Goal: Task Accomplishment & Management: Complete application form

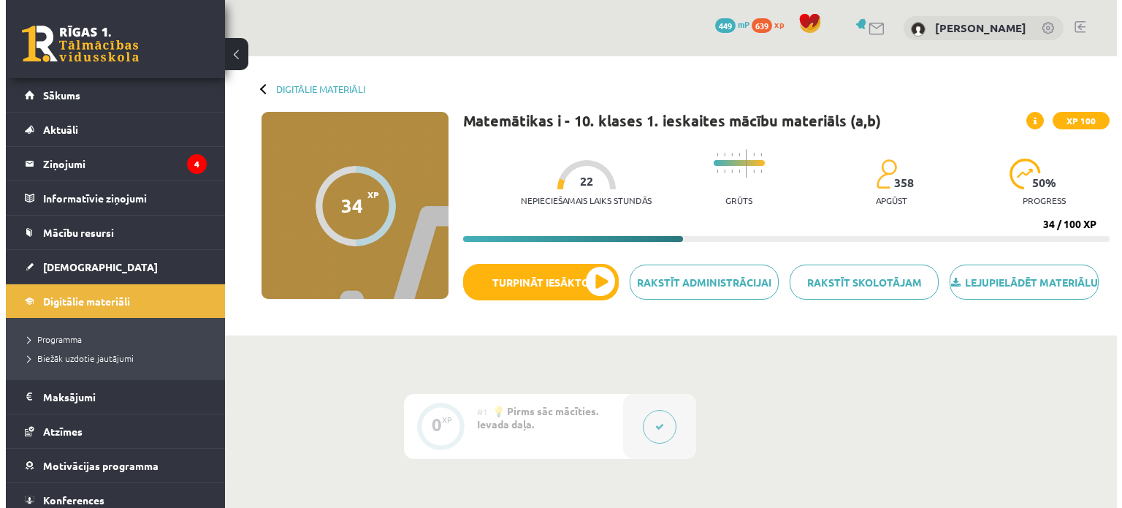
scroll to position [905, 0]
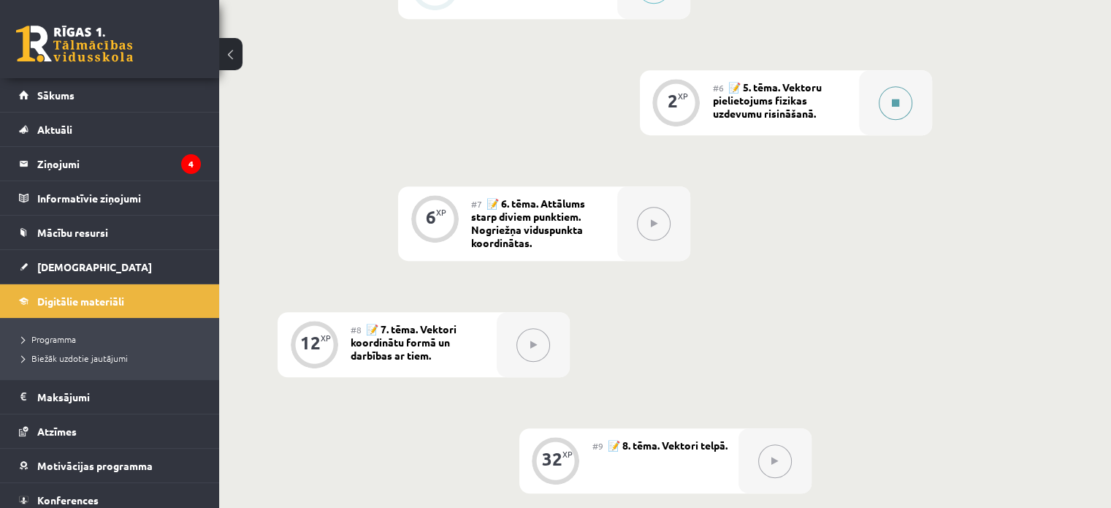
click at [894, 107] on icon at bounding box center [895, 103] width 7 height 9
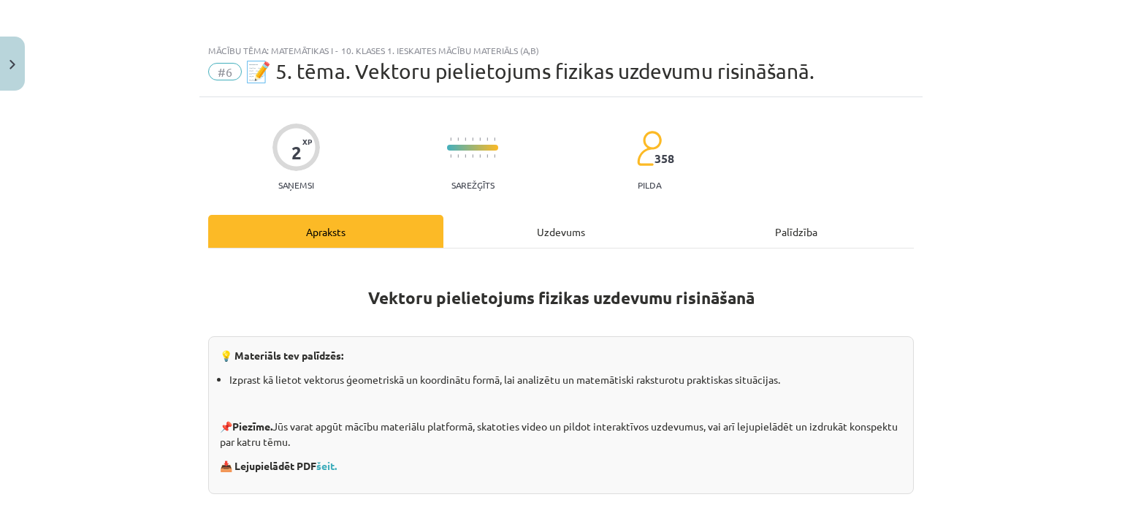
scroll to position [353, 0]
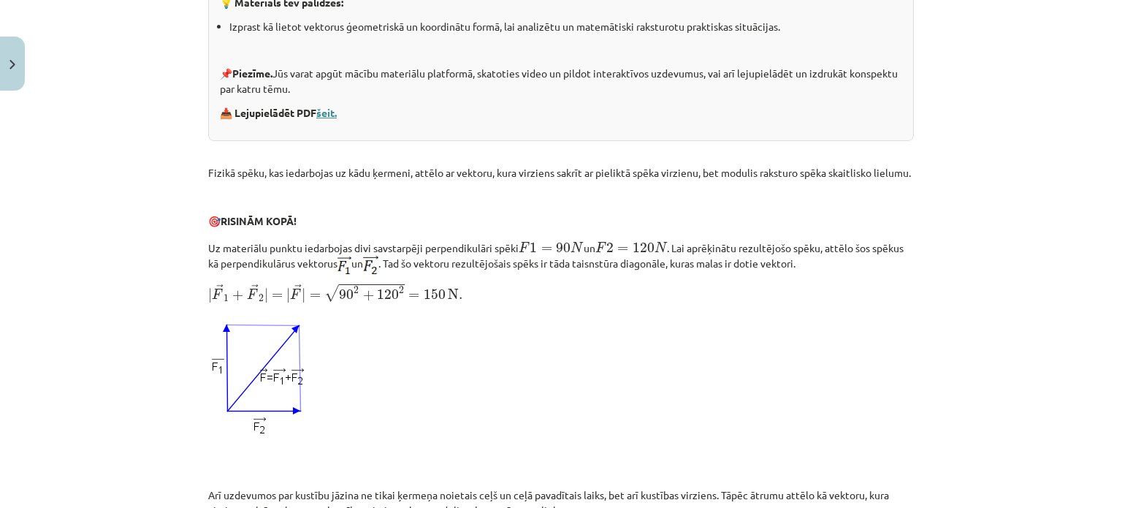
click at [335, 110] on link "šeit." at bounding box center [326, 112] width 20 height 13
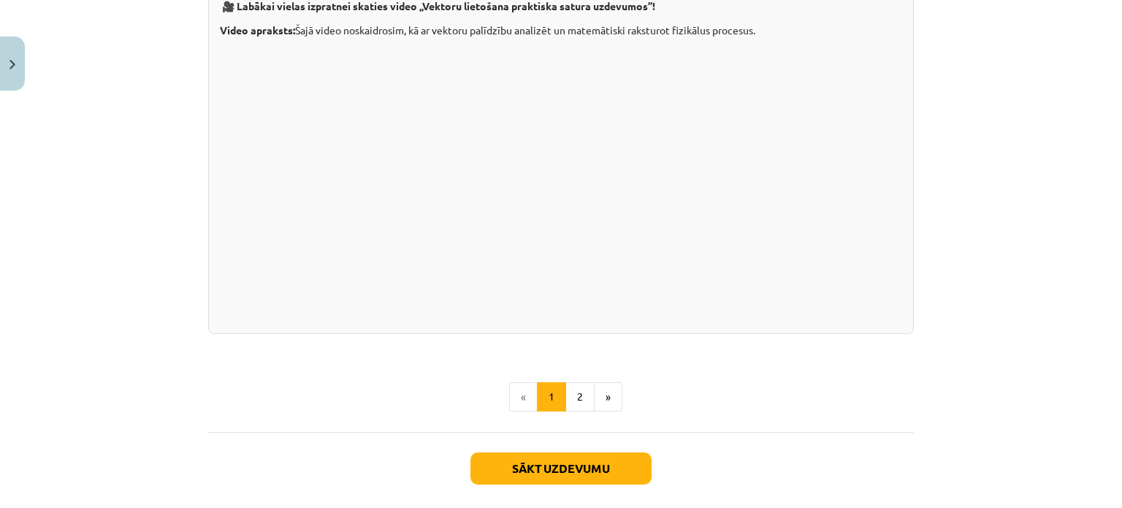
scroll to position [1467, 0]
click at [615, 476] on button "Sākt uzdevumu" at bounding box center [561, 468] width 181 height 32
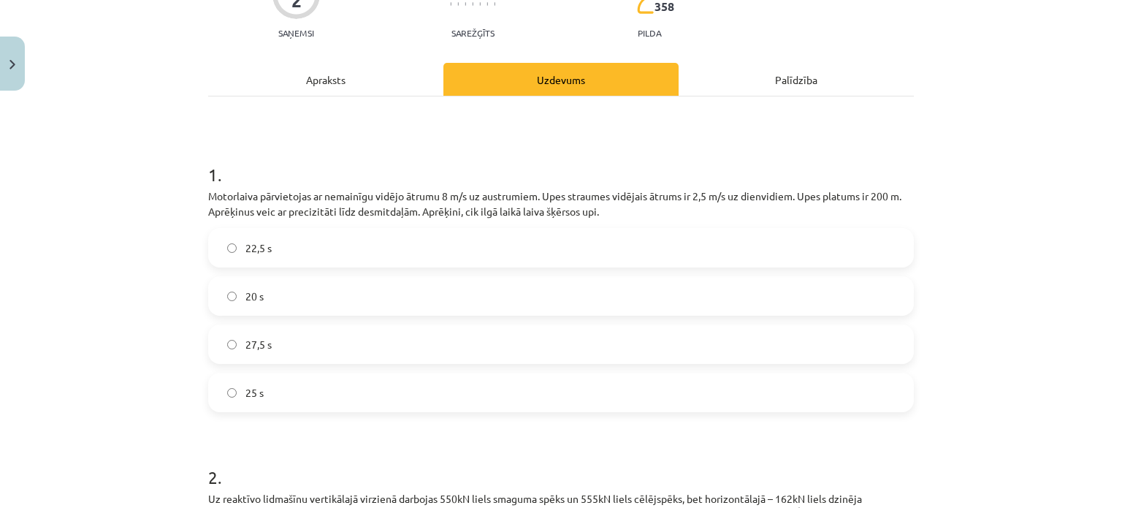
scroll to position [156, 0]
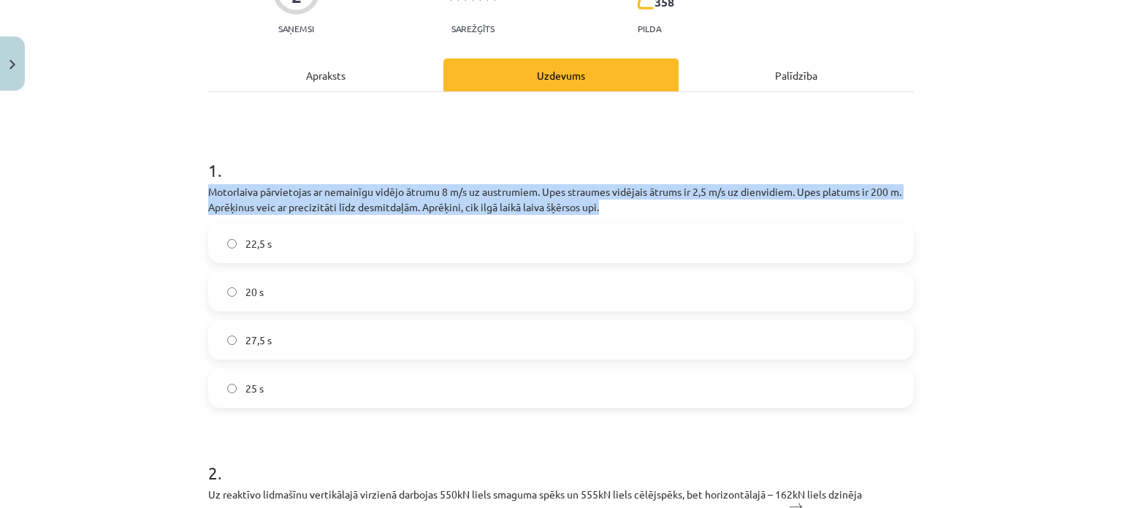
drag, startPoint x: 202, startPoint y: 191, endPoint x: 613, endPoint y: 200, distance: 411.5
click at [613, 200] on div "2 XP Saņemsi Sarežģīts 358 pilda Apraksts Uzdevums Palīdzība 1 . Motorlaiva pār…" at bounding box center [560, 512] width 723 height 1142
copy p "Motorlaiva pārvietojas ar nemainīgu vidējo ātrumu 8 m/s uz austrumiem. Upes str…"
click at [613, 200] on p "Motorlaiva pārvietojas ar nemainīgu vidējo ātrumu 8 m/s uz austrumiem. Upes str…" at bounding box center [561, 199] width 706 height 31
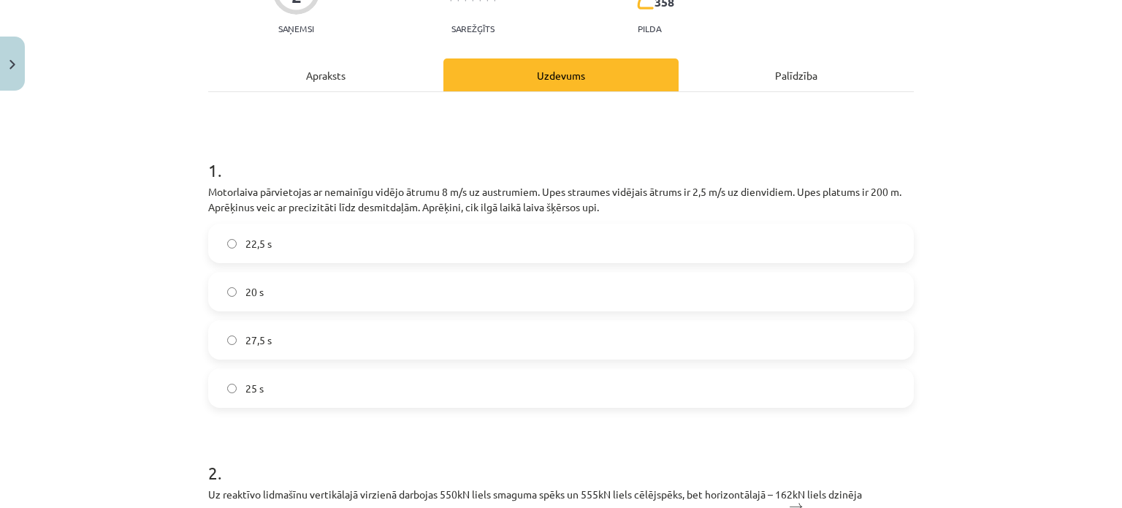
click at [738, 403] on label "25 s" at bounding box center [561, 388] width 703 height 37
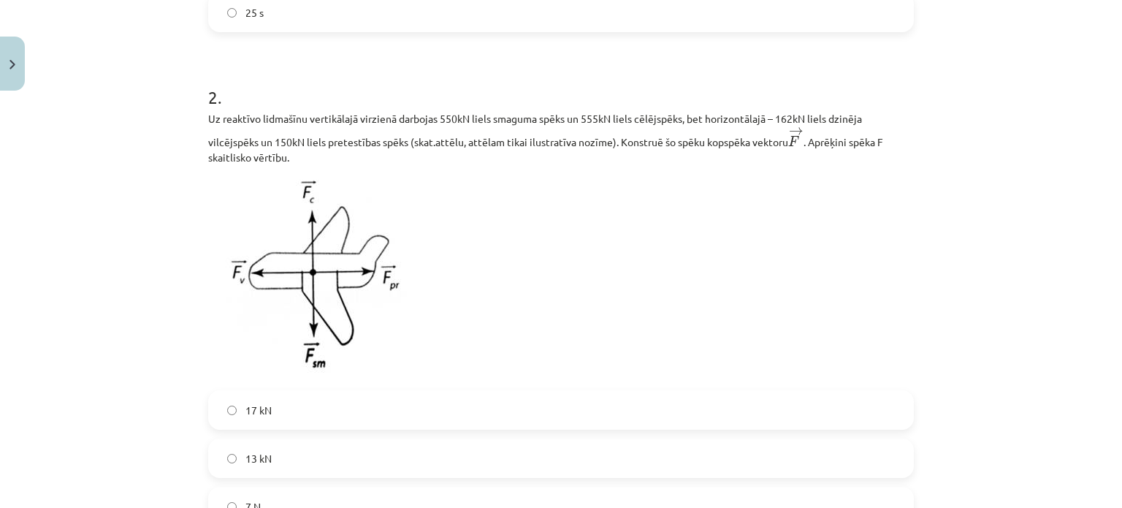
scroll to position [463, 0]
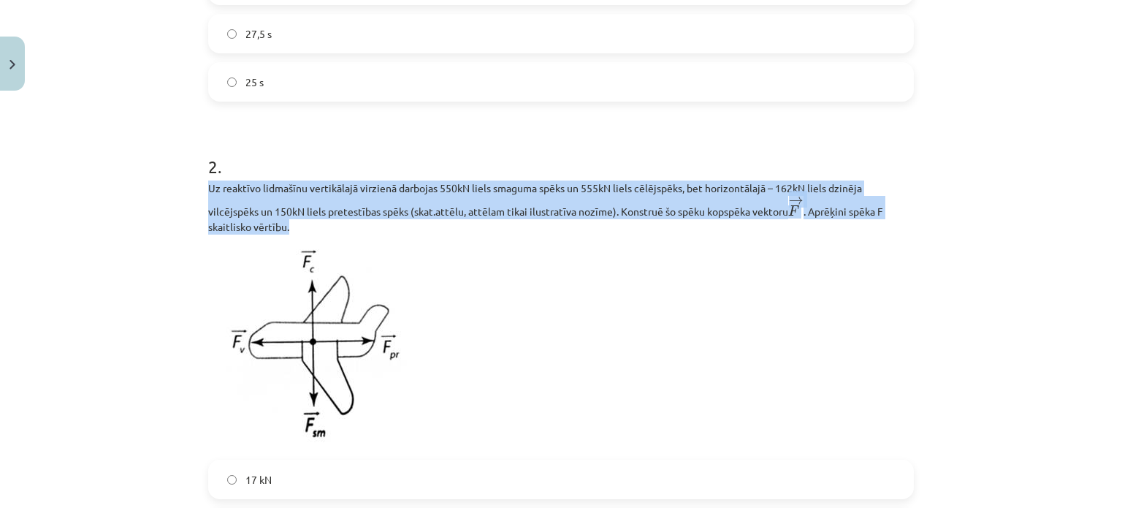
drag, startPoint x: 204, startPoint y: 189, endPoint x: 316, endPoint y: 227, distance: 118.1
click at [316, 227] on p "Uz reaktīvo lidmašīnu vertikālajā virzienā darbojas 550kN liels smaguma spēks u…" at bounding box center [561, 207] width 706 height 54
copy p "Uz reaktīvo lidmašīnu vertikālajā virzienā darbojas 550kN liels smaguma spēks u…"
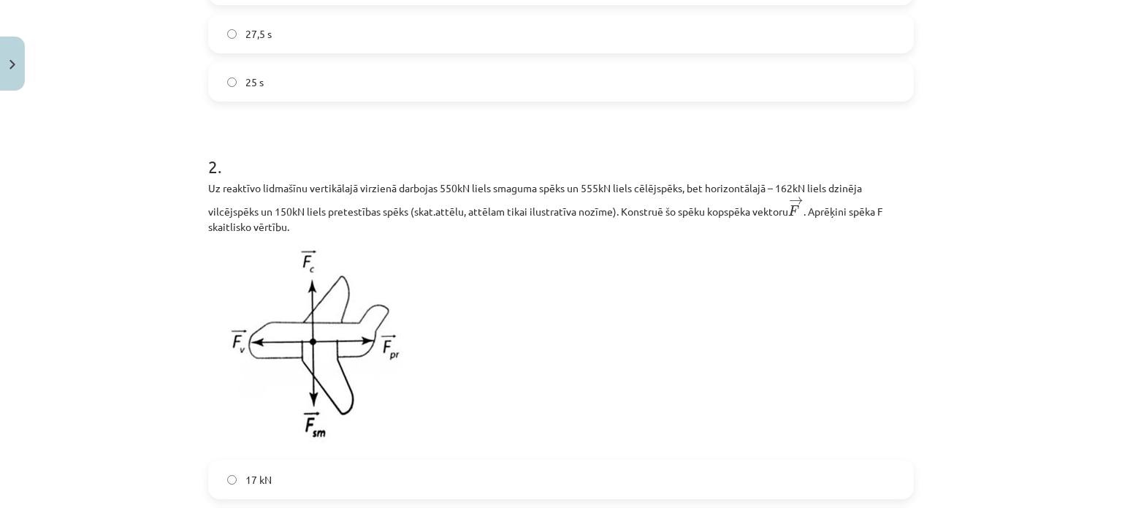
click at [474, 297] on p at bounding box center [561, 347] width 706 height 208
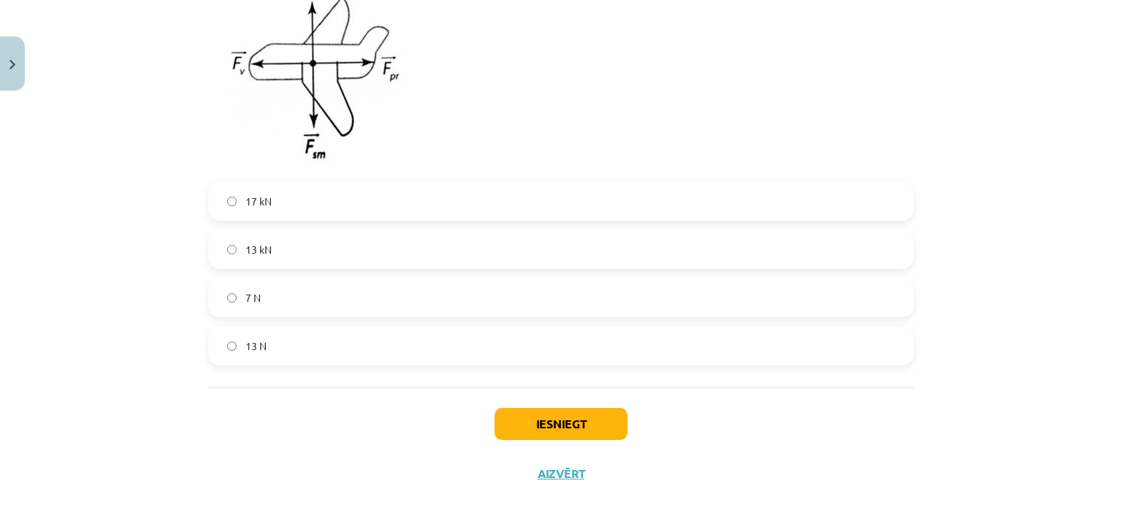
scroll to position [742, 0]
click at [334, 256] on label "13 kN" at bounding box center [561, 248] width 703 height 37
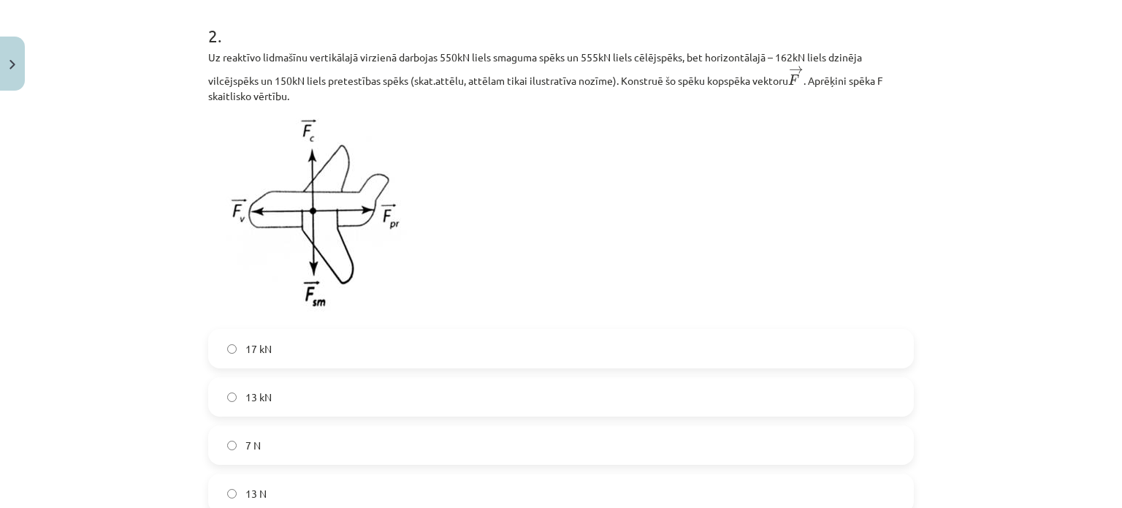
scroll to position [769, 0]
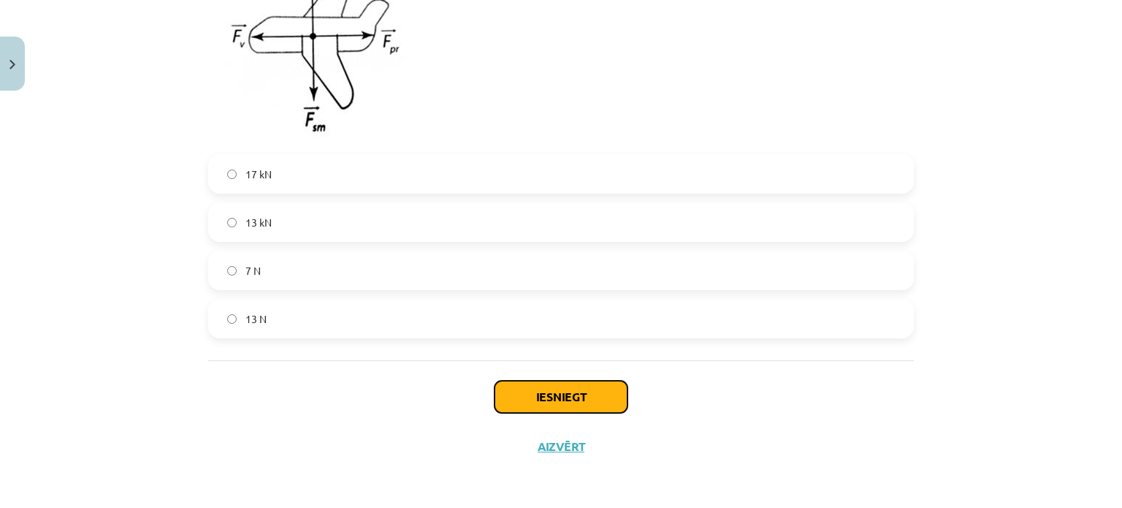
click at [549, 395] on button "Iesniegt" at bounding box center [561, 397] width 133 height 32
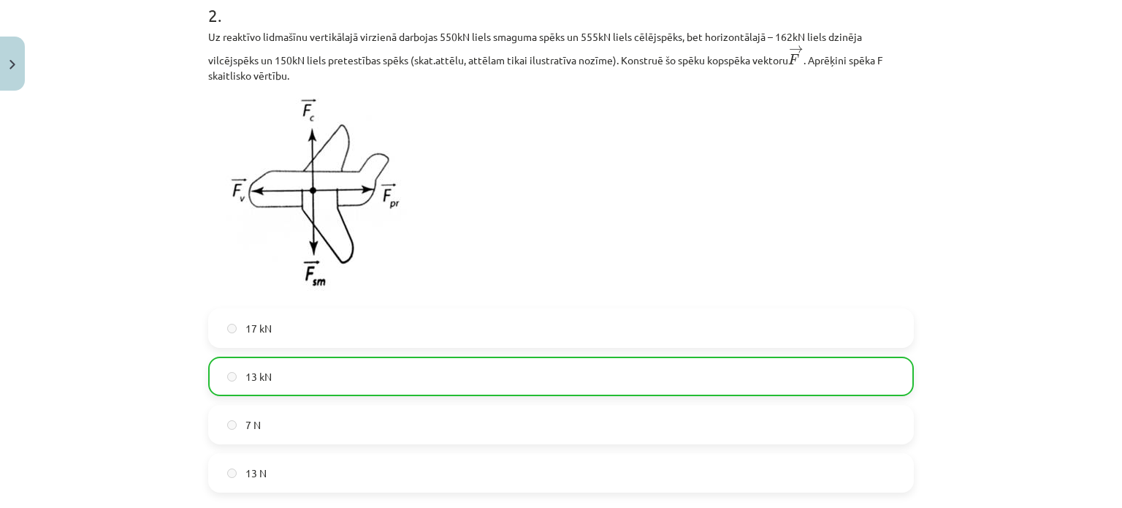
scroll to position [815, 0]
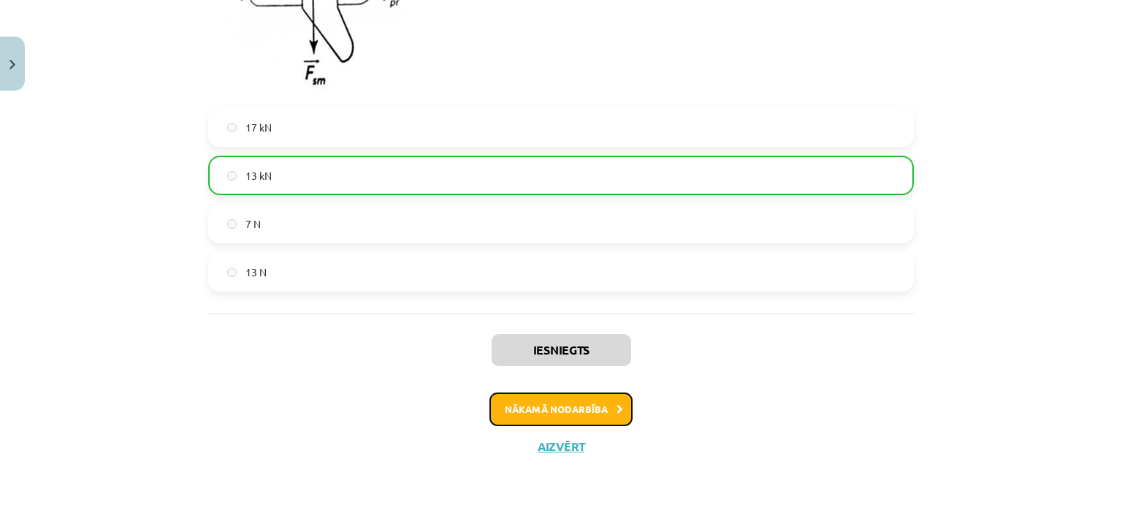
click at [620, 413] on button "Nākamā nodarbība" at bounding box center [561, 409] width 143 height 34
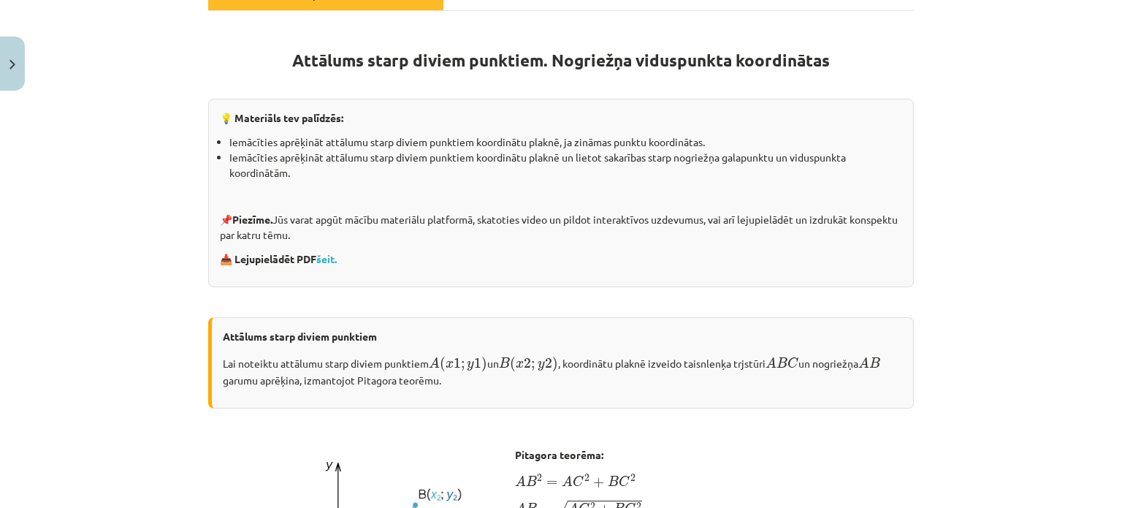
scroll to position [265, 0]
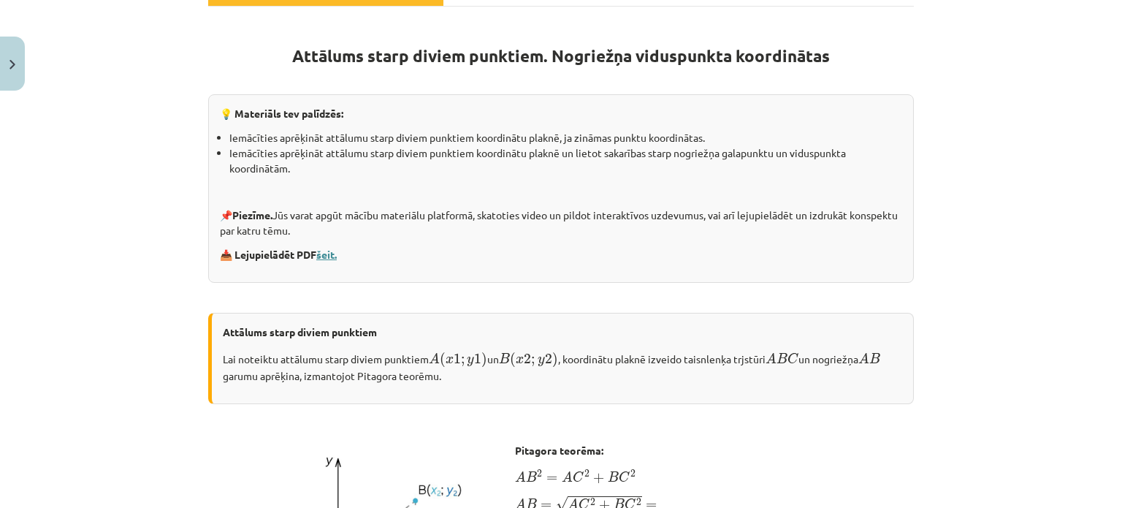
click at [329, 254] on link "šeit." at bounding box center [326, 254] width 20 height 13
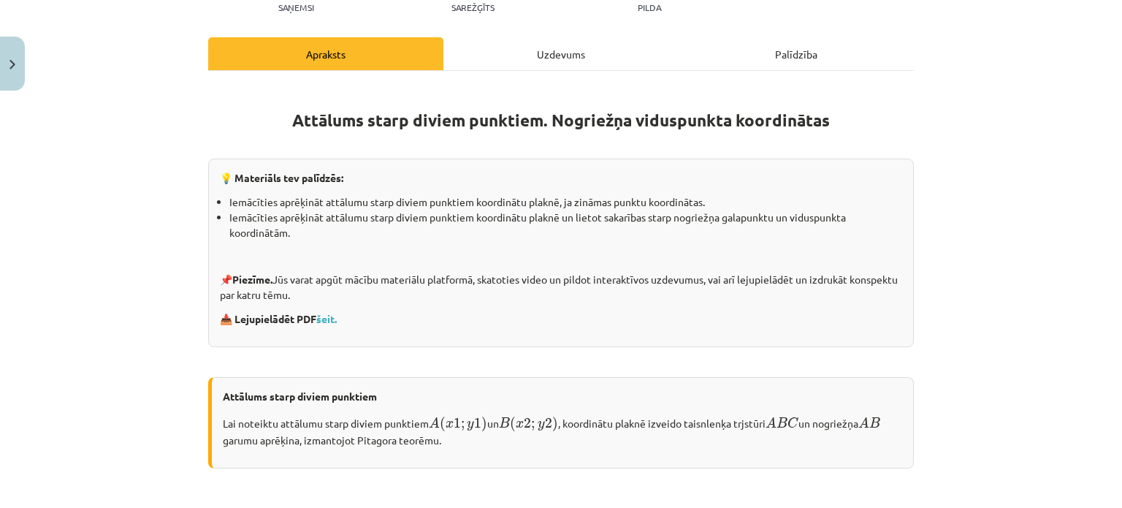
click at [523, 56] on div "Uzdevums" at bounding box center [561, 53] width 235 height 33
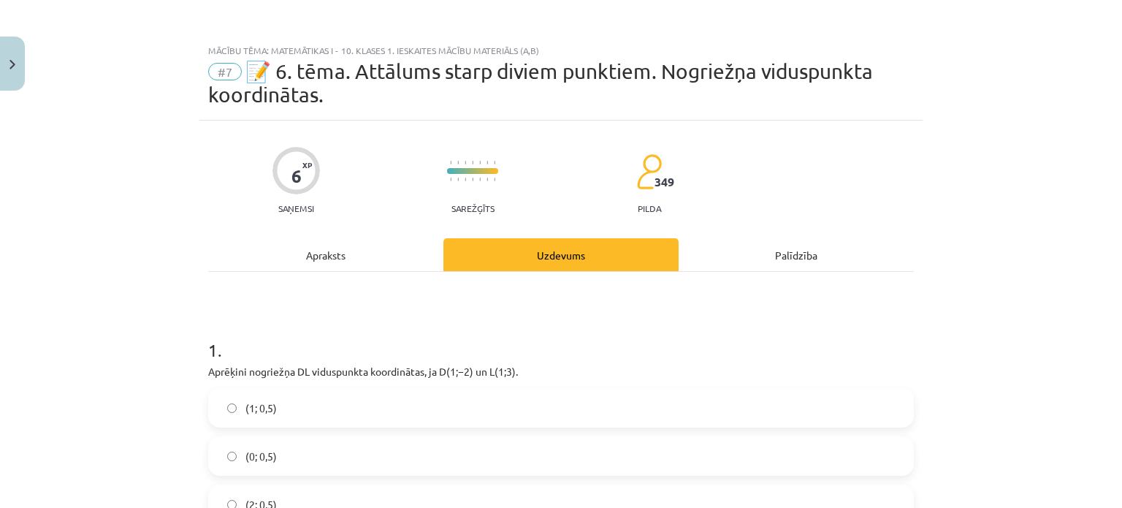
scroll to position [175, 0]
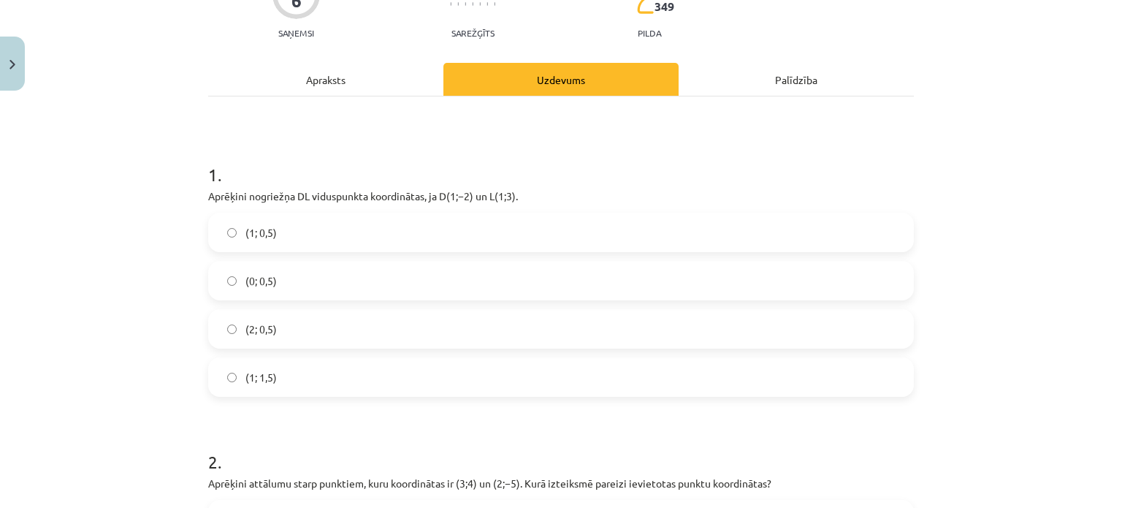
click at [271, 228] on label "(1; 0,5)" at bounding box center [561, 232] width 703 height 37
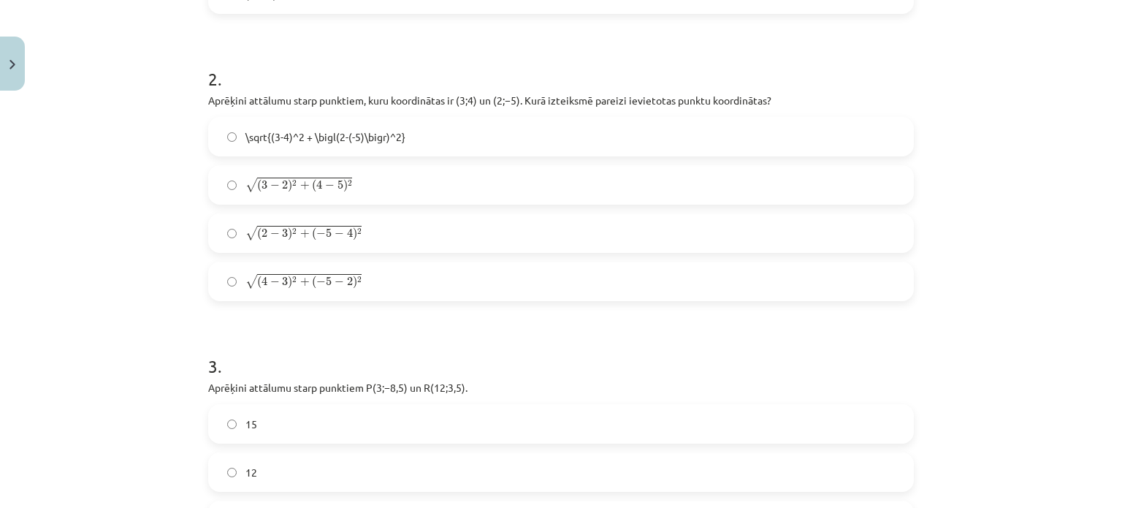
scroll to position [560, 0]
click at [312, 245] on label "√ ( 2 − 3 ) 2 + ( − 5 − 4 ) 2 ( 2 − 3 ) 2 + ( − 5 − 4 ) 2" at bounding box center [561, 231] width 703 height 37
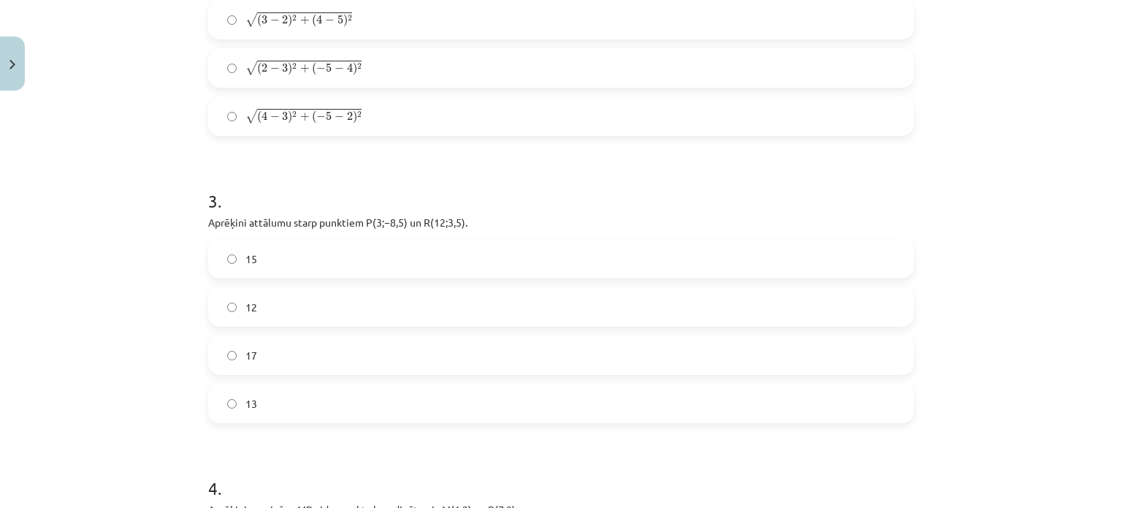
scroll to position [880, 0]
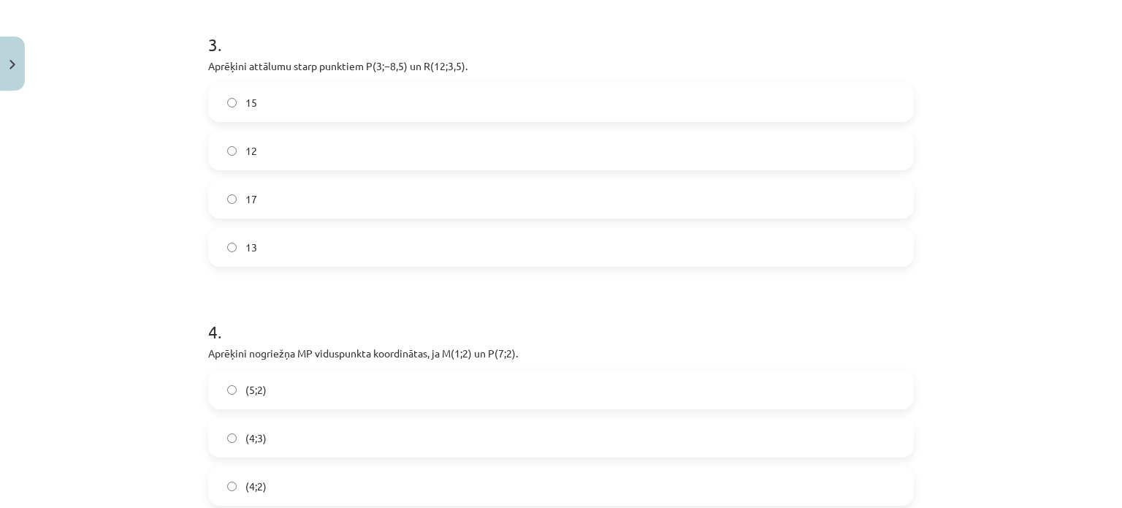
click at [251, 106] on label "15" at bounding box center [561, 102] width 703 height 37
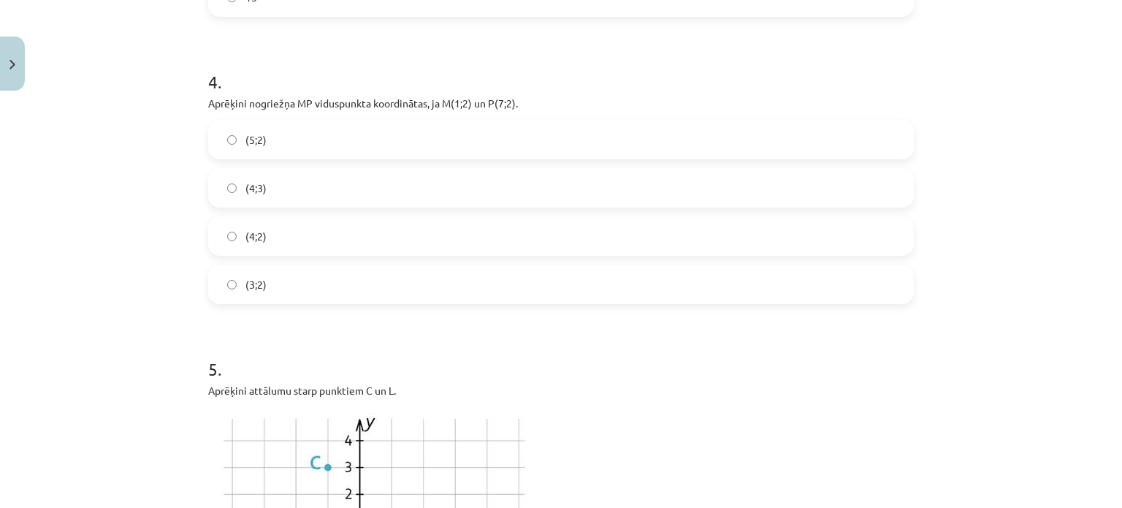
scroll to position [1128, 0]
click at [254, 254] on label "(4;2)" at bounding box center [561, 237] width 703 height 37
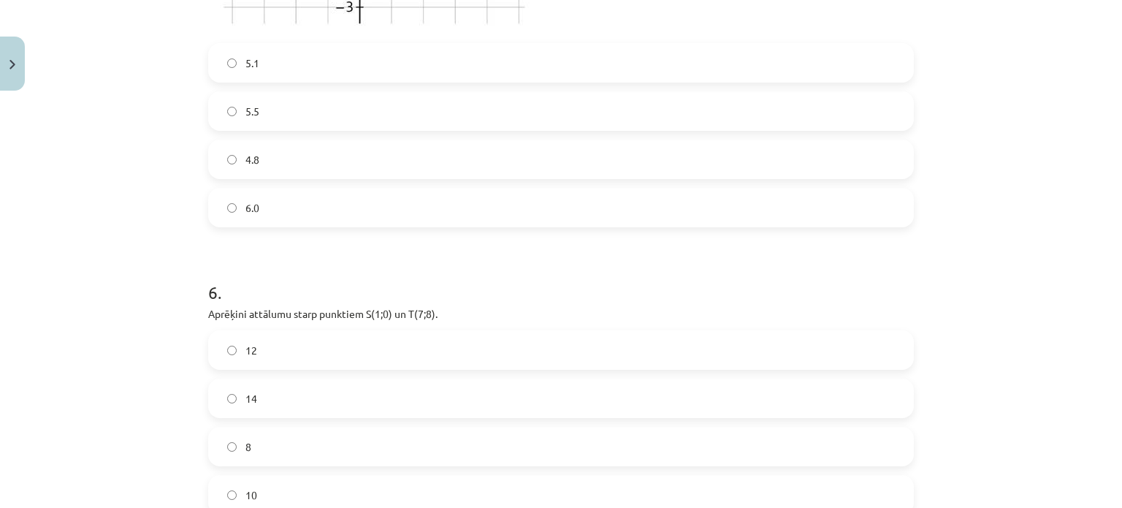
scroll to position [1752, 0]
click at [286, 171] on label "4.8" at bounding box center [561, 158] width 703 height 37
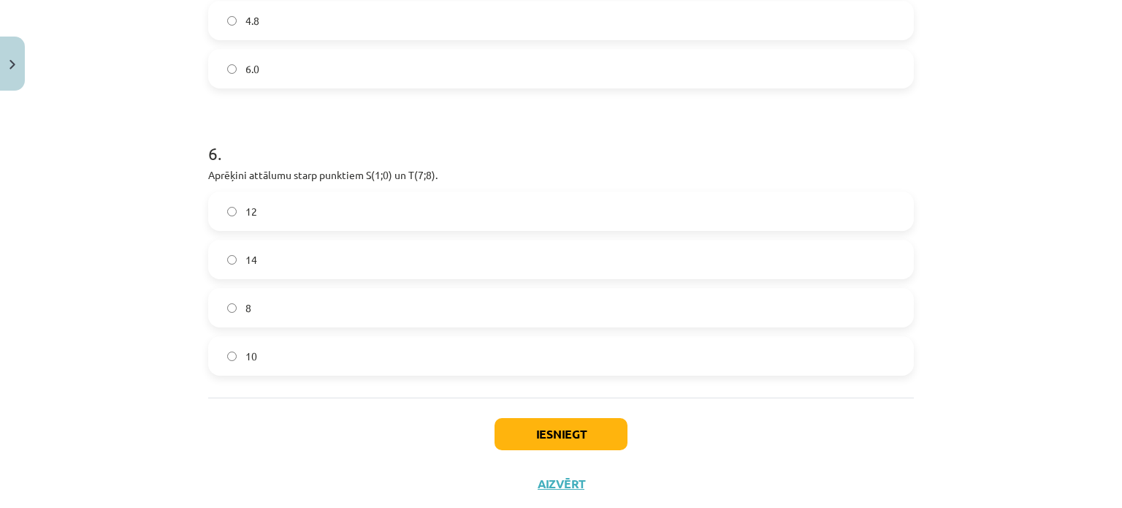
scroll to position [1891, 0]
click at [286, 337] on label "10" at bounding box center [561, 354] width 703 height 37
click at [524, 417] on button "Iesniegt" at bounding box center [561, 433] width 133 height 32
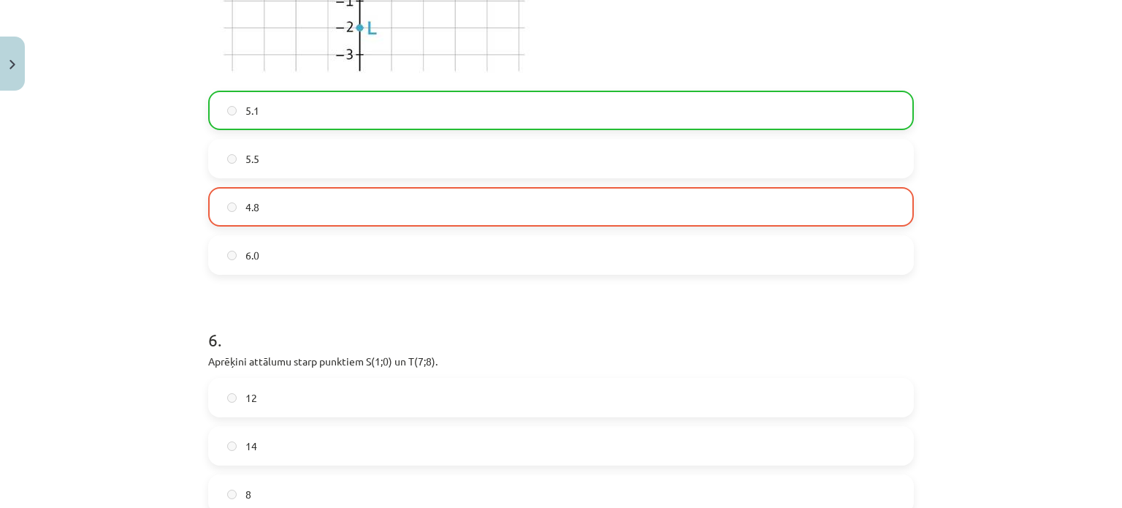
scroll to position [1972, 0]
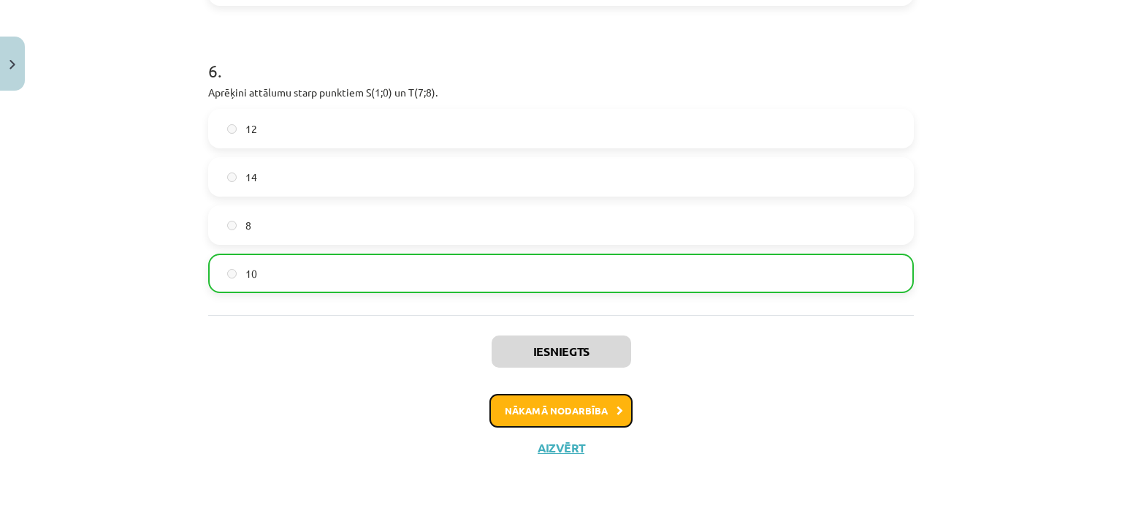
click at [529, 404] on button "Nākamā nodarbība" at bounding box center [561, 411] width 143 height 34
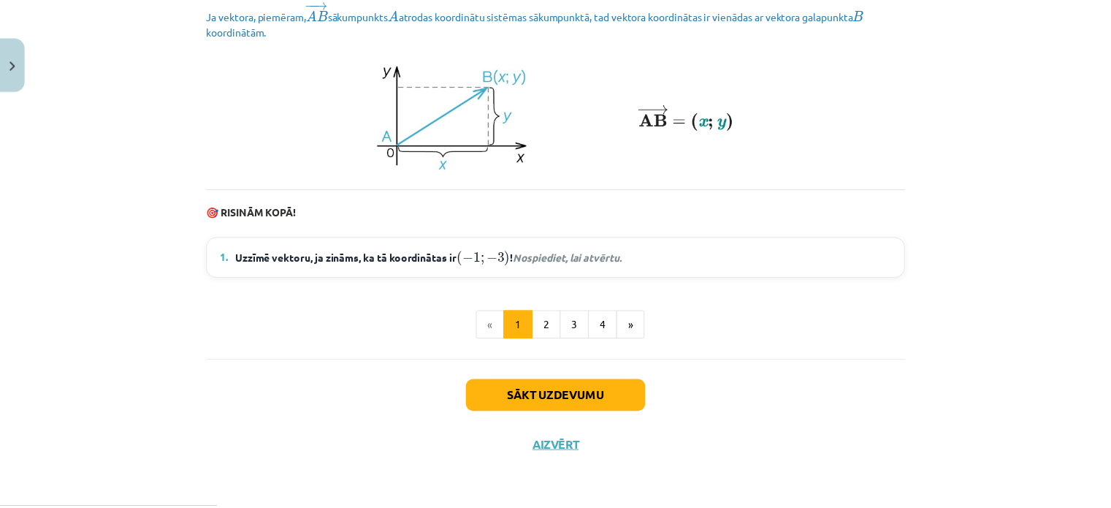
scroll to position [2061, 0]
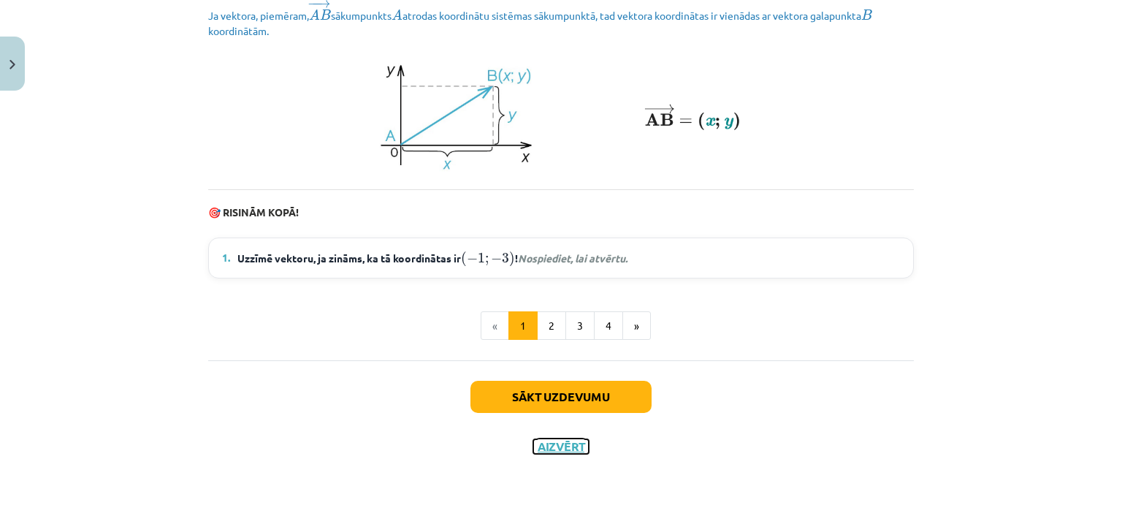
click at [560, 447] on button "Aizvērt" at bounding box center [561, 446] width 56 height 15
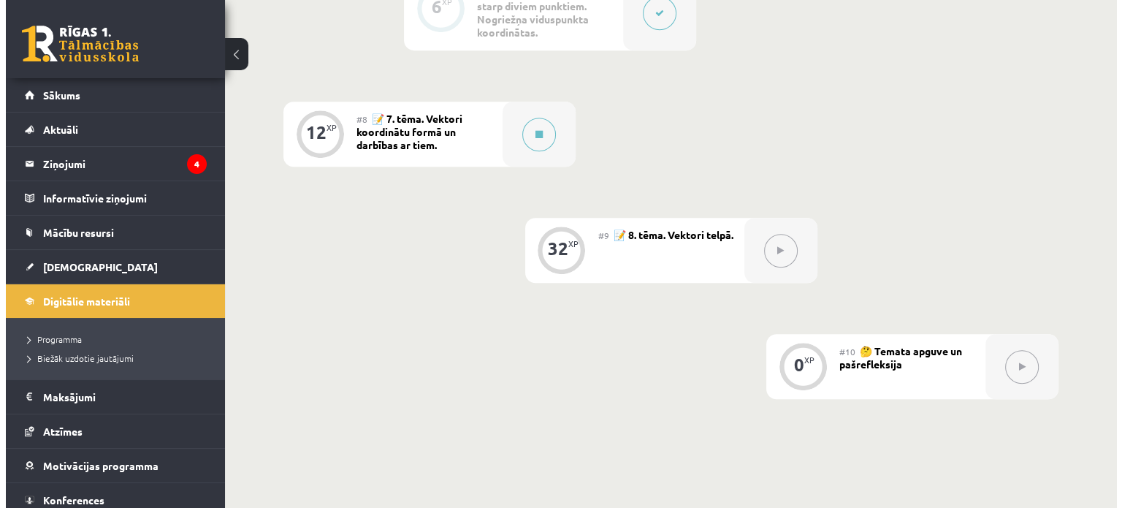
scroll to position [1116, 0]
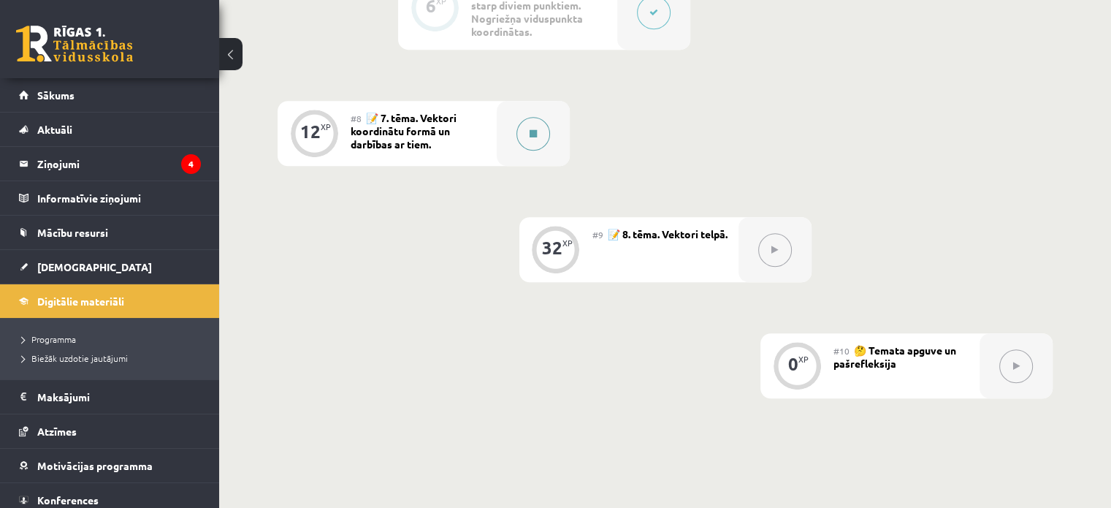
click at [525, 139] on button at bounding box center [534, 134] width 34 height 34
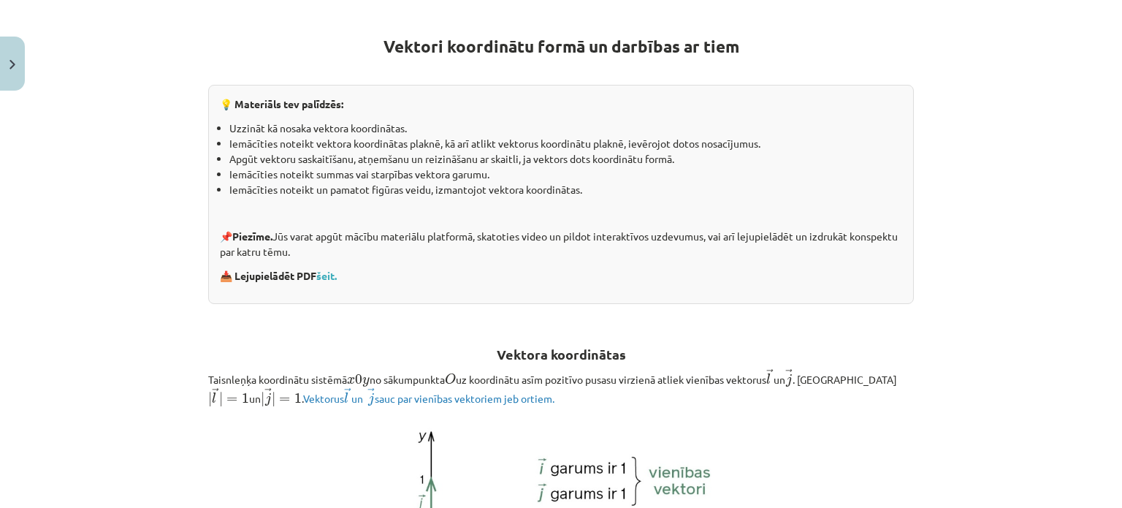
scroll to position [253, 0]
click at [325, 271] on link "šeit." at bounding box center [326, 273] width 20 height 13
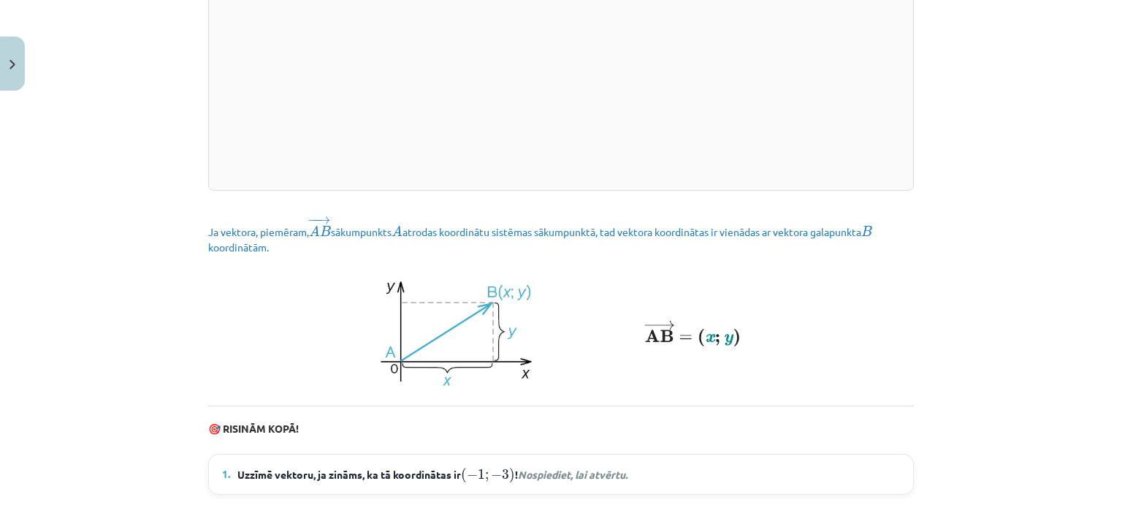
scroll to position [2061, 0]
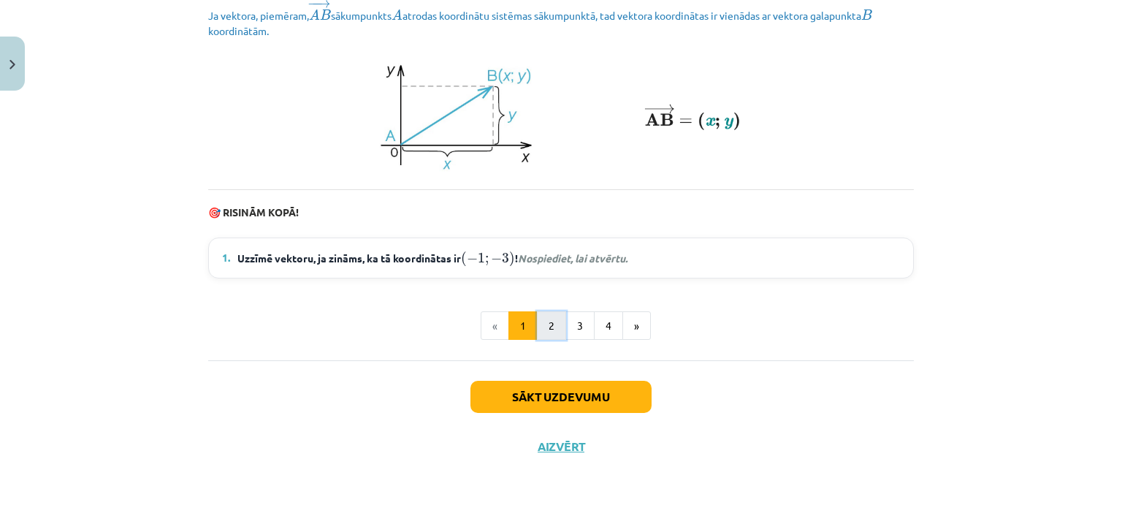
click at [552, 330] on button "2" at bounding box center [551, 325] width 29 height 29
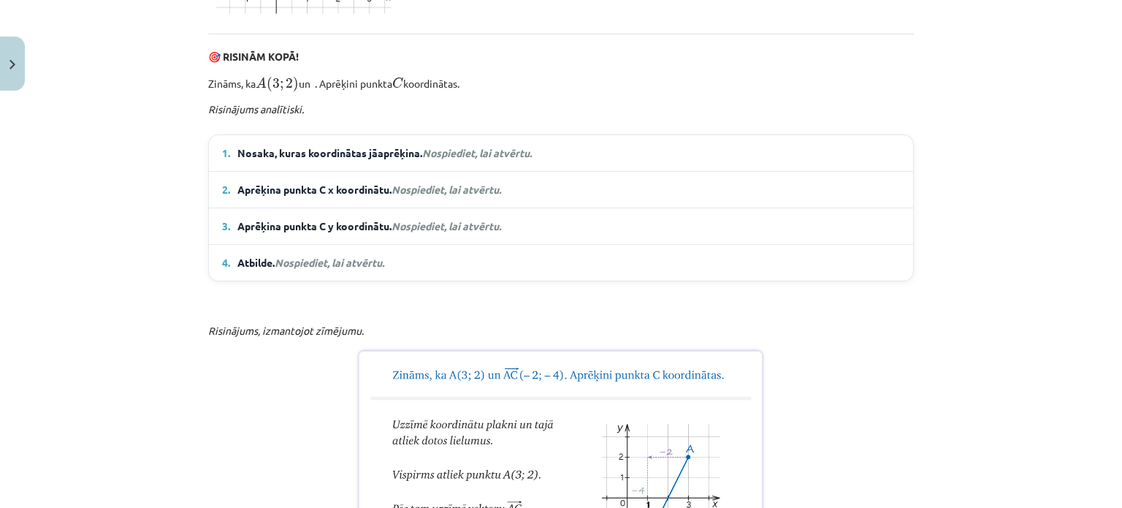
scroll to position [883, 0]
click at [492, 160] on span "Nosaka, kuras koordinātas jāaprēķina. Nospiediet, lai atvērtu." at bounding box center [384, 152] width 294 height 15
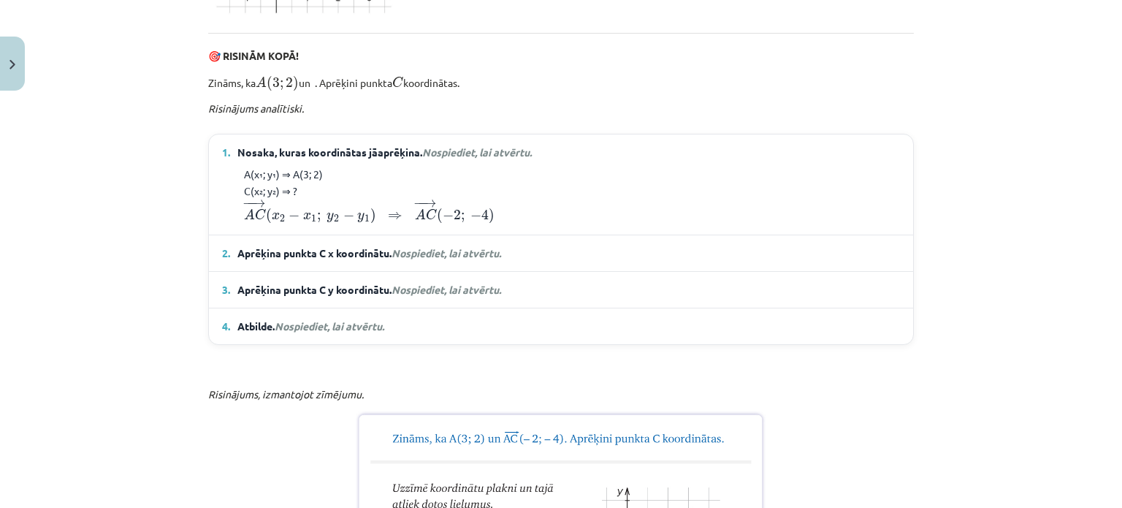
click at [492, 160] on span "Nosaka, kuras koordinātas jāaprēķina. Nospiediet, lai atvērtu." at bounding box center [384, 152] width 294 height 15
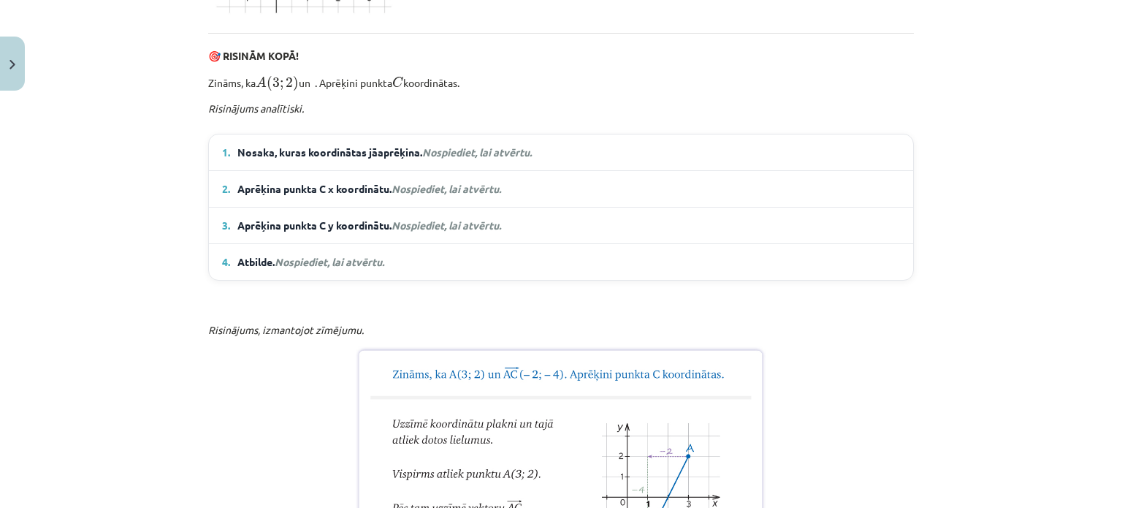
click at [492, 160] on span "Nosaka, kuras koordinātas jāaprēķina. Nospiediet, lai atvērtu." at bounding box center [384, 152] width 294 height 15
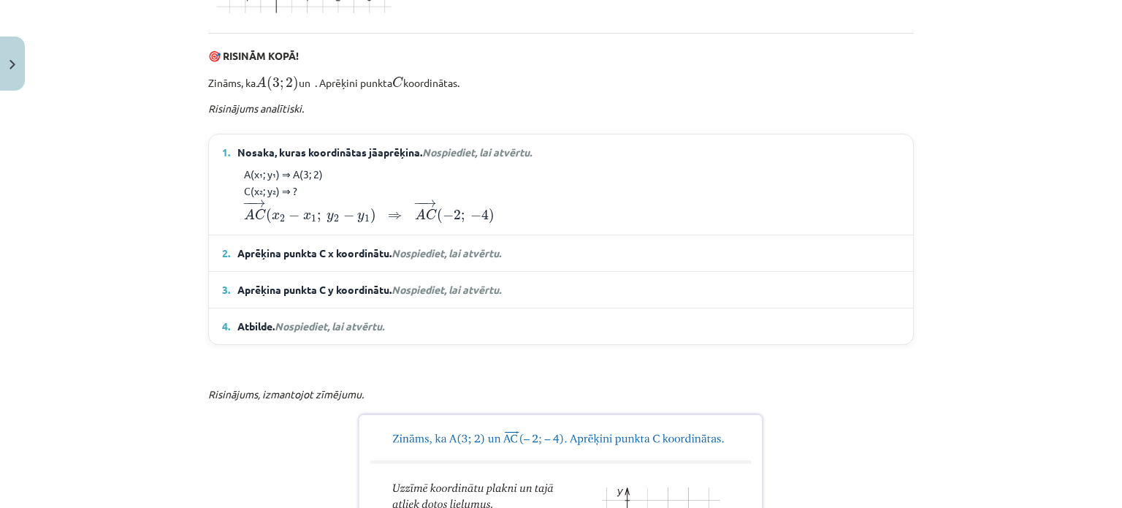
click at [492, 160] on span "Nosaka, kuras koordinātas jāaprēķina. Nospiediet, lai atvērtu." at bounding box center [384, 152] width 294 height 15
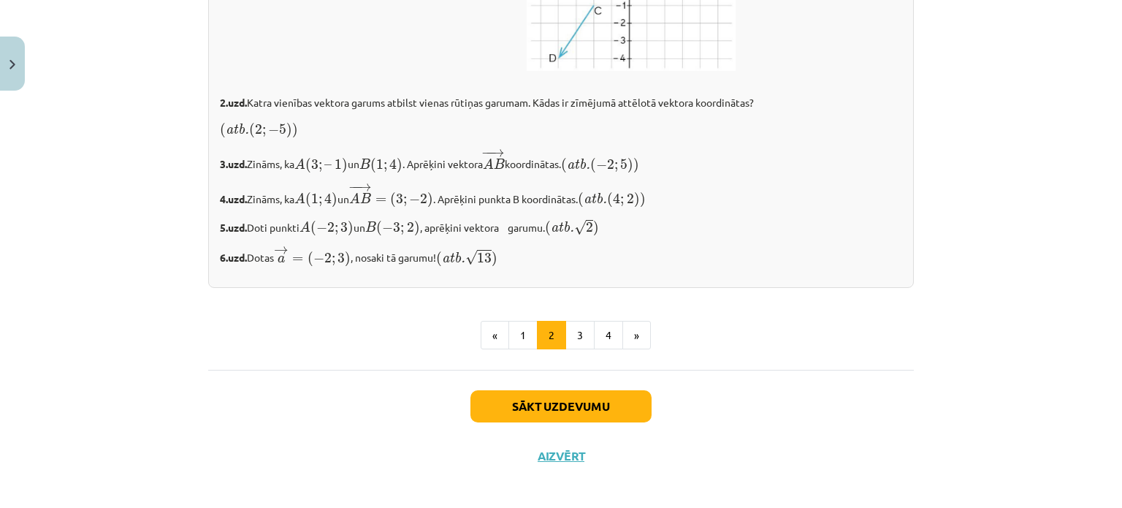
scroll to position [2503, 0]
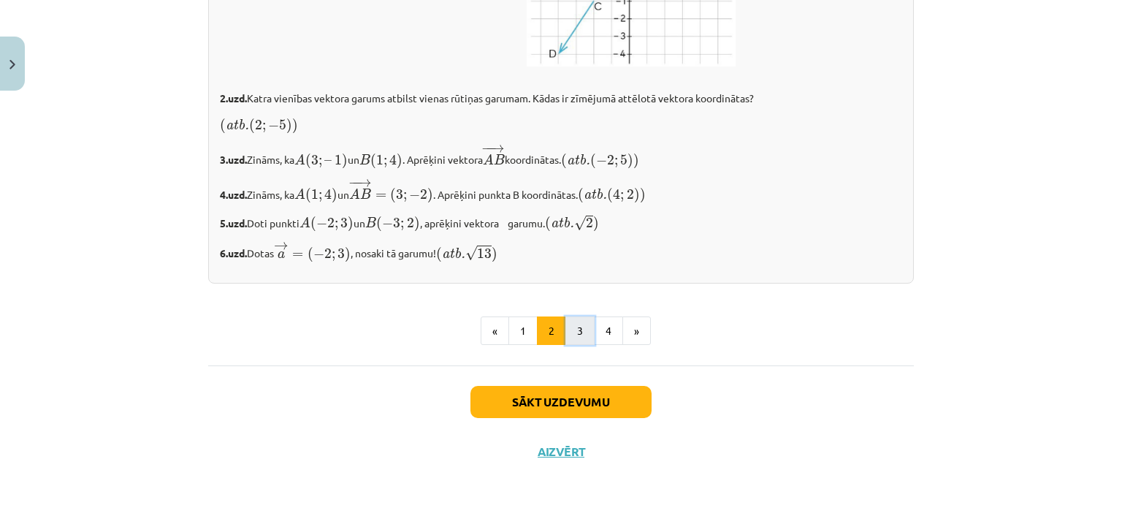
click at [577, 346] on button "3" at bounding box center [580, 330] width 29 height 29
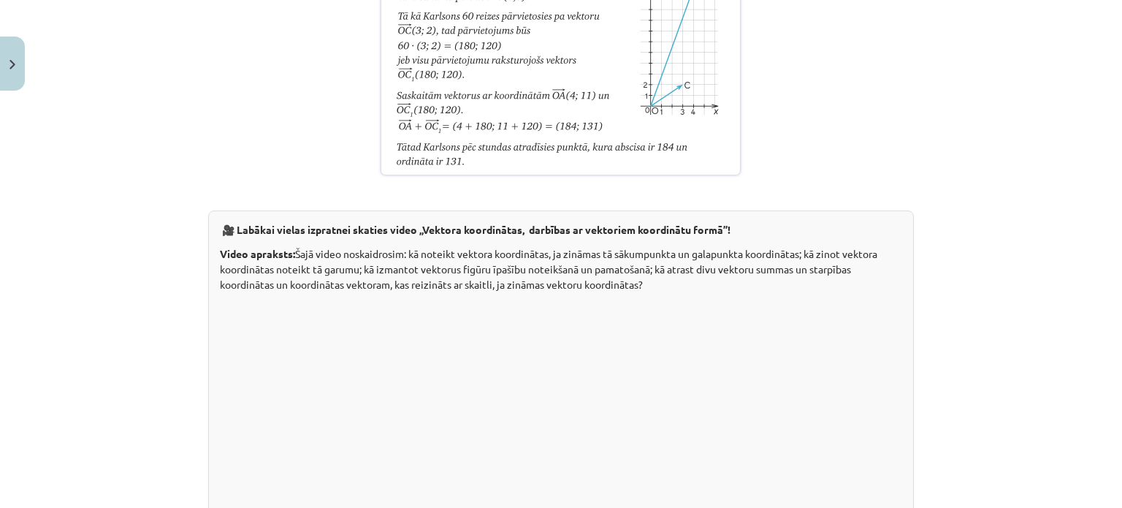
scroll to position [2981, 0]
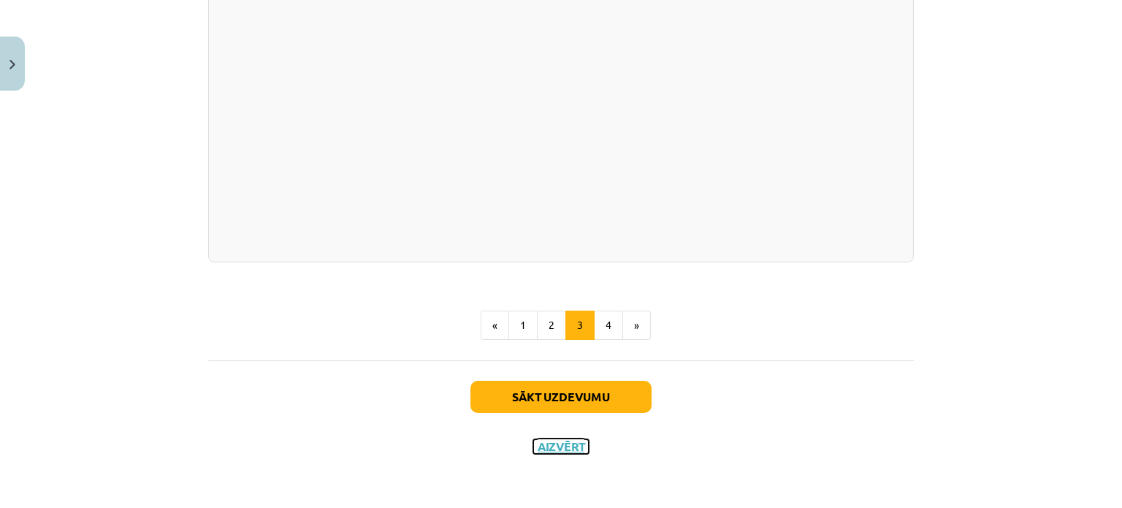
click at [548, 440] on button "Aizvērt" at bounding box center [561, 446] width 56 height 15
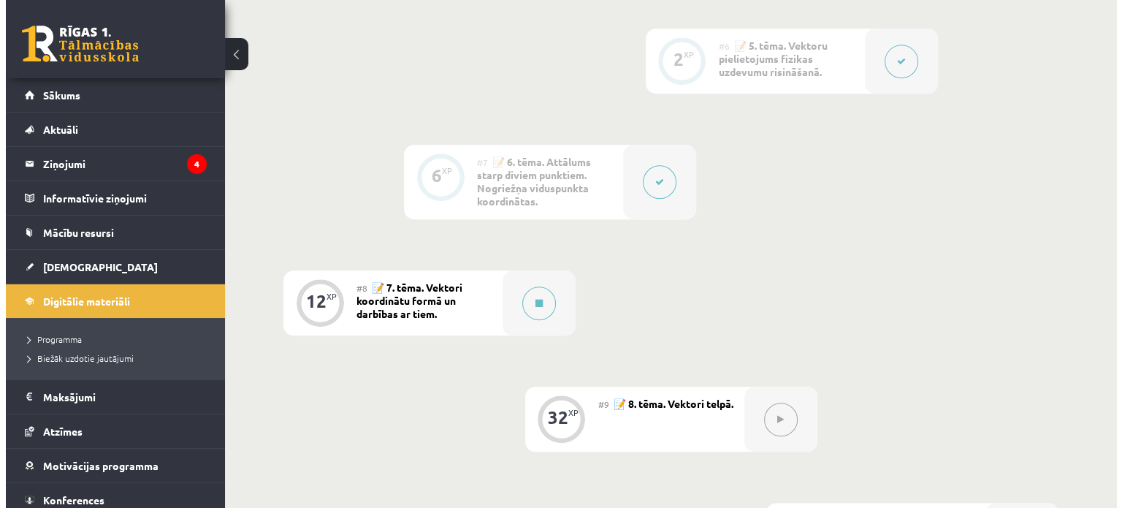
scroll to position [946, 0]
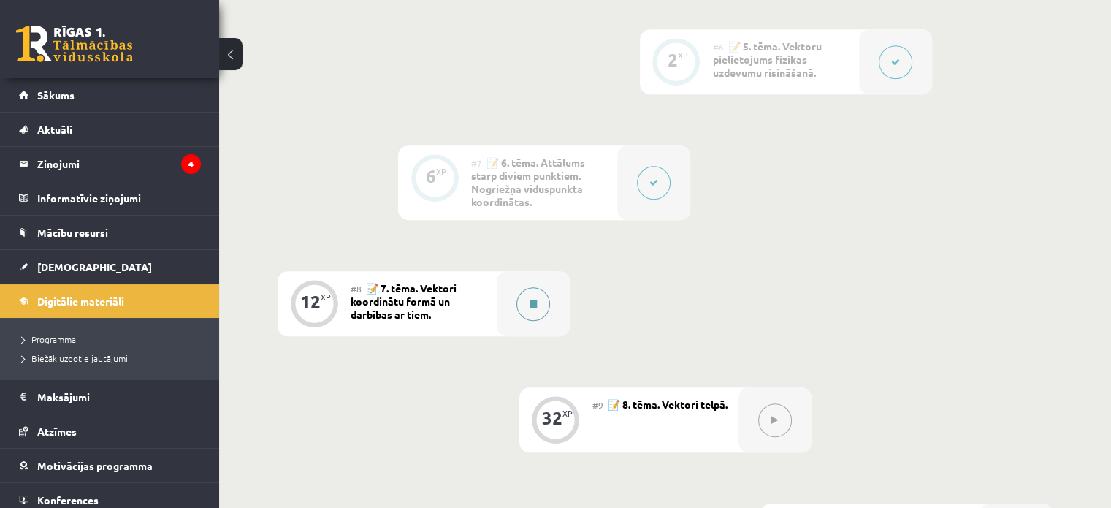
click at [520, 311] on button at bounding box center [534, 304] width 34 height 34
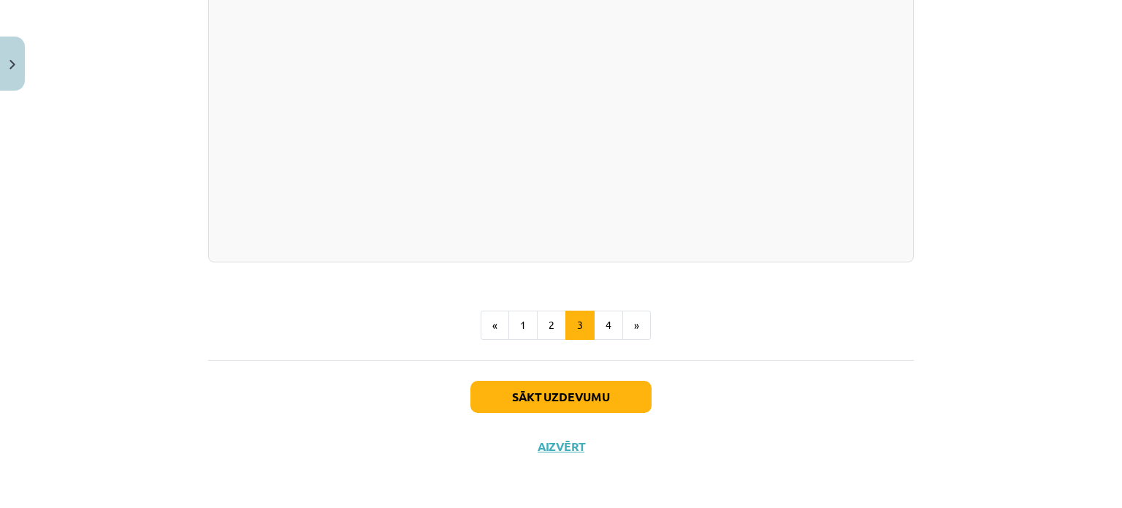
scroll to position [2981, 0]
click at [598, 325] on button "4" at bounding box center [608, 325] width 29 height 29
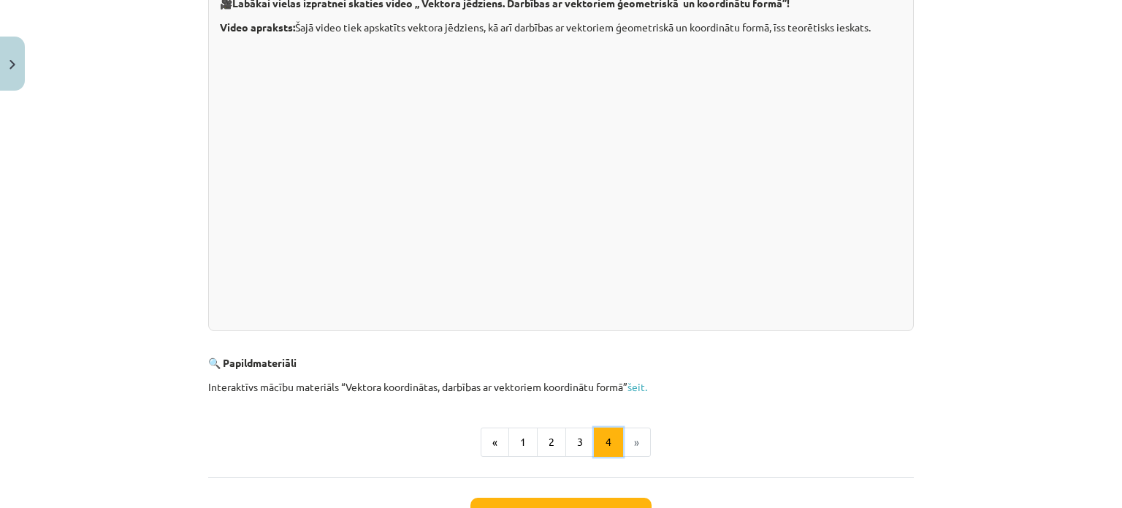
scroll to position [498, 0]
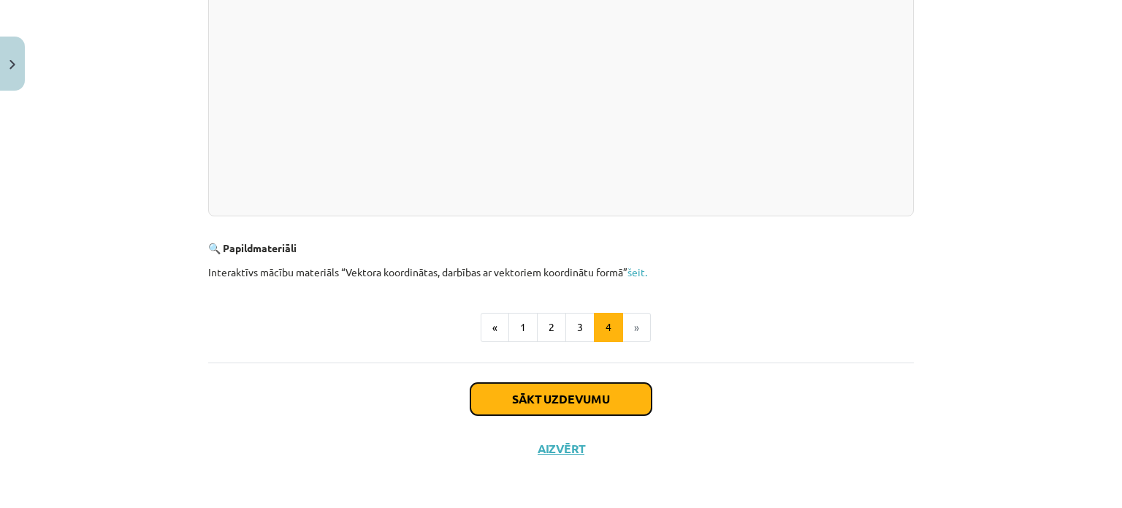
click at [583, 400] on button "Sākt uzdevumu" at bounding box center [561, 399] width 181 height 32
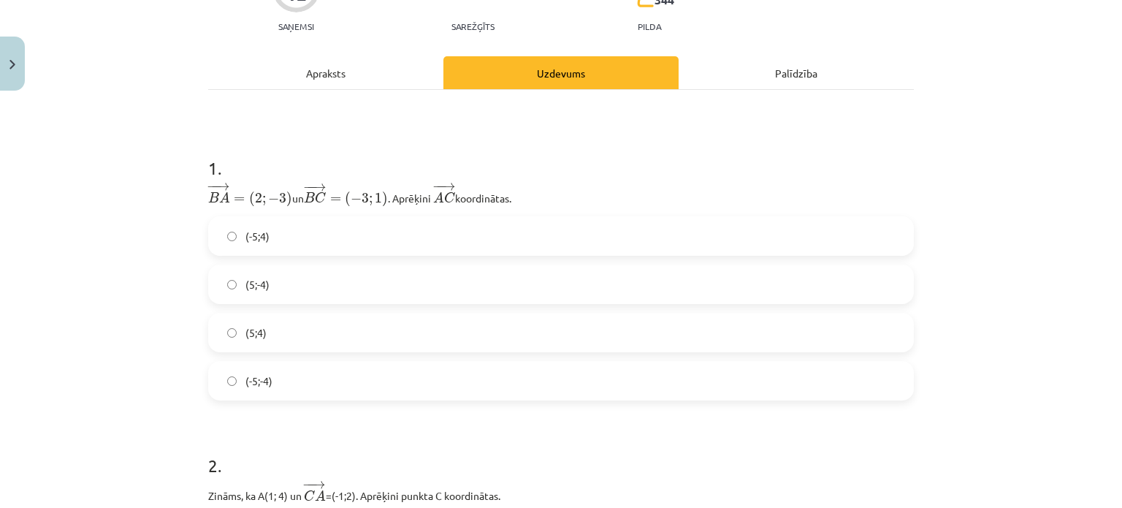
scroll to position [160, 0]
click at [281, 244] on label "(-5;4)" at bounding box center [561, 234] width 703 height 37
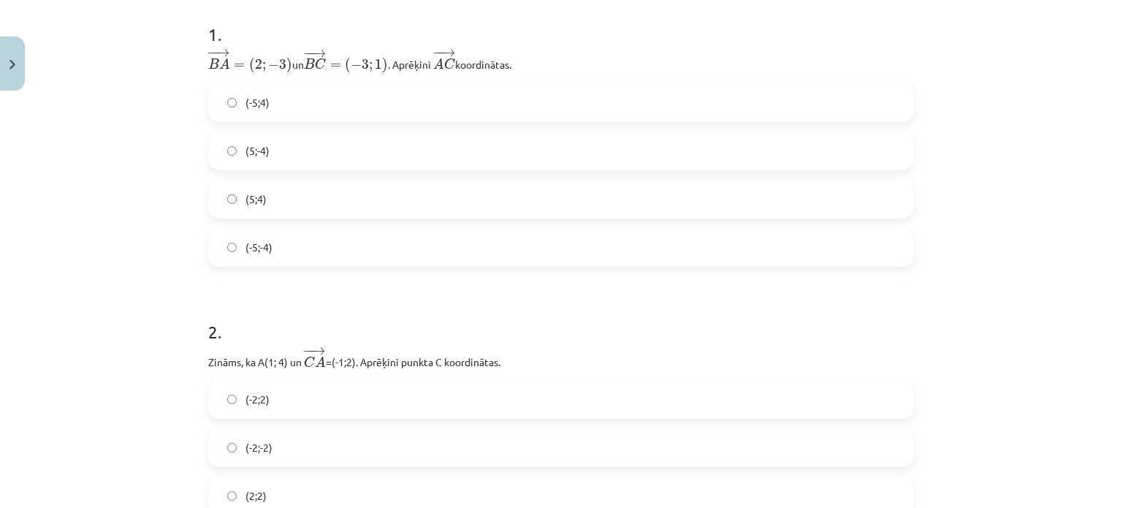
scroll to position [293, 0]
click at [304, 229] on label "(-5;-4)" at bounding box center [561, 246] width 703 height 37
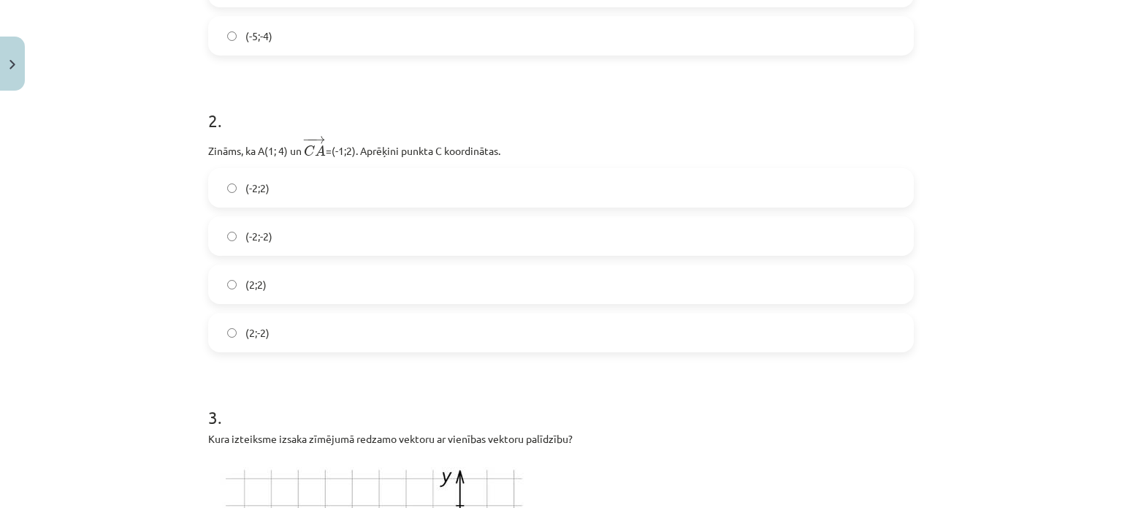
scroll to position [504, 0]
click at [335, 223] on label "(-2;-2)" at bounding box center [561, 235] width 703 height 37
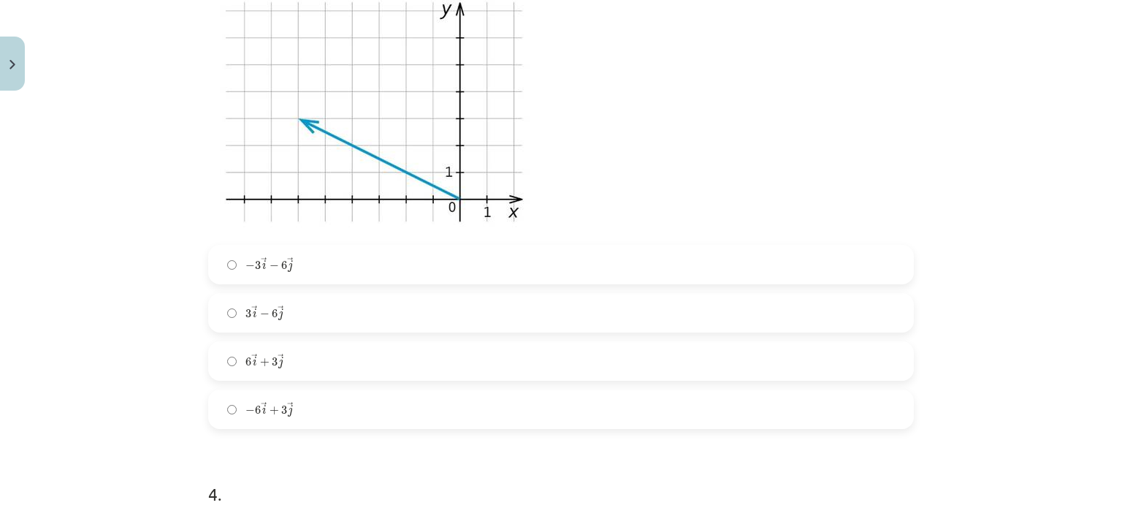
scroll to position [978, 0]
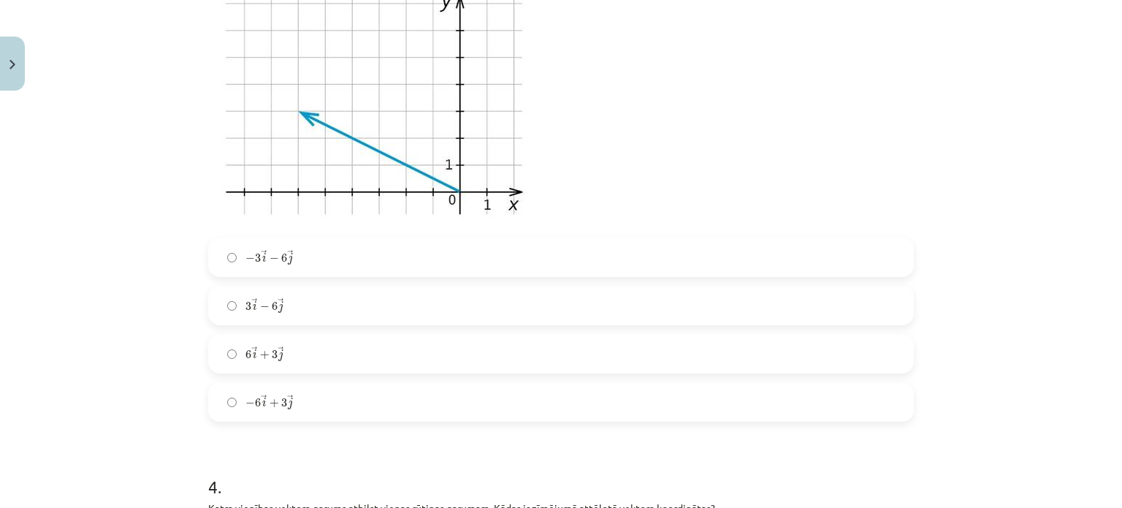
click at [296, 417] on label "− 6 → i + 3 → j − 6 i → + 3 j →" at bounding box center [561, 402] width 703 height 37
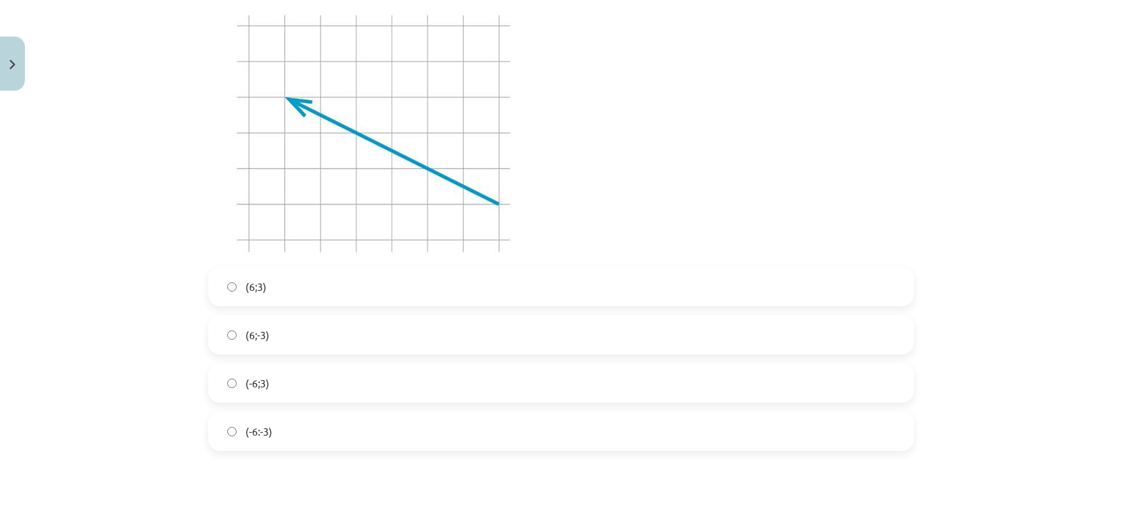
scroll to position [1494, 0]
click at [286, 384] on label "(-6;3)" at bounding box center [561, 382] width 703 height 37
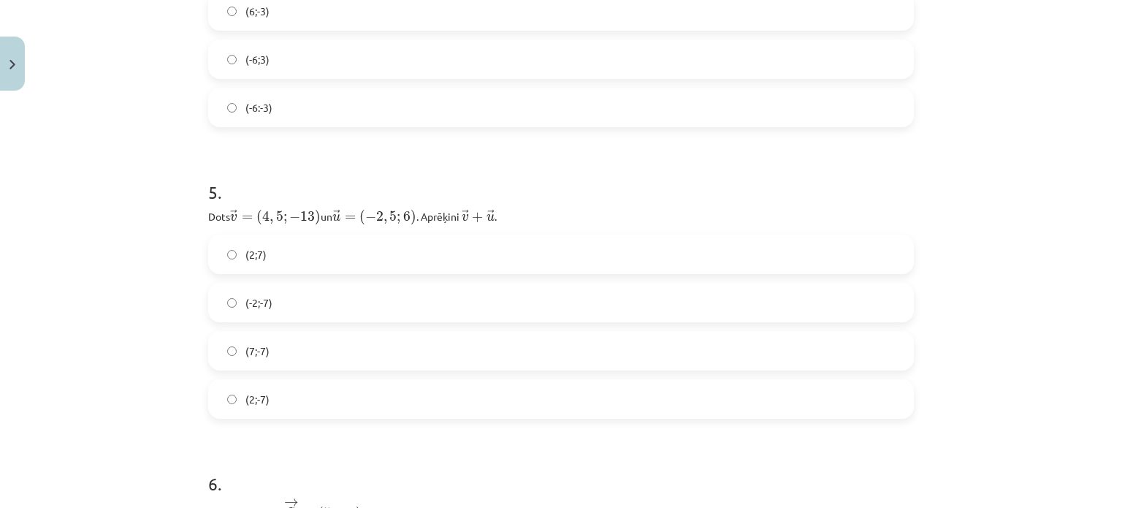
scroll to position [1820, 0]
click at [270, 408] on label "(2;-7)" at bounding box center [561, 396] width 703 height 37
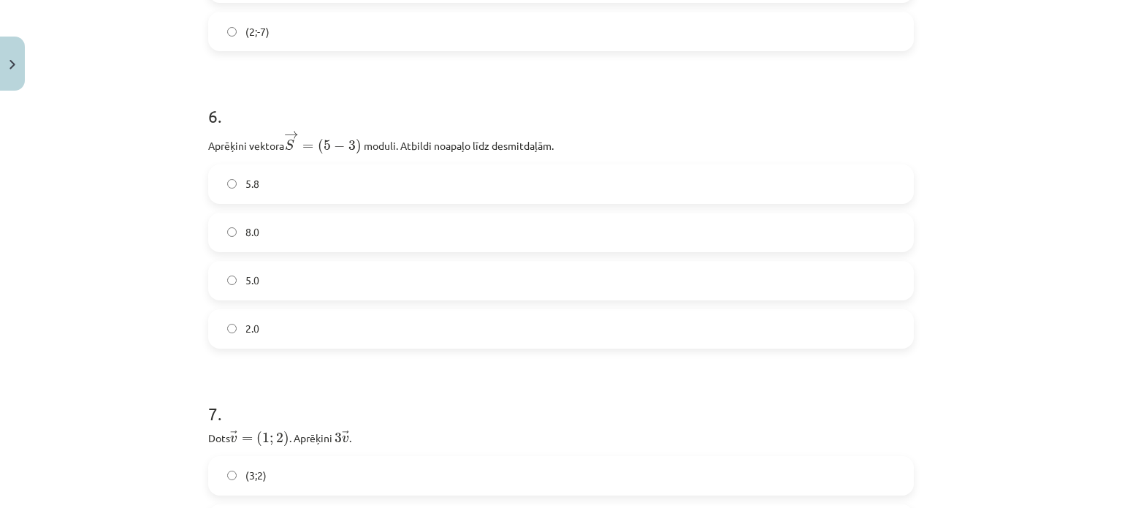
scroll to position [2189, 0]
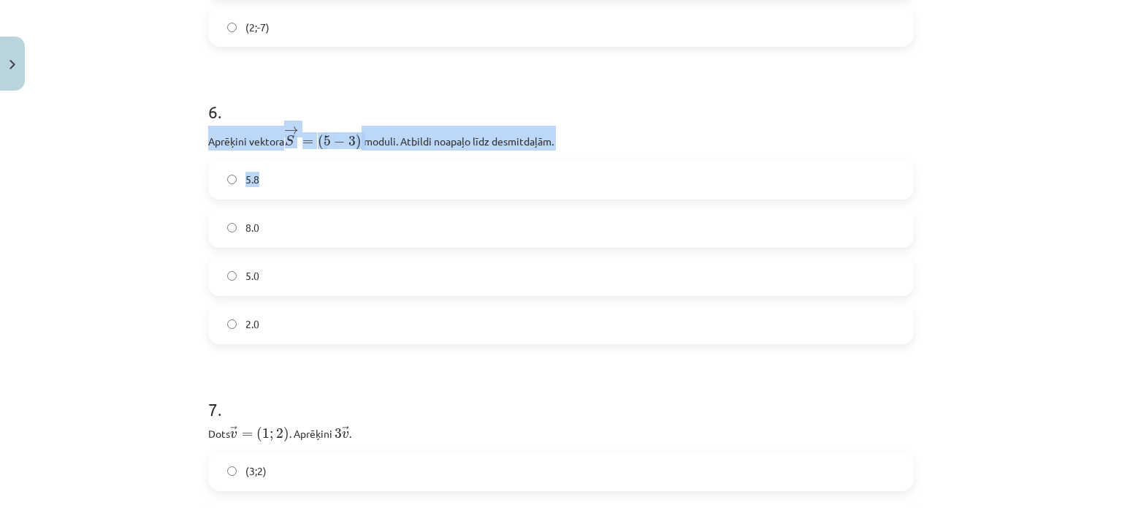
drag, startPoint x: 197, startPoint y: 141, endPoint x: 604, endPoint y: 151, distance: 406.4
click at [604, 151] on div "12 XP Saņemsi Sarežģīts 344 pilda Apraksts Uzdevums Palīdzība 1 . − − → B A = (…" at bounding box center [560, 321] width 723 height 4826
click at [604, 151] on div "6 . Aprēķini vektora → S = ( 5 − 3 ) S → = ( 5 − 3 ) ﻿﻿ moduli. Atbildi noapaļo…" at bounding box center [561, 209] width 706 height 267
drag, startPoint x: 202, startPoint y: 142, endPoint x: 654, endPoint y: 140, distance: 451.6
click at [654, 140] on p "Aprēķini vektora → S = ( 5 − 3 ) S → = ( 5 − 3 ) ﻿﻿ moduli. Atbildi noapaļo līd…" at bounding box center [561, 138] width 706 height 25
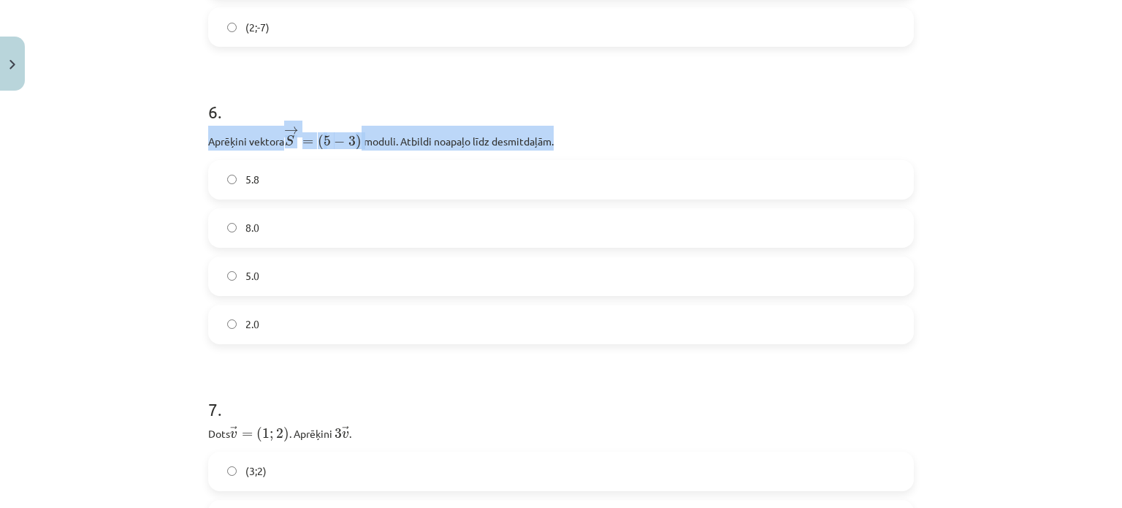
copy p "Aprēķini vektora → S = ( 5 − 3 ) S → = ( 5 − 3 ) ﻿﻿ moduli. Atbildi noapaļo līd…"
click at [654, 140] on p "Aprēķini vektora → S = ( 5 − 3 ) S → = ( 5 − 3 ) ﻿﻿ moduli. Atbildi noapaļo līd…" at bounding box center [561, 138] width 706 height 25
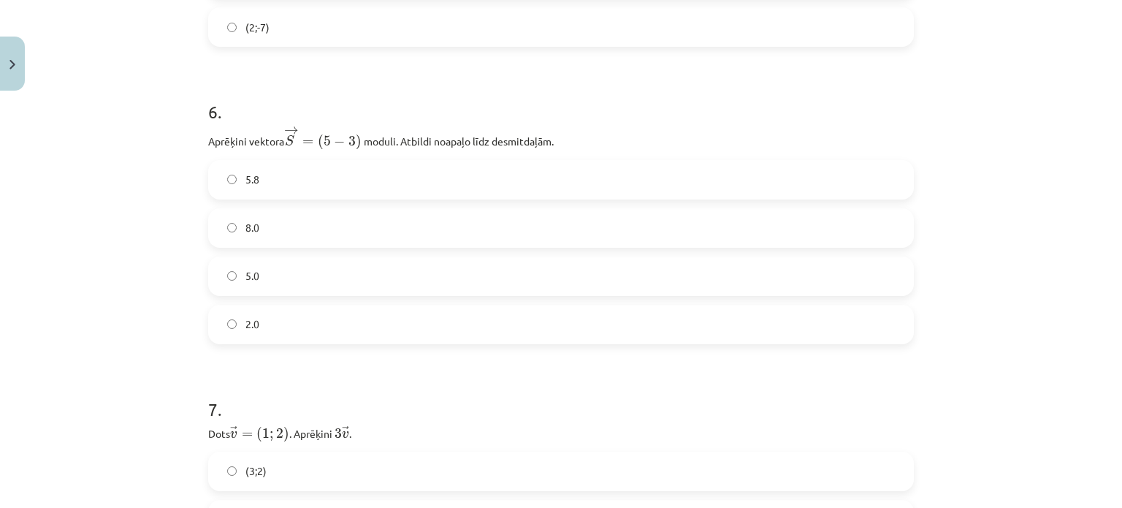
click at [369, 189] on label "5.8" at bounding box center [561, 179] width 703 height 37
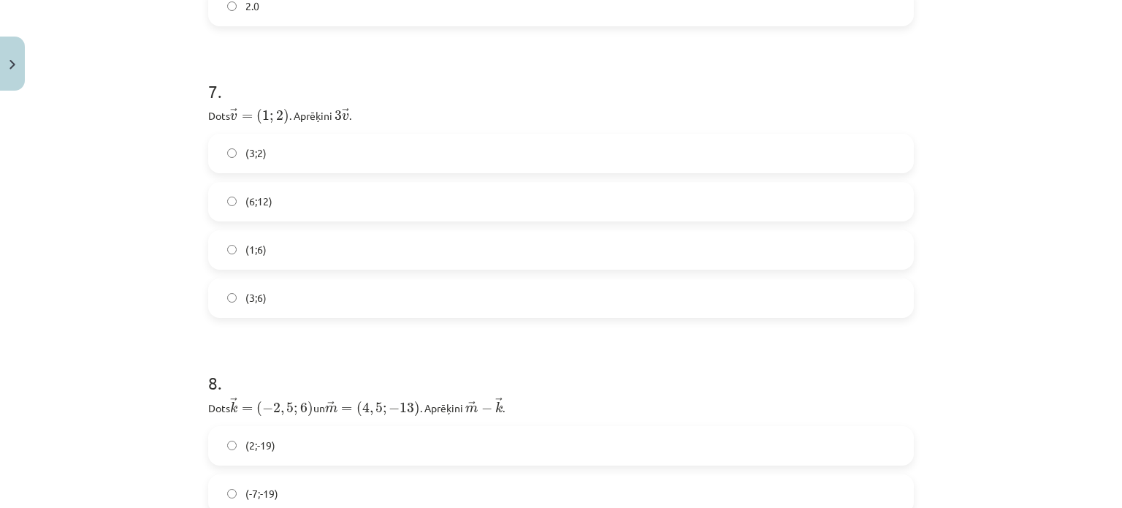
scroll to position [2519, 0]
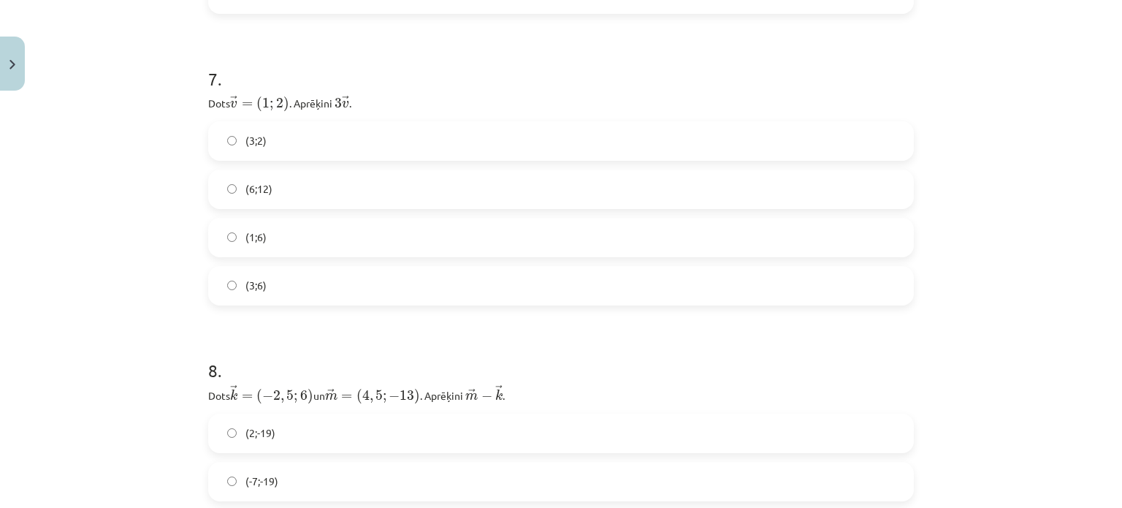
drag, startPoint x: 201, startPoint y: 96, endPoint x: 379, endPoint y: 97, distance: 177.6
copy p "Dots → v = ( 1 ; 2 ) v → = ( 1 ; 2 ) ﻿. Aprēķini ﻿ 3 → v 3 v → ﻿."
click at [379, 97] on p "Dots → v = ( 1 ; 2 ) v → = ( 1 ; 2 ) ﻿. Aprēķini ﻿ 3 → v 3 v → ﻿." at bounding box center [561, 103] width 706 height 20
click at [378, 303] on form "1 . − − → B A = ( 2 ; − 3 ) B A → = ( 2 ; − 3 ) un ﻿ − − → B C = ( − 3 ; 1 ) B …" at bounding box center [561, 20] width 706 height 4499
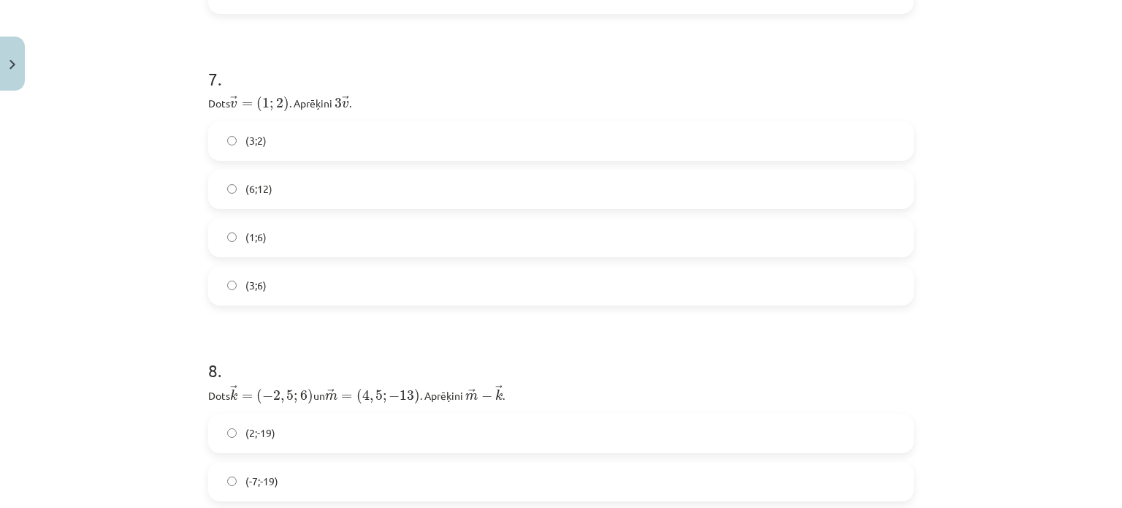
click at [380, 294] on label "(3;6)" at bounding box center [561, 285] width 703 height 37
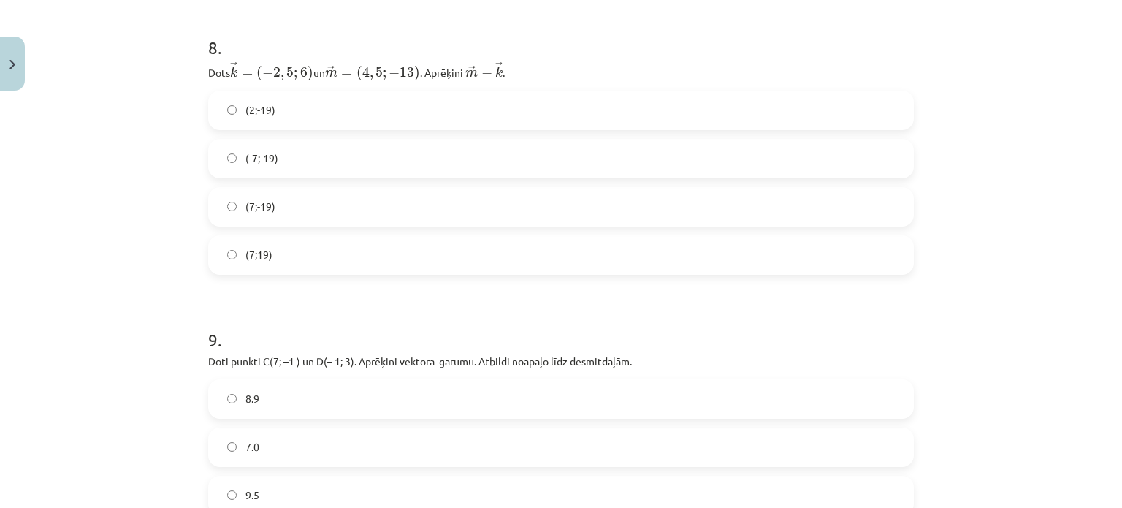
drag, startPoint x: 198, startPoint y: 69, endPoint x: 538, endPoint y: 69, distance: 339.8
copy p "Dots ﻿ → k = ( − 2 , 5 ; 6 ) k → = ( − 2 , 5 ; 6 ) un ﻿﻿ → m = ( 4 , 5 ; − 13 )…"
click at [538, 69] on p "Dots ﻿ → k = ( − 2 , 5 ; 6 ) k → = ( − 2 , 5 ; 6 ) un ﻿﻿ → m = ( 4 , 5 ; − 13 )…" at bounding box center [561, 71] width 706 height 20
click at [263, 199] on span "(7;-19)" at bounding box center [261, 206] width 30 height 15
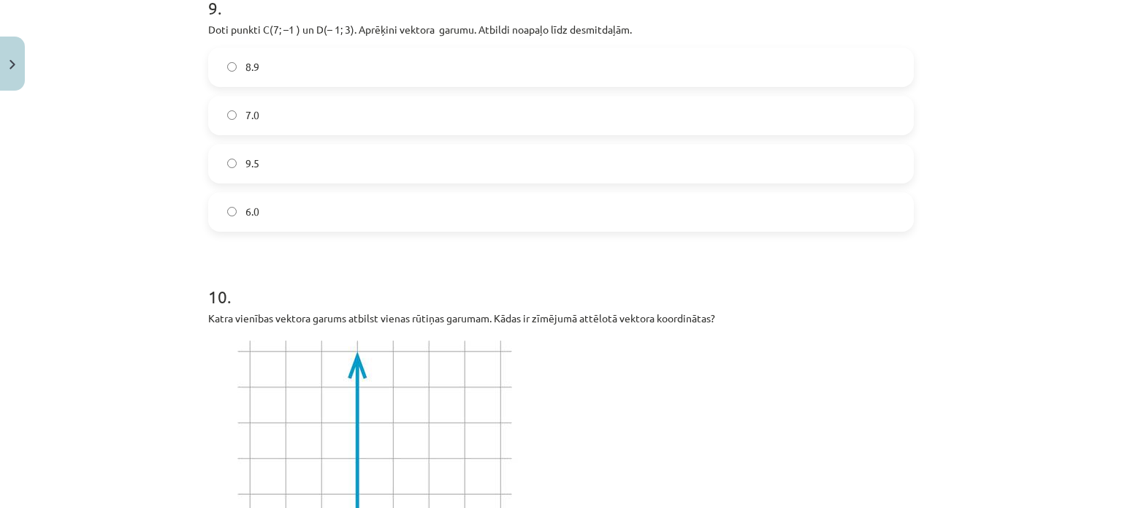
scroll to position [3117, 0]
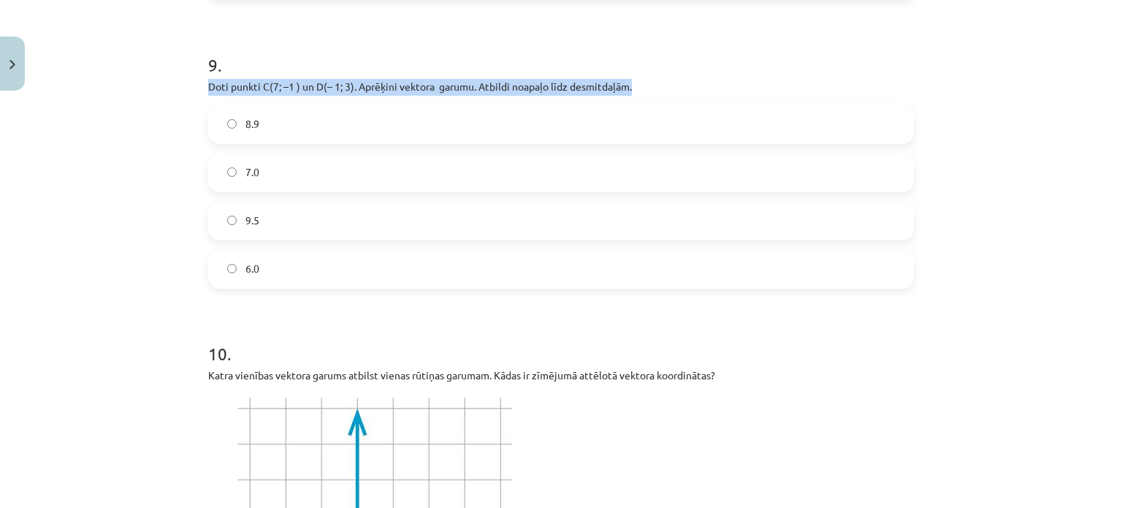
drag, startPoint x: 191, startPoint y: 80, endPoint x: 635, endPoint y: 89, distance: 443.6
click at [635, 89] on div "Mācību tēma: Matemātikas i - 10. klases 1. ieskaites mācību materiāls (a,b) #8 …" at bounding box center [561, 254] width 1122 height 508
copy p "Doti punkti C(7; –1 ) un D(– 1; 3). Aprēķini vektora ﻿ ﻿ garumu. Atbildi noapaļ…"
click at [635, 89] on p "Doti punkti C(7; –1 ) un D(– 1; 3). Aprēķini vektora ﻿ ﻿ garumu. Atbildi noapaļ…" at bounding box center [561, 87] width 706 height 17
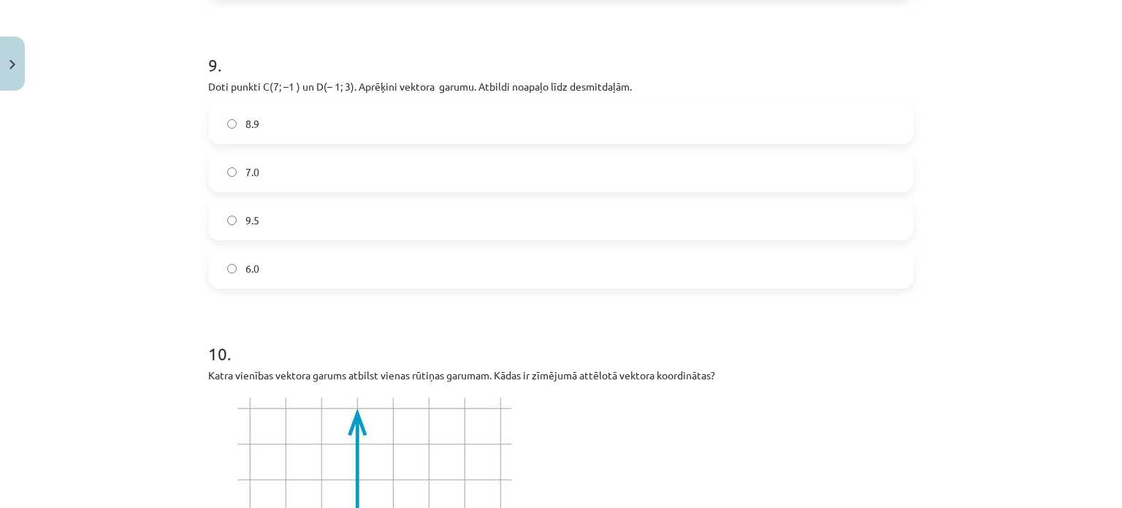
click at [292, 129] on label "8.9" at bounding box center [561, 124] width 703 height 37
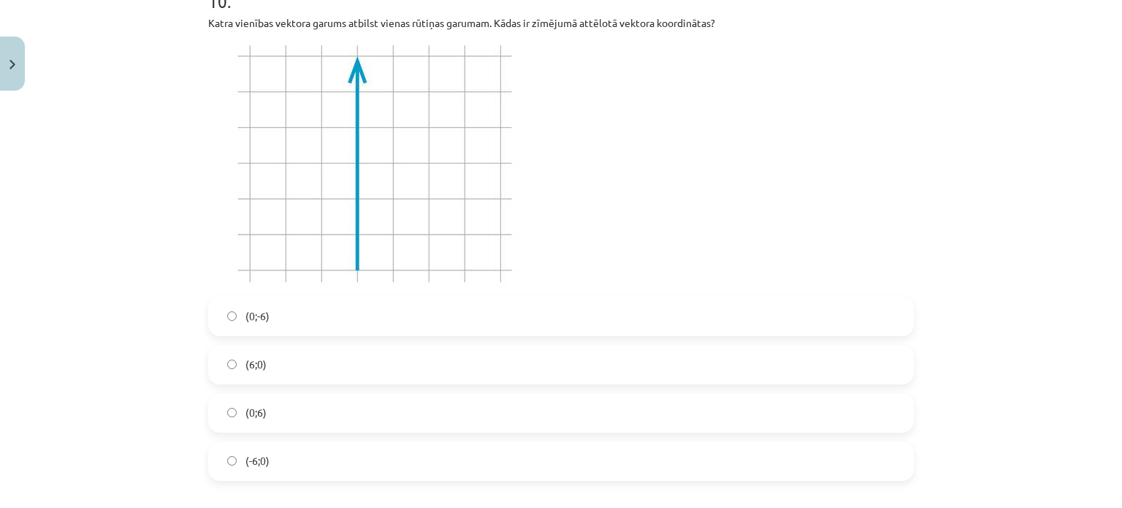
scroll to position [3470, 0]
click at [251, 408] on span "(0;6)" at bounding box center [256, 411] width 21 height 15
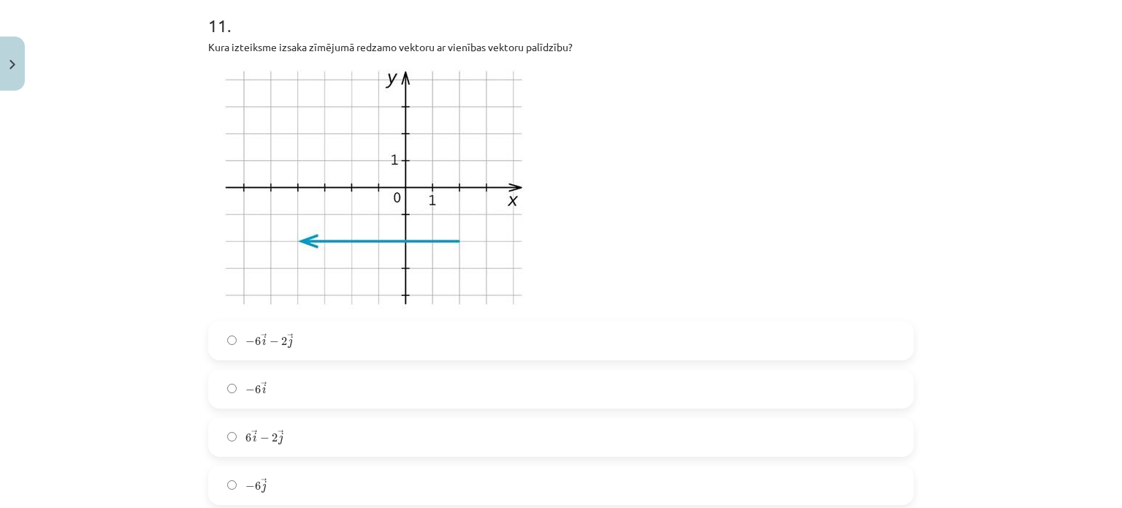
scroll to position [3989, 0]
click at [270, 338] on span "−" at bounding box center [274, 342] width 9 height 9
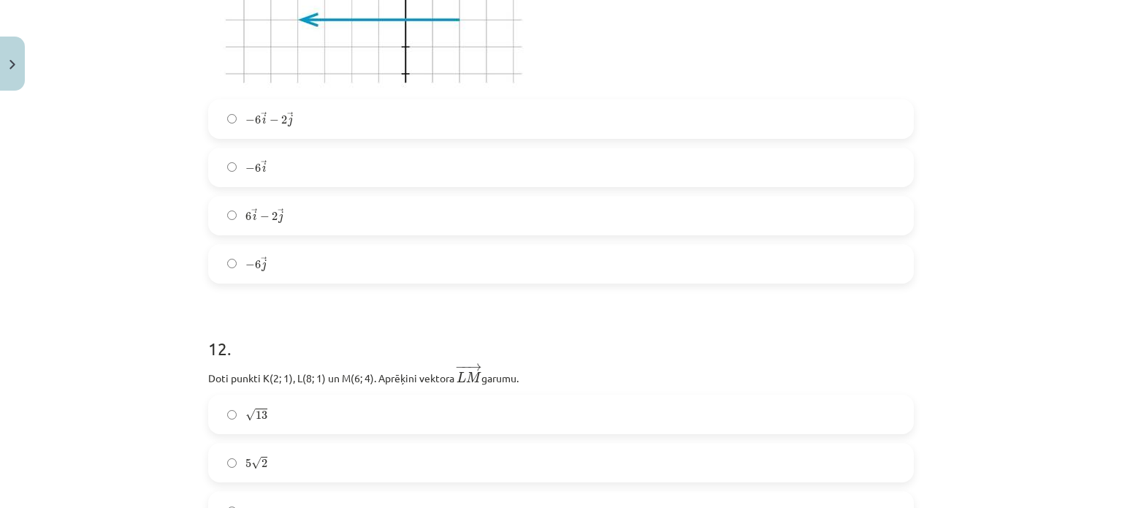
scroll to position [4450, 0]
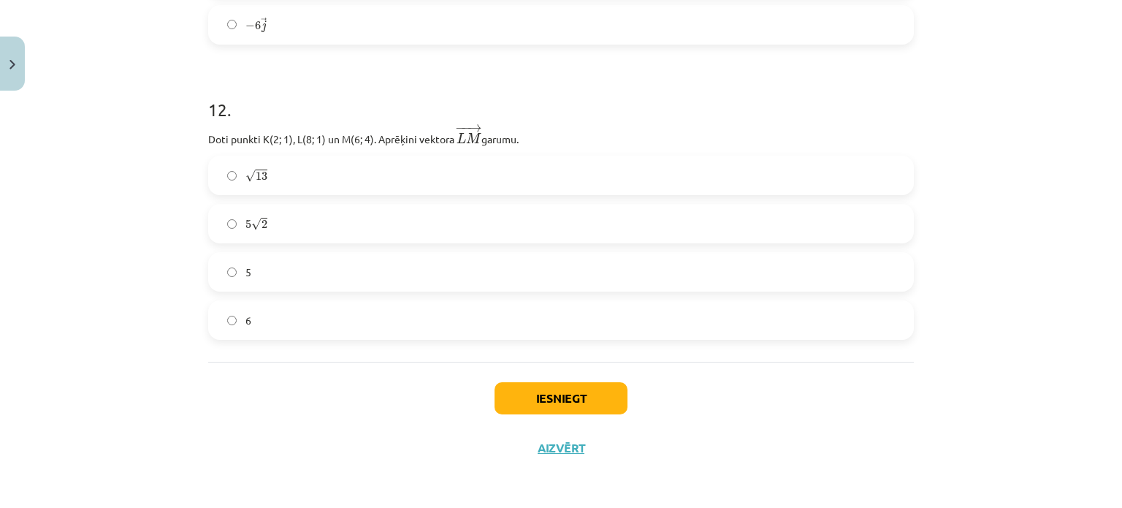
drag, startPoint x: 199, startPoint y: 137, endPoint x: 576, endPoint y: 137, distance: 376.3
click at [576, 137] on p "Doti punkti K(2; 1), L(8; 1) un M(6; 4). Aprēķini vektora ﻿ − − → L M L M → ﻿ g…" at bounding box center [561, 135] width 706 height 24
click at [278, 232] on label "5 √ 2 5 2" at bounding box center [561, 223] width 703 height 37
click at [596, 403] on button "Iesniegt" at bounding box center [561, 398] width 133 height 32
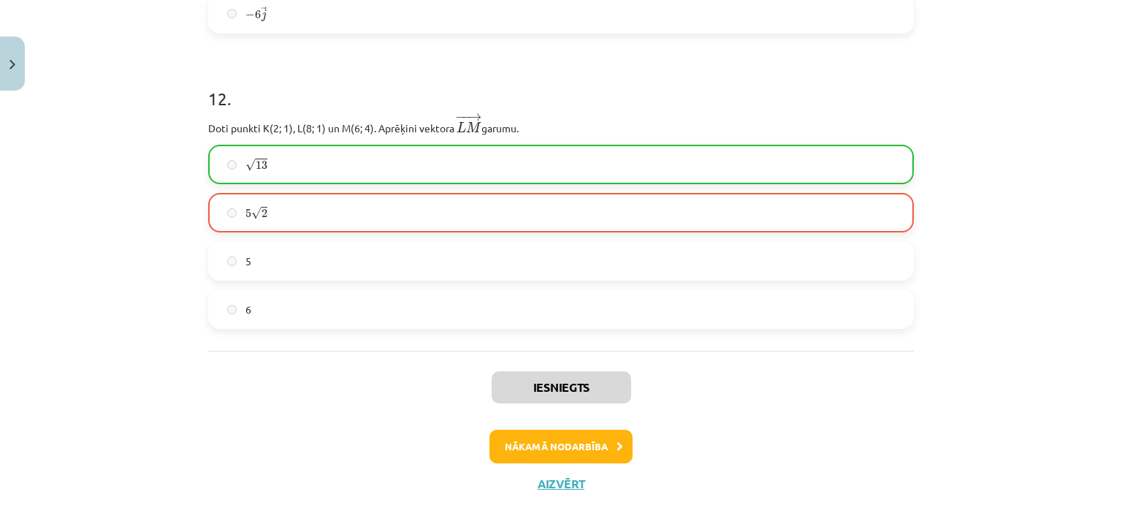
scroll to position [4496, 0]
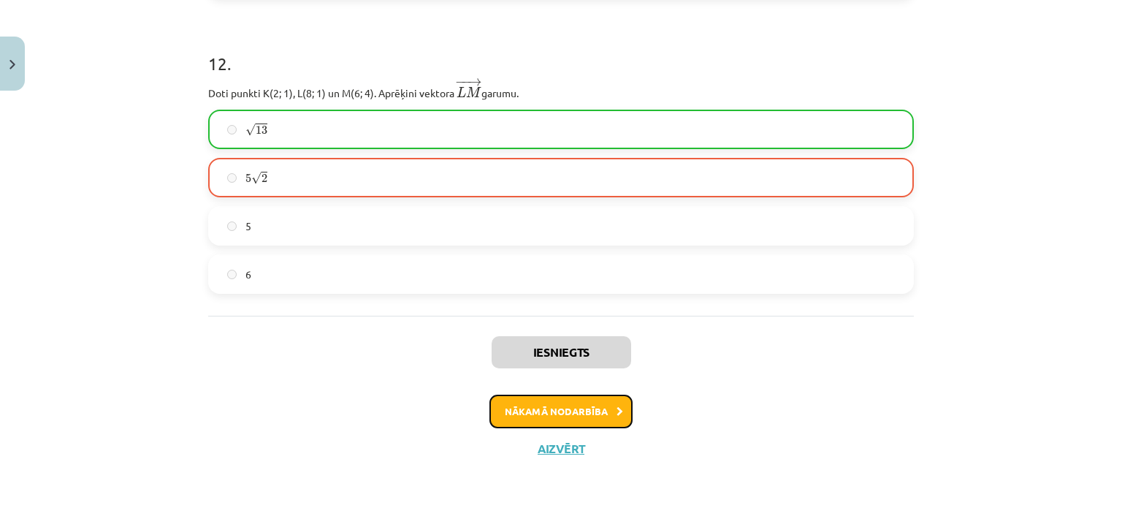
click at [582, 419] on button "Nākamā nodarbība" at bounding box center [561, 412] width 143 height 34
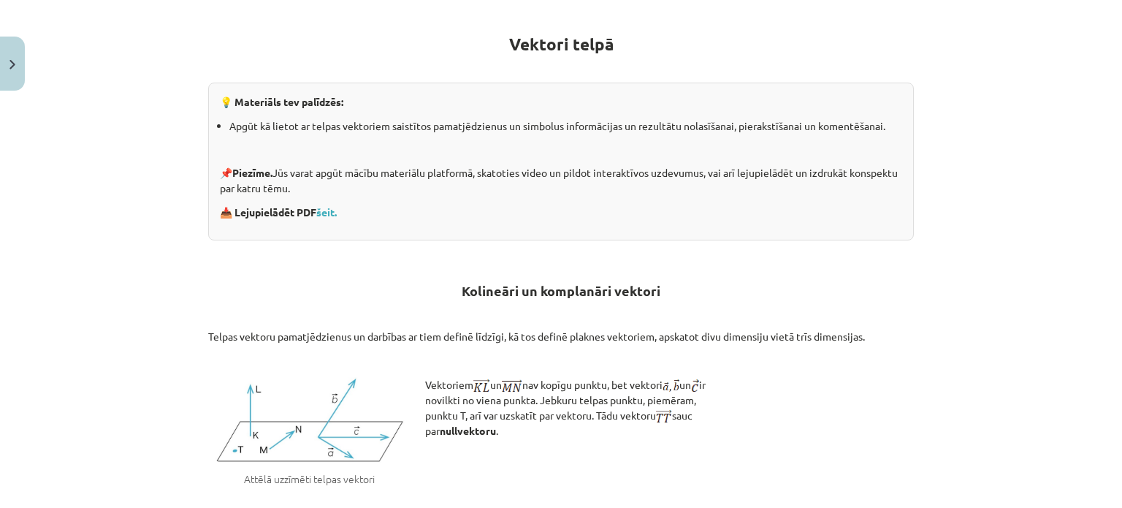
scroll to position [254, 0]
click at [327, 210] on link "šeit." at bounding box center [326, 211] width 20 height 13
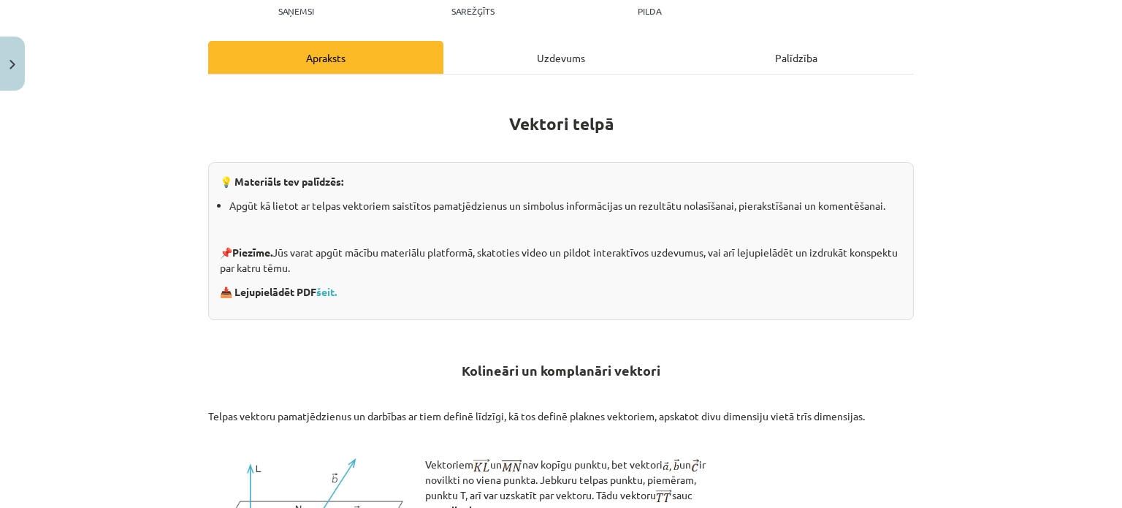
scroll to position [171, 0]
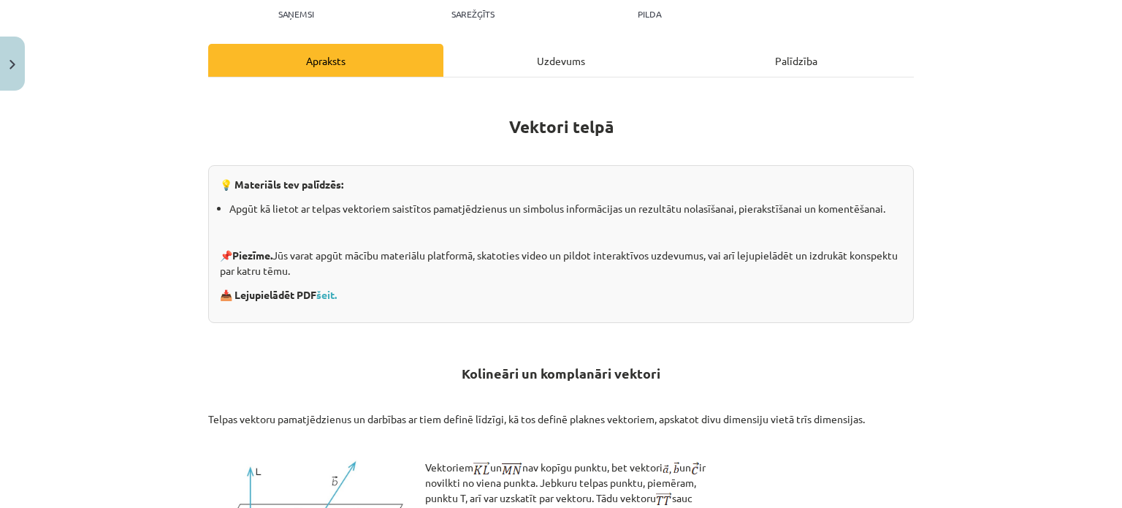
click at [552, 52] on div "Uzdevums" at bounding box center [561, 60] width 235 height 33
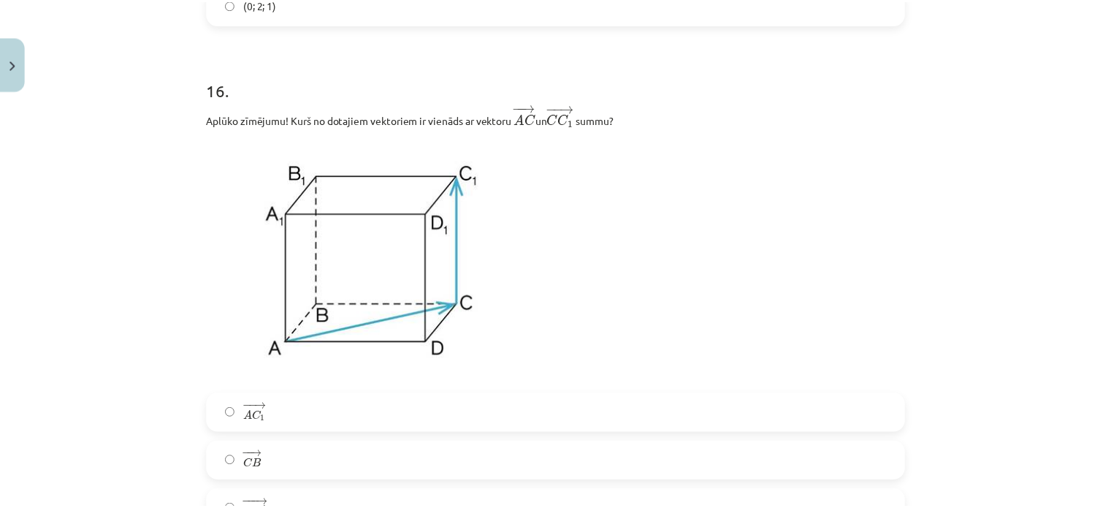
scroll to position [5980, 0]
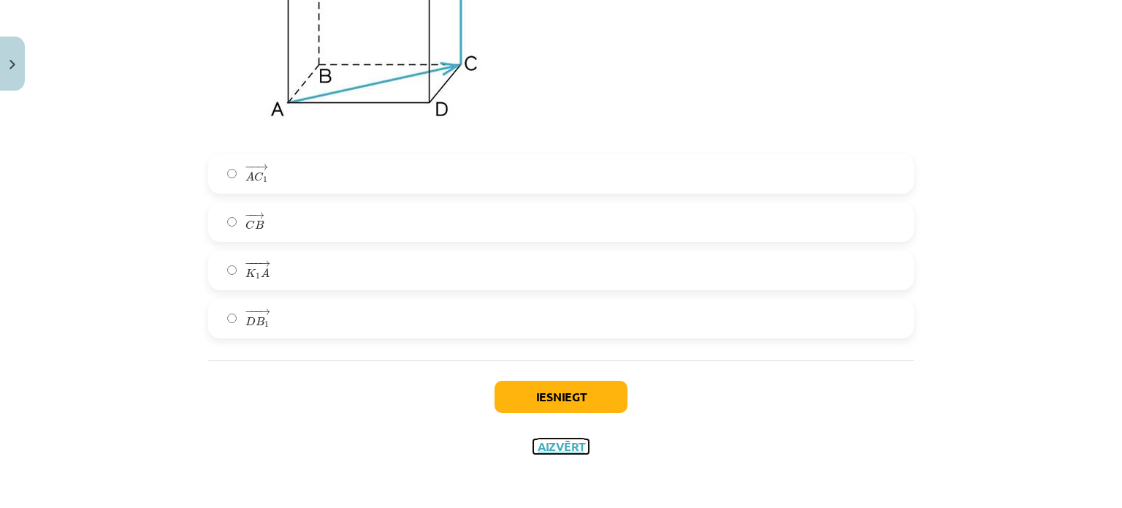
click at [555, 452] on button "Aizvērt" at bounding box center [561, 446] width 56 height 15
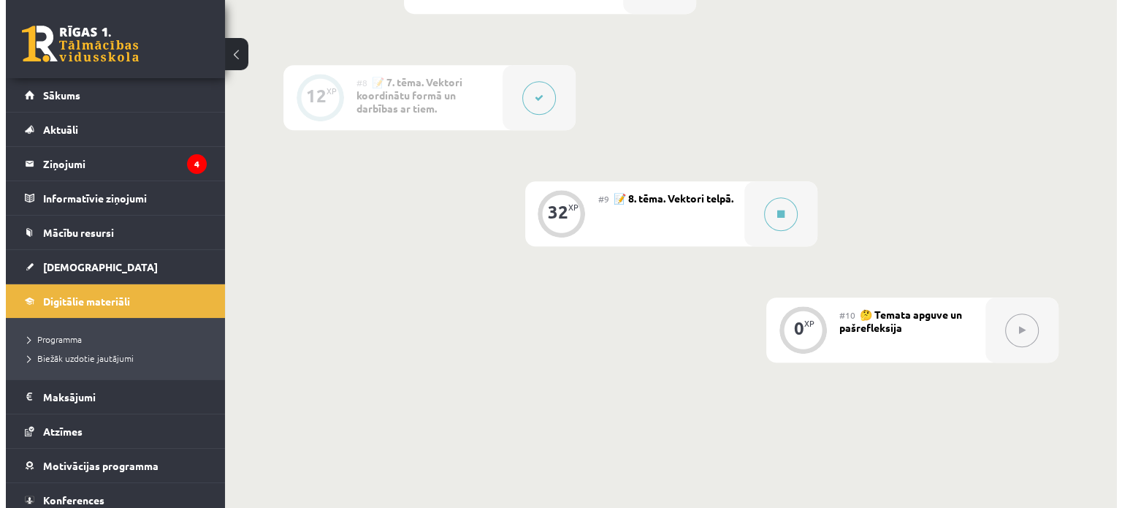
scroll to position [1151, 0]
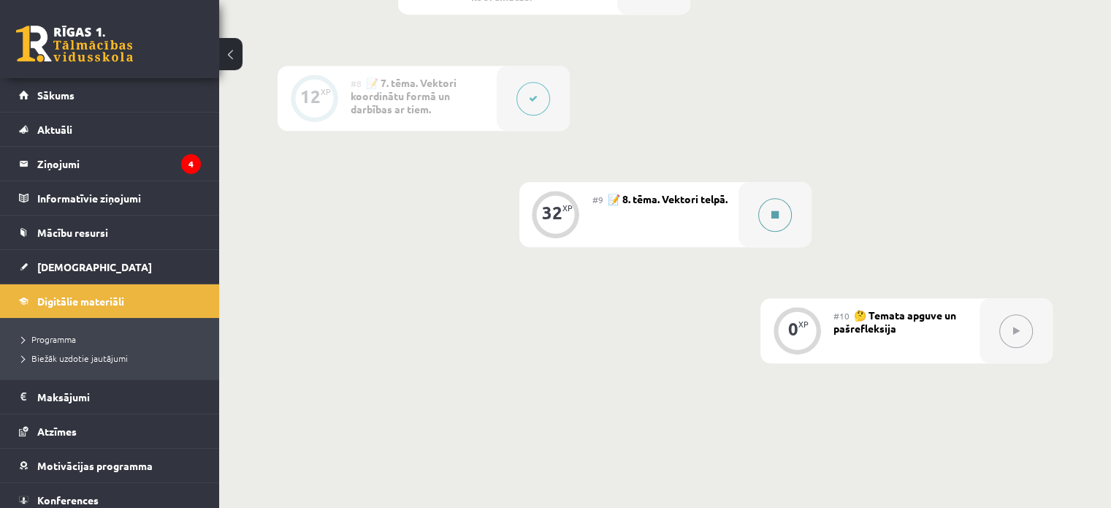
click at [764, 229] on button at bounding box center [775, 215] width 34 height 34
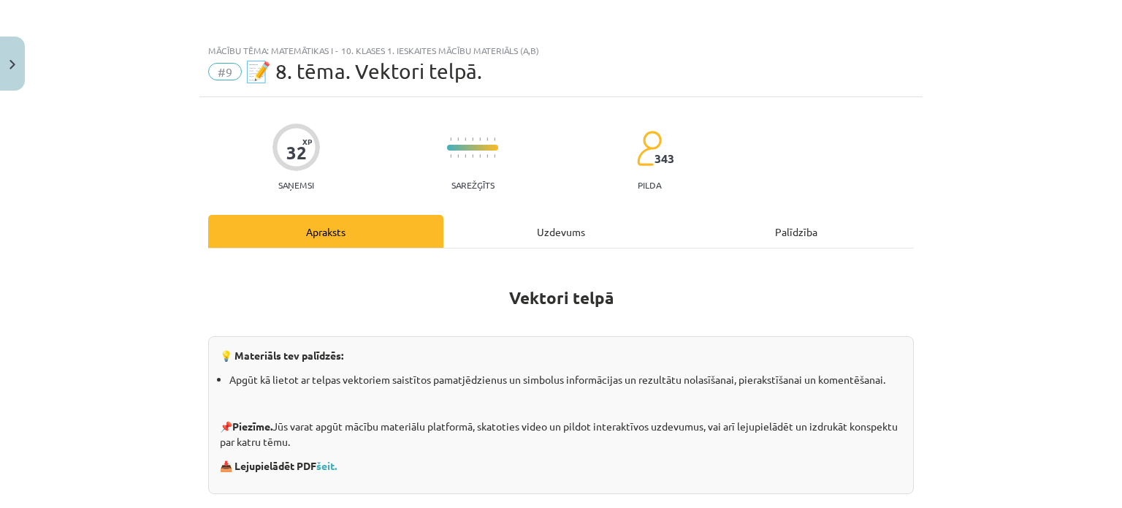
click at [533, 233] on div "Uzdevums" at bounding box center [561, 231] width 235 height 33
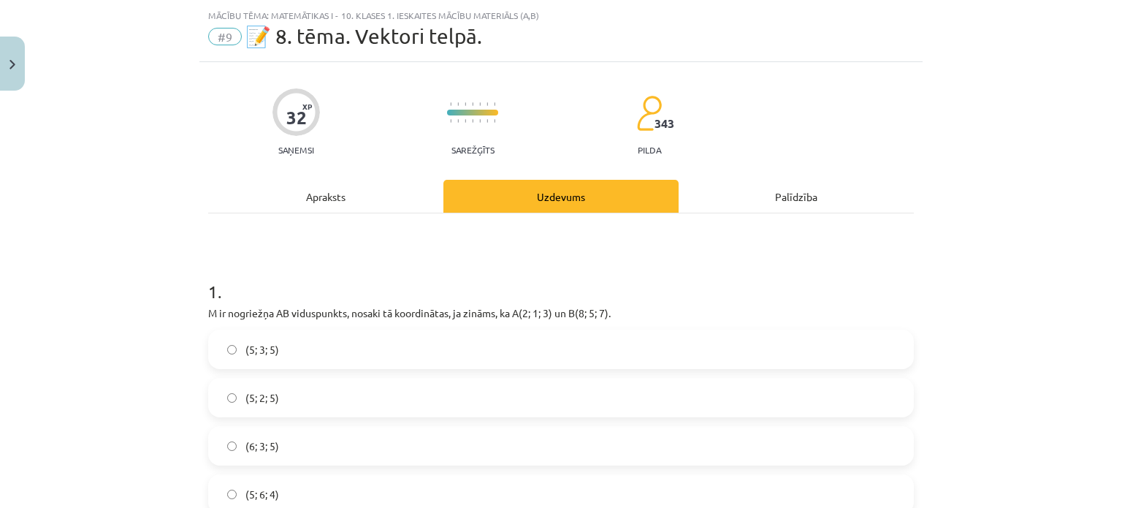
scroll to position [37, 0]
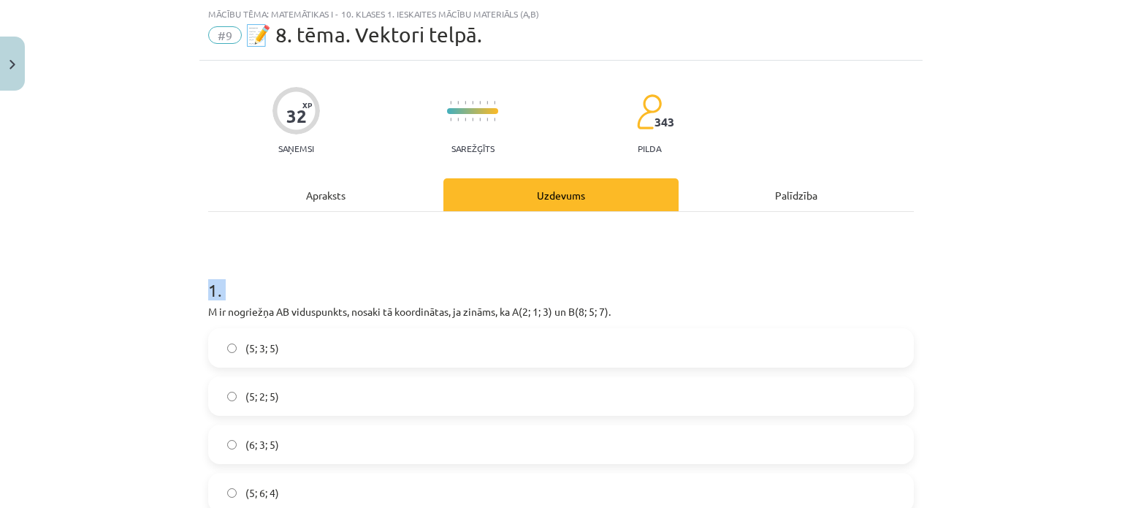
drag, startPoint x: 202, startPoint y: 306, endPoint x: 167, endPoint y: 295, distance: 37.4
click at [167, 295] on div "Mācību tēma: Matemātikas i - 10. klases 1. ieskaites mācību materiāls (a,b) #9 …" at bounding box center [561, 254] width 1122 height 508
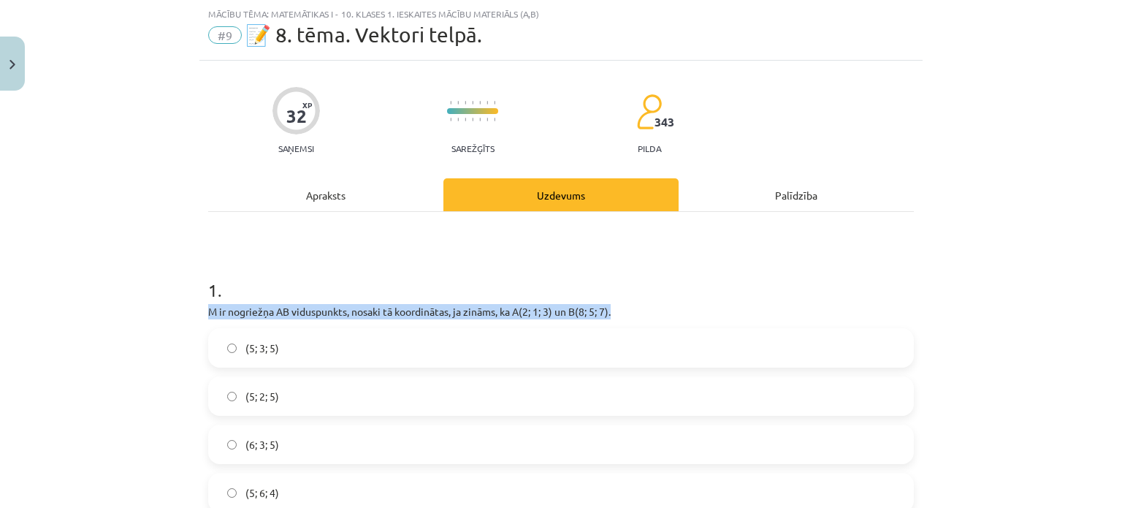
drag, startPoint x: 203, startPoint y: 308, endPoint x: 639, endPoint y: 307, distance: 435.5
click at [639, 307] on p "M ir nogriežņa AB viduspunkts, nosaki tā koordinātas, ja zināms, ka A(2; 1; 3) …" at bounding box center [561, 311] width 706 height 15
copy p "M ir nogriežņa AB viduspunkts, nosaki tā koordinātas, ja zināms, ka A(2; 1; 3) …"
click at [623, 303] on div "1 . M ir nogriežņa AB viduspunkts, nosaki tā koordinātas, ja zināms, ka A(2; 1;…" at bounding box center [561, 383] width 706 height 258
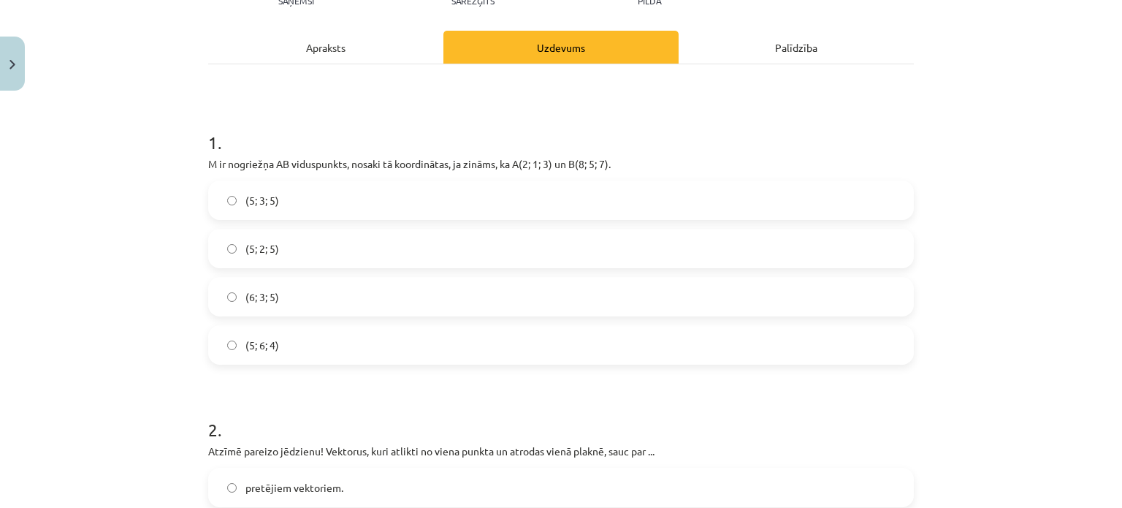
scroll to position [202, 0]
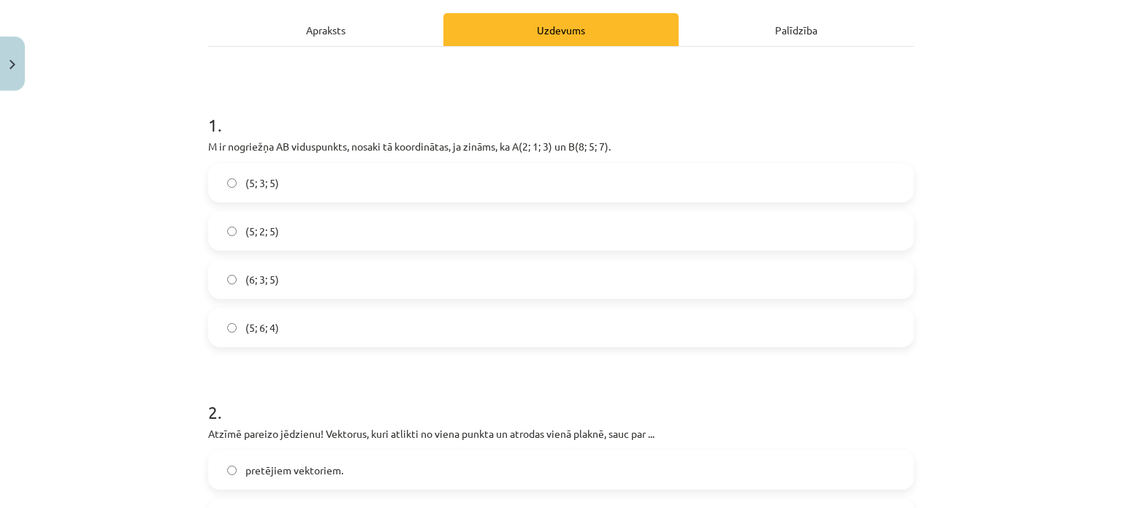
click at [275, 179] on label "(5; 3; 5)" at bounding box center [561, 182] width 703 height 37
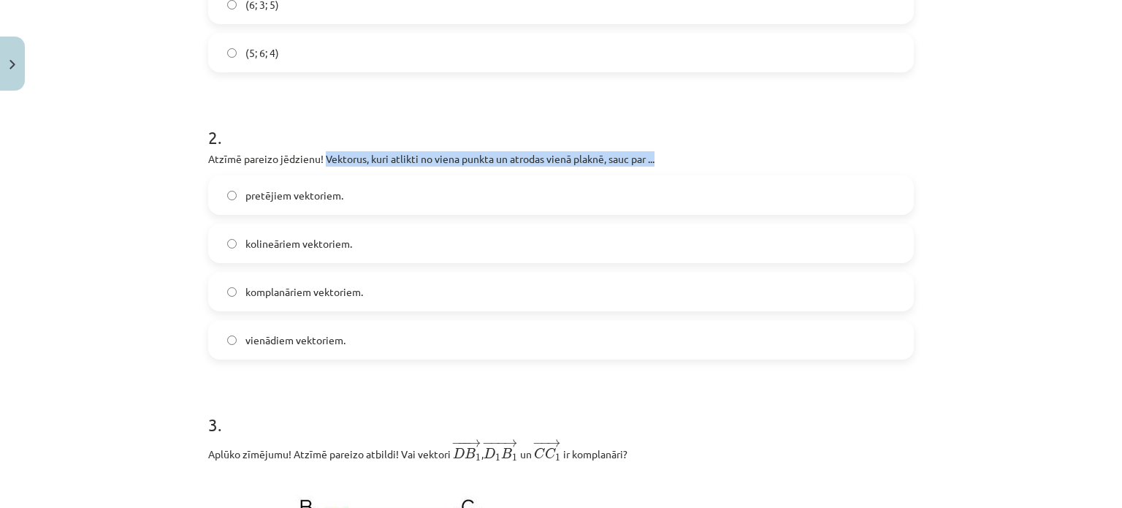
drag, startPoint x: 321, startPoint y: 154, endPoint x: 682, endPoint y: 148, distance: 361.0
click at [682, 148] on div "2 . Atzīmē pareizo jēdzienu! Vektorus, kuri atlikti no viena punkta un atrodas …" at bounding box center [561, 231] width 706 height 258
copy p "Vektorus, kuri atlikti no viena punkta un atrodas vienā plaknē, sauc par ..."
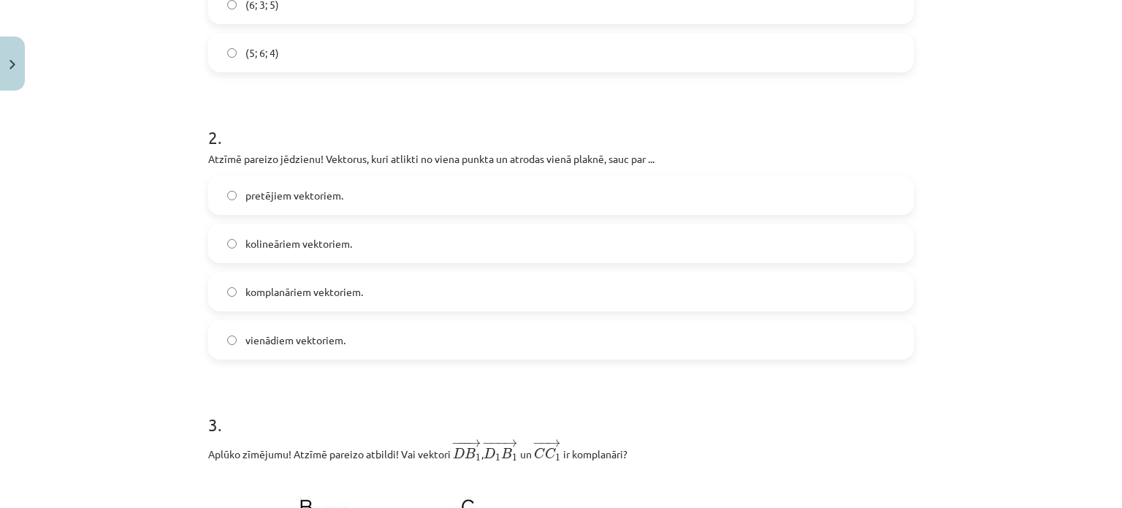
click at [494, 102] on h1 "2 ." at bounding box center [561, 124] width 706 height 45
click at [269, 290] on span "komplanāriem vektoriem." at bounding box center [305, 291] width 118 height 15
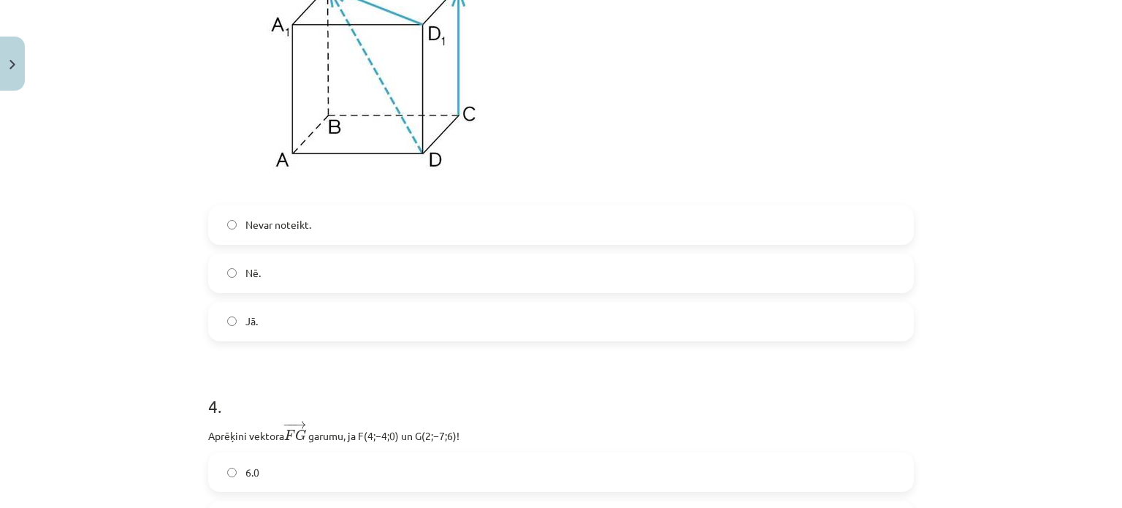
scroll to position [1000, 0]
click at [330, 261] on label "Nē." at bounding box center [561, 272] width 703 height 37
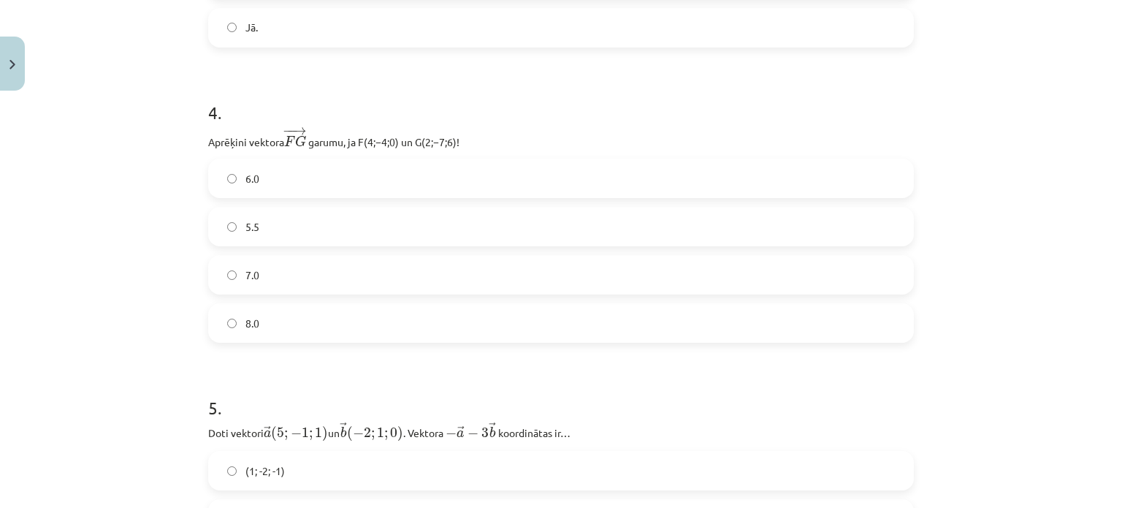
scroll to position [1339, 0]
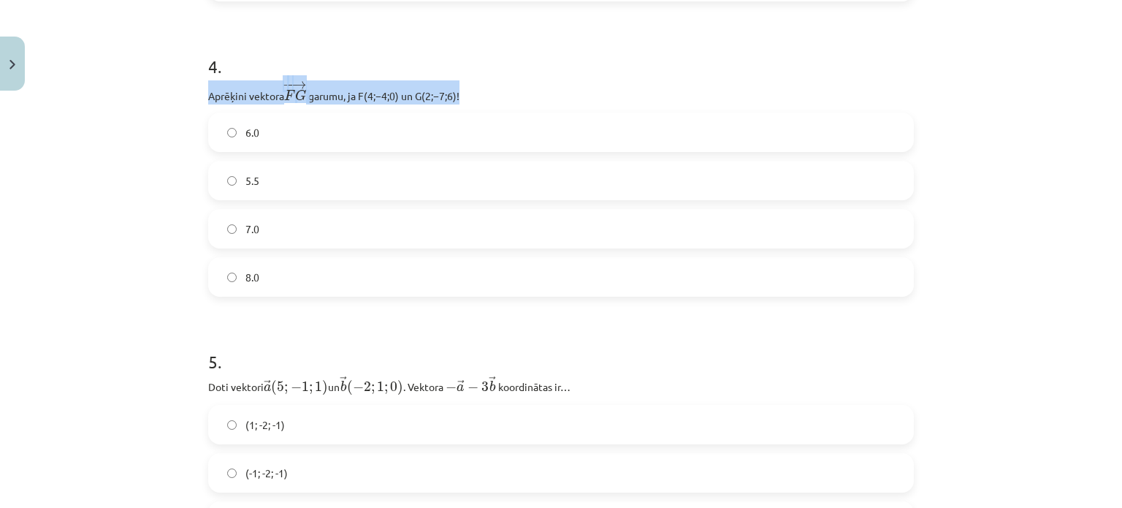
drag, startPoint x: 197, startPoint y: 93, endPoint x: 577, endPoint y: 84, distance: 379.3
copy p "Aprēķini vektora − − → F G F G → ﻿ garumu, ja ﻿F(4;−4;0)﻿ un ﻿G(2;−7;6)﻿!"
click at [577, 84] on p "Aprēķini vektora − − → F G F G → ﻿ garumu, ja ﻿F(4;−4;0)﻿ un ﻿G(2;−7;6)﻿!" at bounding box center [561, 92] width 706 height 24
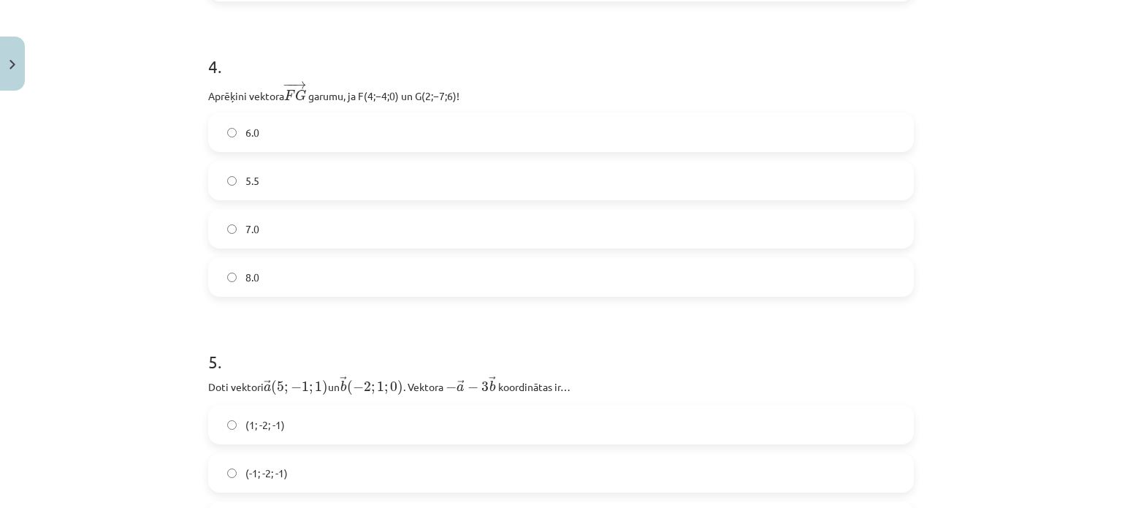
click at [314, 227] on label "7.0" at bounding box center [561, 228] width 703 height 37
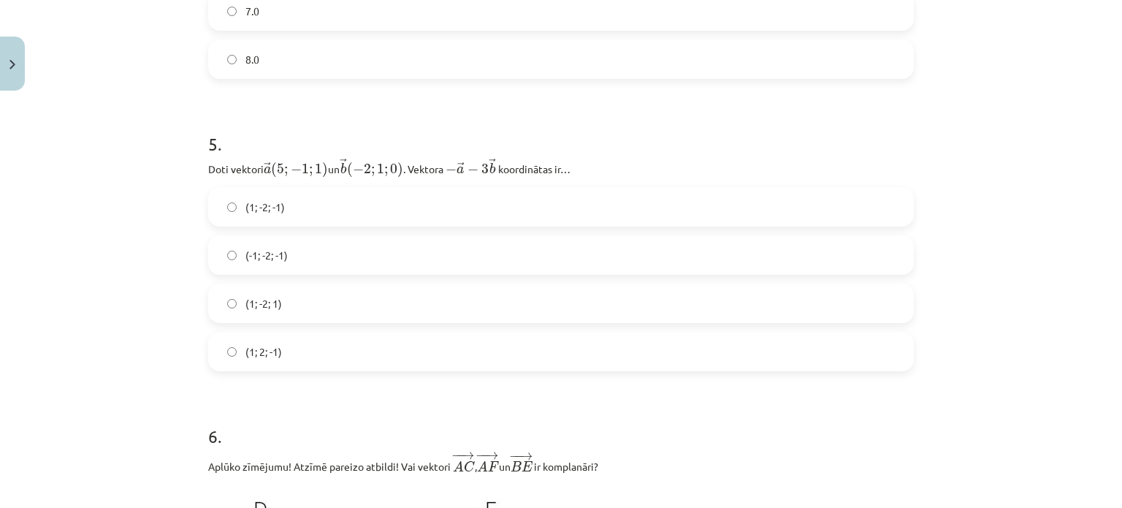
scroll to position [1585, 0]
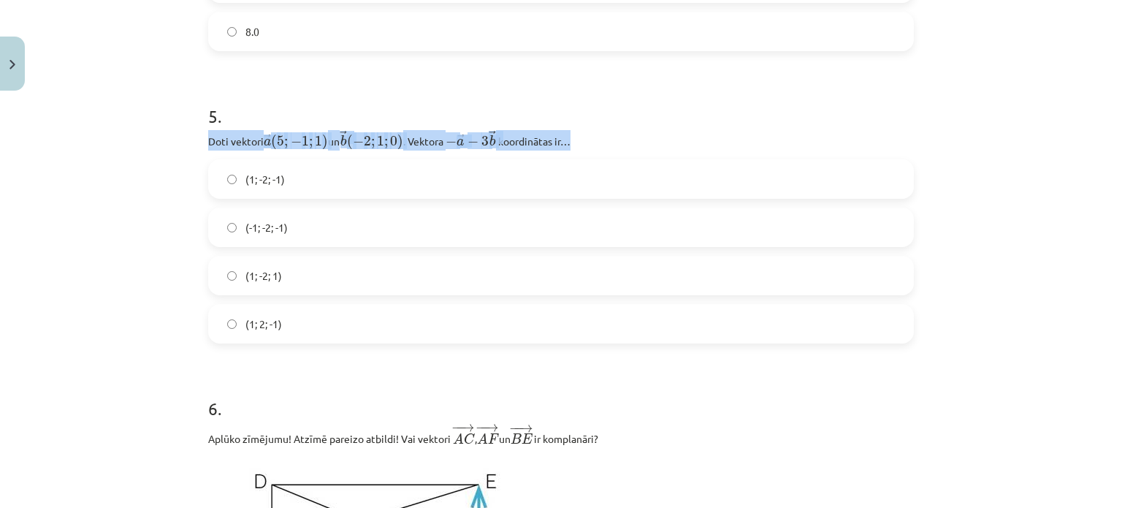
drag, startPoint x: 196, startPoint y: 145, endPoint x: 617, endPoint y: 137, distance: 421.7
copy p "Doti vektori ﻿ → a ( 5 ; − 1 ; 1 ) a → ( 5 ; − 1 ; 1 ) un ﻿ → b ( − 2 ; 1 ; 0 )…"
click at [617, 137] on p "Doti vektori ﻿ → a ( 5 ; − 1 ; 1 ) a → ( 5 ; − 1 ; 1 ) un ﻿ → b ( − 2 ; 1 ; 0 )…" at bounding box center [561, 140] width 706 height 20
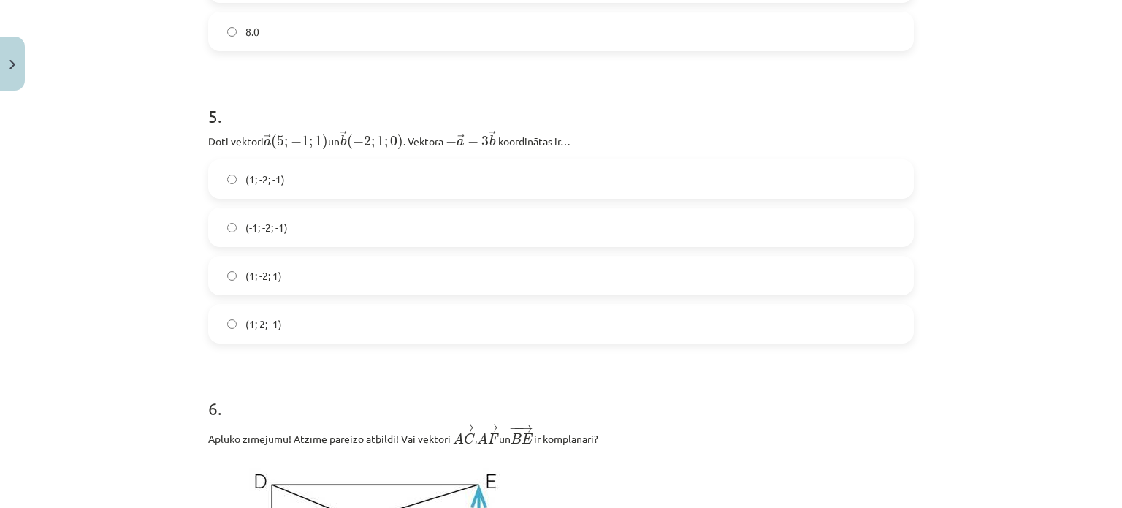
click at [291, 186] on label "(1; -2; -1)" at bounding box center [561, 179] width 703 height 37
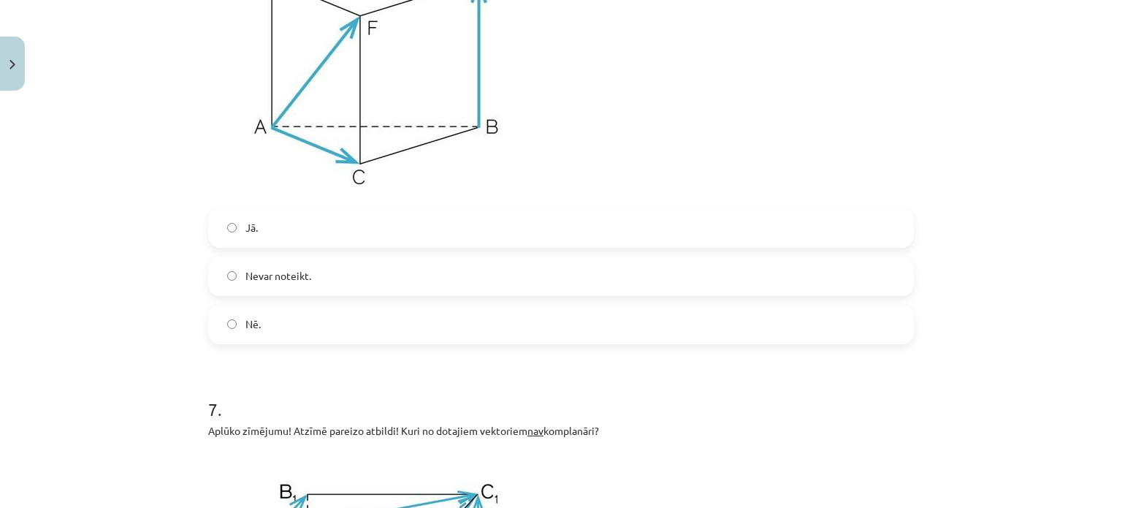
scroll to position [2055, 0]
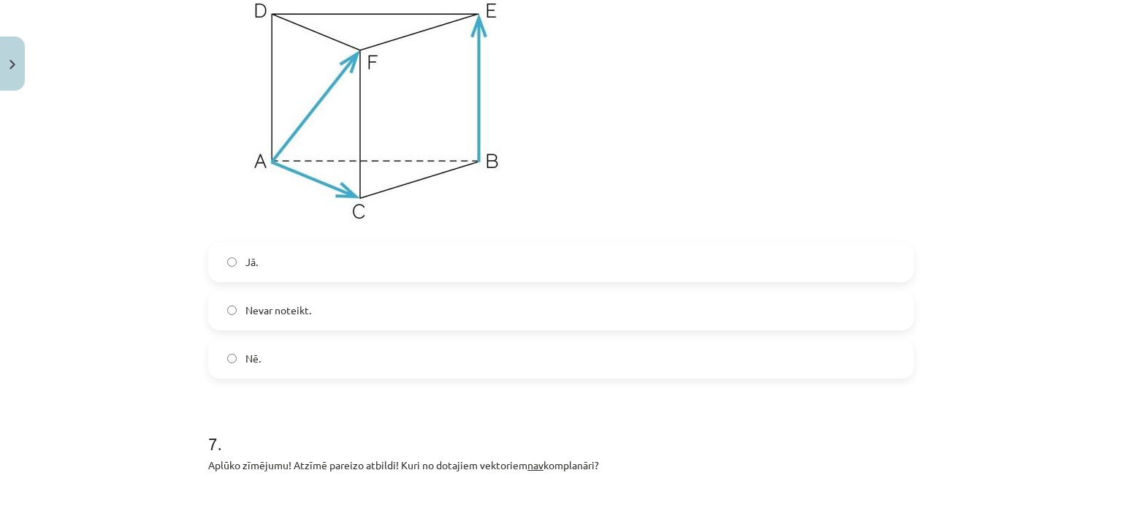
click at [368, 272] on label "Jā." at bounding box center [561, 262] width 703 height 37
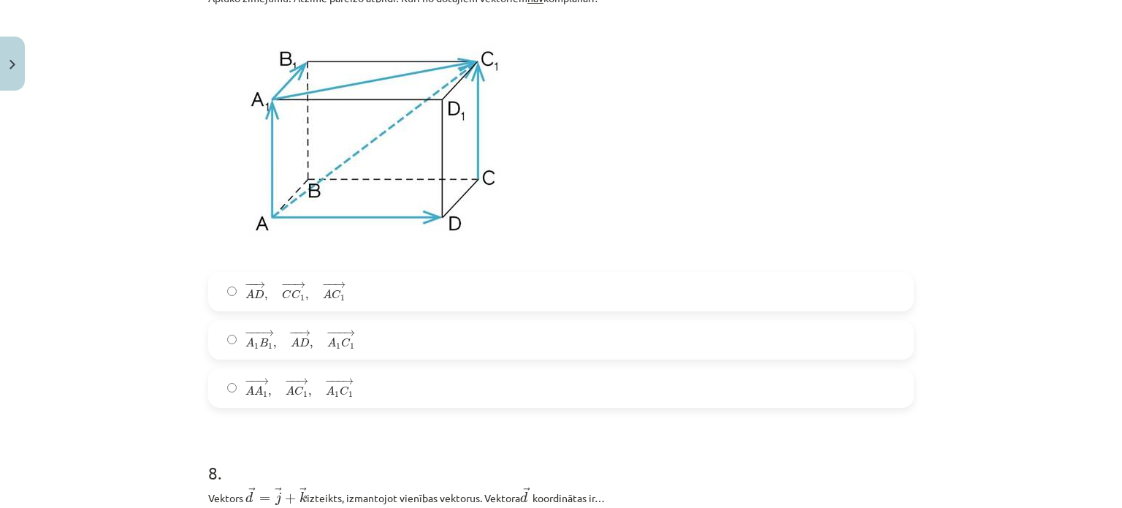
scroll to position [2521, 0]
click at [291, 343] on span "A" at bounding box center [295, 343] width 9 height 9
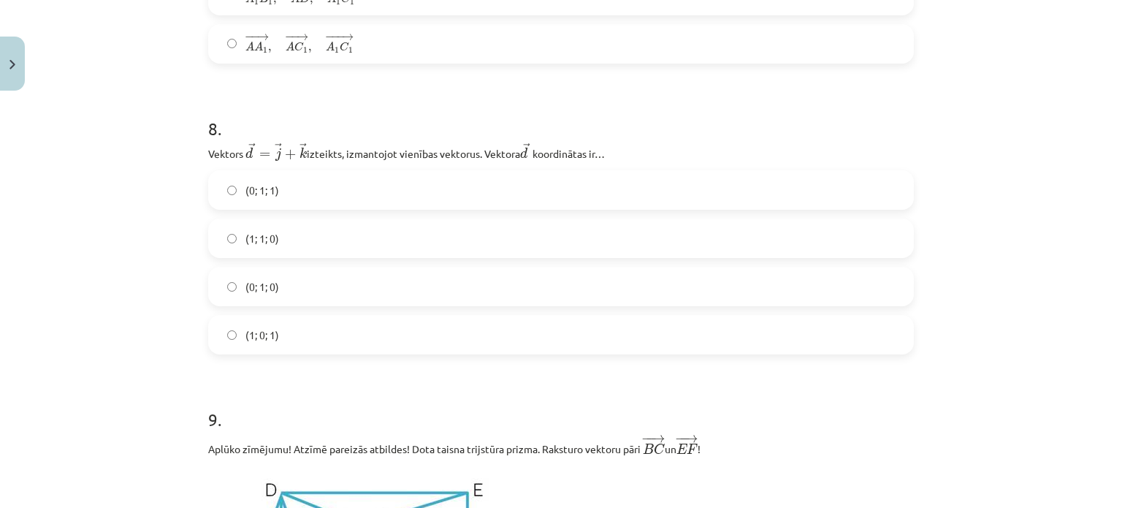
scroll to position [2867, 0]
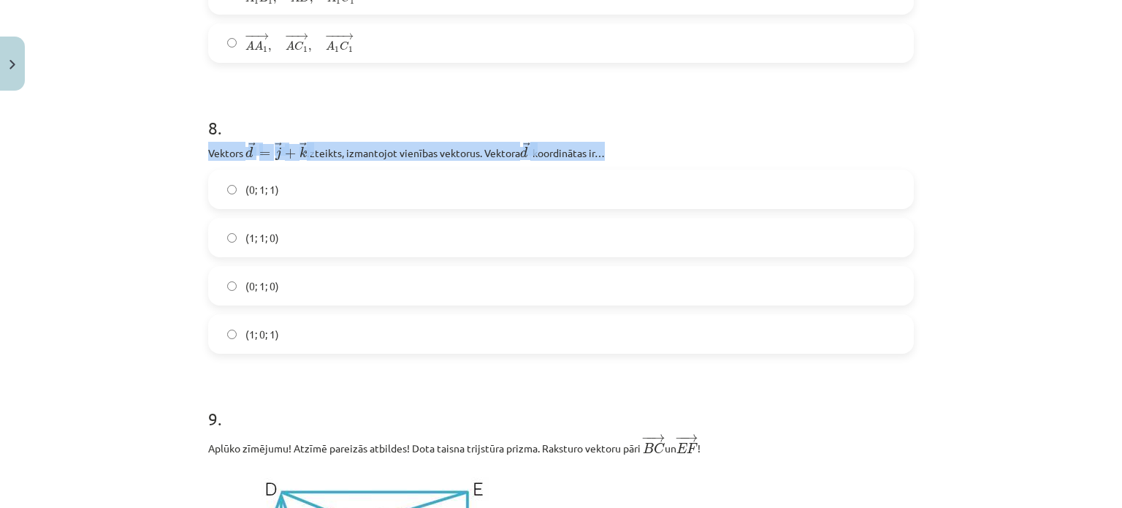
drag, startPoint x: 196, startPoint y: 154, endPoint x: 660, endPoint y: 147, distance: 464.1
click at [660, 147] on div "32 XP Saņemsi Sarežģīts 343 pilda Apraksts Uzdevums Palīdzība 1 . M ir nogriežņ…" at bounding box center [560, 404] width 723 height 6349
click at [660, 147] on p "Vektors ﻿﻿ → d = → j + → k d → = j → + k → izteikts, izmantojot vienības vektor…" at bounding box center [561, 151] width 706 height 19
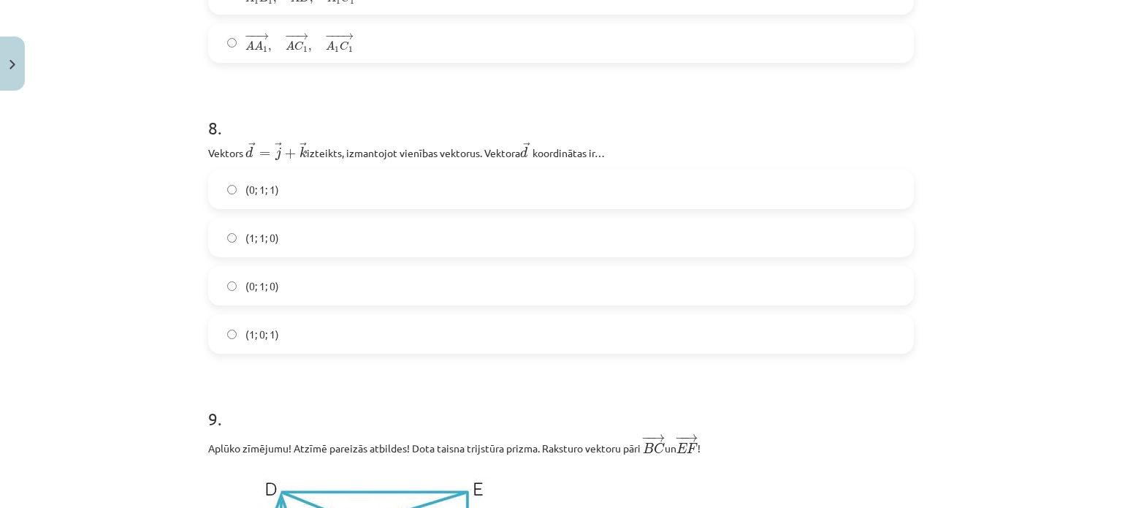
click at [296, 186] on label "(0; 1; 1)" at bounding box center [561, 189] width 703 height 37
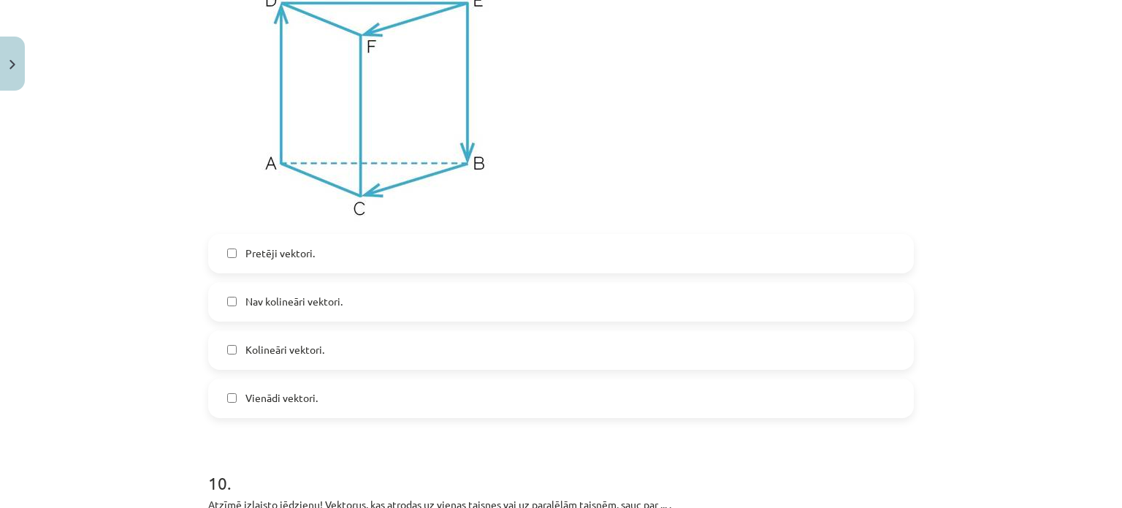
scroll to position [3357, 0]
click at [369, 408] on label "Vienādi vektori." at bounding box center [561, 397] width 703 height 37
click at [355, 347] on label "Kolineāri vektori." at bounding box center [561, 349] width 703 height 37
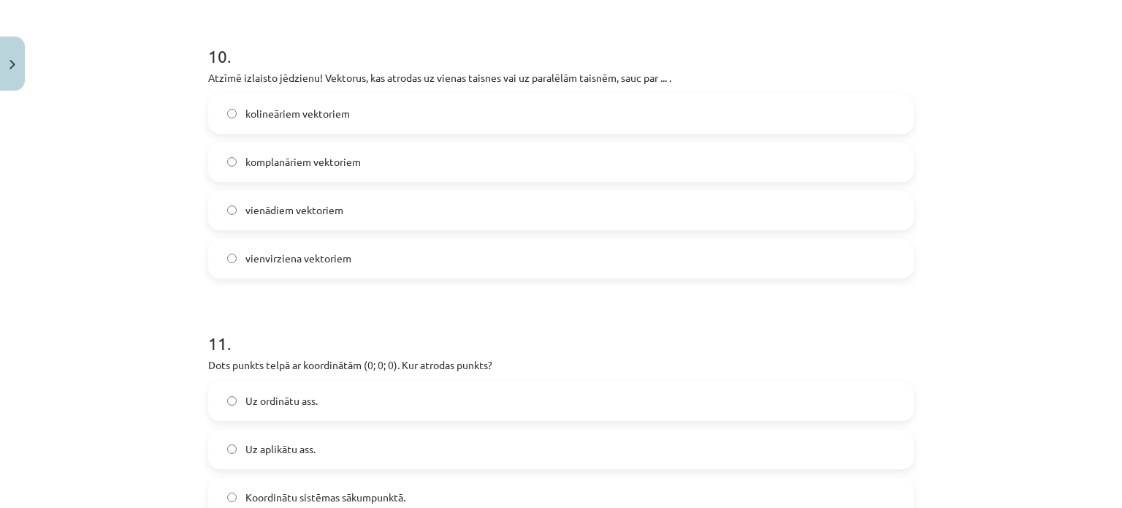
scroll to position [3786, 0]
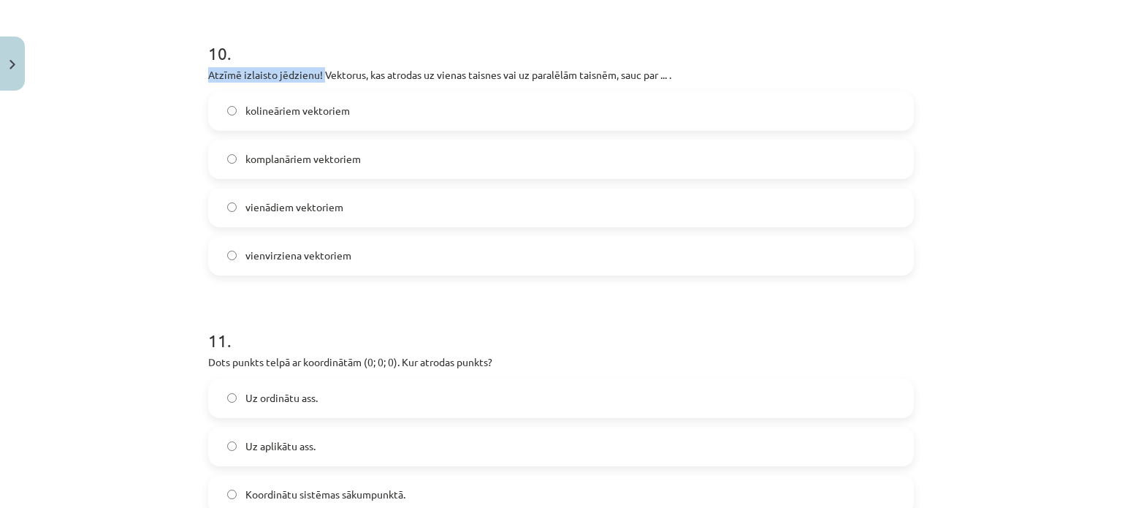
drag, startPoint x: 318, startPoint y: 73, endPoint x: 699, endPoint y: 35, distance: 382.6
click at [699, 35] on div "10 . Atzīmē izlaisto jēdzienu! Vektorus, kas atrodas uz vienas taisnes vai uz p…" at bounding box center [561, 147] width 706 height 258
click at [398, 83] on p "Atzīmē izlaisto jēdzienu! Vektorus, kas atrodas uz vienas taisnes vai uz paralē…" at bounding box center [561, 74] width 706 height 15
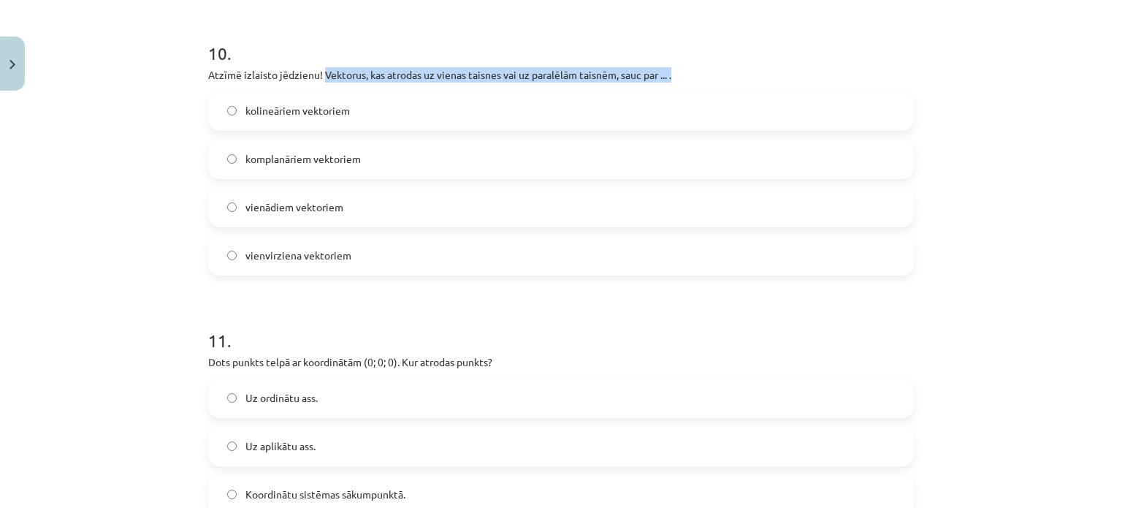
drag, startPoint x: 319, startPoint y: 75, endPoint x: 687, endPoint y: 74, distance: 368.3
click at [687, 74] on p "Atzīmē izlaisto jēdzienu! Vektorus, kas atrodas uz vienas taisnes vai uz paralē…" at bounding box center [561, 74] width 706 height 15
click at [279, 111] on span "kolineāriem vektoriem" at bounding box center [298, 110] width 104 height 15
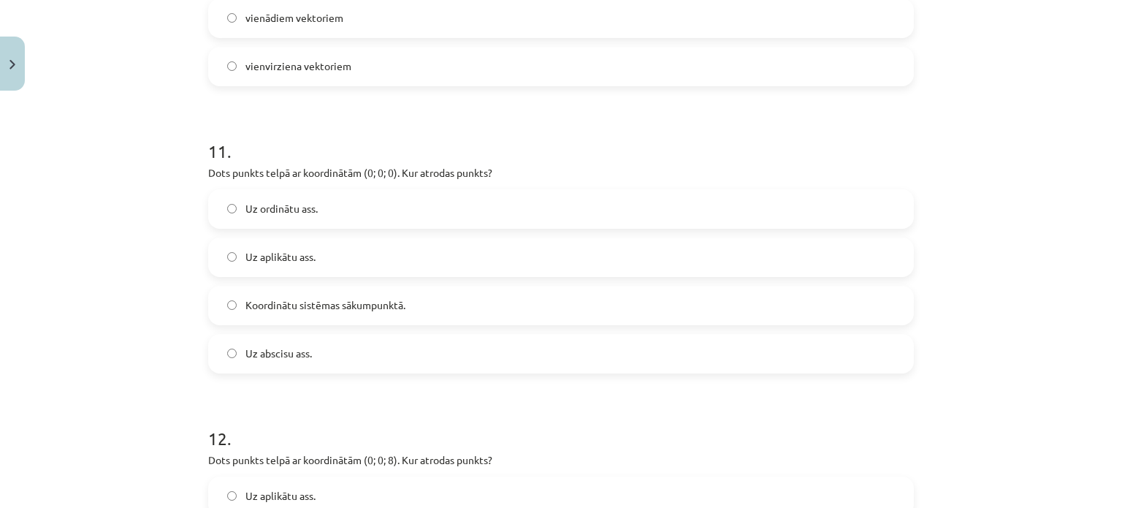
scroll to position [3976, 0]
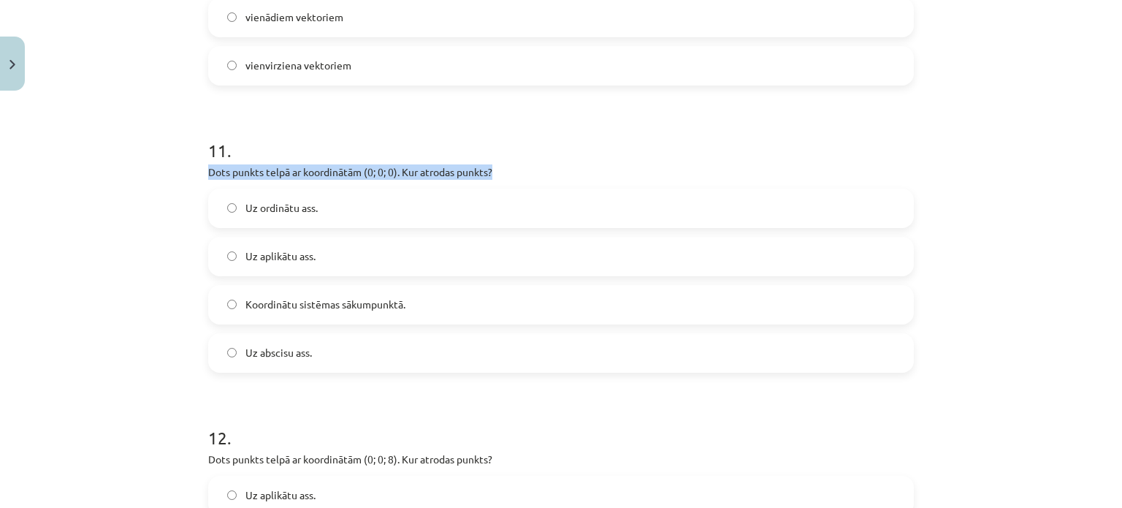
drag, startPoint x: 202, startPoint y: 175, endPoint x: 526, endPoint y: 178, distance: 324.5
click at [526, 178] on p "Dots punkts telpā ar koordinātām (0; 0; 0). Kur atrodas punkts?" at bounding box center [561, 171] width 706 height 15
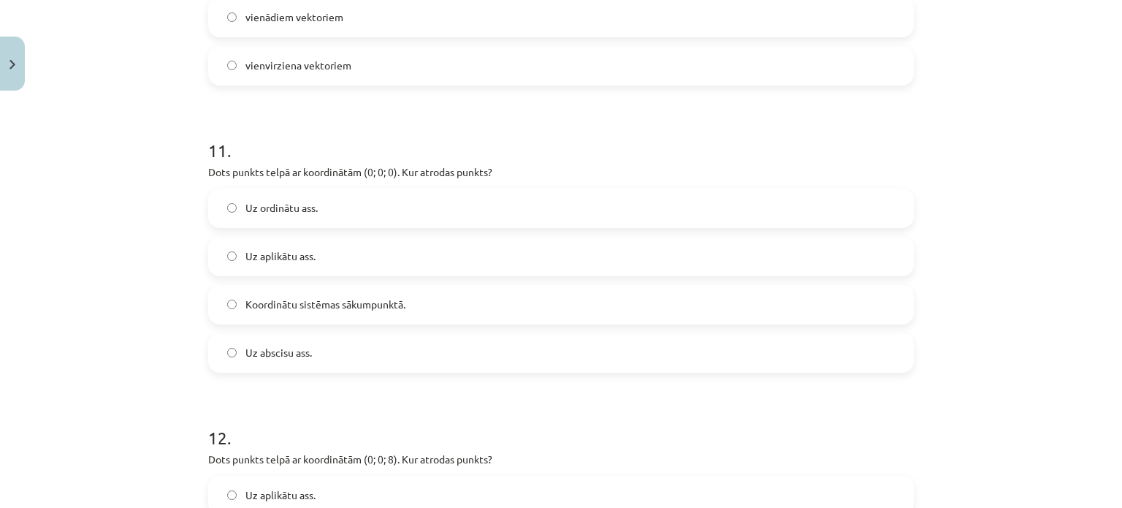
click at [346, 319] on label "Koordinātu sistēmas sākumpunktā." at bounding box center [561, 304] width 703 height 37
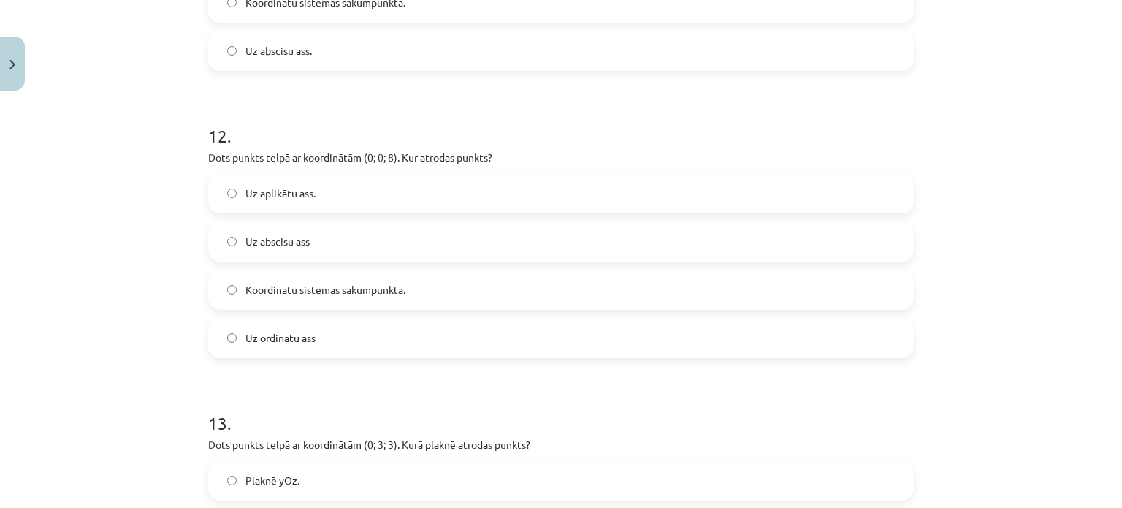
scroll to position [4277, 0]
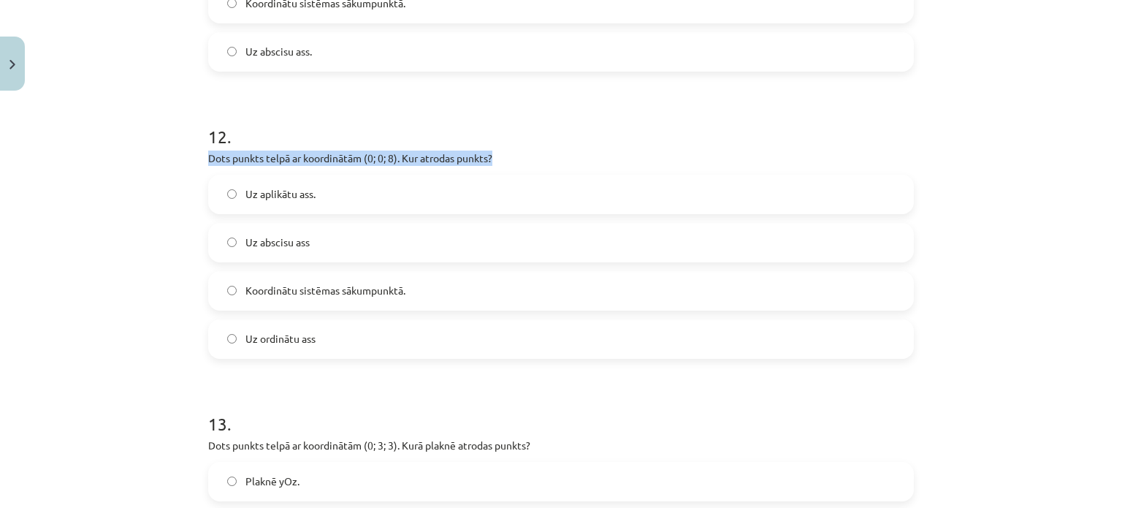
drag, startPoint x: 200, startPoint y: 161, endPoint x: 517, endPoint y: 161, distance: 316.4
click at [517, 161] on p "Dots punkts telpā ar koordinātām (0; 0; 8). Kur atrodas punkts?" at bounding box center [561, 158] width 706 height 15
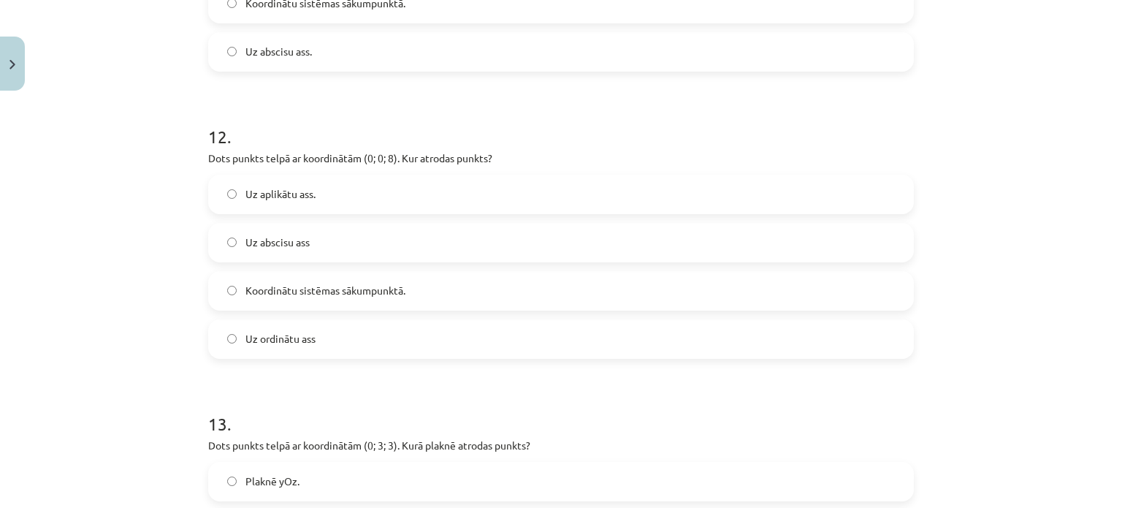
click at [264, 202] on span "Uz aplikātu ass." at bounding box center [281, 193] width 70 height 15
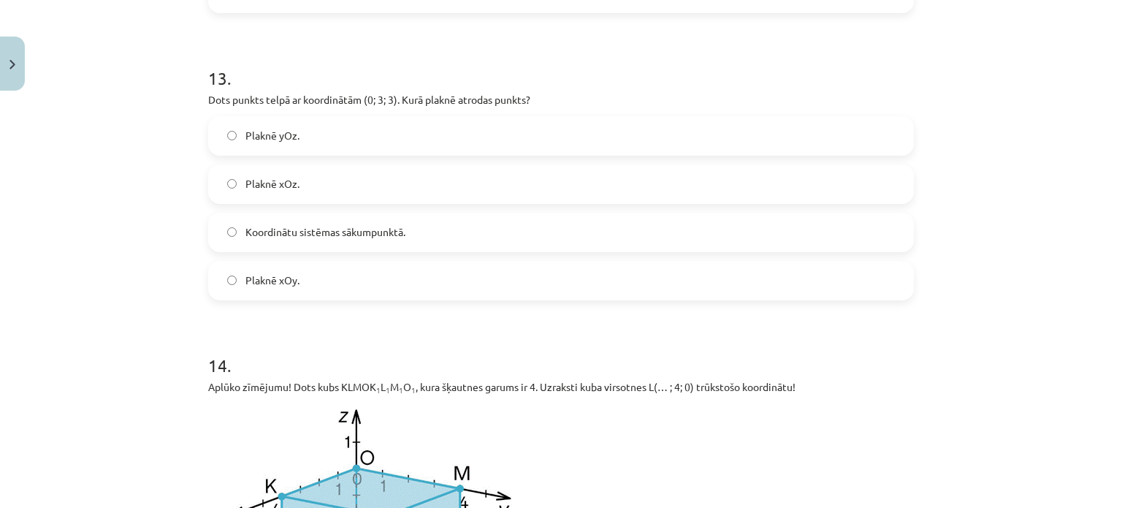
scroll to position [4635, 0]
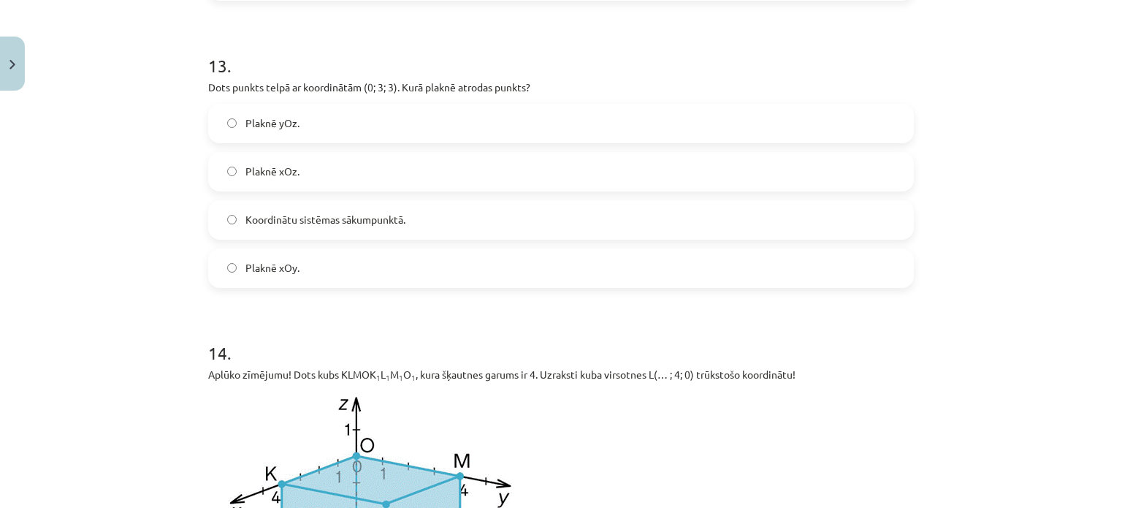
click at [294, 132] on label "Plaknē yOz." at bounding box center [561, 123] width 703 height 37
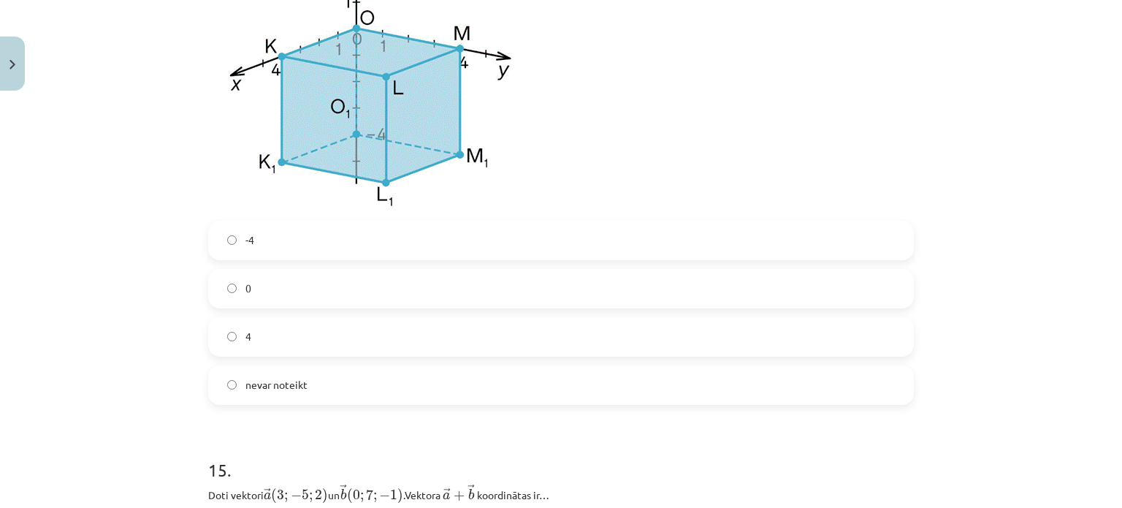
scroll to position [5067, 0]
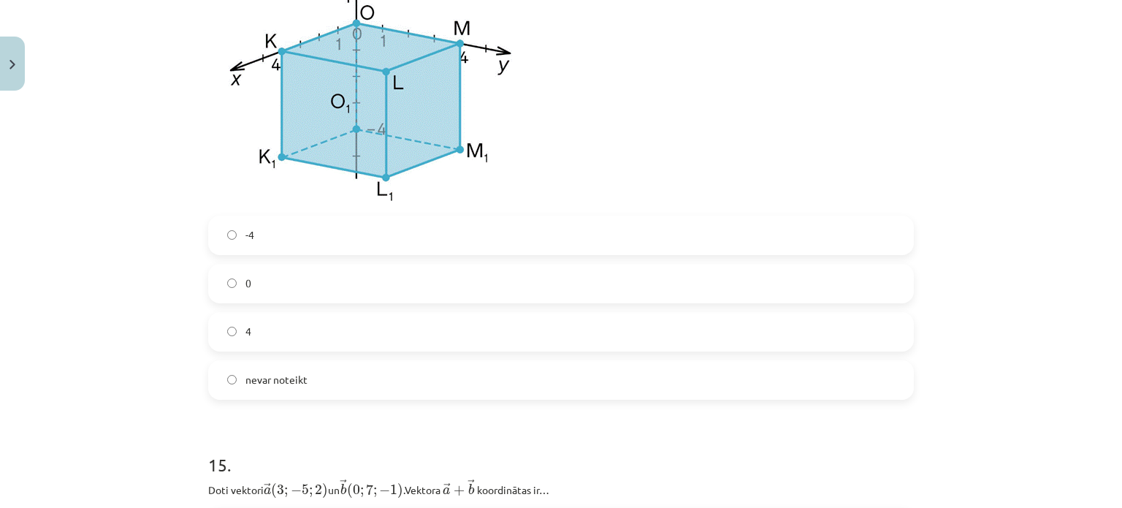
click at [341, 335] on label "4" at bounding box center [561, 331] width 703 height 37
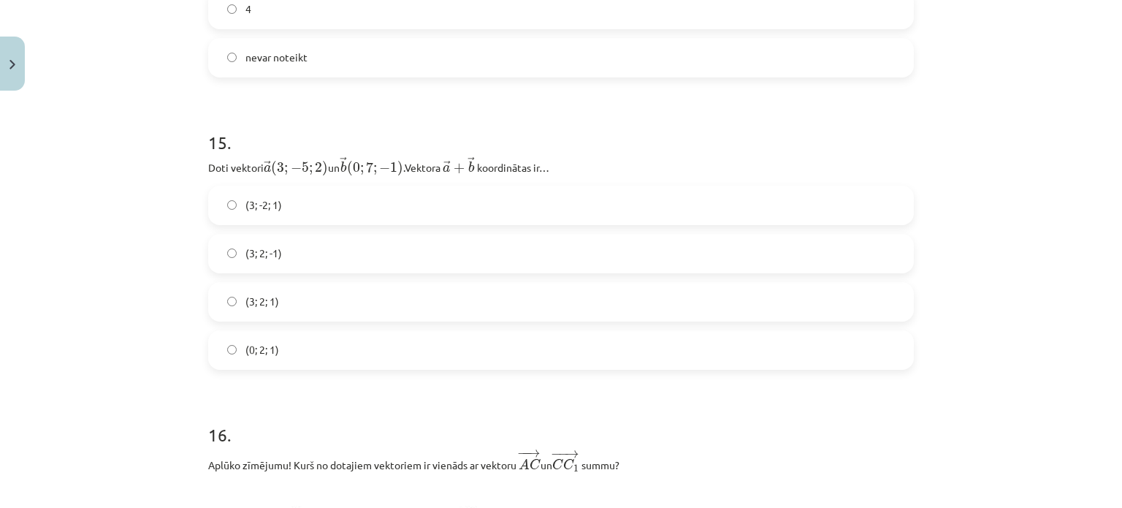
scroll to position [5391, 0]
drag, startPoint x: 208, startPoint y: 167, endPoint x: 563, endPoint y: 164, distance: 355.1
click at [563, 164] on p "Doti vektori → a ( 3 ; − 5 ; 2 ) a → ( 3 ; − 5 ; 2 ) ﻿ un → b ( 0 ; 7 ; − 1 ) b…" at bounding box center [561, 165] width 706 height 20
click at [493, 189] on label "(3; -2; 1)" at bounding box center [561, 204] width 703 height 37
drag, startPoint x: 200, startPoint y: 167, endPoint x: 558, endPoint y: 171, distance: 358.1
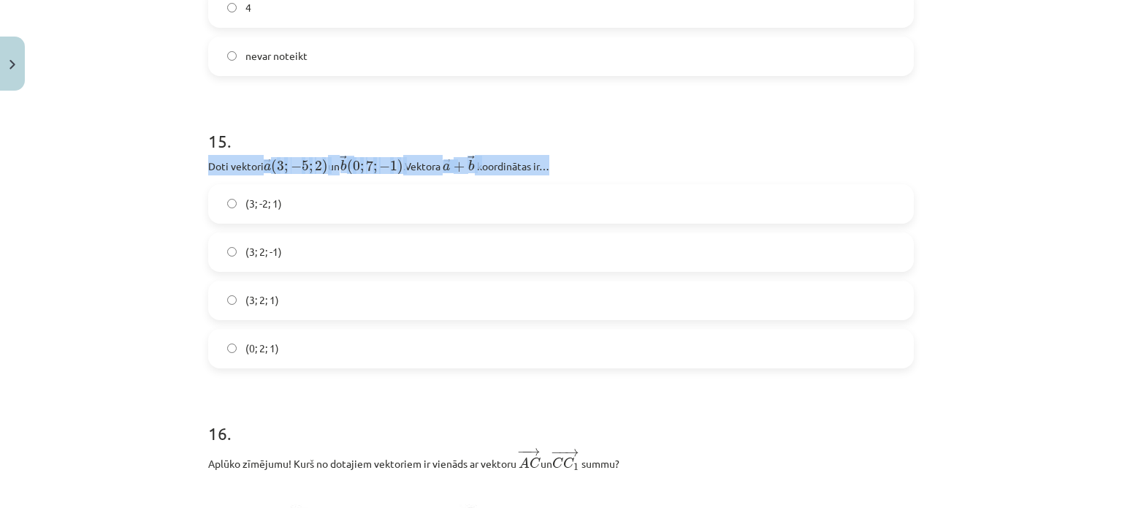
click at [558, 171] on p "Doti vektori → a ( 3 ; − 5 ; 2 ) a → ( 3 ; − 5 ; 2 ) ﻿ un → b ( 0 ; 7 ; − 1 ) b…" at bounding box center [561, 165] width 706 height 20
click at [291, 283] on div "(3; -2; 1) (3; 2; -1) (3; 2; 1) (0; 2; 1)" at bounding box center [561, 276] width 706 height 184
click at [287, 299] on label "(3; 2; 1)" at bounding box center [561, 300] width 703 height 37
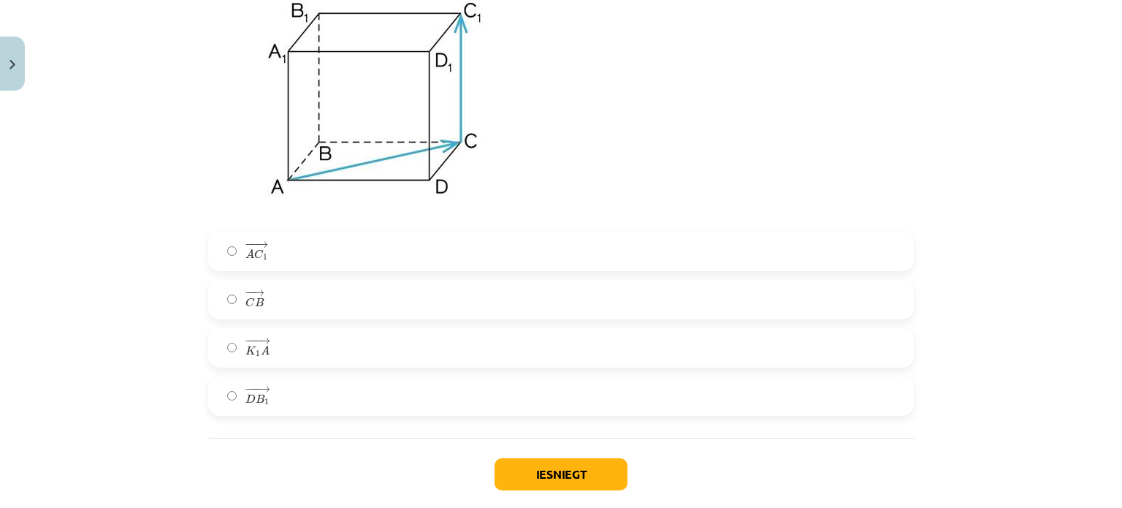
scroll to position [5893, 0]
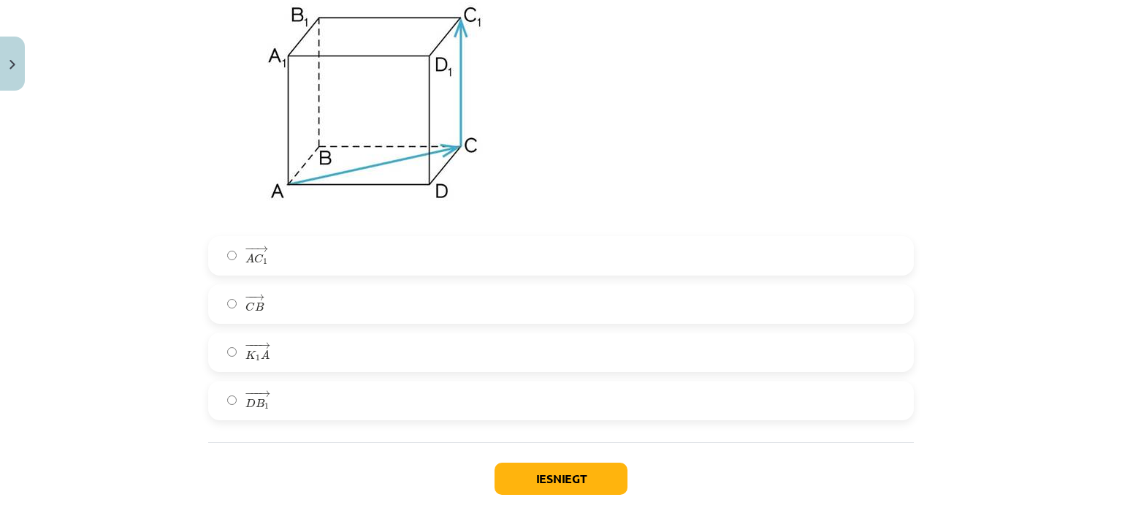
click at [275, 345] on label "− −− → K 1 A K 1 A →" at bounding box center [561, 352] width 703 height 37
click at [566, 488] on button "Iesniegt" at bounding box center [561, 479] width 133 height 32
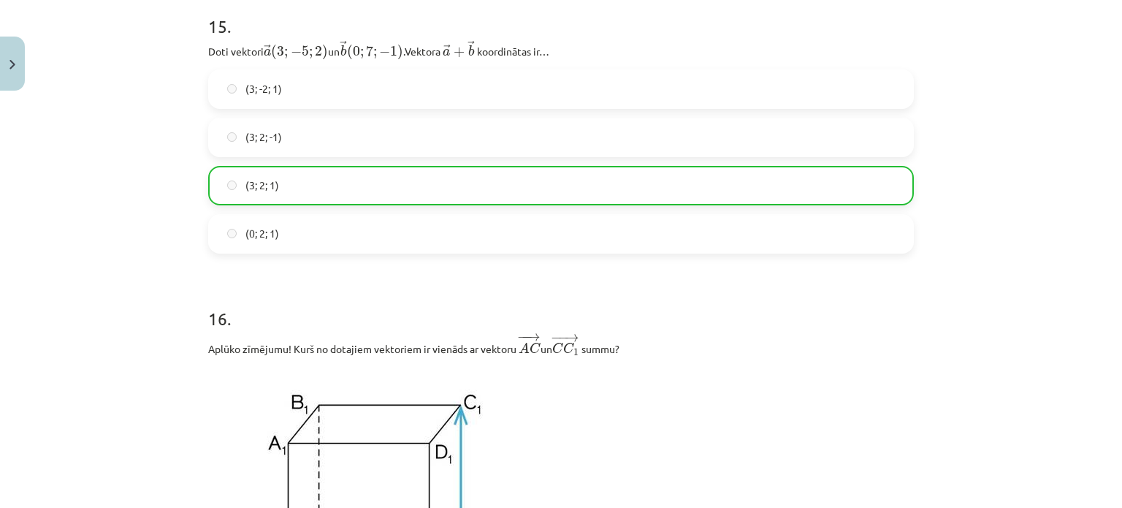
scroll to position [6027, 0]
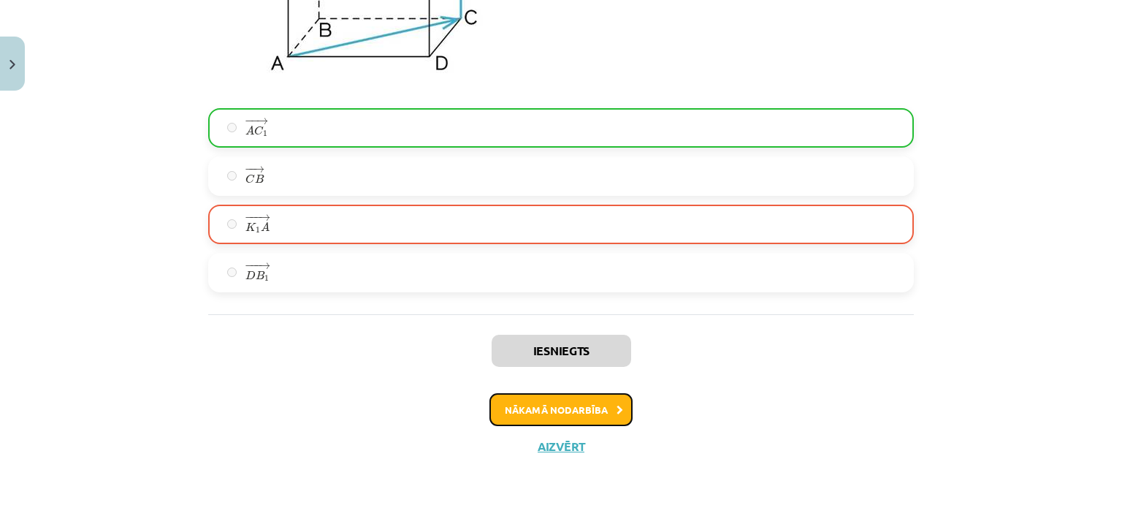
click at [577, 415] on button "Nākamā nodarbība" at bounding box center [561, 410] width 143 height 34
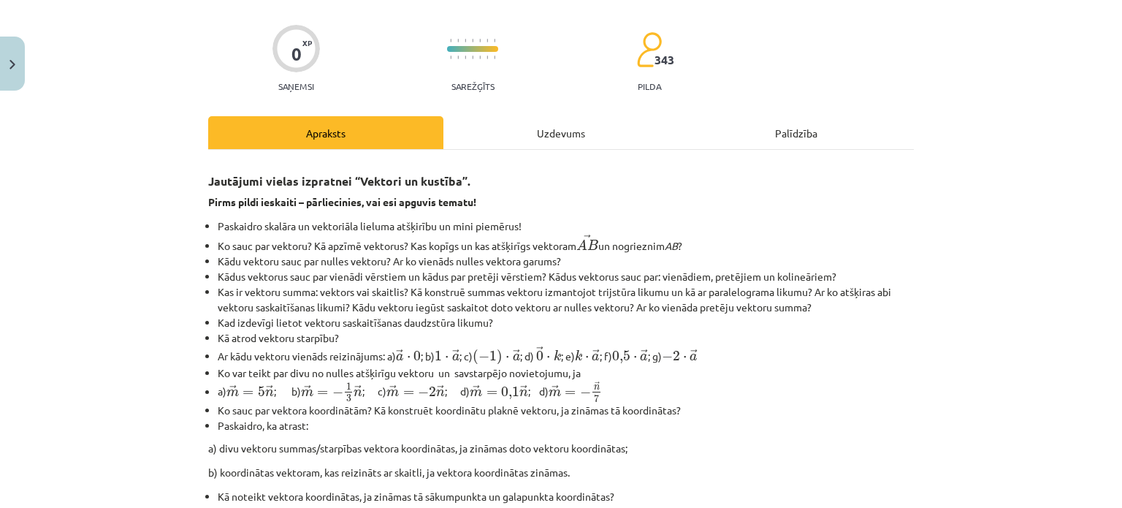
scroll to position [93, 0]
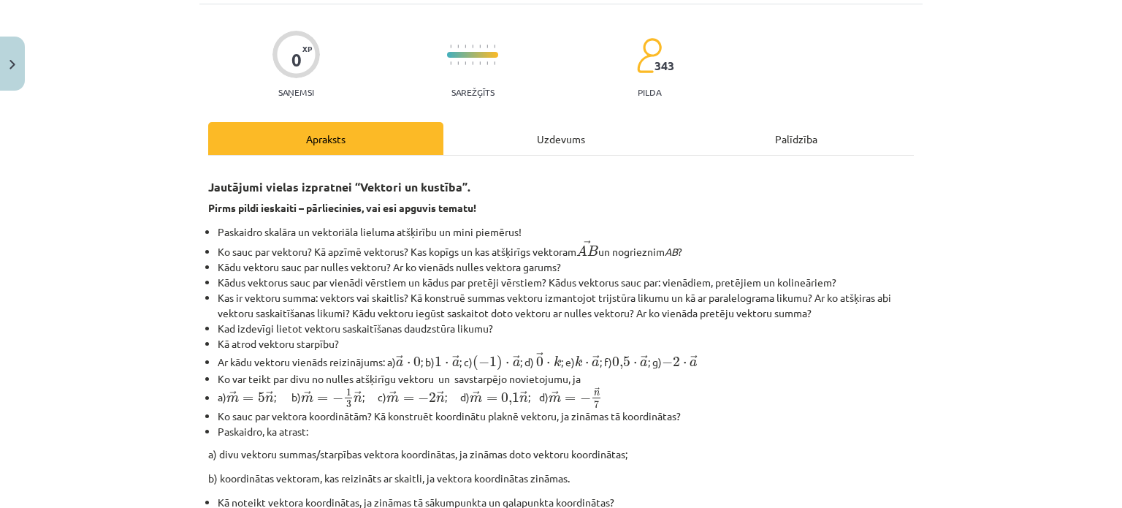
click at [532, 133] on div "Uzdevums" at bounding box center [561, 138] width 235 height 33
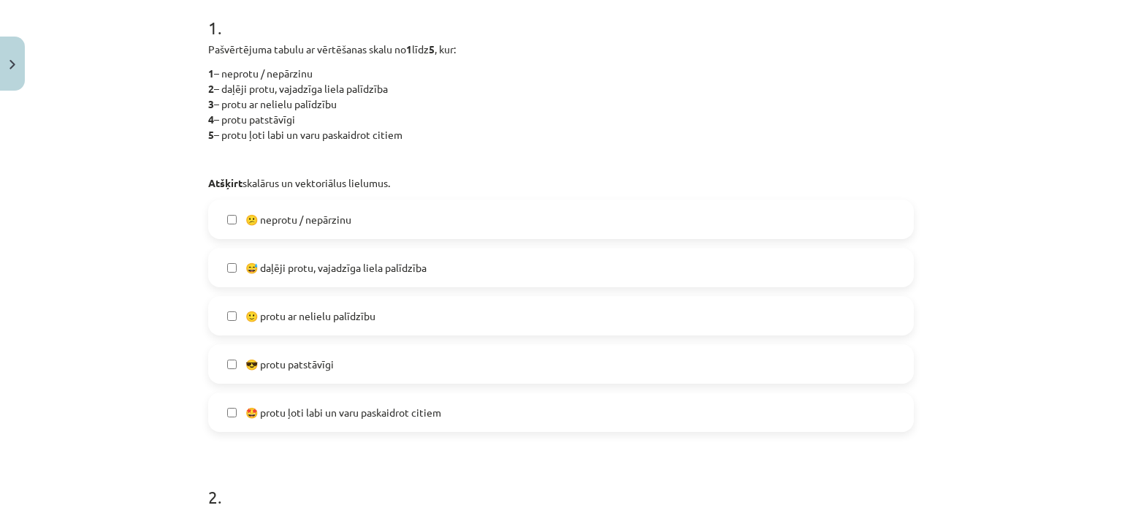
scroll to position [300, 0]
click at [375, 324] on label "🙂 protu ar nelielu palīdzību" at bounding box center [561, 315] width 703 height 37
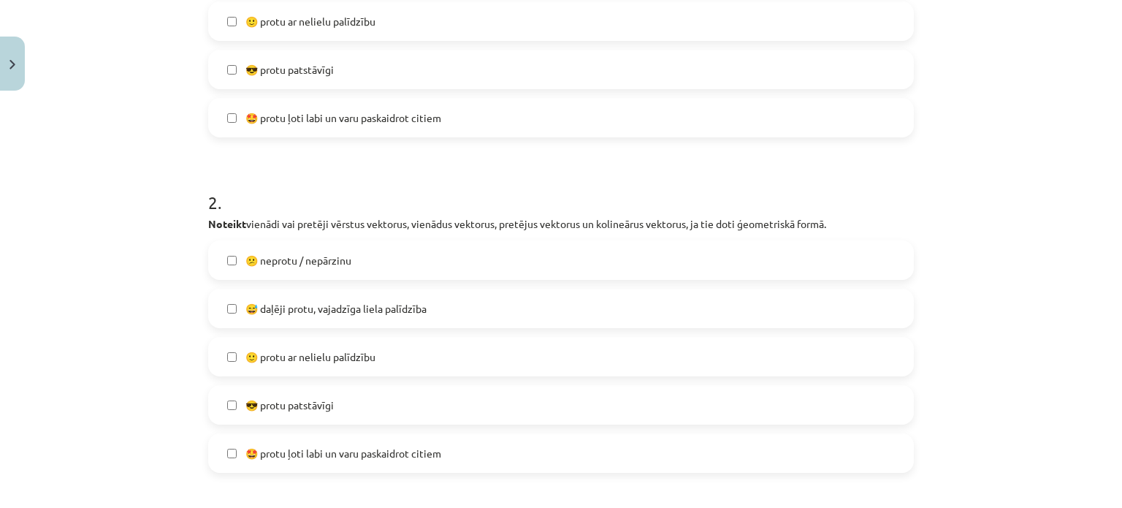
scroll to position [612, 0]
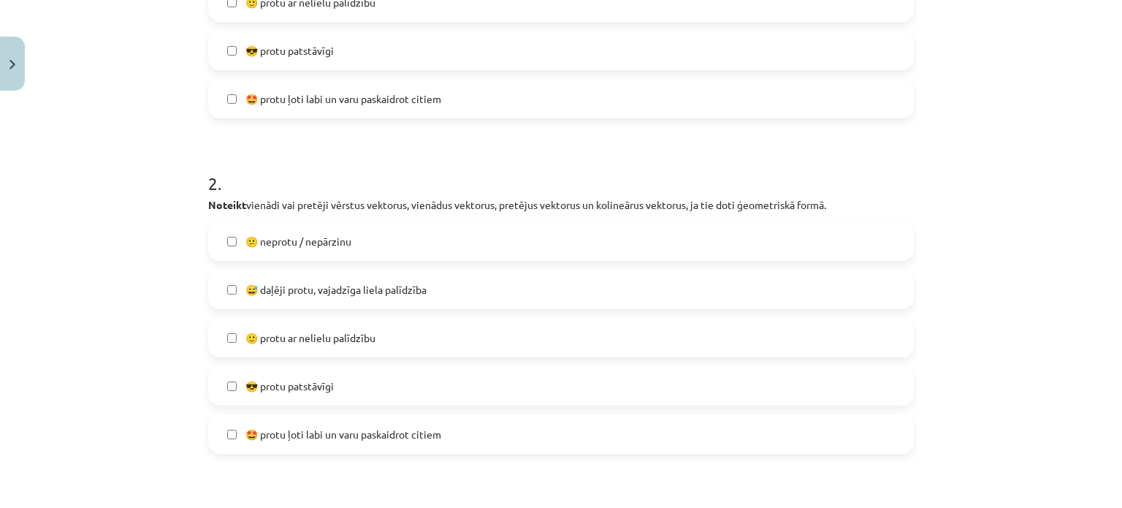
click at [338, 333] on span "🙂 protu ar nelielu palīdzību" at bounding box center [311, 337] width 130 height 15
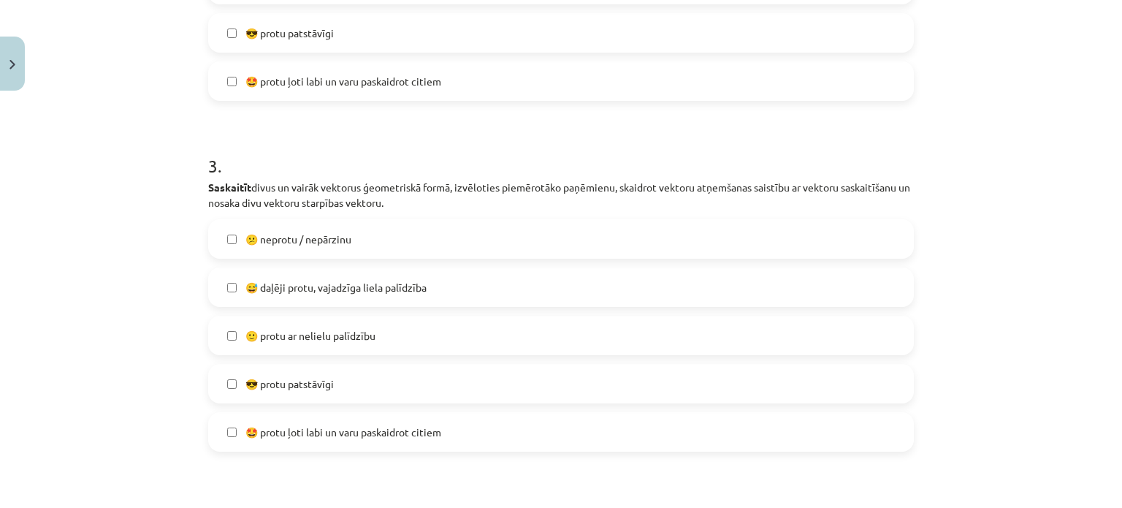
scroll to position [966, 0]
click at [313, 275] on label "😅 daļēji protu, vajadzīga liela palīdzība" at bounding box center [561, 286] width 703 height 37
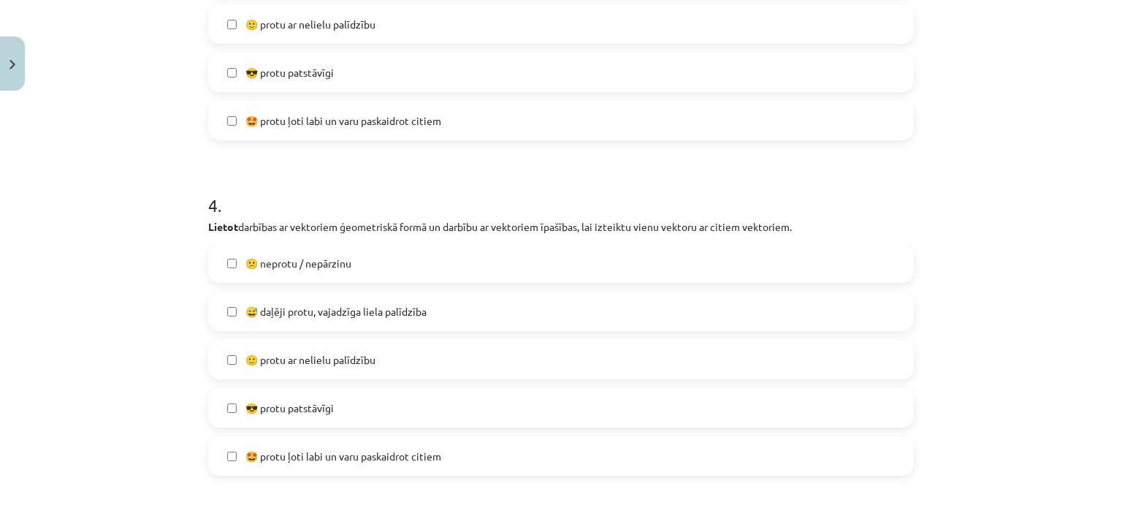
scroll to position [1276, 0]
click at [372, 370] on label "🙂 protu ar nelielu palīdzību" at bounding box center [561, 360] width 703 height 37
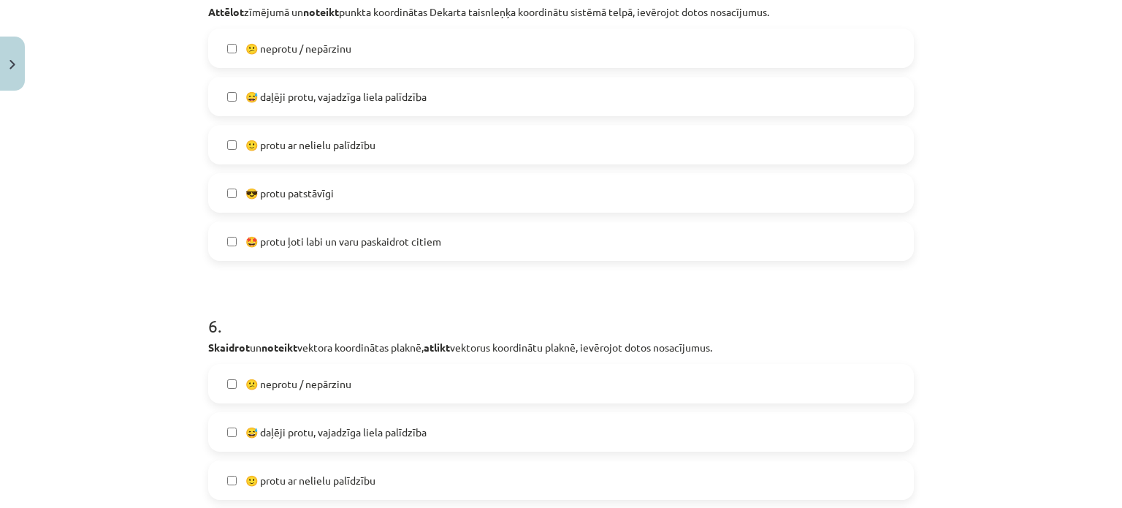
scroll to position [1828, 0]
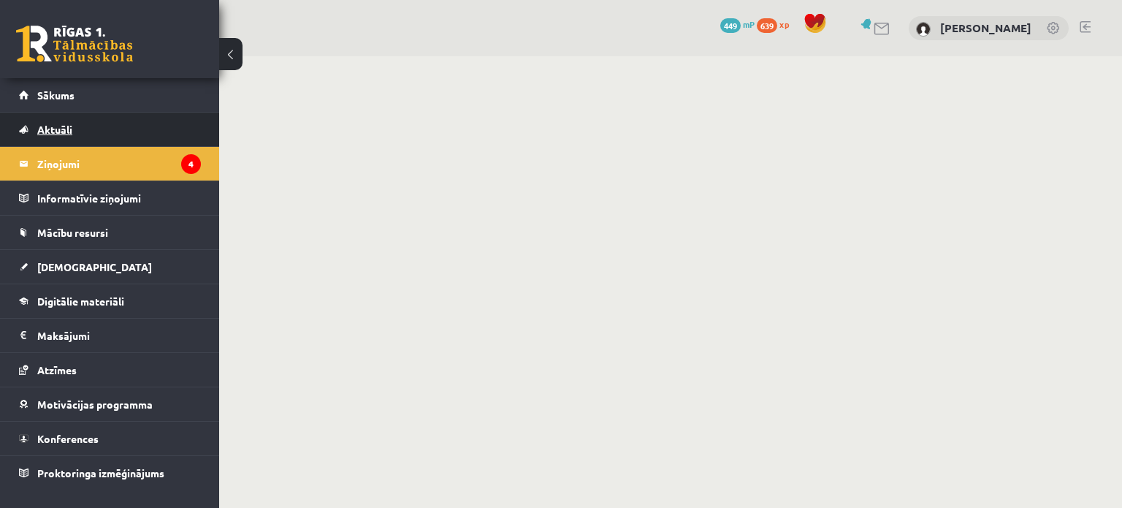
click at [51, 137] on link "Aktuāli" at bounding box center [110, 130] width 182 height 34
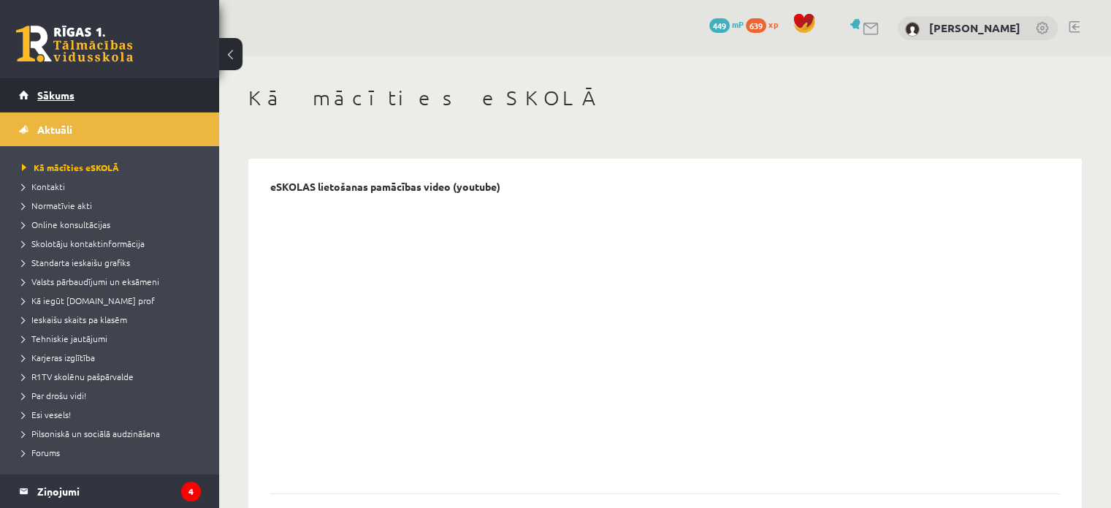
click at [64, 96] on span "Sākums" at bounding box center [55, 94] width 37 height 13
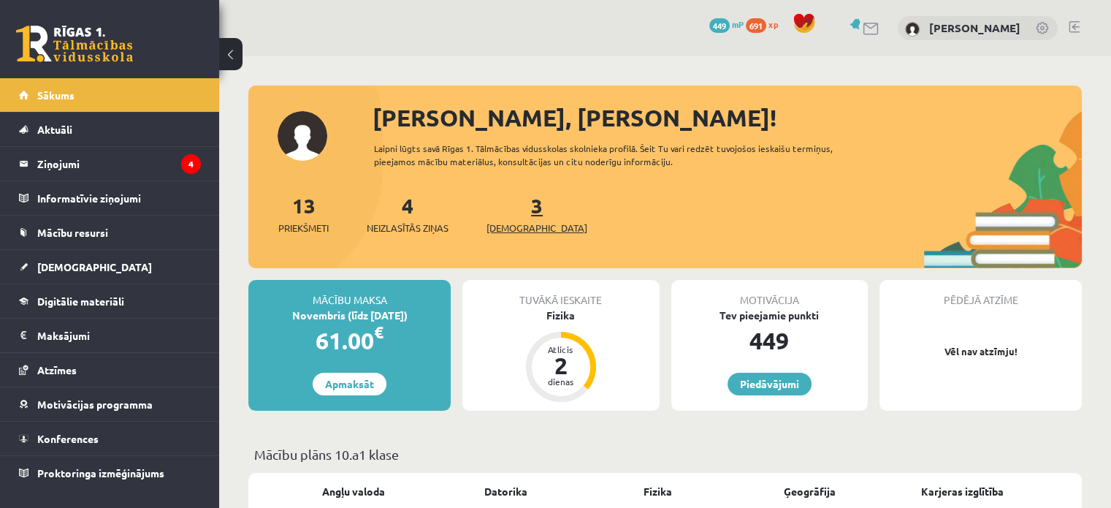
click at [519, 210] on link "3 Ieskaites" at bounding box center [537, 213] width 101 height 43
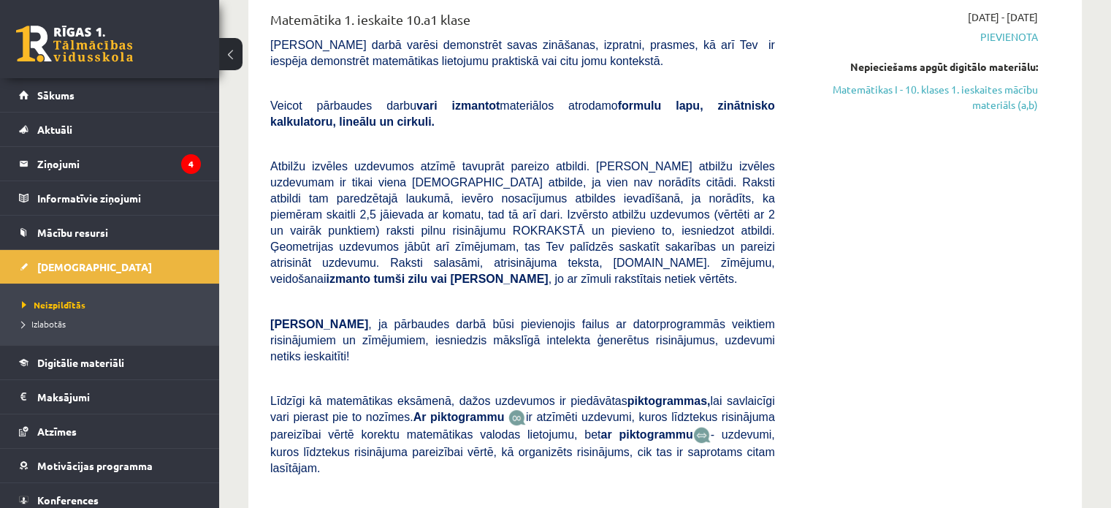
scroll to position [412, 0]
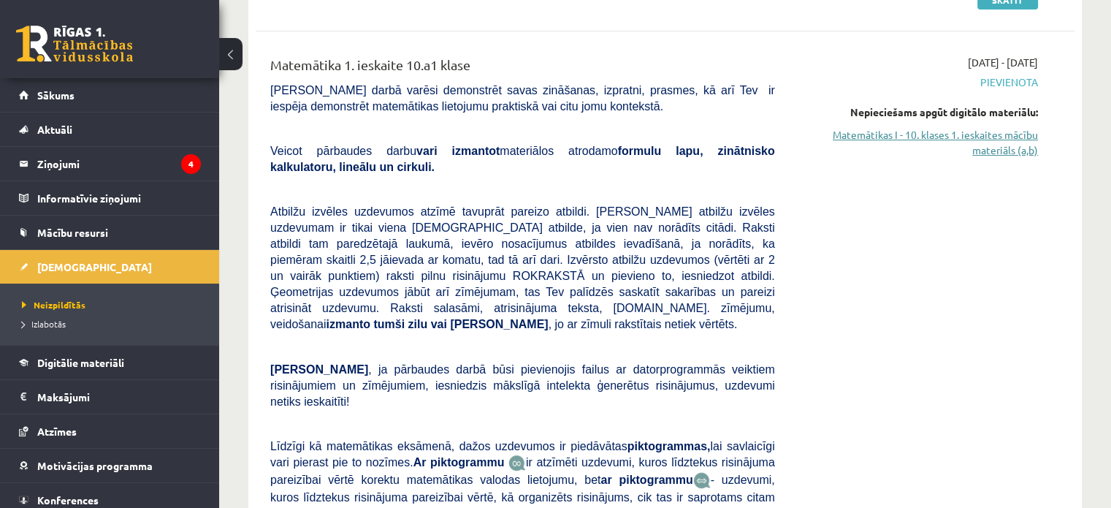
click at [994, 143] on link "Matemātikas I - 10. klases 1. ieskaites mācību materiāls (a,b)" at bounding box center [917, 142] width 241 height 31
click at [1002, 142] on link "Matemātikas I - 10. klases 1. ieskaites mācību materiāls (a,b)" at bounding box center [917, 142] width 241 height 31
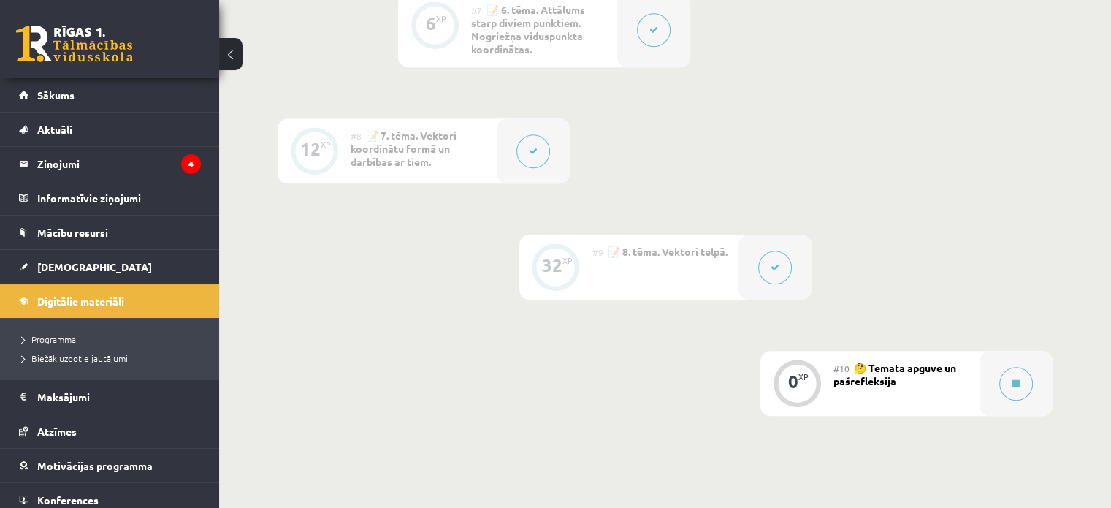
scroll to position [1277, 0]
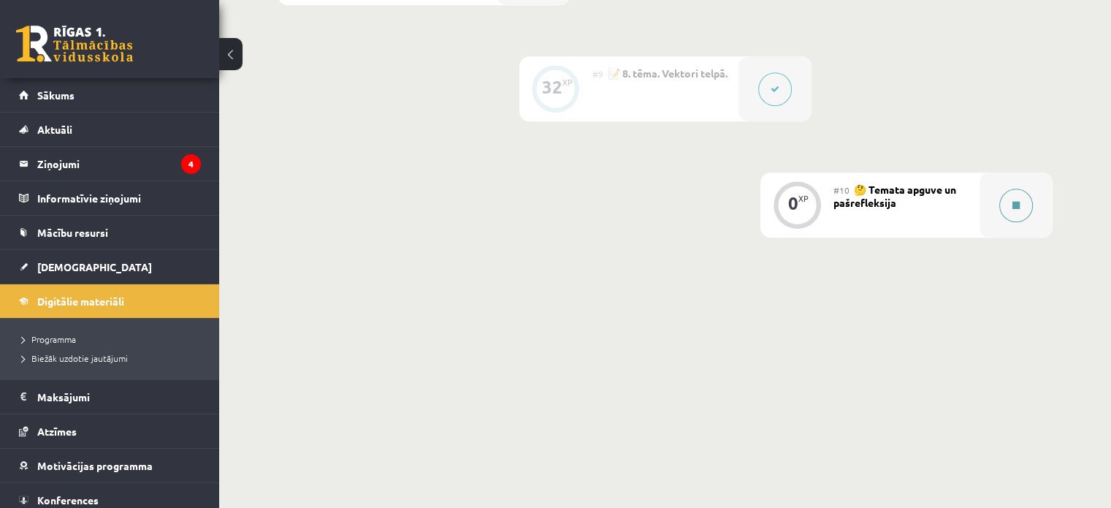
click at [1017, 222] on button at bounding box center [1017, 206] width 34 height 34
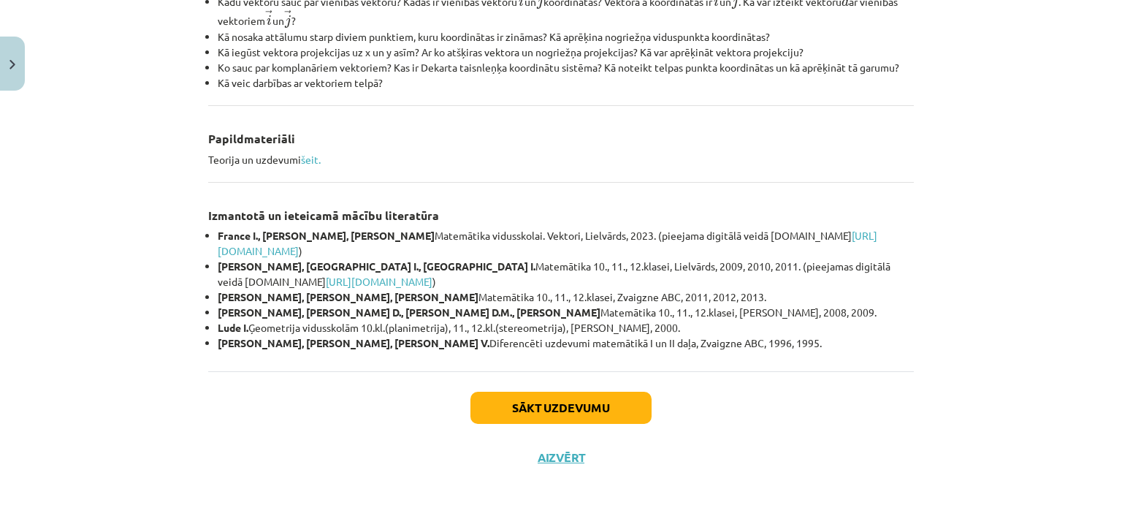
scroll to position [654, 0]
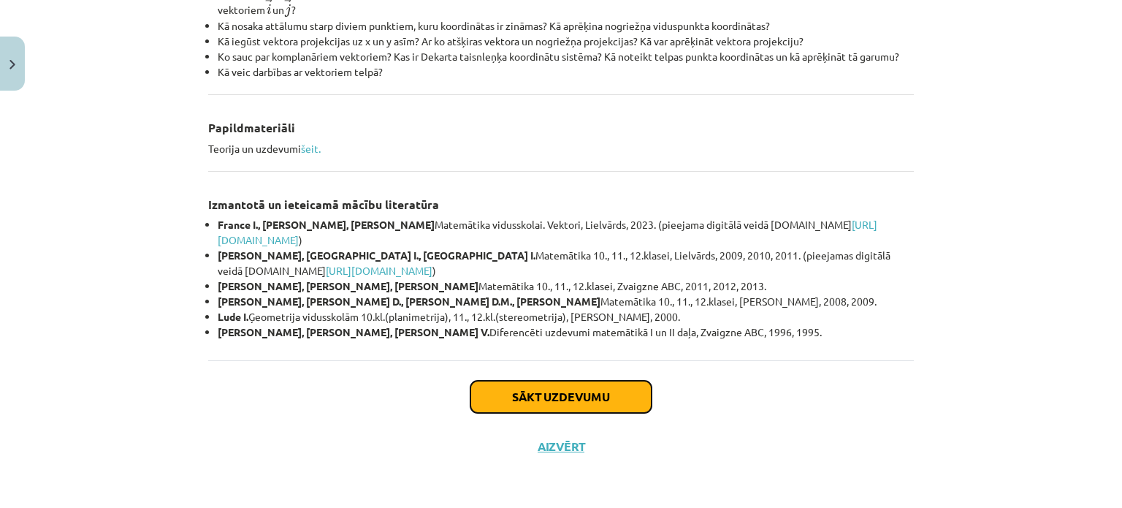
click at [555, 397] on button "Sākt uzdevumu" at bounding box center [561, 397] width 181 height 32
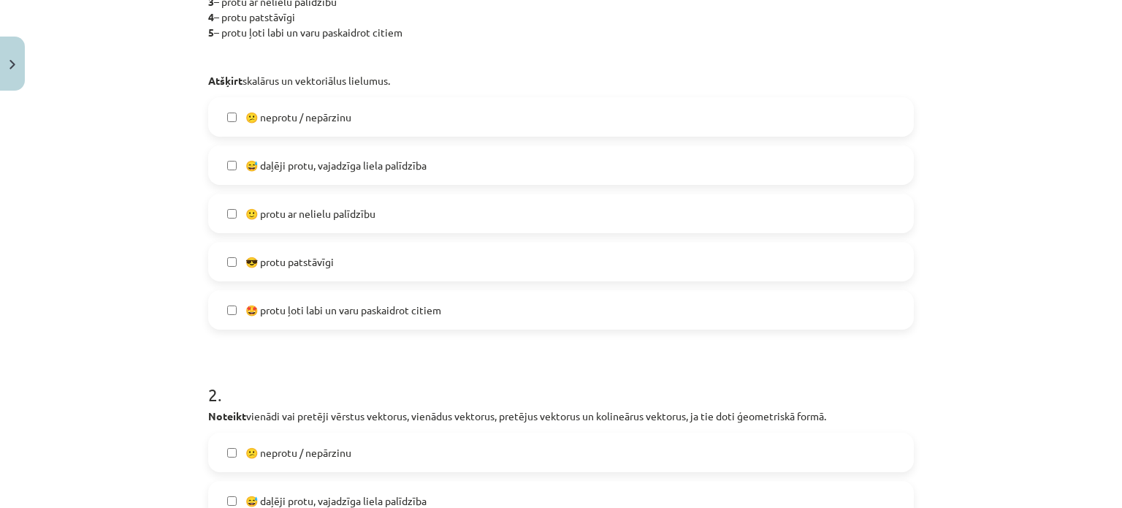
scroll to position [414, 0]
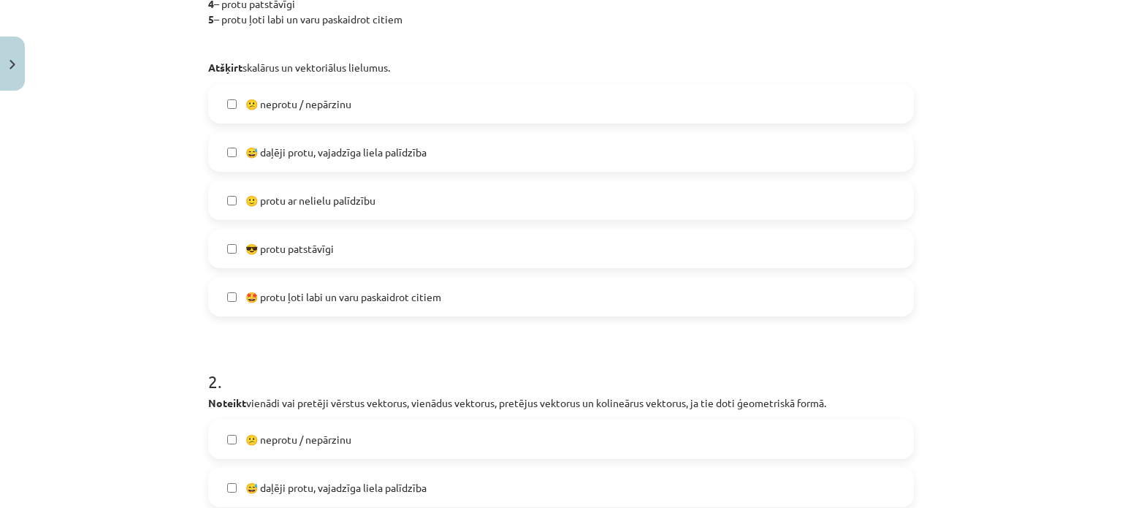
click at [251, 212] on label "🙂 protu ar nelielu palīdzību" at bounding box center [561, 200] width 703 height 37
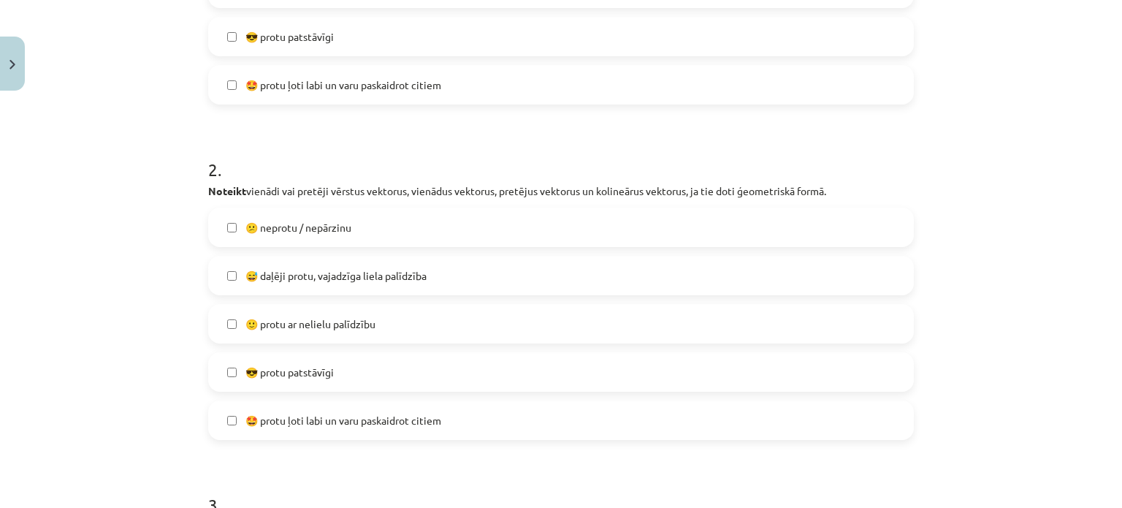
scroll to position [628, 0]
click at [245, 312] on label "🙂 protu ar nelielu palīdzību" at bounding box center [561, 322] width 703 height 37
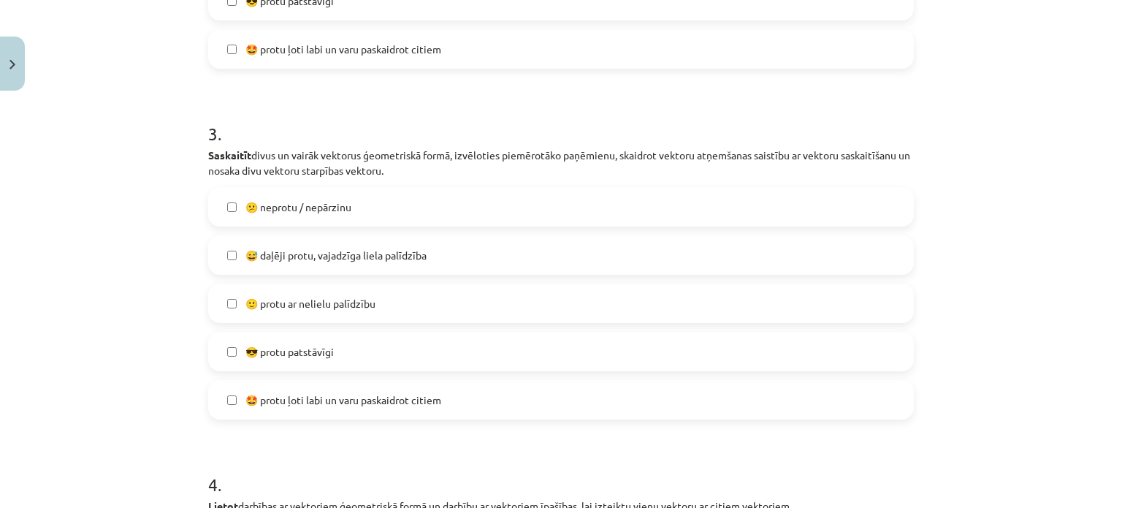
scroll to position [998, 0]
click at [261, 262] on label "😅 daļēji protu, vajadzīga liela palīdzība" at bounding box center [561, 254] width 703 height 37
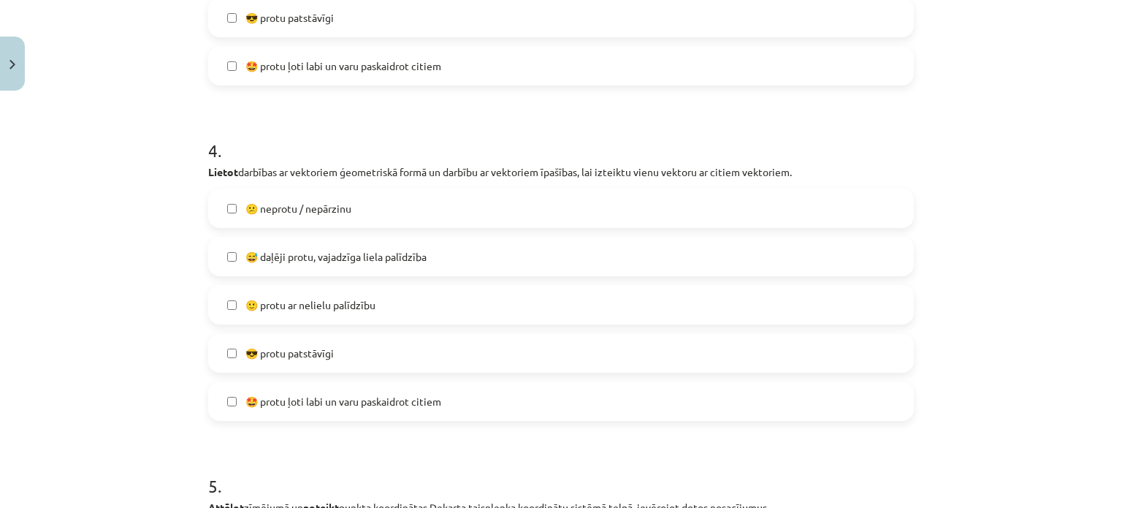
scroll to position [1331, 0]
click at [273, 299] on span "🙂 protu ar nelielu palīdzību" at bounding box center [311, 304] width 130 height 15
click at [288, 289] on label "🙂 protu ar nelielu palīdzību" at bounding box center [561, 304] width 703 height 37
click at [279, 274] on label "😅 daļēji protu, vajadzīga liela palīdzība" at bounding box center [561, 256] width 703 height 37
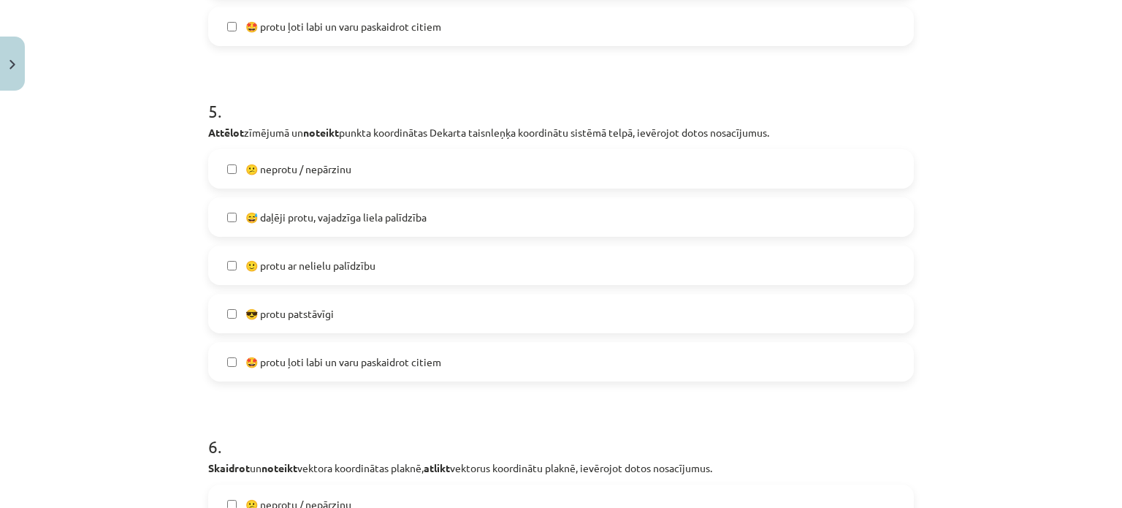
click at [333, 271] on span "🙂 protu ar nelielu palīdzību" at bounding box center [311, 265] width 130 height 15
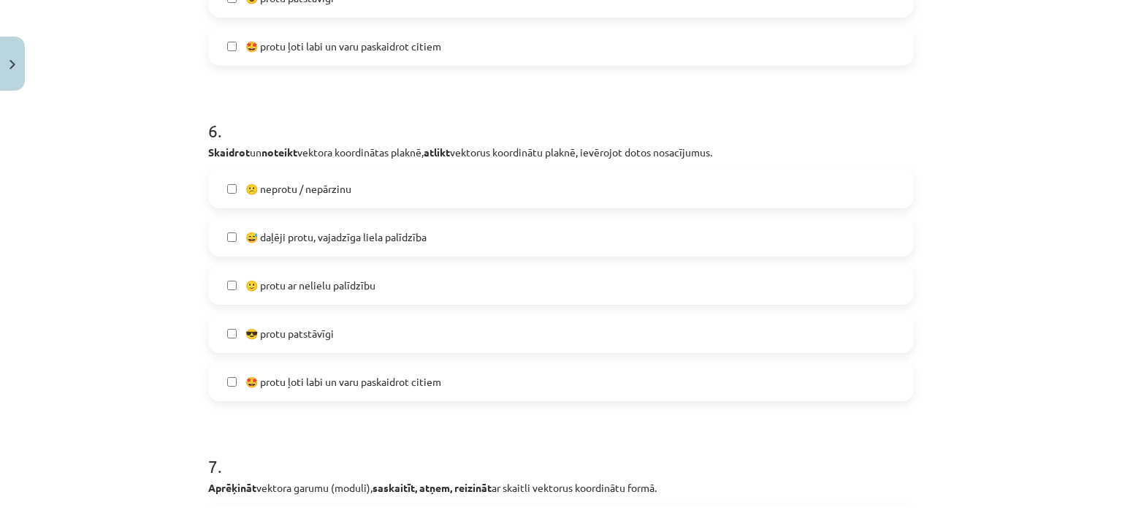
scroll to position [2023, 0]
click at [246, 289] on span "🙂 protu ar nelielu palīdzību" at bounding box center [311, 284] width 130 height 15
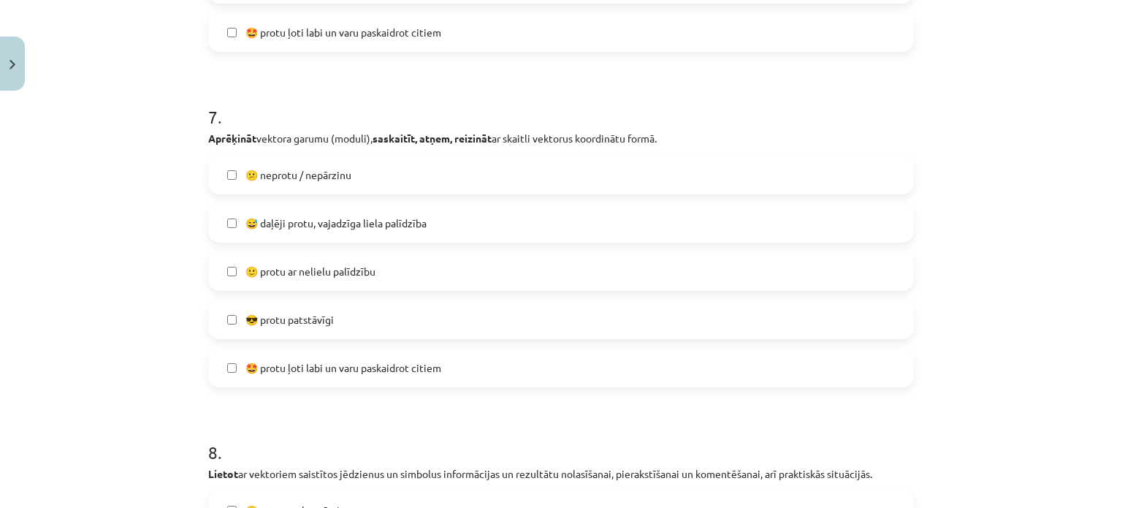
scroll to position [2370, 0]
click at [260, 278] on span "🙂 protu ar nelielu palīdzību" at bounding box center [311, 272] width 130 height 15
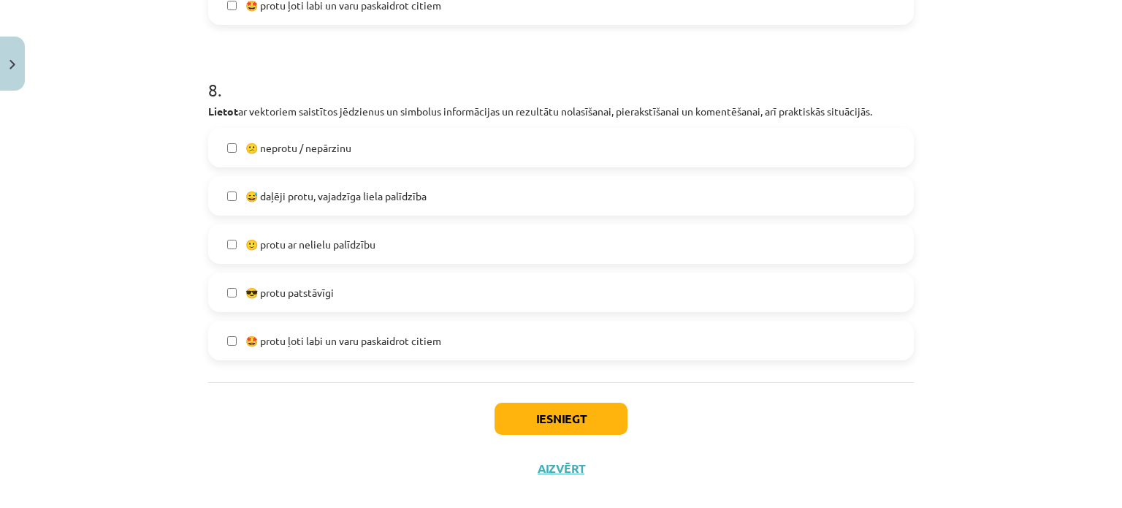
scroll to position [2541, 0]
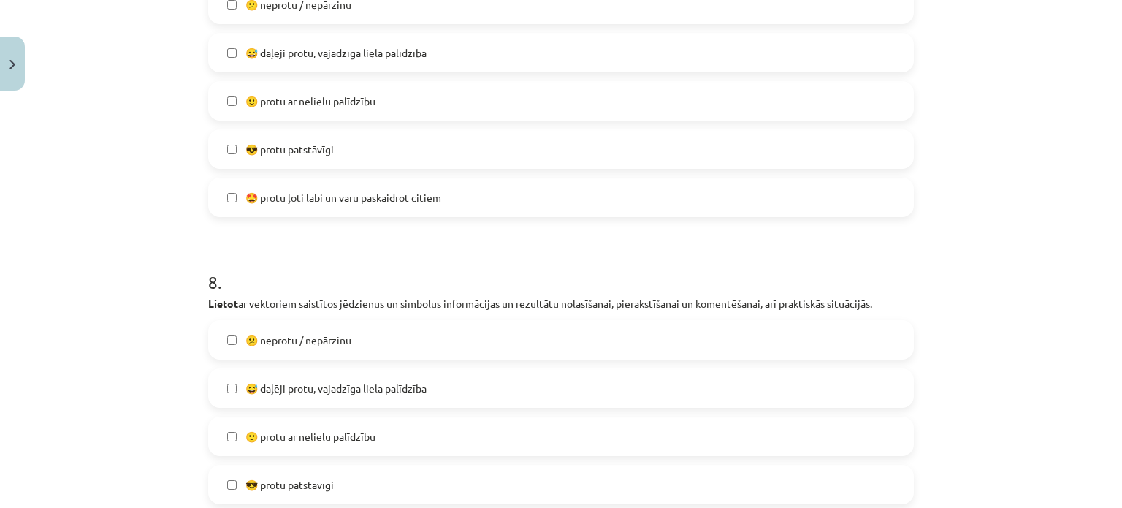
click at [254, 100] on span "🙂 protu ar nelielu palīdzību" at bounding box center [311, 101] width 130 height 15
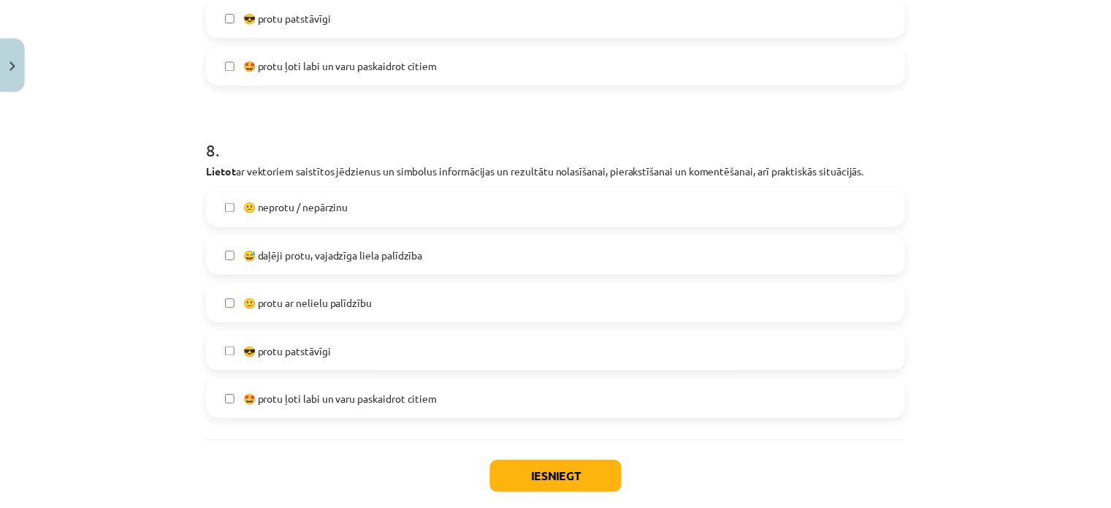
scroll to position [2675, 0]
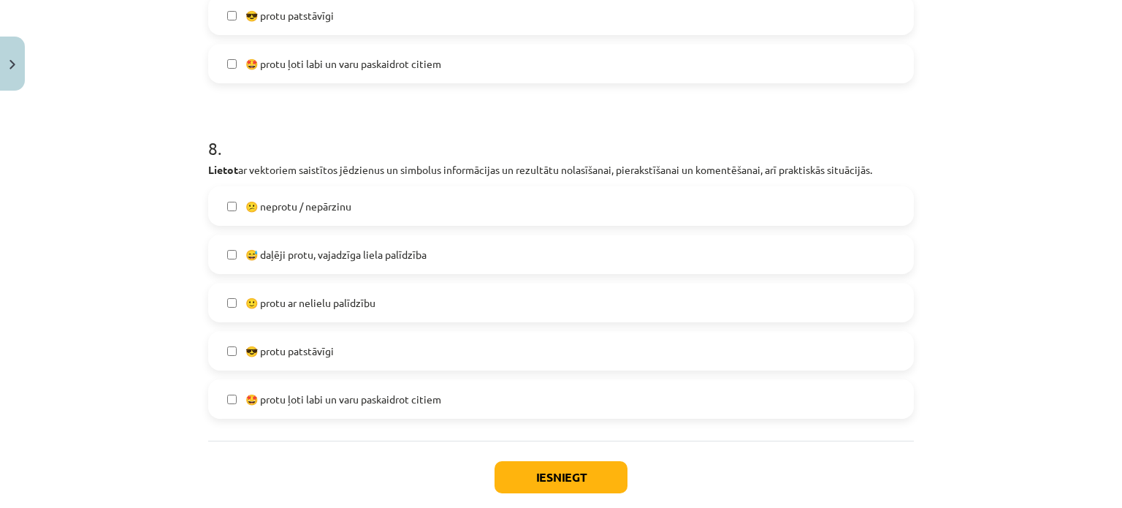
click at [273, 247] on span "😅 daļēji protu, vajadzīga liela palīdzība" at bounding box center [336, 254] width 181 height 15
click at [581, 479] on button "Iesniegt" at bounding box center [561, 477] width 133 height 32
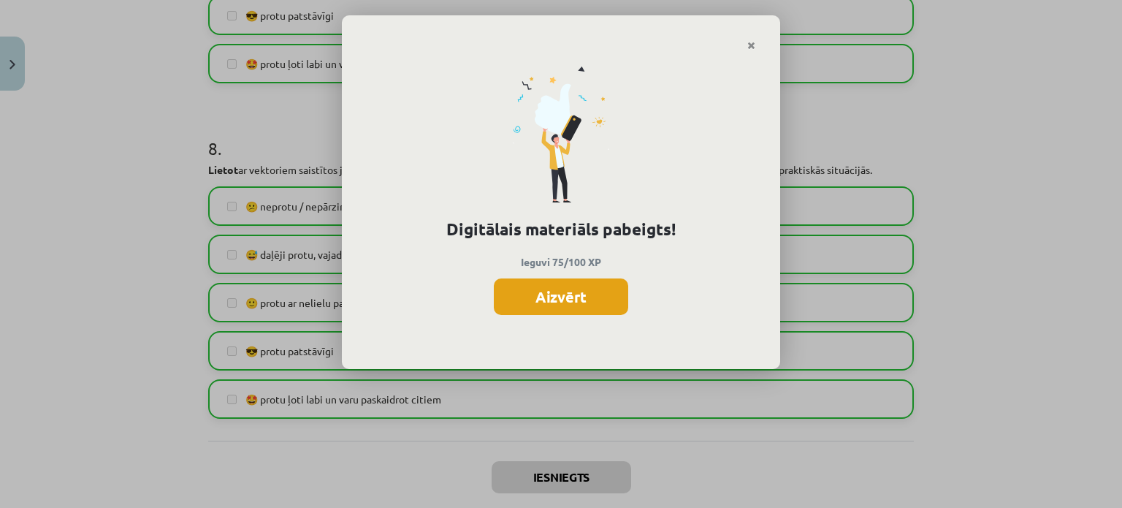
click at [534, 280] on button "Aizvērt" at bounding box center [561, 296] width 134 height 37
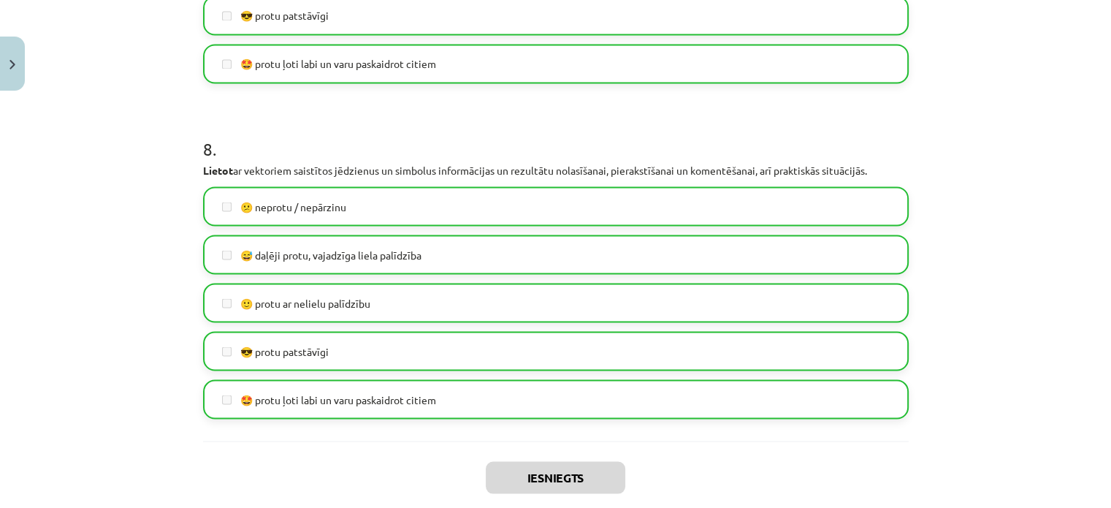
scroll to position [2755, 0]
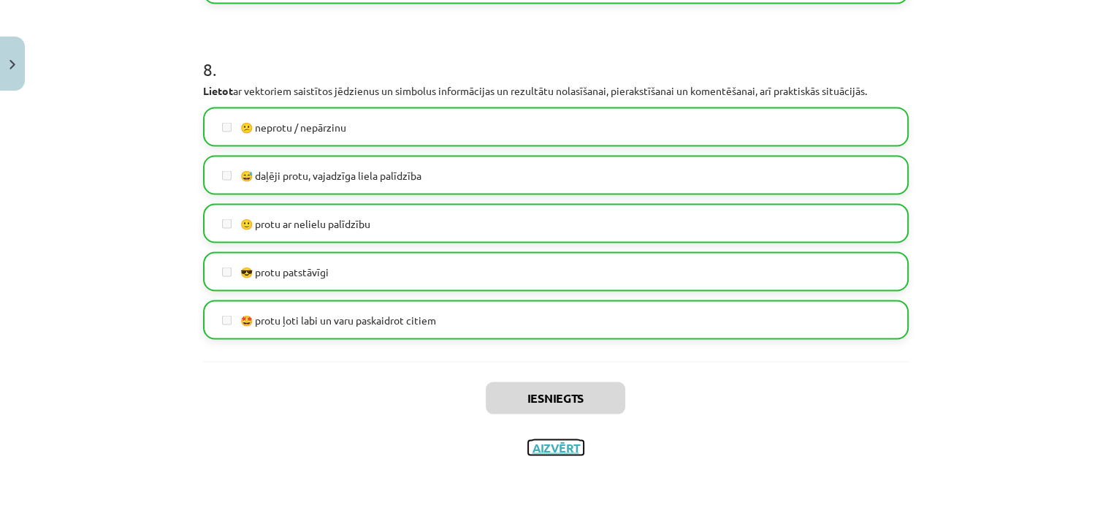
click at [551, 447] on button "Aizvērt" at bounding box center [556, 447] width 56 height 15
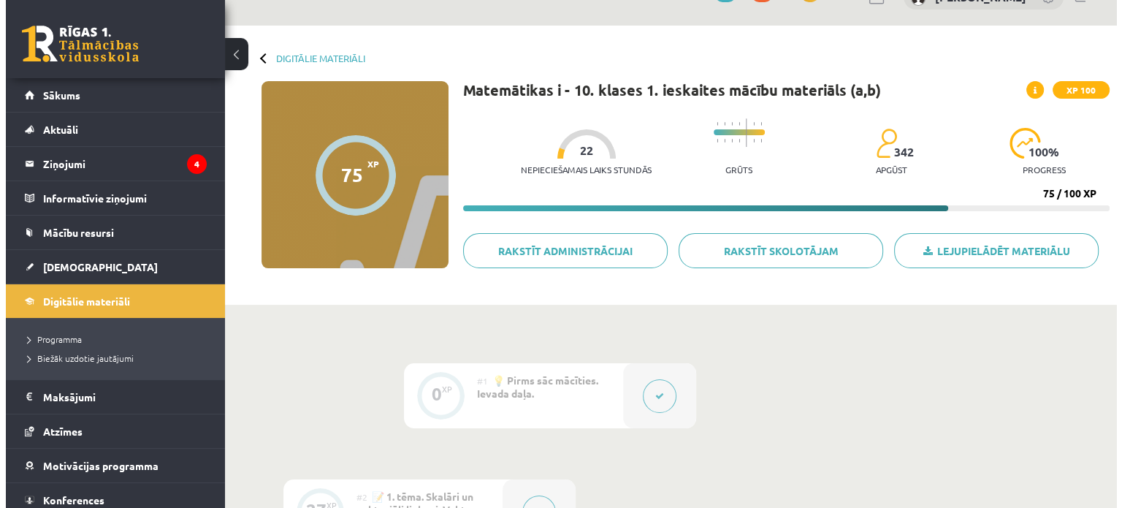
scroll to position [0, 0]
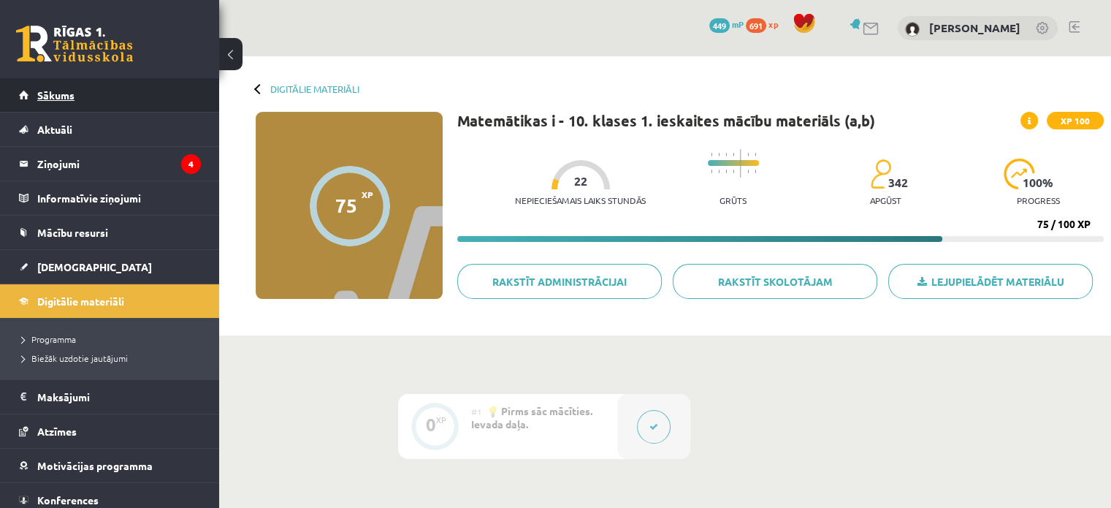
click at [61, 107] on link "Sākums" at bounding box center [110, 95] width 182 height 34
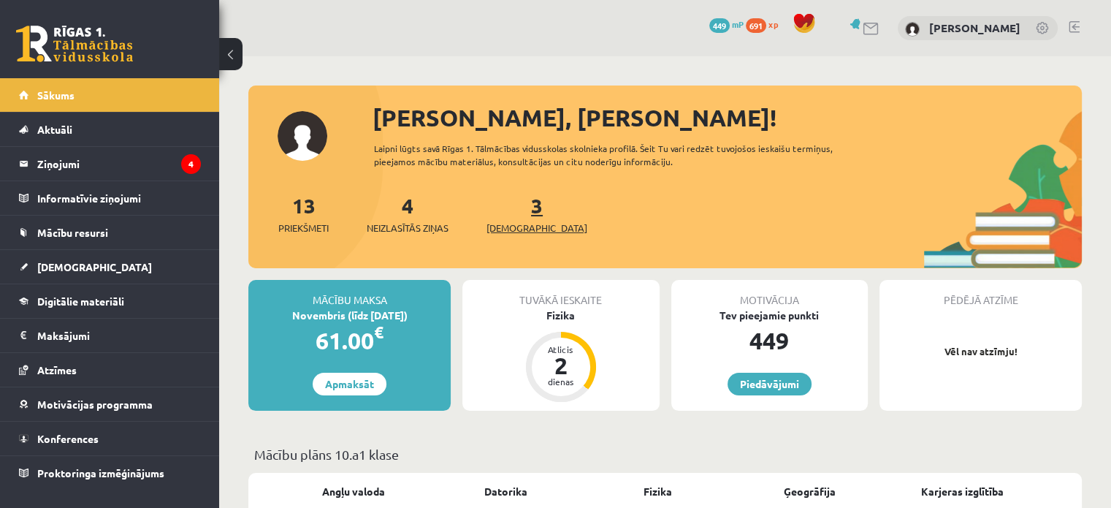
click at [514, 200] on link "3 Ieskaites" at bounding box center [537, 213] width 101 height 43
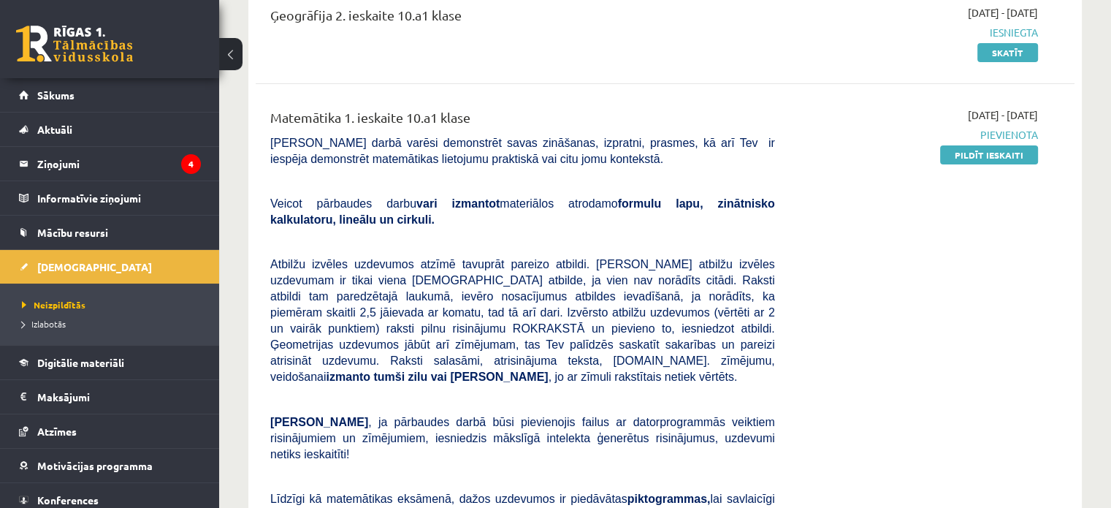
scroll to position [357, 0]
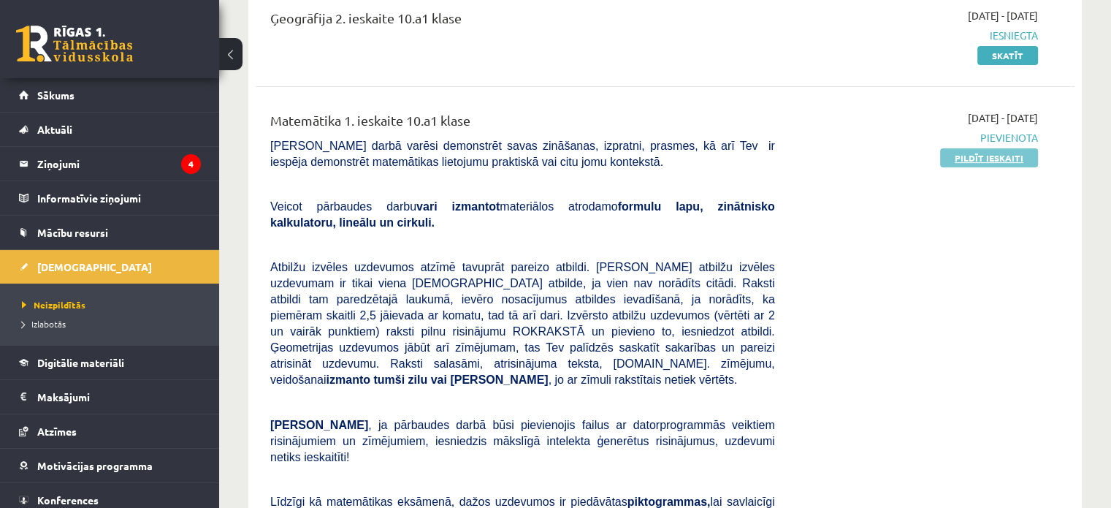
click at [947, 164] on link "Pildīt ieskaiti" at bounding box center [989, 157] width 98 height 19
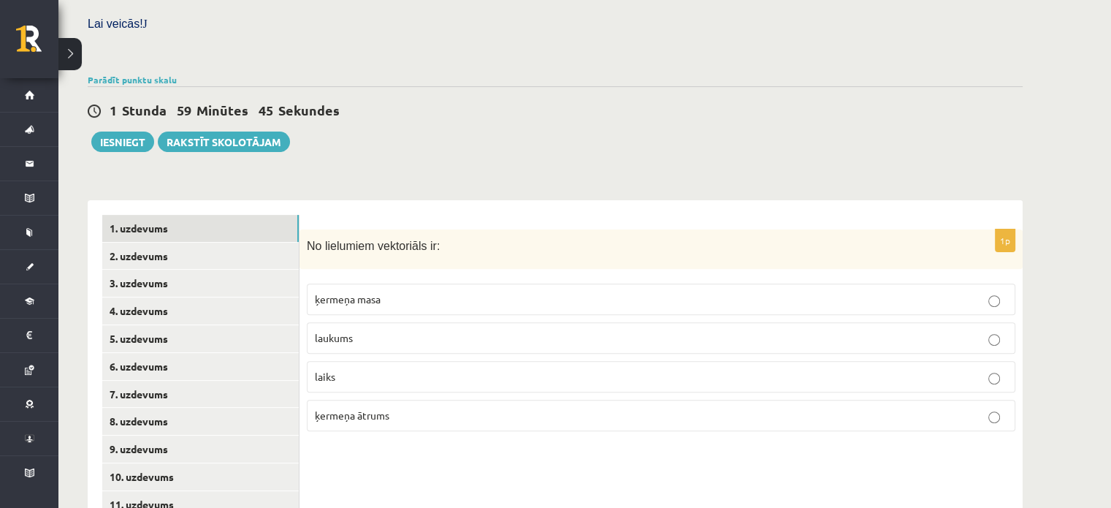
scroll to position [511, 0]
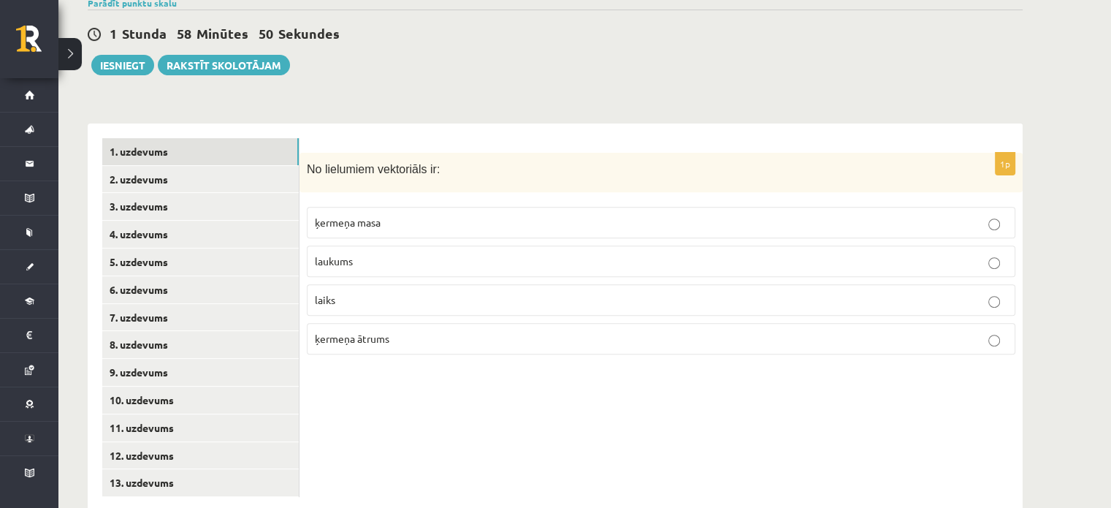
click at [389, 331] on p "ķermeņa ātrums" at bounding box center [661, 338] width 693 height 15
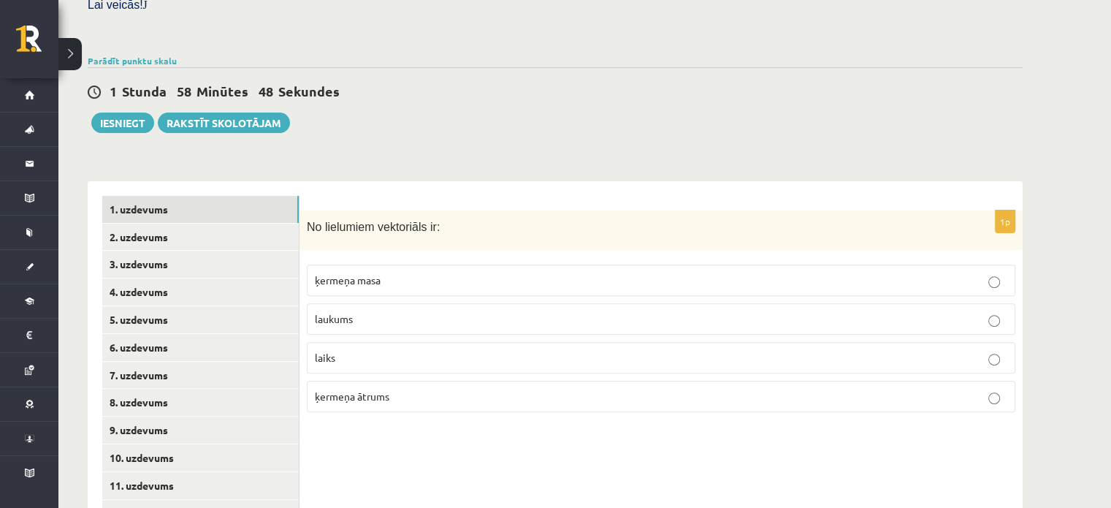
scroll to position [452, 0]
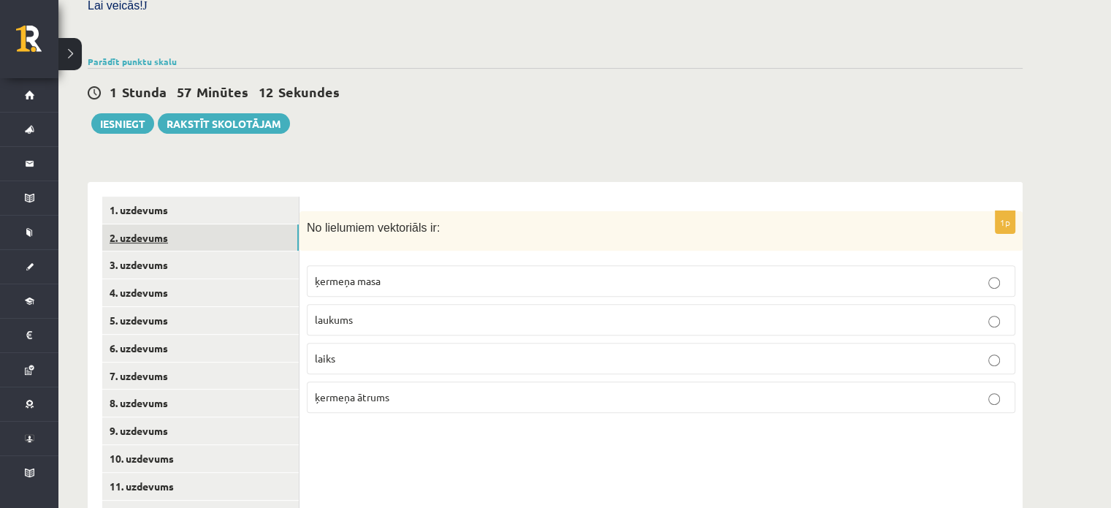
click at [178, 224] on link "2. uzdevums" at bounding box center [200, 237] width 197 height 27
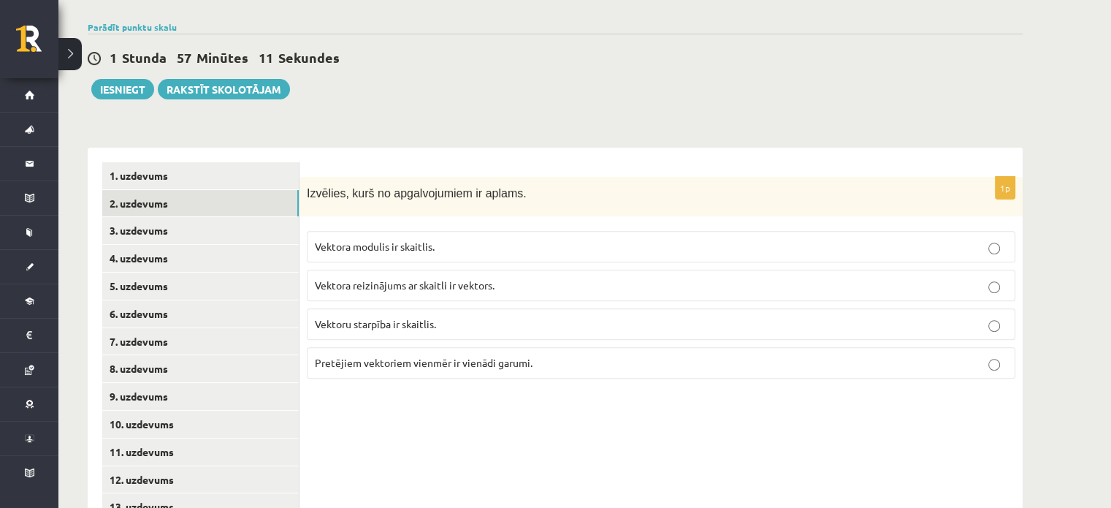
scroll to position [490, 0]
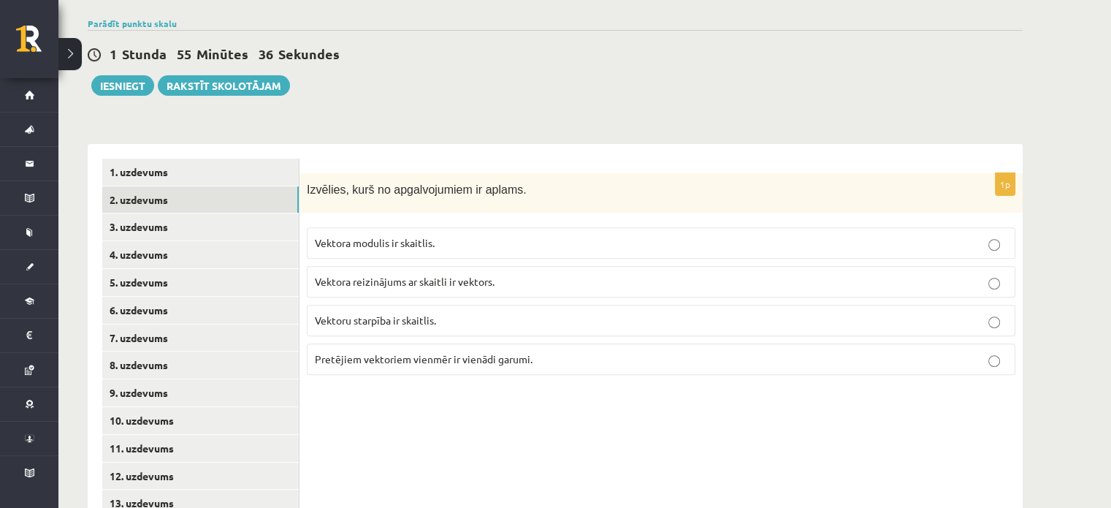
click at [332, 305] on label "Vektoru starpība ir skaitlis." at bounding box center [661, 320] width 709 height 31
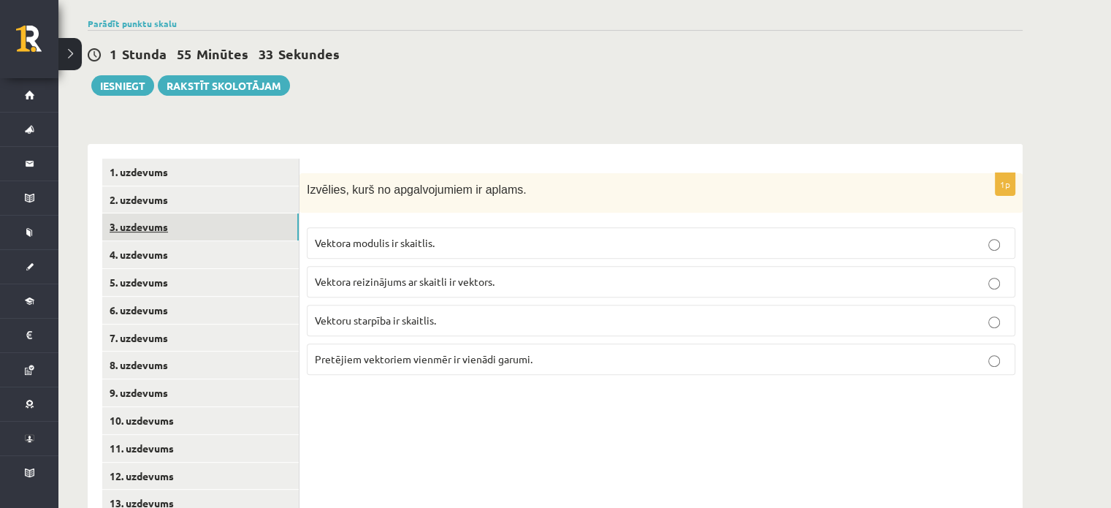
click at [201, 213] on link "3. uzdevums" at bounding box center [200, 226] width 197 height 27
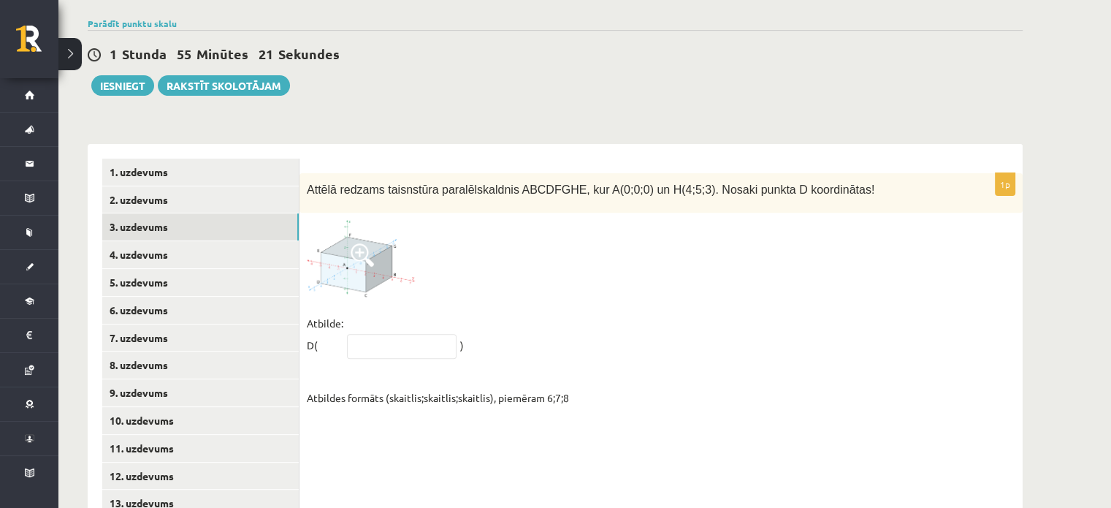
click at [362, 243] on span at bounding box center [362, 254] width 23 height 23
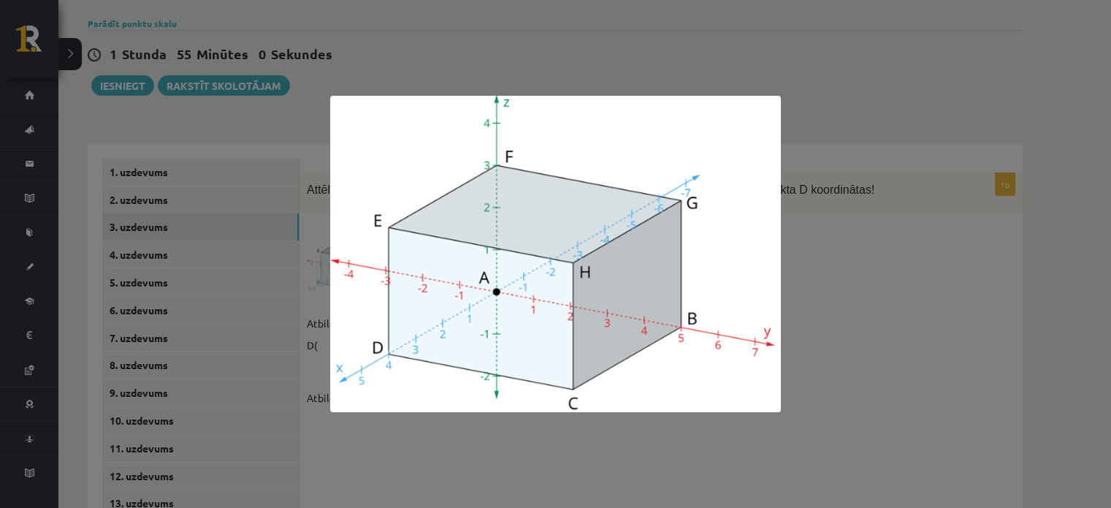
click at [780, 294] on img at bounding box center [555, 254] width 451 height 316
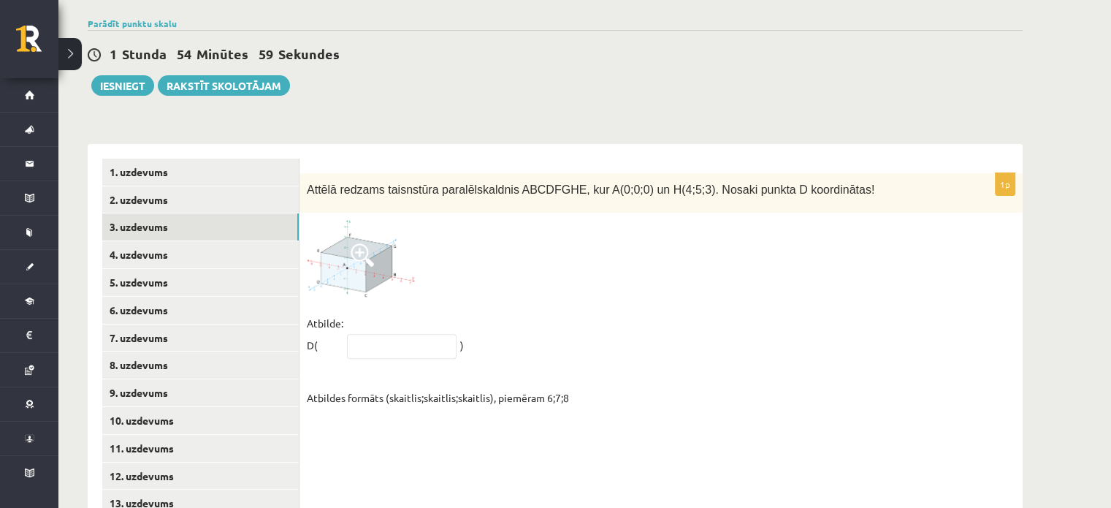
click at [411, 312] on fieldset "Atbilde: D( ) Atbildes formāts (skaitlis;skaitlis;skaitlis), piemēram 6;7;8" at bounding box center [661, 360] width 709 height 96
click at [408, 334] on input "text" at bounding box center [402, 346] width 110 height 25
type input "*****"
click at [501, 319] on fieldset "Atbilde: D( ***** ) Atbildes formāts (skaitlis;skaitlis;skaitlis), piemēram 6;7…" at bounding box center [661, 360] width 709 height 96
click at [193, 241] on link "4. uzdevums" at bounding box center [200, 254] width 197 height 27
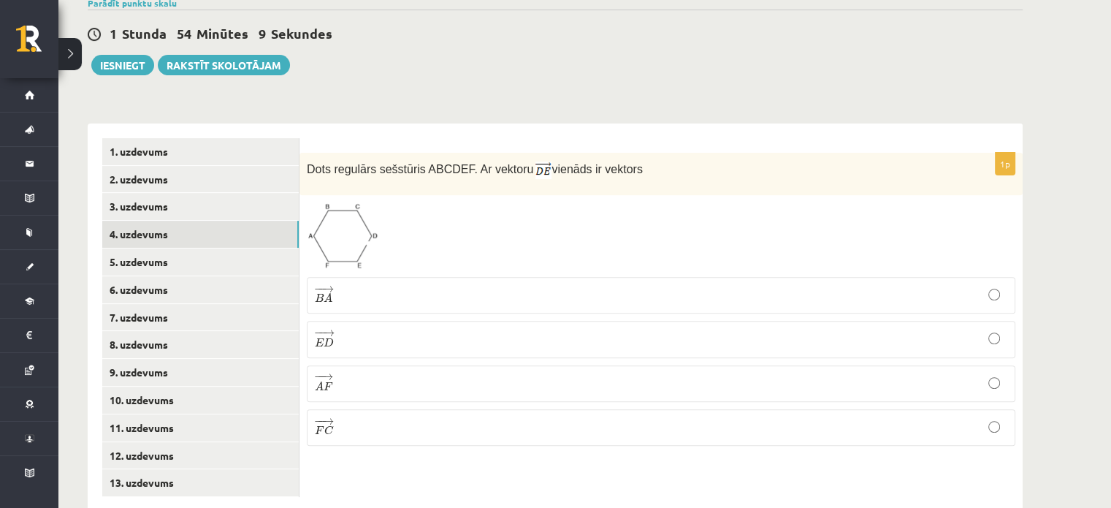
scroll to position [510, 0]
click at [351, 227] on span at bounding box center [362, 238] width 23 height 23
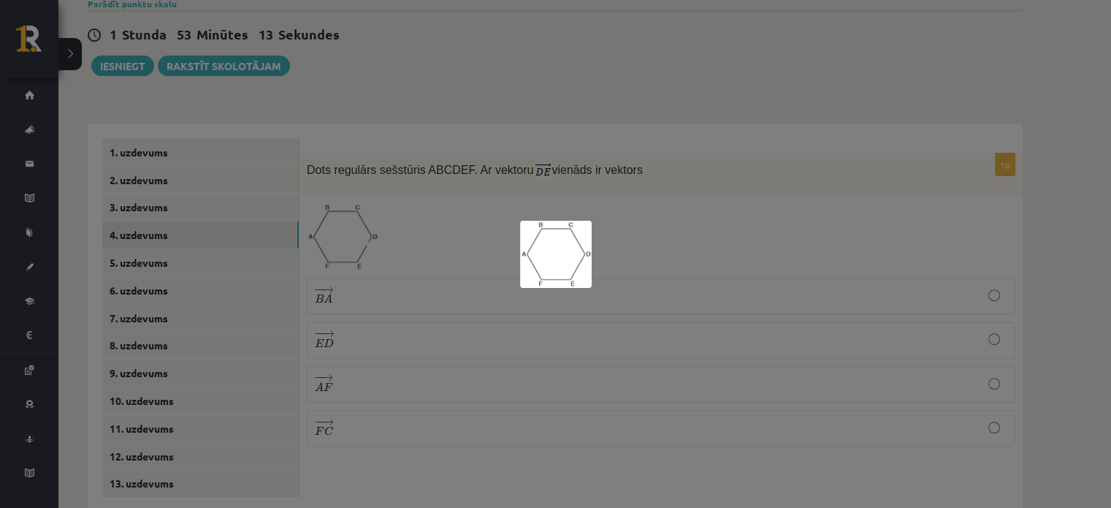
click at [611, 194] on div at bounding box center [555, 254] width 1111 height 508
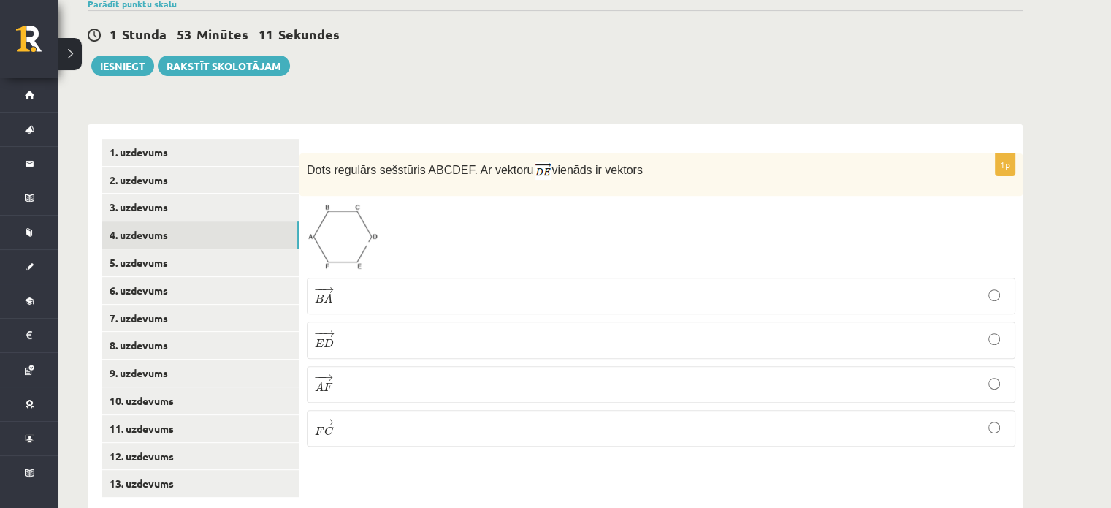
click at [447, 286] on p "− − → B A B A →" at bounding box center [661, 296] width 693 height 20
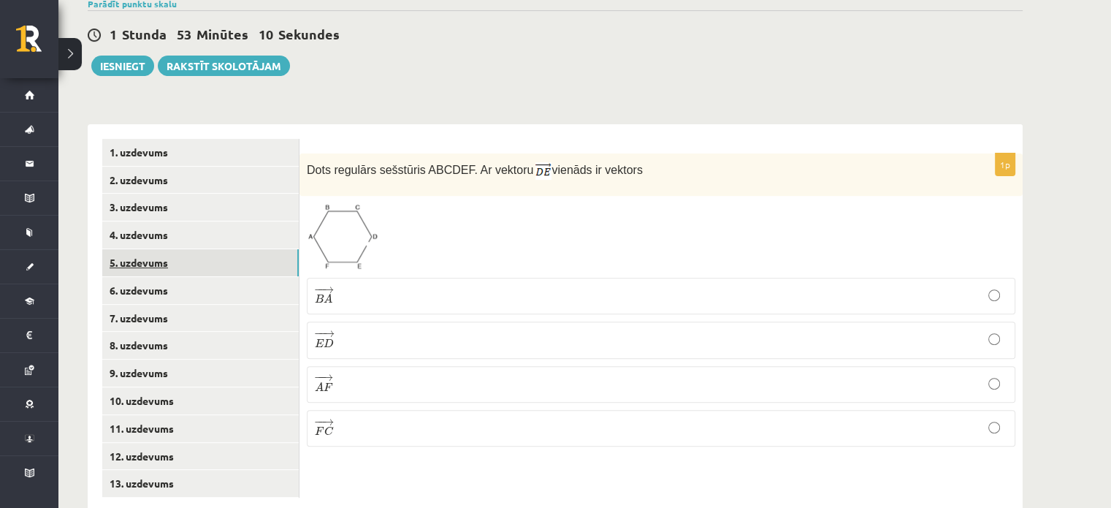
click at [177, 249] on link "5. uzdevums" at bounding box center [200, 262] width 197 height 27
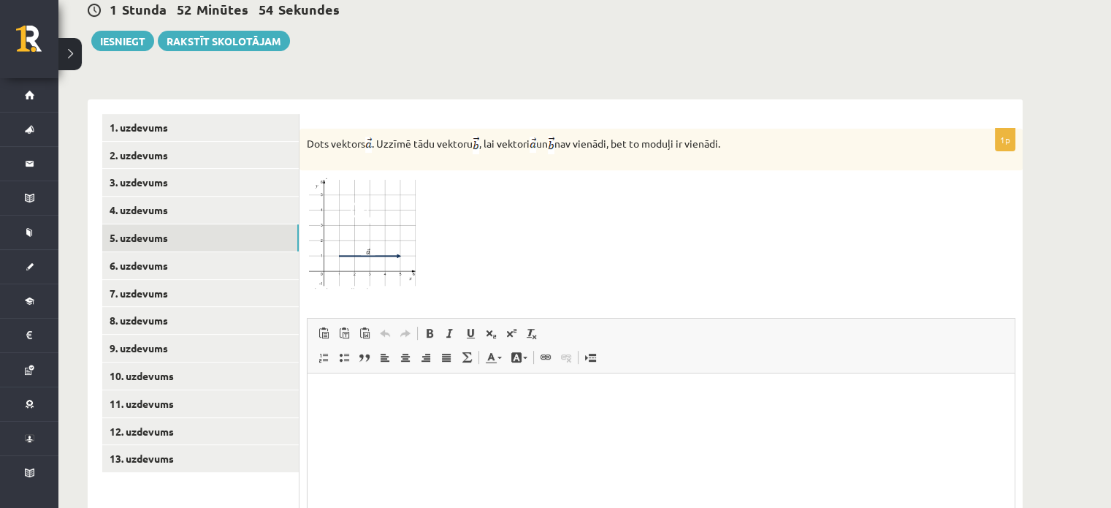
scroll to position [536, 0]
drag, startPoint x: 307, startPoint y: 107, endPoint x: 789, endPoint y: 128, distance: 482.7
click at [789, 128] on div "Dots vektors . Uzzīmē tādu vektoru , lai vektori un nav vienādi, bet to moduļi …" at bounding box center [661, 149] width 723 height 42
copy p "Dots vektors . Uzzīmē tādu vektoru , lai vektori un nav vienādi, bet to moduļi …"
click at [789, 128] on div "Dots vektors . Uzzīmē tādu vektoru , lai vektori un nav vienādi, bet to moduļi …" at bounding box center [661, 149] width 723 height 42
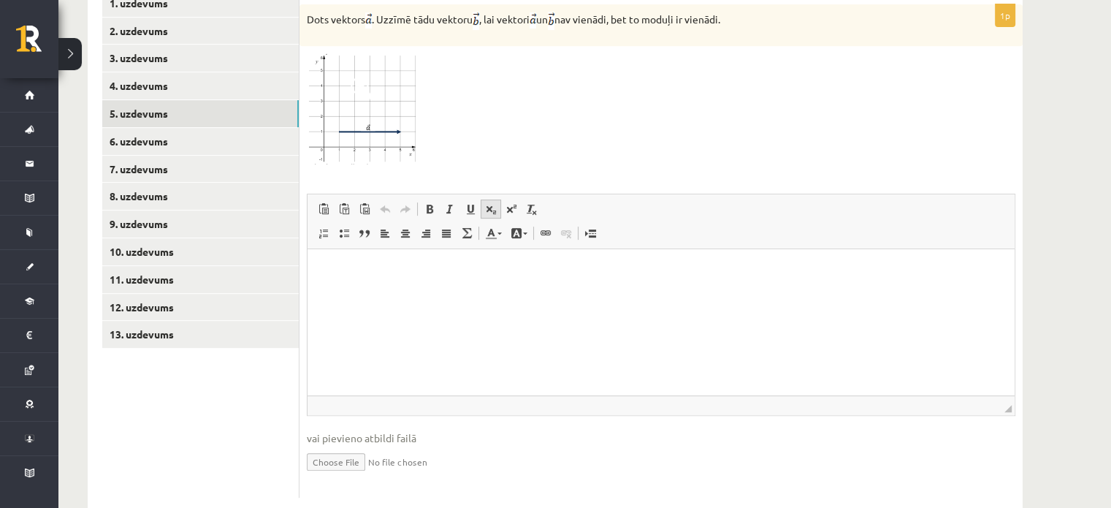
scroll to position [521, 0]
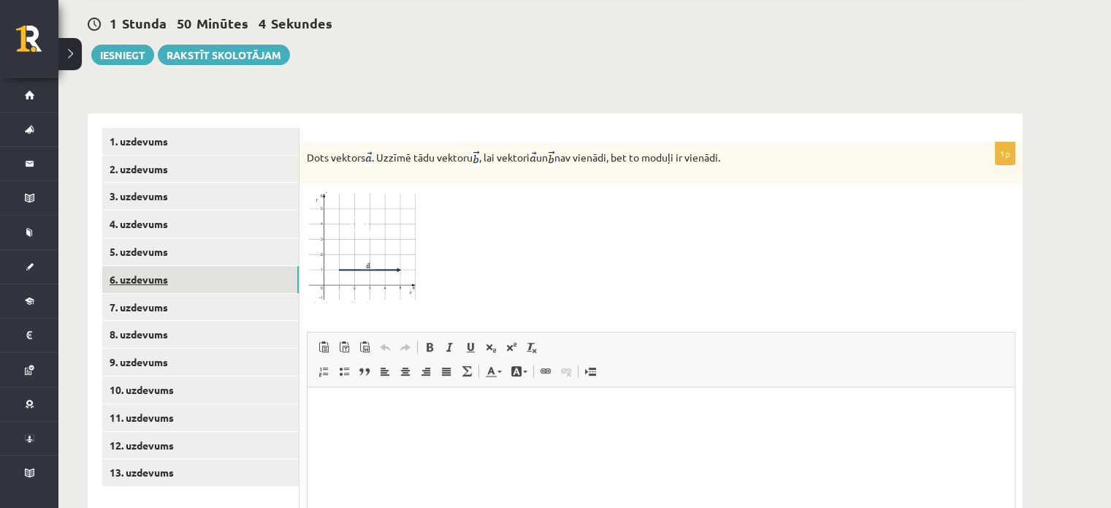
click at [156, 266] on link "6. uzdevums" at bounding box center [200, 279] width 197 height 27
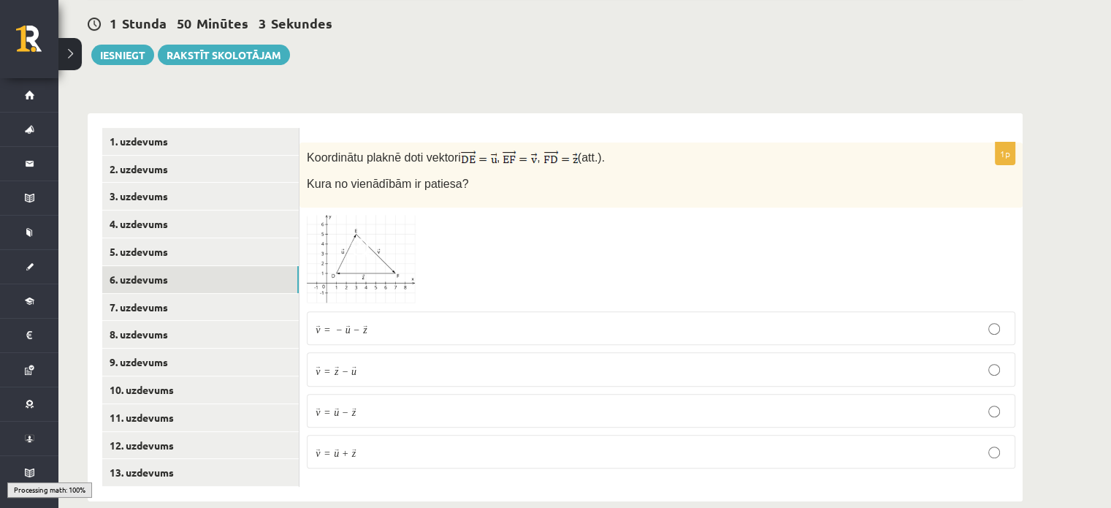
scroll to position [511, 0]
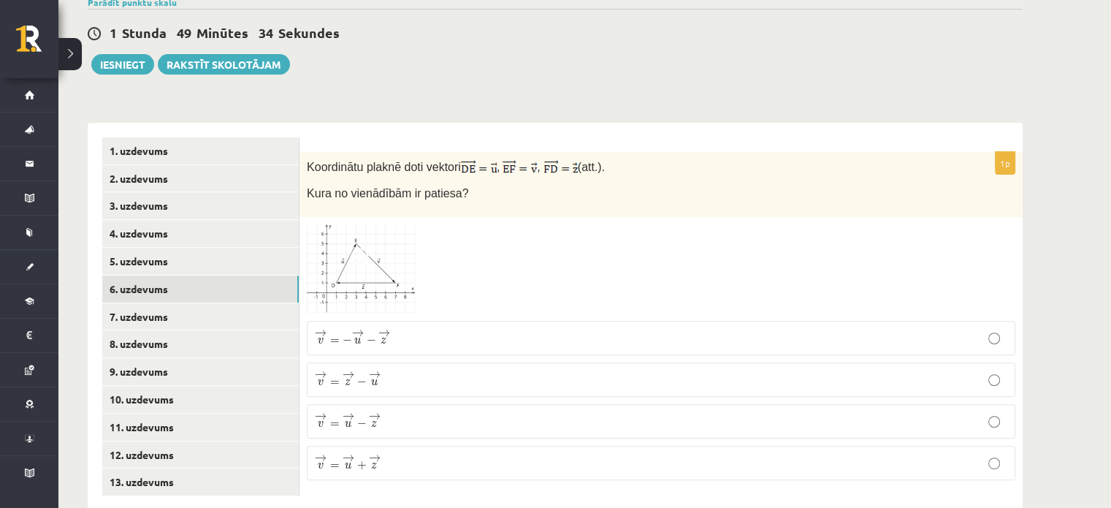
click at [419, 454] on p "→ v = → u + → z v → = u → + z →" at bounding box center [661, 463] width 693 height 18
click at [229, 303] on link "7. uzdevums" at bounding box center [200, 316] width 197 height 27
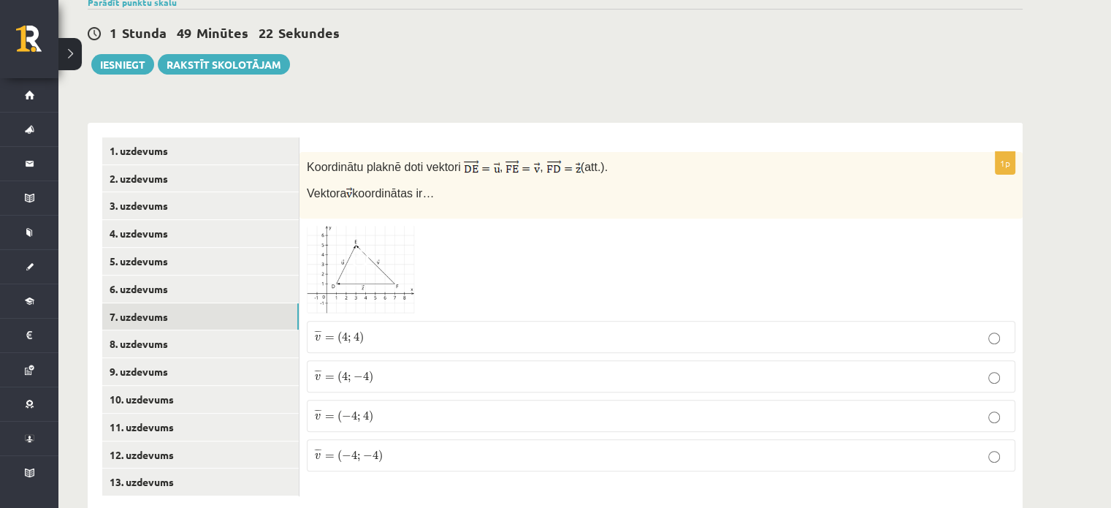
click at [369, 246] on img at bounding box center [362, 270] width 110 height 88
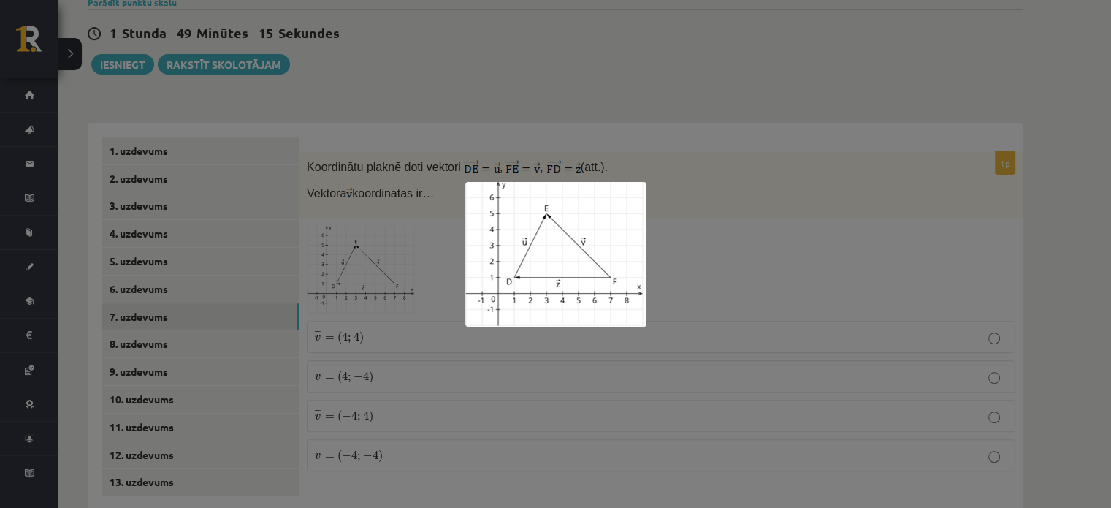
click at [693, 271] on div at bounding box center [555, 254] width 1111 height 508
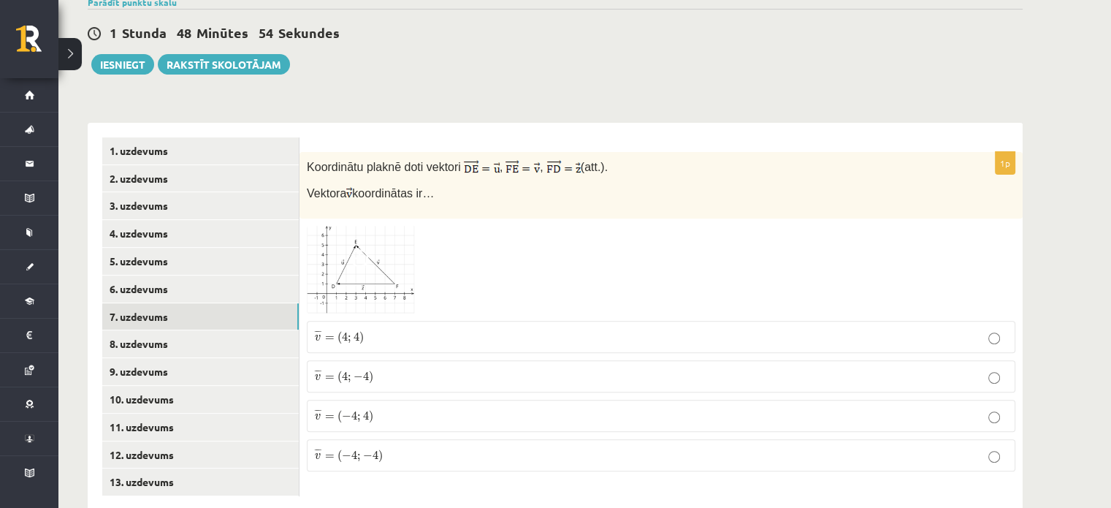
click at [406, 261] on img at bounding box center [362, 270] width 110 height 88
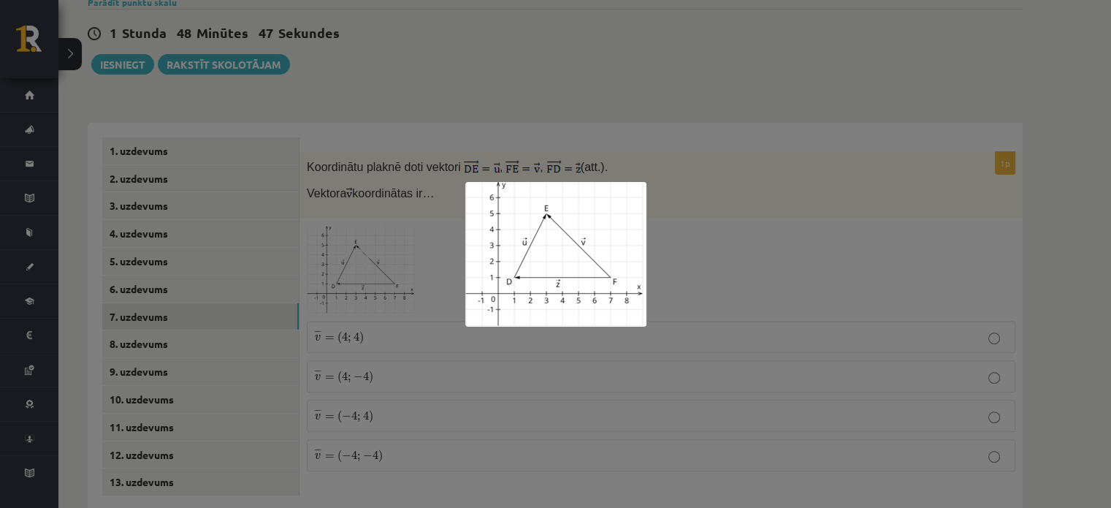
click at [522, 236] on img at bounding box center [555, 254] width 181 height 145
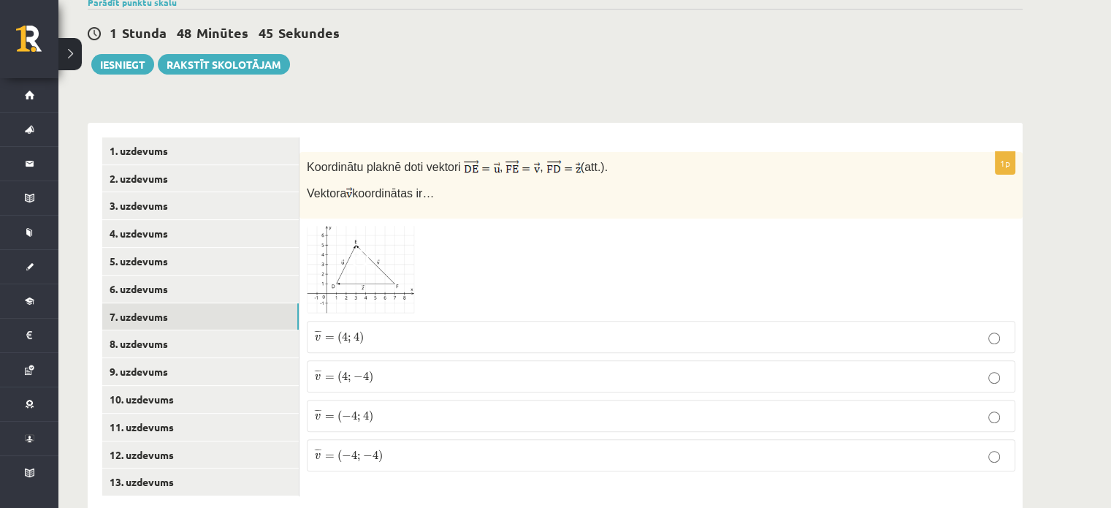
click at [377, 226] on img at bounding box center [362, 270] width 110 height 88
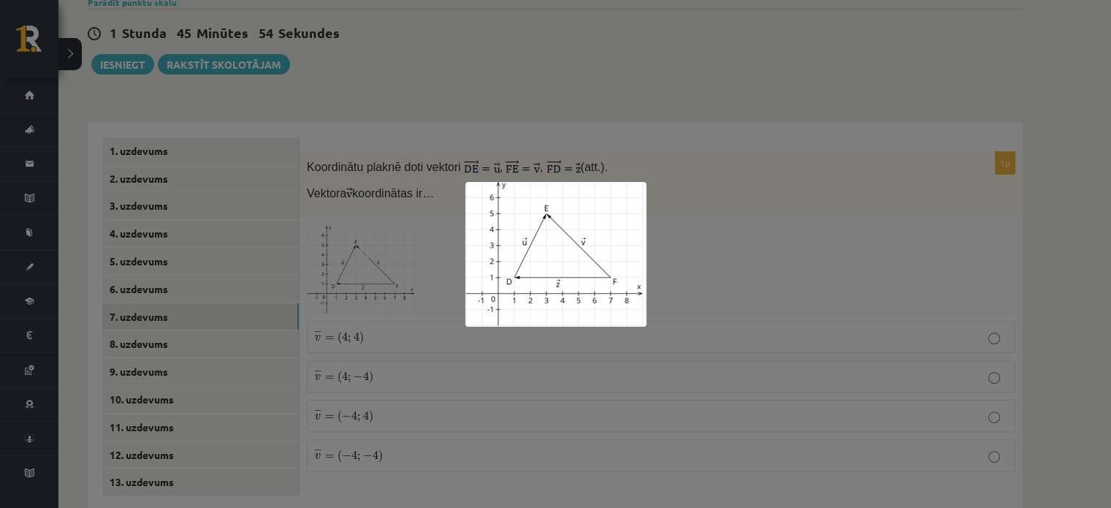
click at [635, 128] on div at bounding box center [555, 254] width 1111 height 508
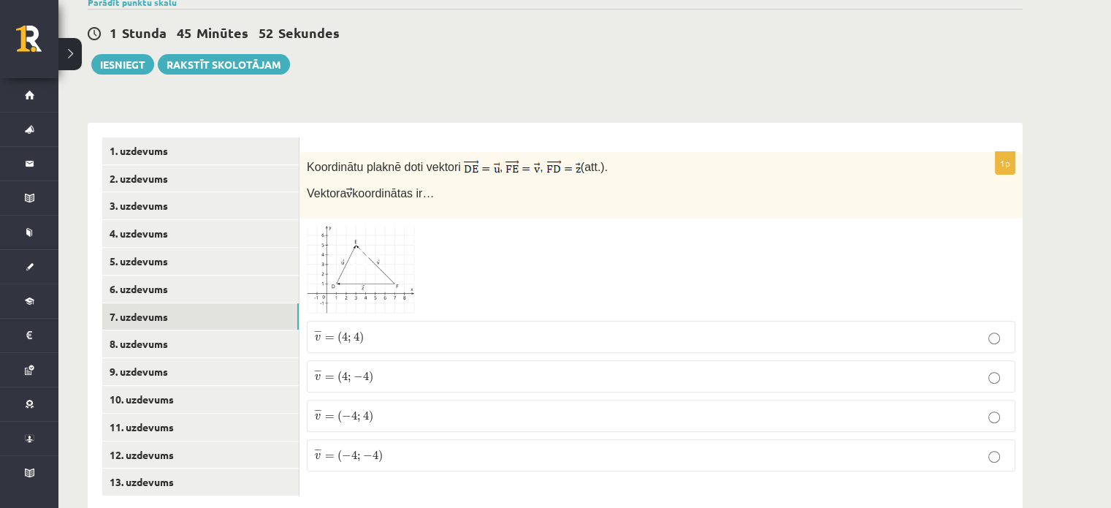
click at [377, 242] on img at bounding box center [362, 270] width 110 height 88
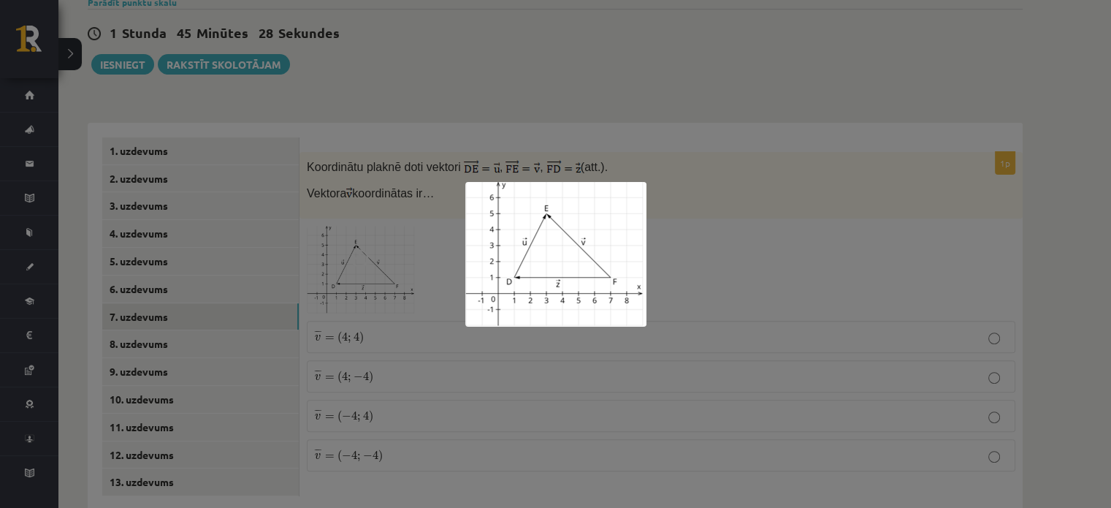
click at [672, 230] on div at bounding box center [555, 254] width 1111 height 508
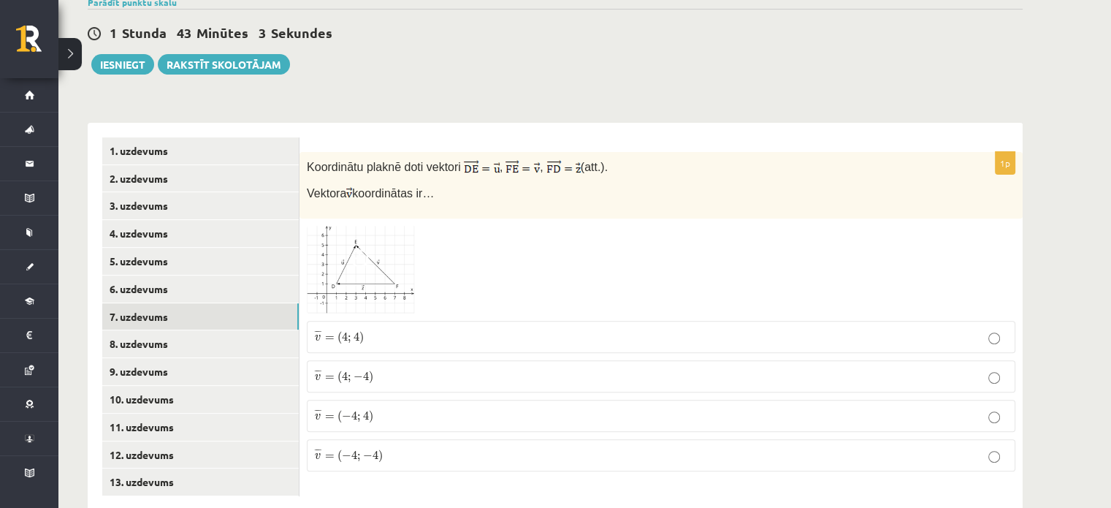
click at [372, 249] on span at bounding box center [362, 260] width 23 height 23
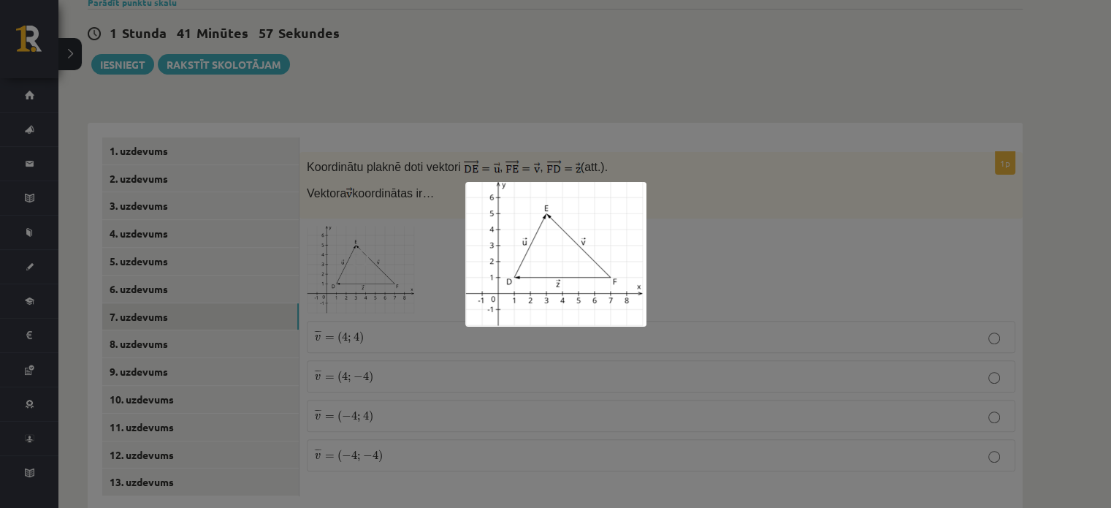
click at [541, 129] on div at bounding box center [555, 254] width 1111 height 508
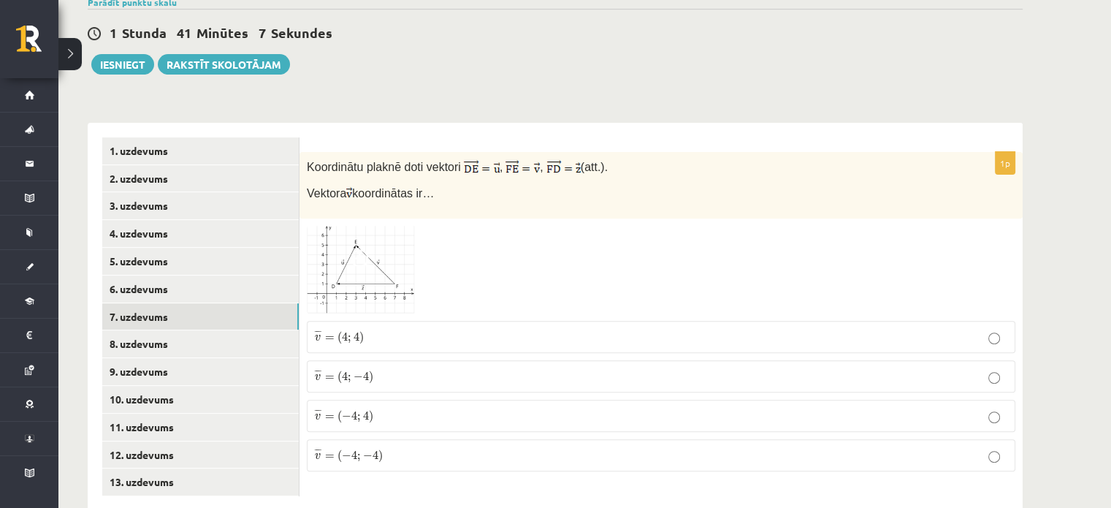
click at [365, 248] on img at bounding box center [362, 270] width 110 height 88
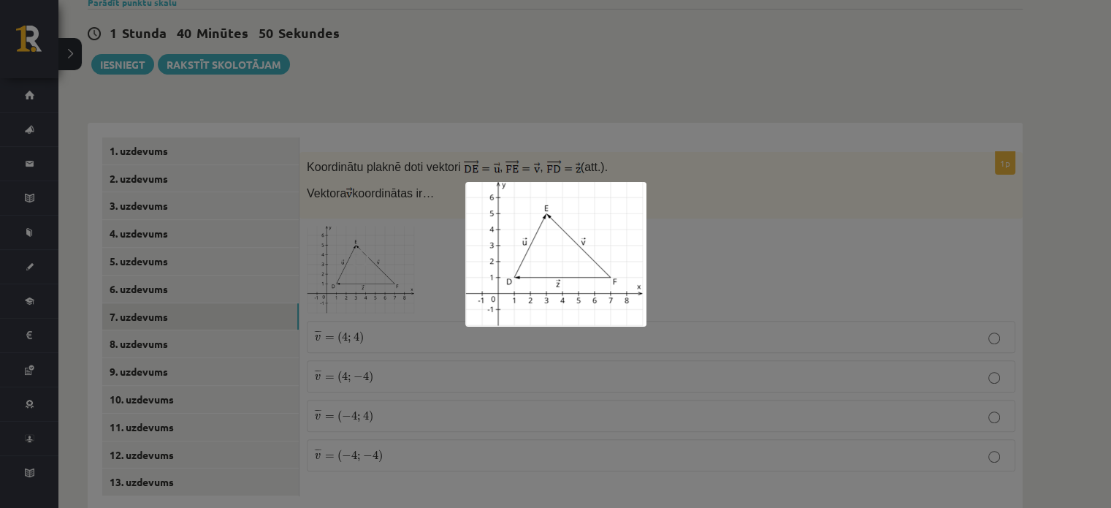
click at [699, 251] on div at bounding box center [555, 254] width 1111 height 508
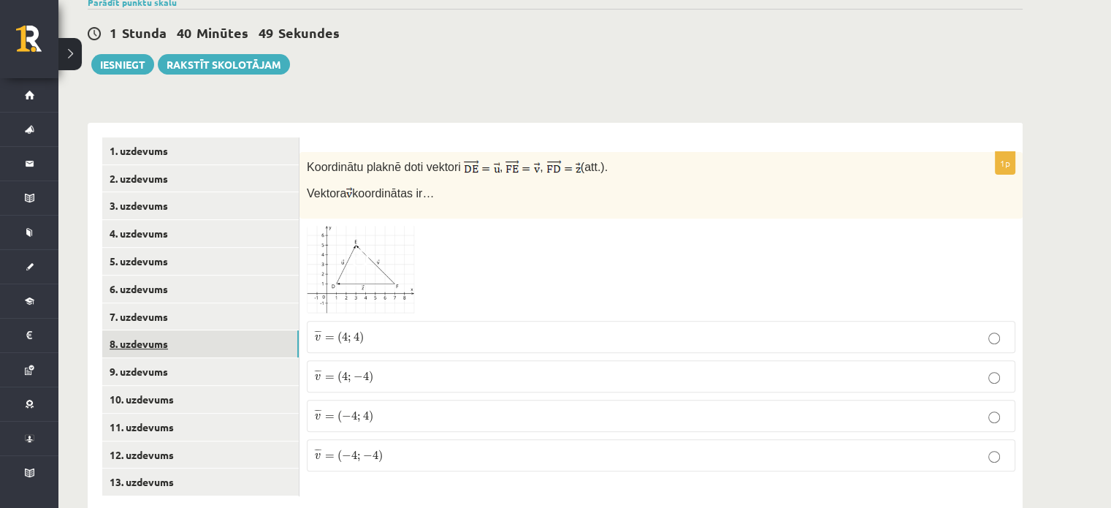
click at [181, 330] on link "8. uzdevums" at bounding box center [200, 343] width 197 height 27
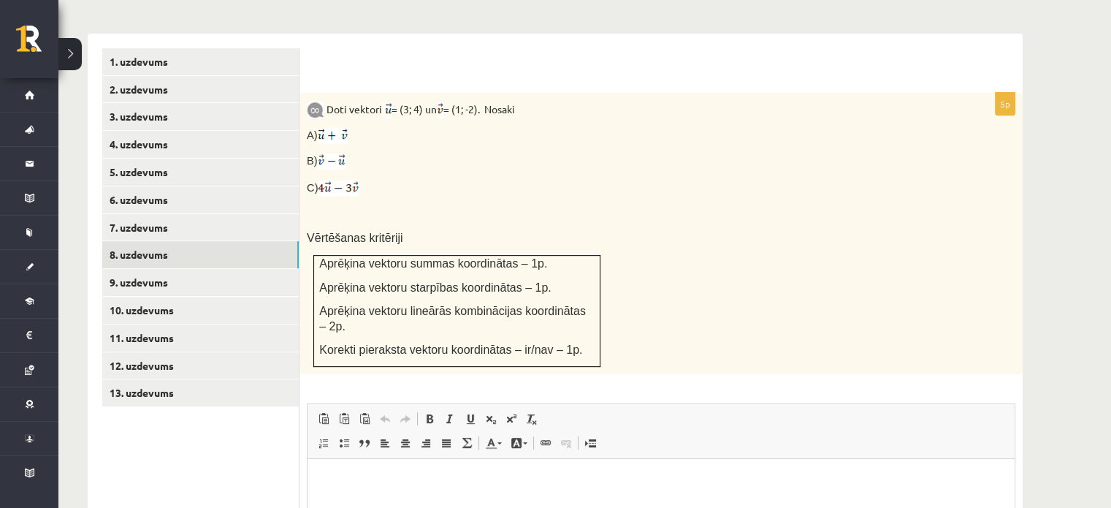
scroll to position [604, 0]
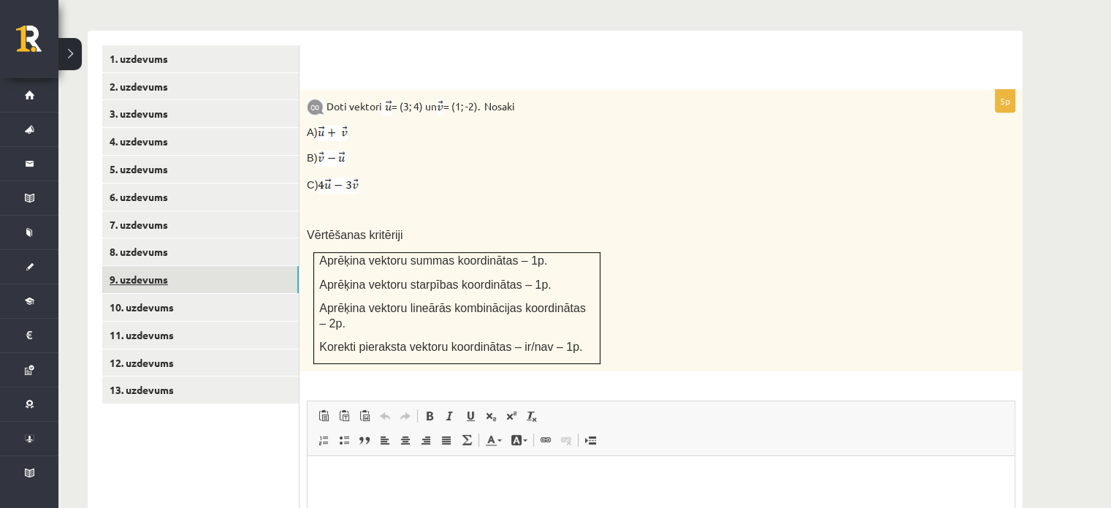
click at [152, 266] on link "9. uzdevums" at bounding box center [200, 279] width 197 height 27
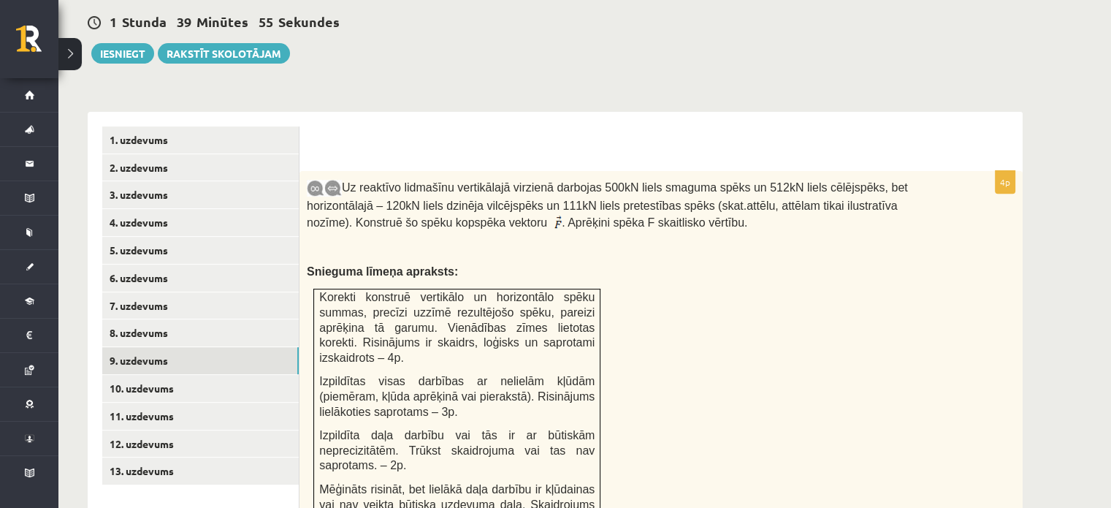
scroll to position [522, 0]
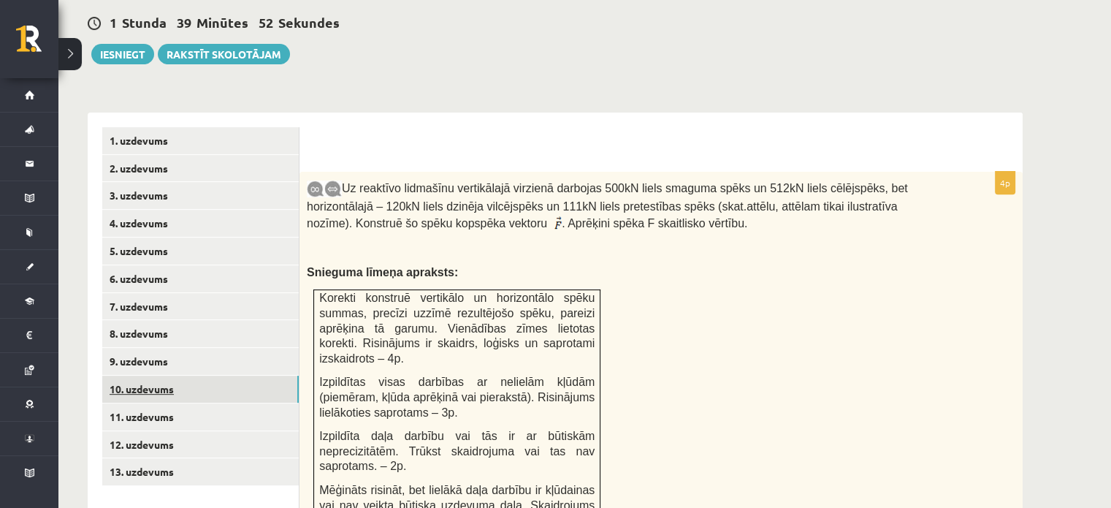
click at [179, 376] on link "10. uzdevums" at bounding box center [200, 389] width 197 height 27
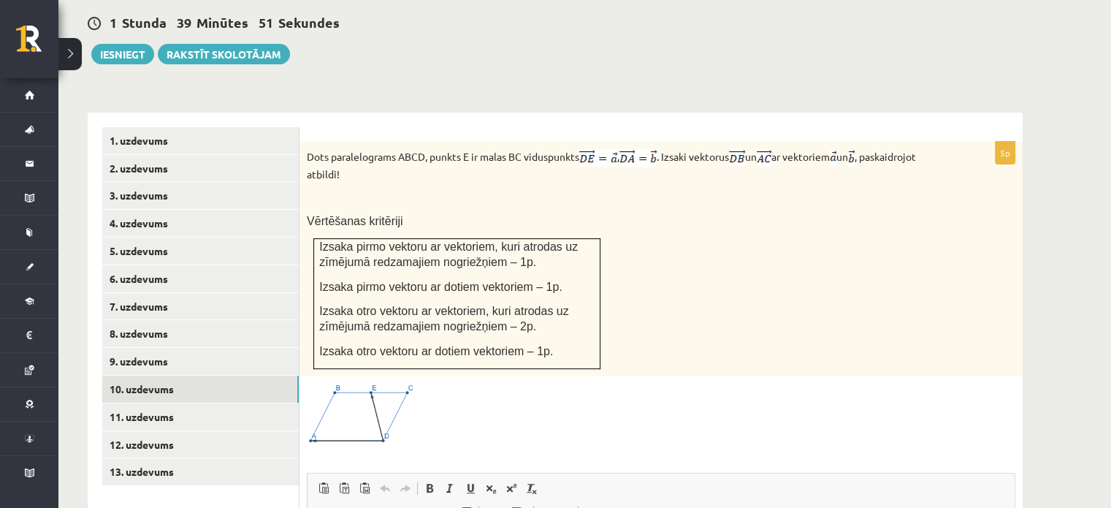
scroll to position [0, 0]
click at [213, 403] on link "11. uzdevums" at bounding box center [200, 416] width 197 height 27
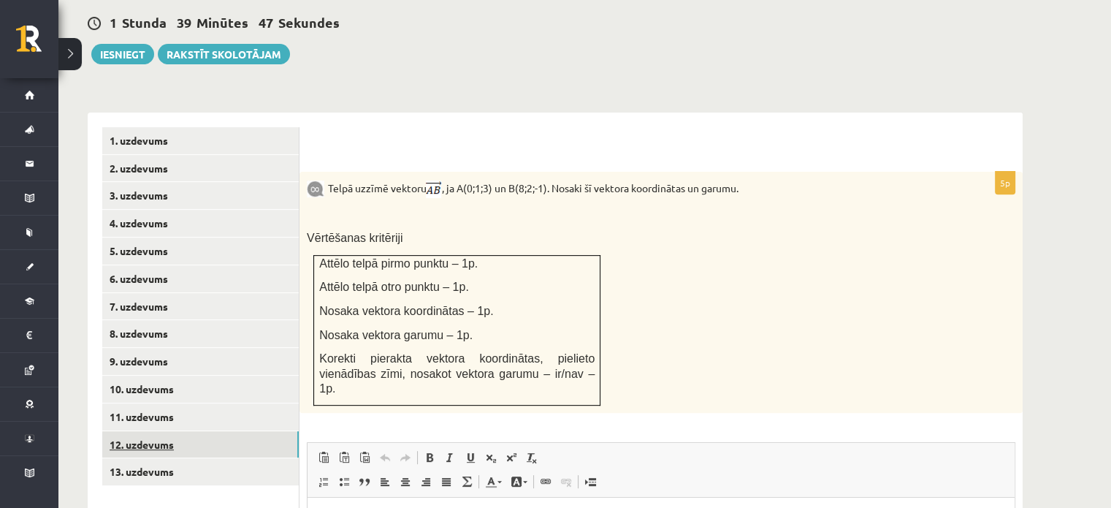
click at [147, 431] on link "12. uzdevums" at bounding box center [200, 444] width 197 height 27
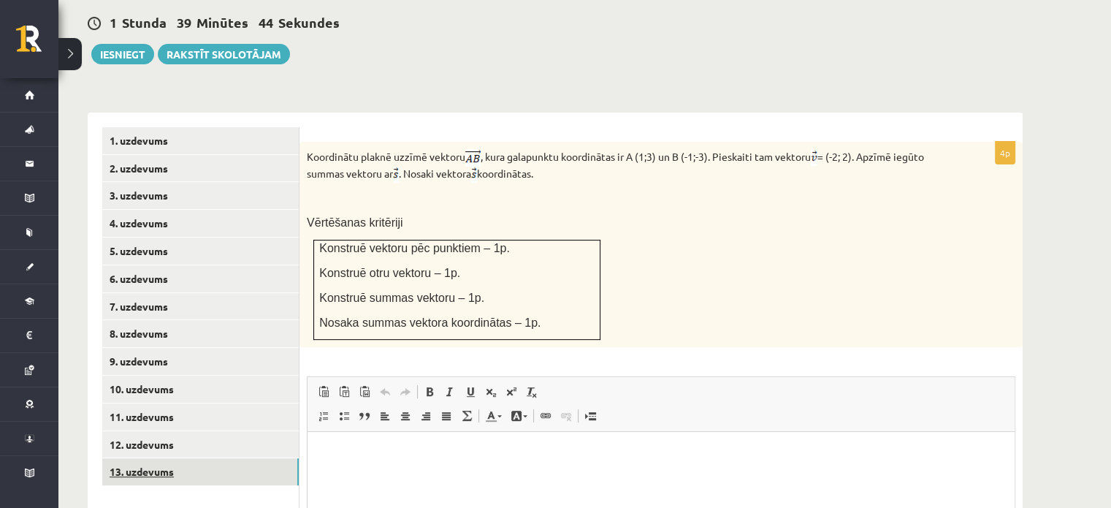
click at [155, 458] on link "13. uzdevums" at bounding box center [200, 471] width 197 height 27
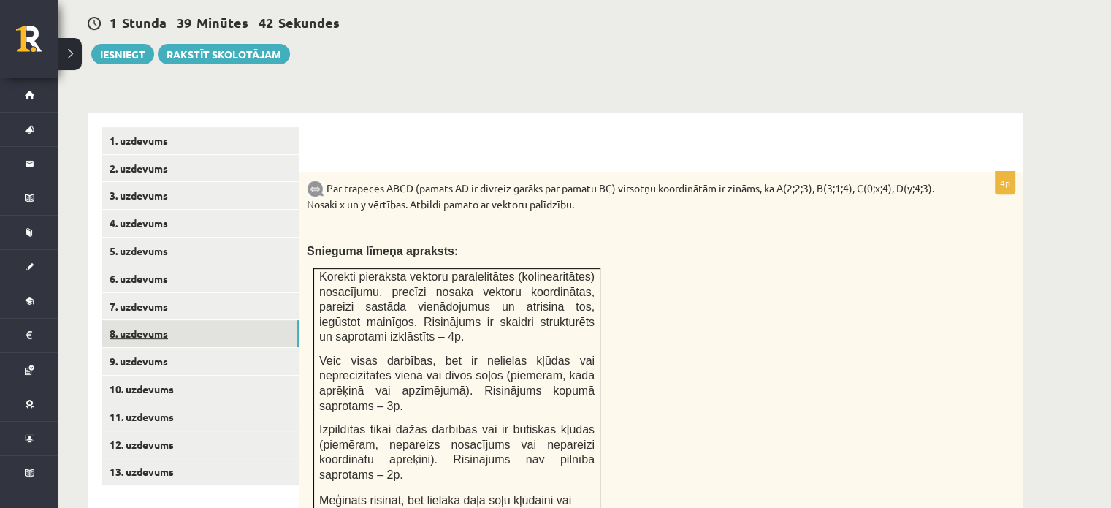
click at [164, 320] on link "8. uzdevums" at bounding box center [200, 333] width 197 height 27
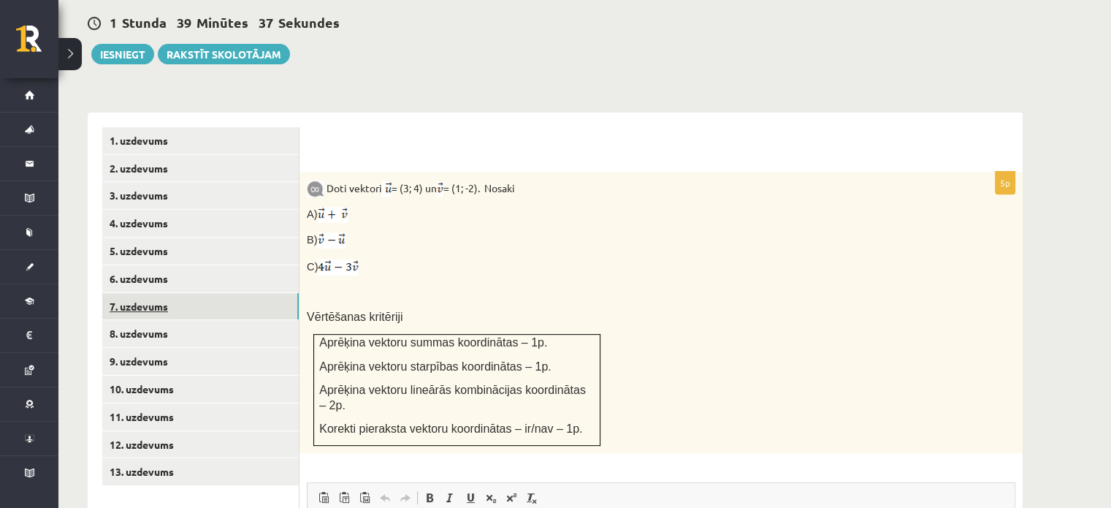
click at [158, 293] on link "7. uzdevums" at bounding box center [200, 306] width 197 height 27
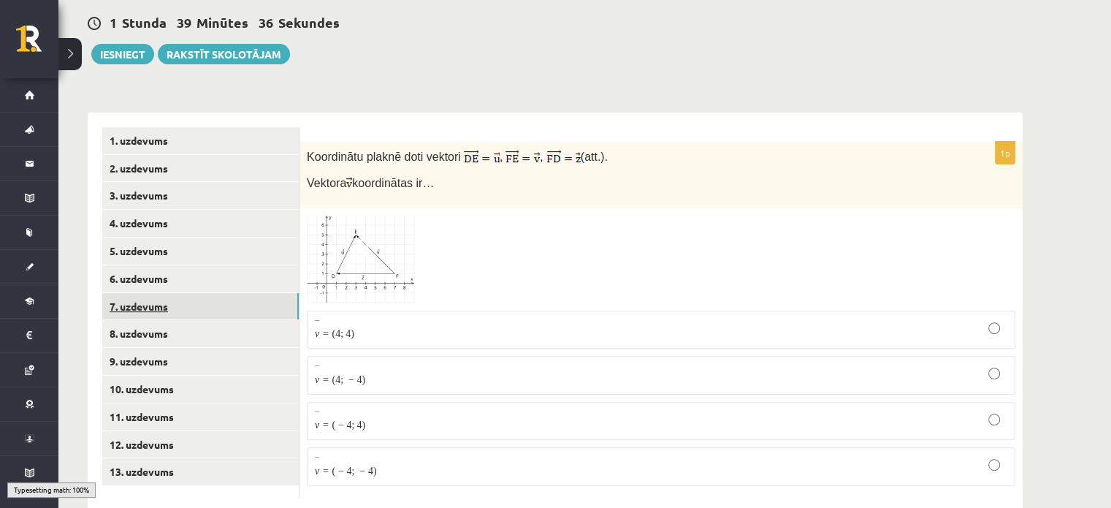
scroll to position [511, 0]
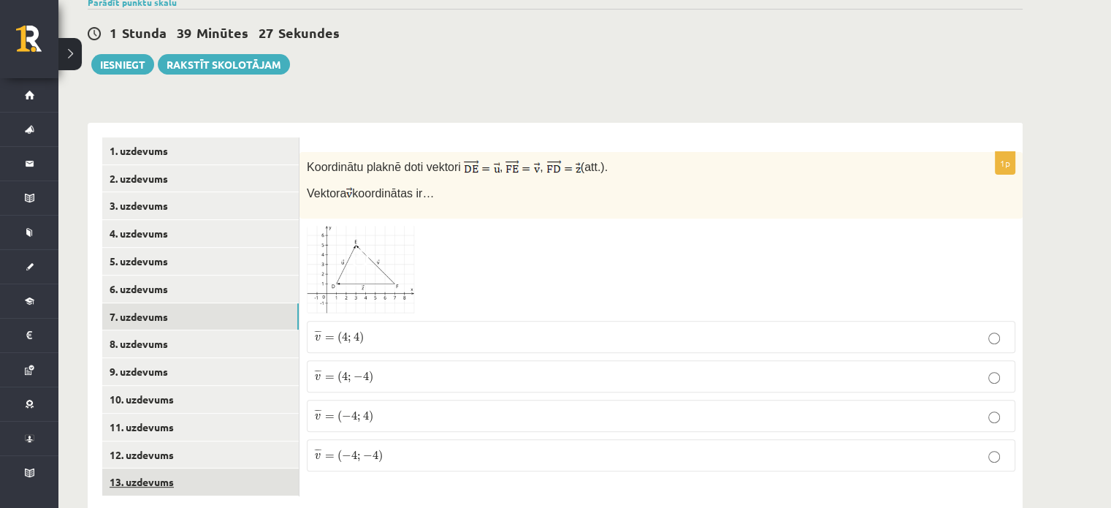
click at [140, 468] on link "13. uzdevums" at bounding box center [200, 481] width 197 height 27
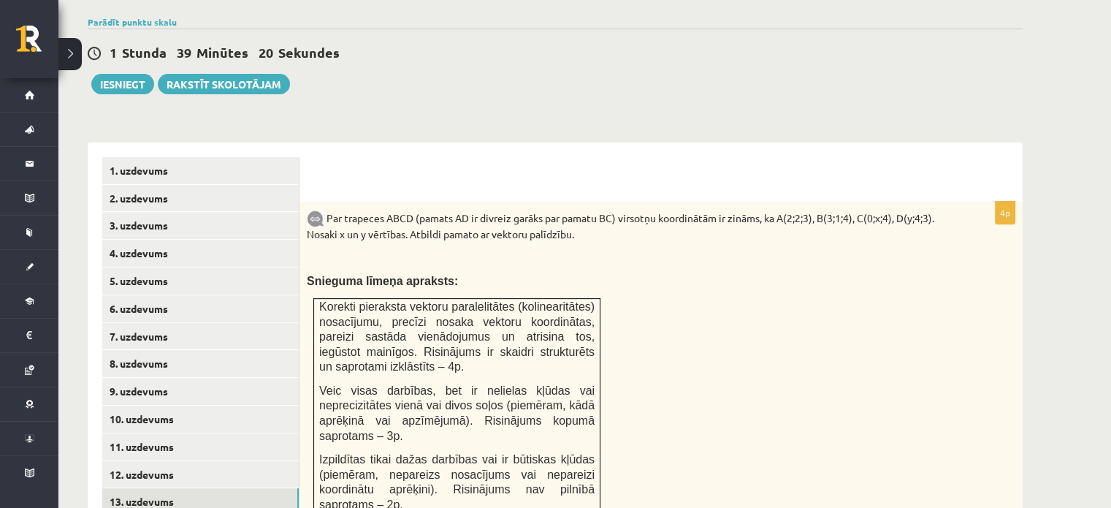
scroll to position [492, 0]
click at [178, 349] on link "8. uzdevums" at bounding box center [200, 362] width 197 height 27
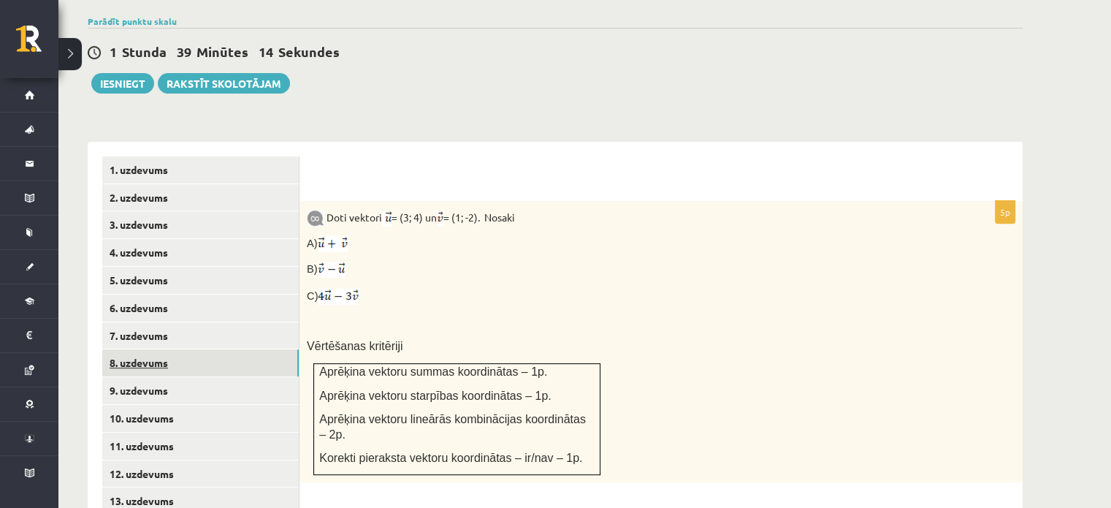
scroll to position [0, 0]
click at [178, 322] on link "7. uzdevums" at bounding box center [200, 335] width 197 height 27
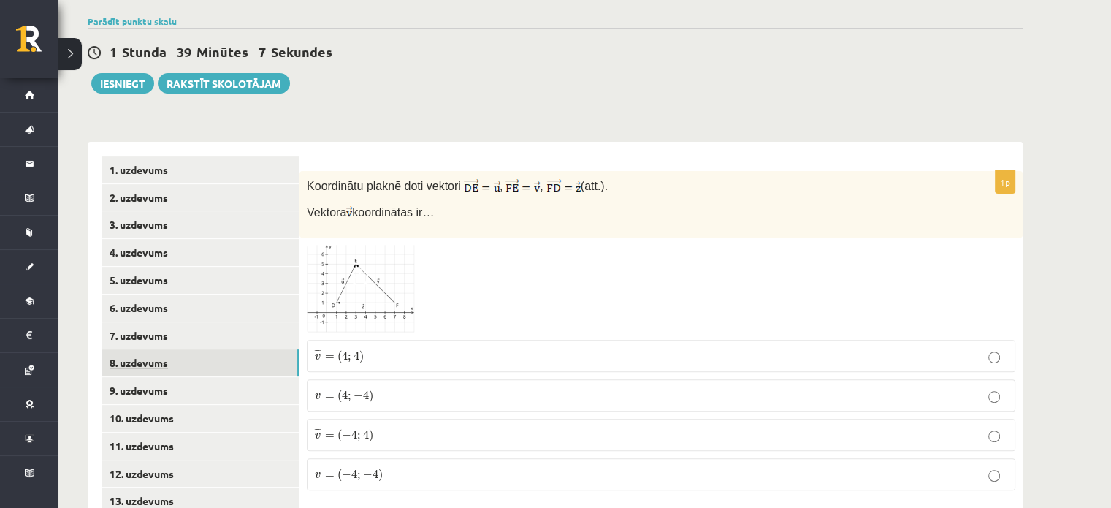
click at [248, 349] on link "8. uzdevums" at bounding box center [200, 362] width 197 height 27
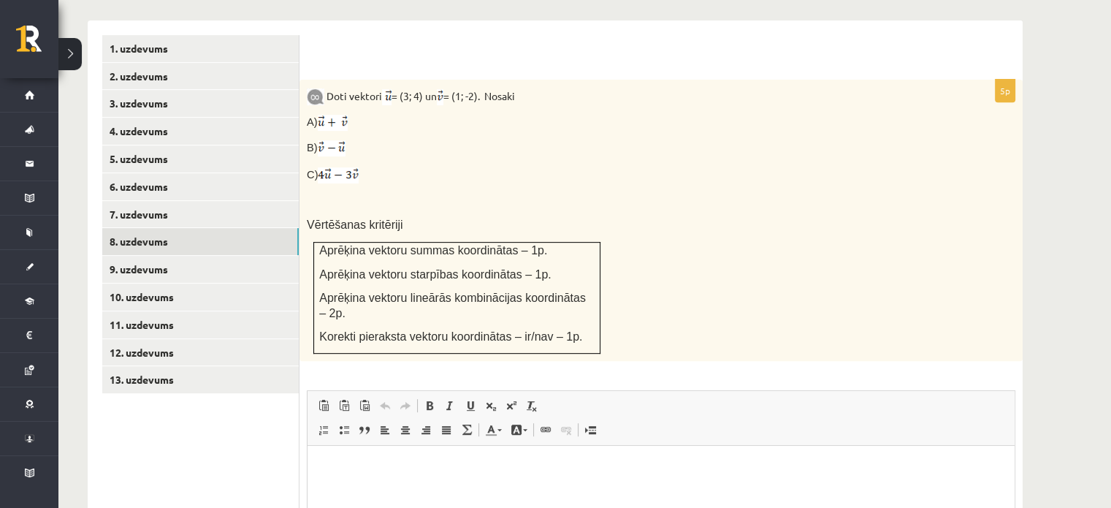
scroll to position [596, 0]
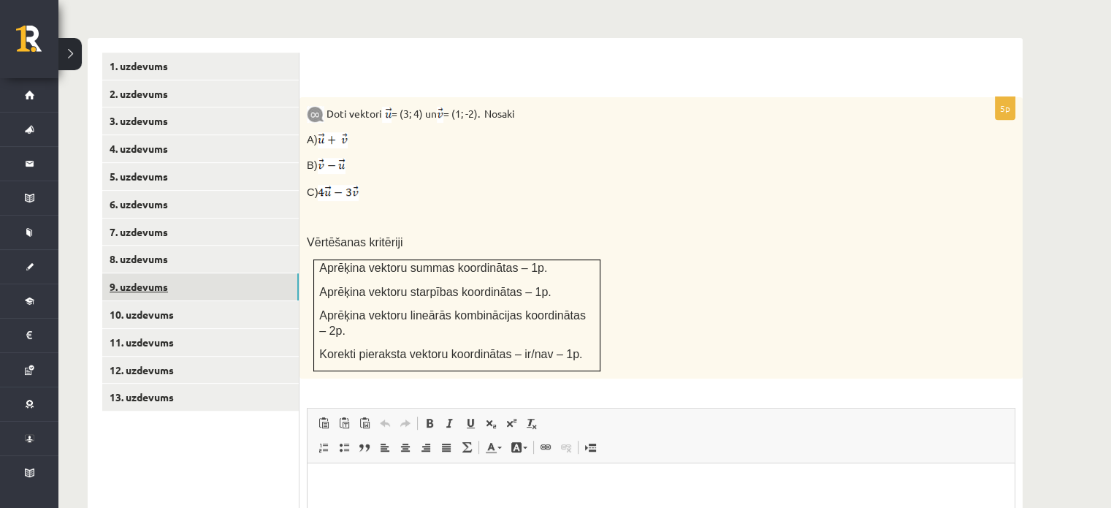
click at [207, 273] on link "9. uzdevums" at bounding box center [200, 286] width 197 height 27
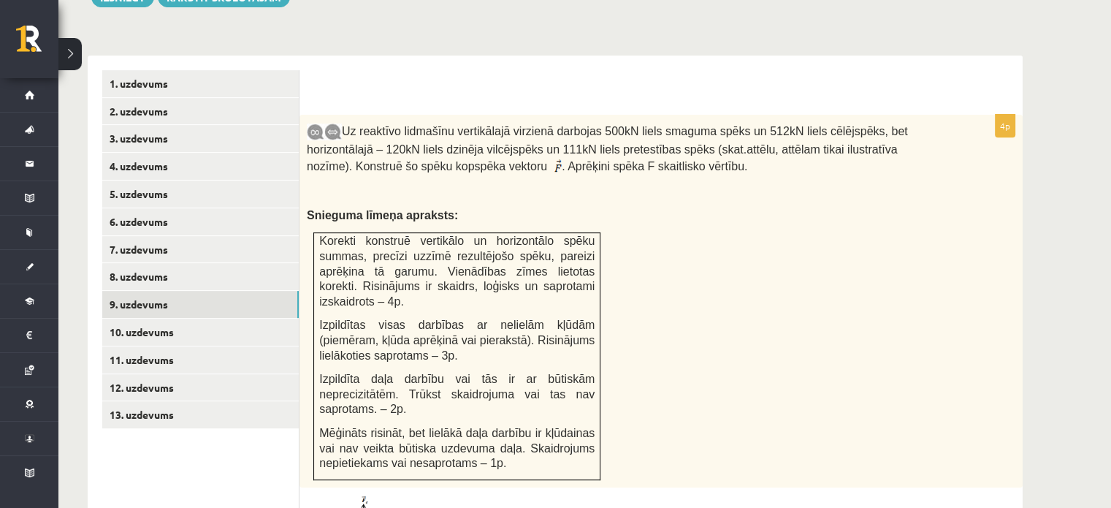
scroll to position [585, 0]
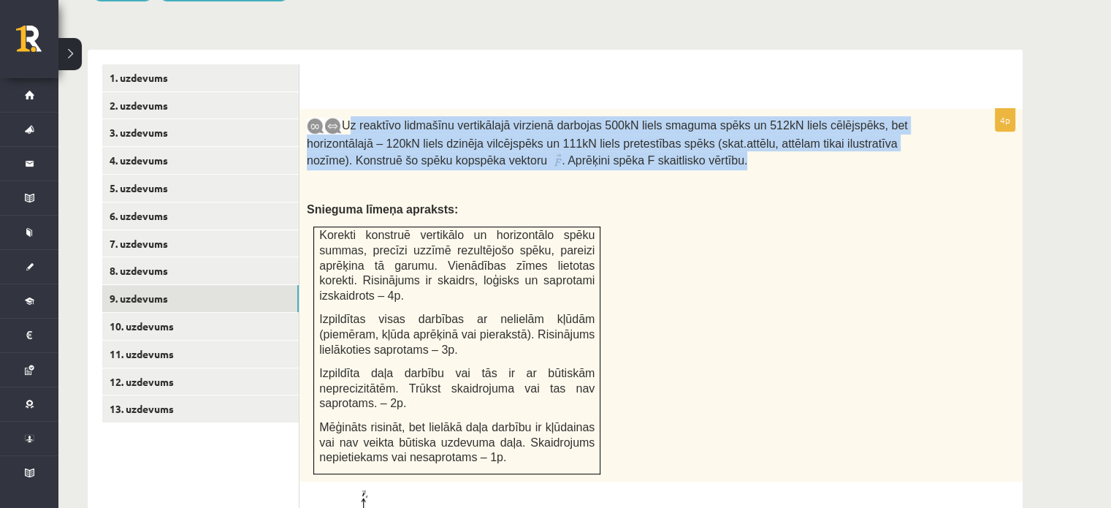
drag, startPoint x: 345, startPoint y: 92, endPoint x: 625, endPoint y: 129, distance: 283.1
click at [625, 129] on p "Uz reaktīvo lidmašīnu vertikālajā virzienā darbojas 500kN liels smaguma spēks u…" at bounding box center [625, 143] width 636 height 54
drag, startPoint x: 345, startPoint y: 87, endPoint x: 608, endPoint y: 124, distance: 265.7
click at [608, 124] on p "Uz reaktīvo lidmašīnu vertikālajā virzienā darbojas 500kN liels smaguma spēks u…" at bounding box center [625, 143] width 636 height 54
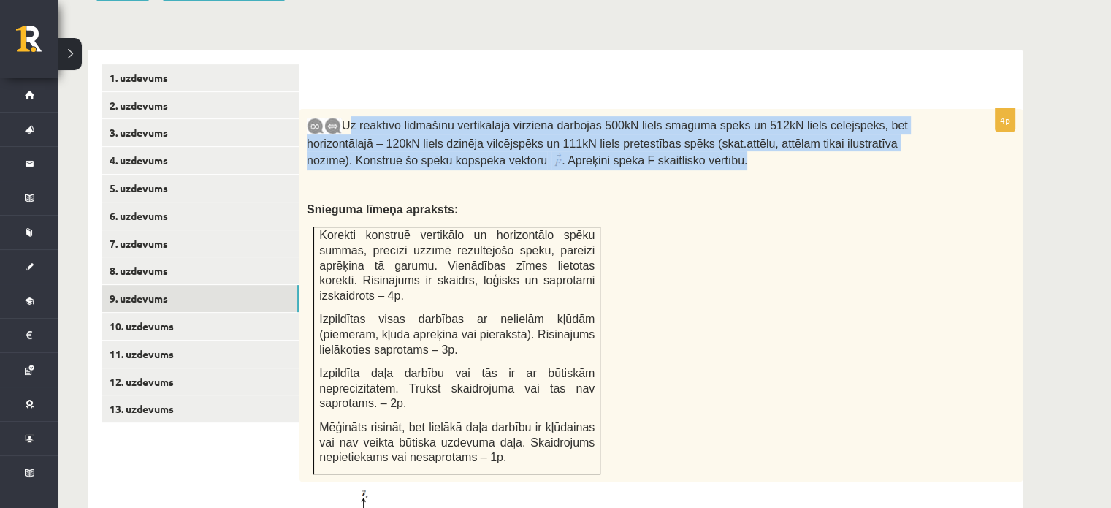
copy p "Uz reaktīvo lidmašīnu vertikālajā virzienā darbojas 500kN liels smaguma spēks u…"
click at [608, 124] on p "Uz reaktīvo lidmašīnu vertikālajā virzienā darbojas 500kN liels smaguma spēks u…" at bounding box center [625, 143] width 636 height 54
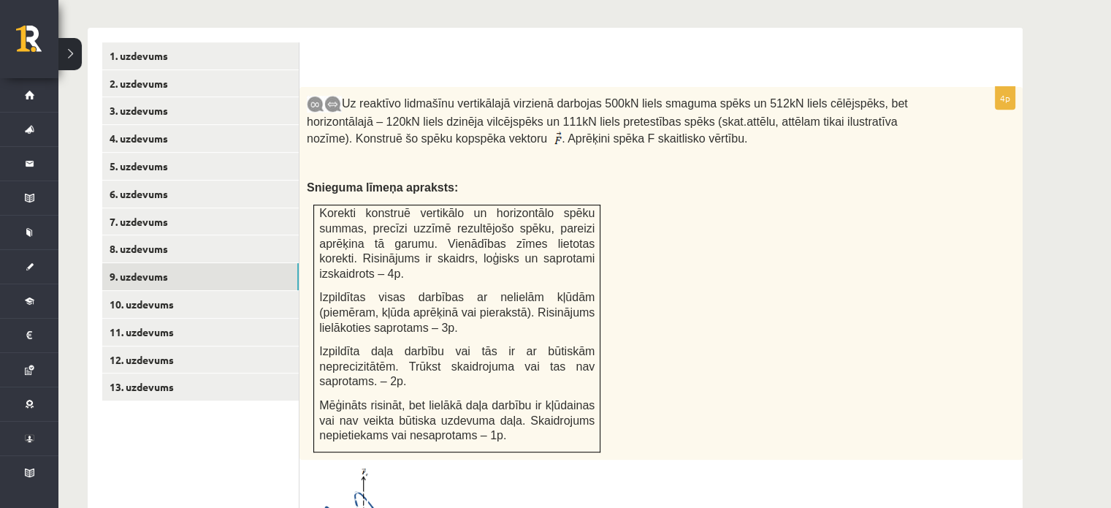
scroll to position [602, 0]
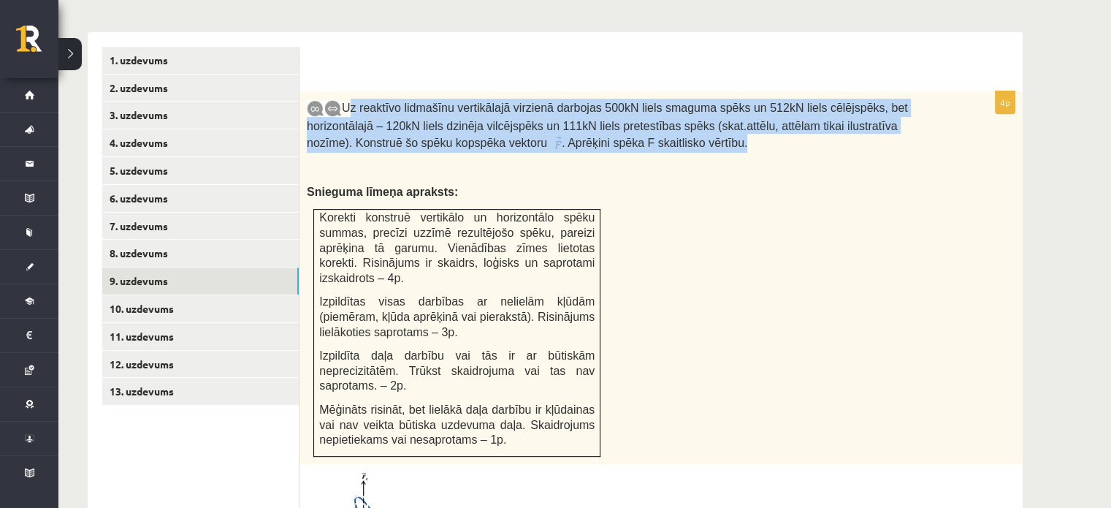
drag, startPoint x: 346, startPoint y: 71, endPoint x: 679, endPoint y: 107, distance: 334.5
click at [679, 107] on p "Uz reaktīvo lidmašīnu vertikālajā virzienā darbojas 500kN liels smaguma spēks u…" at bounding box center [625, 126] width 636 height 54
copy p "Uz reaktīvo lidmašīnu vertikālajā virzienā darbojas 500kN liels smaguma spēks u…"
click at [679, 107] on p "Uz reaktīvo lidmašīnu vertikālajā virzienā darbojas 500kN liels smaguma spēks u…" at bounding box center [625, 126] width 636 height 54
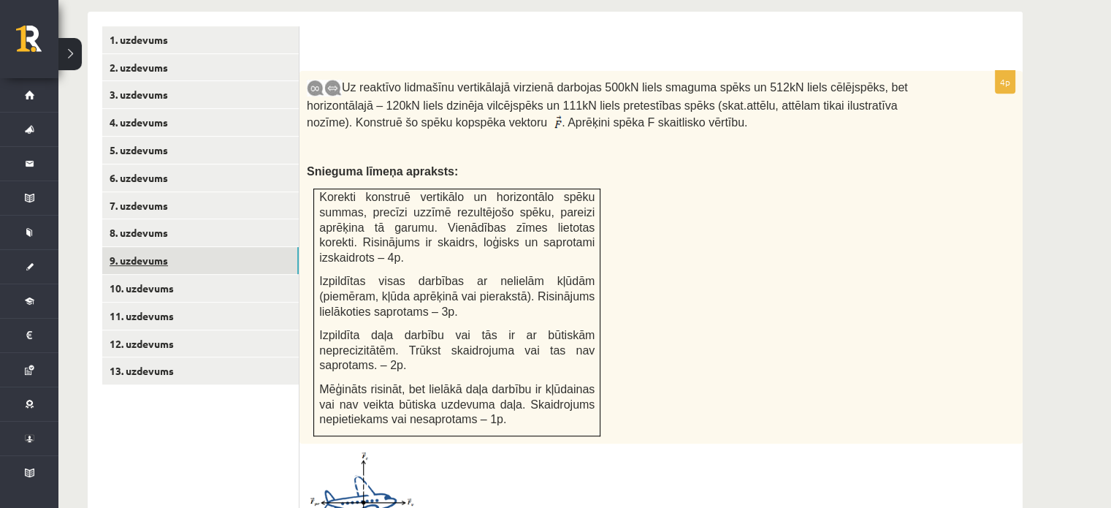
scroll to position [561, 0]
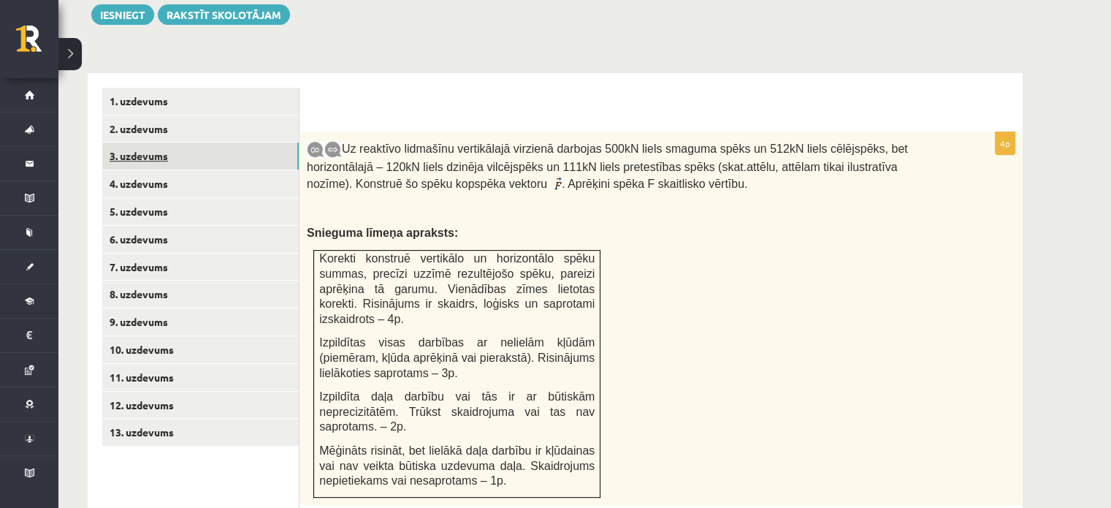
click at [161, 142] on link "3. uzdevums" at bounding box center [200, 155] width 197 height 27
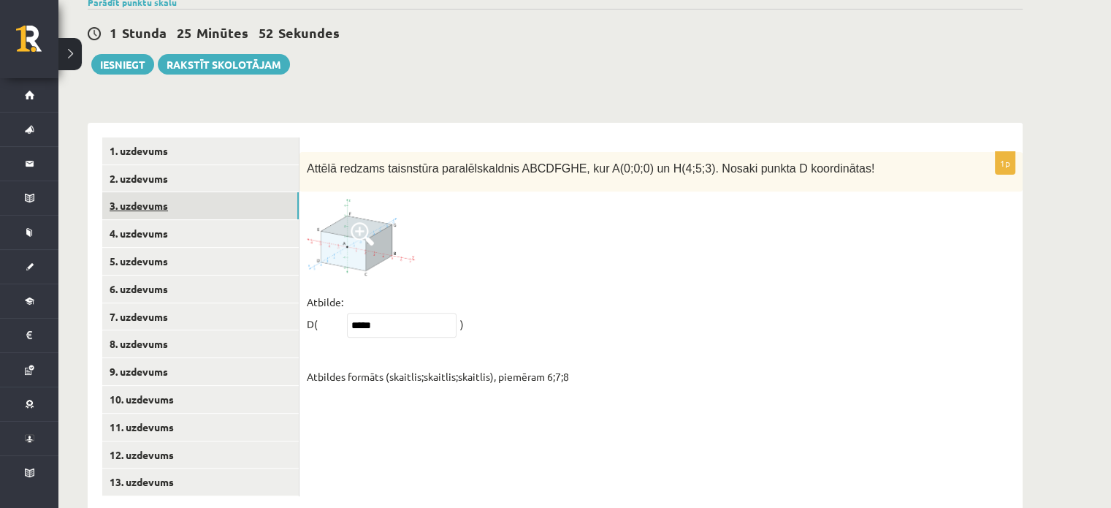
click at [153, 192] on link "3. uzdevums" at bounding box center [200, 205] width 197 height 27
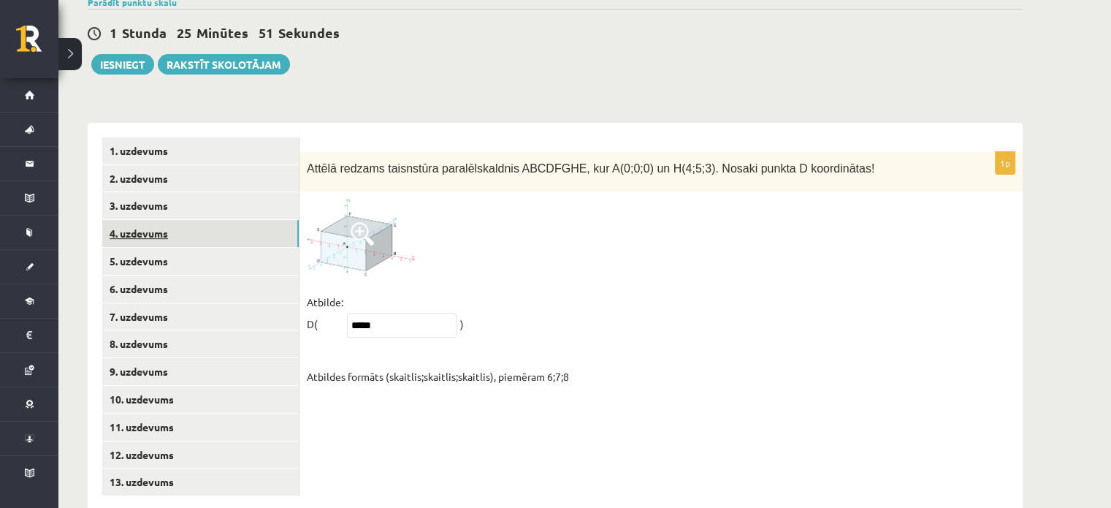
click at [147, 220] on link "4. uzdevums" at bounding box center [200, 233] width 197 height 27
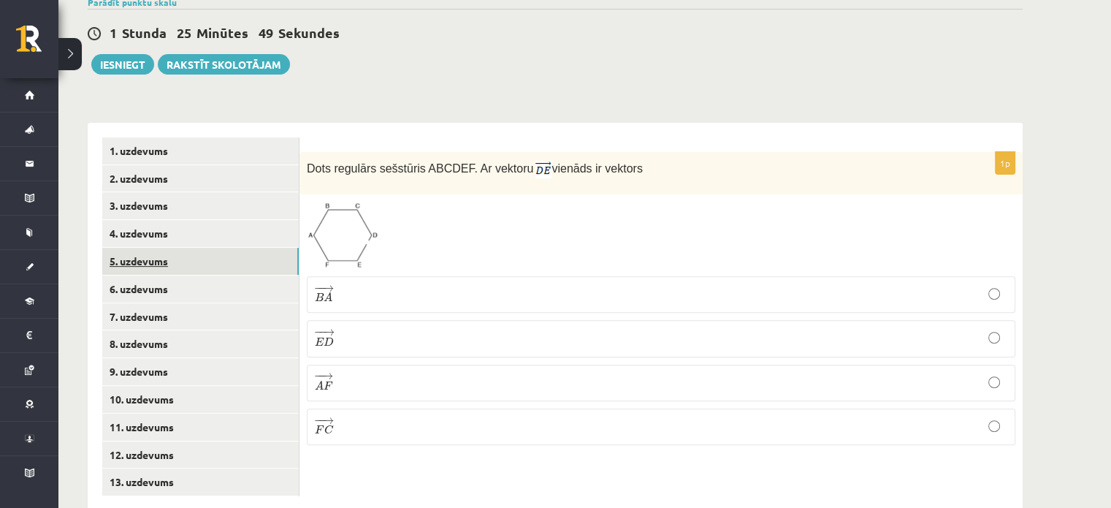
click at [148, 248] on link "5. uzdevums" at bounding box center [200, 261] width 197 height 27
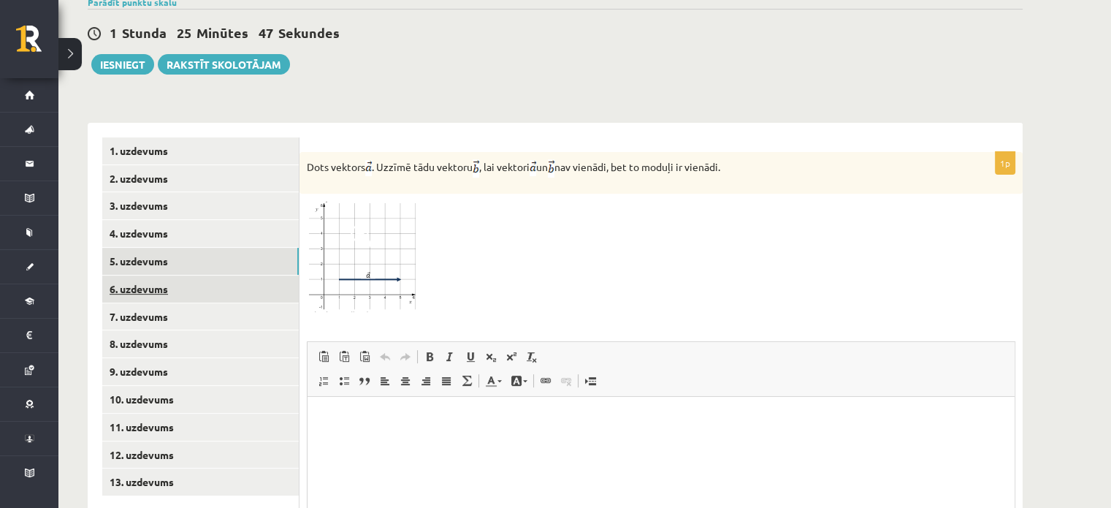
scroll to position [0, 0]
click at [134, 275] on link "6. uzdevums" at bounding box center [200, 288] width 197 height 27
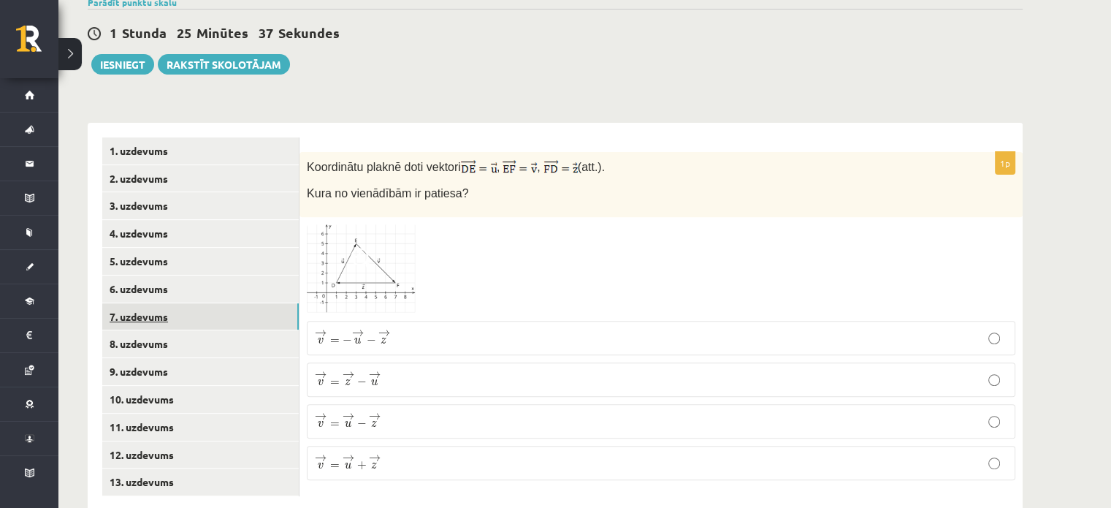
click at [219, 303] on link "7. uzdevums" at bounding box center [200, 316] width 197 height 27
click at [332, 247] on img at bounding box center [362, 270] width 110 height 88
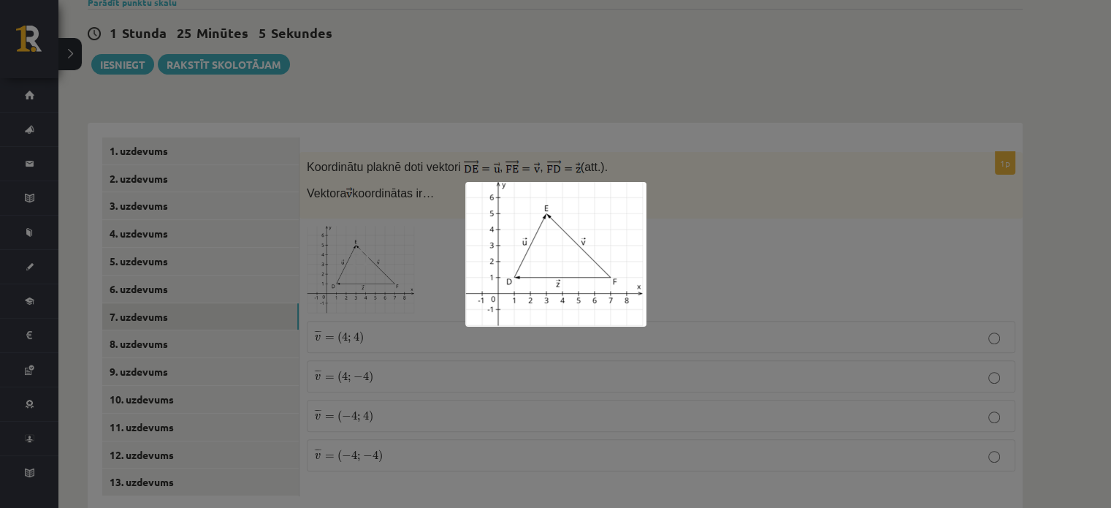
click at [699, 259] on div at bounding box center [555, 254] width 1111 height 508
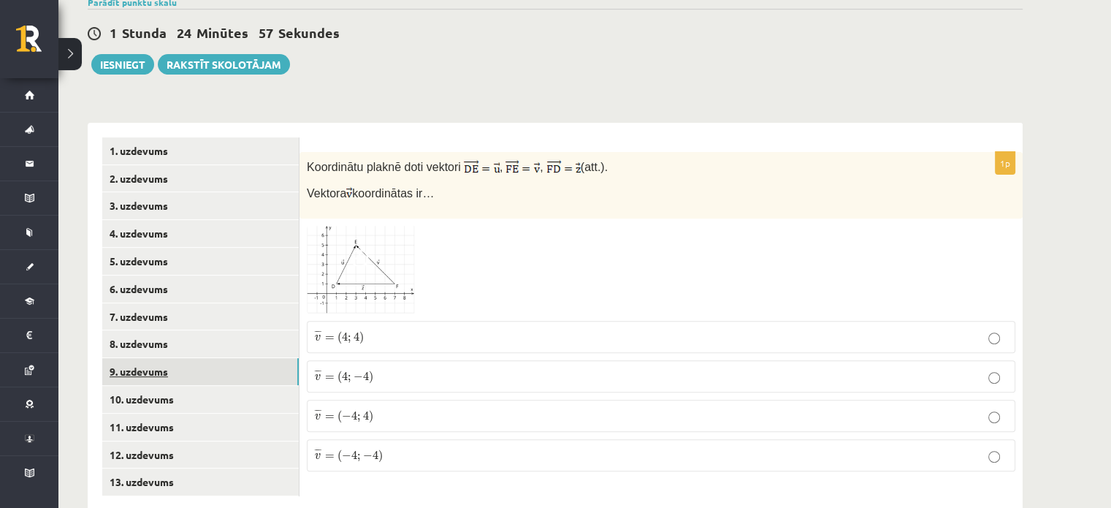
click at [193, 358] on link "9. uzdevums" at bounding box center [200, 371] width 197 height 27
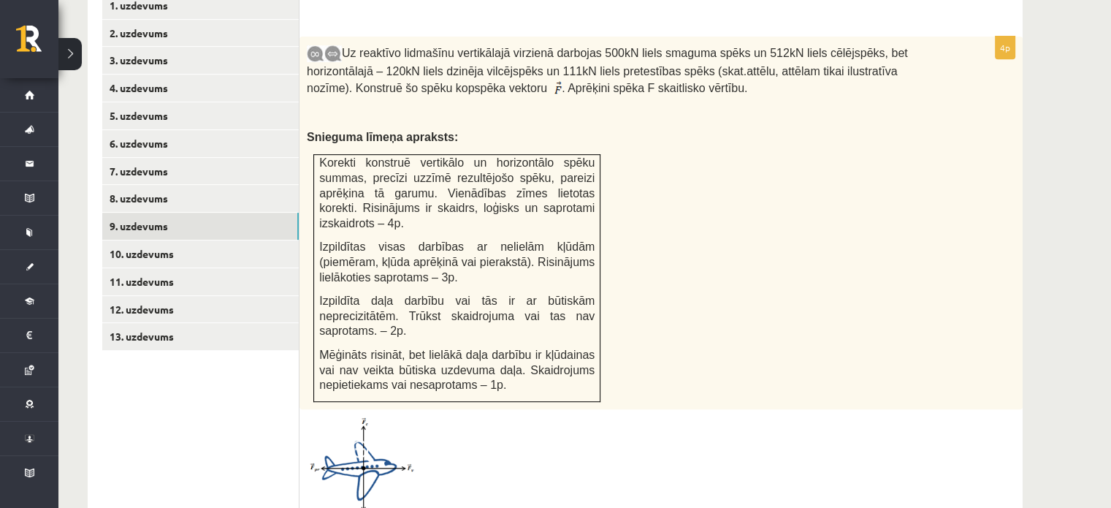
scroll to position [655, 0]
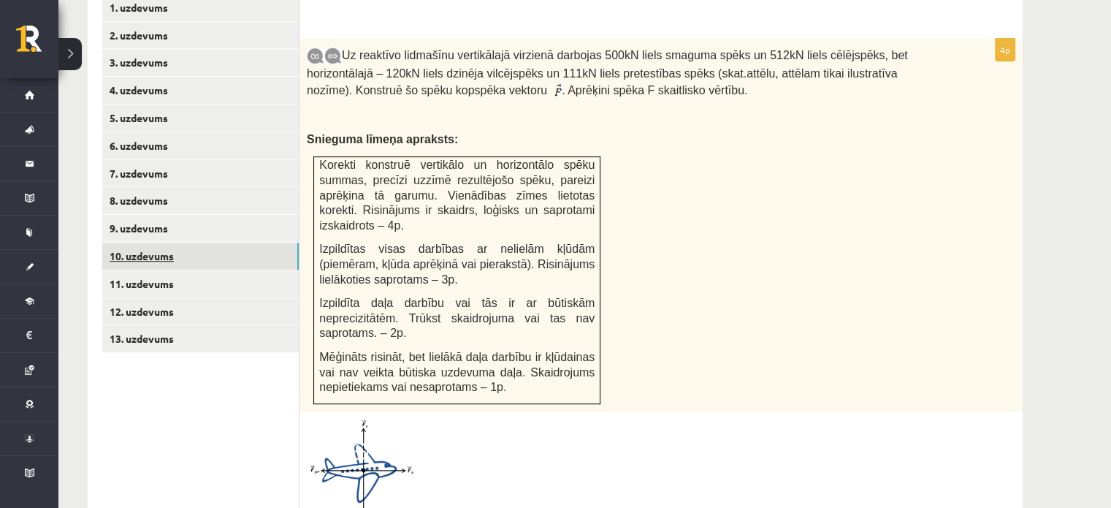
click at [199, 243] on link "10. uzdevums" at bounding box center [200, 256] width 197 height 27
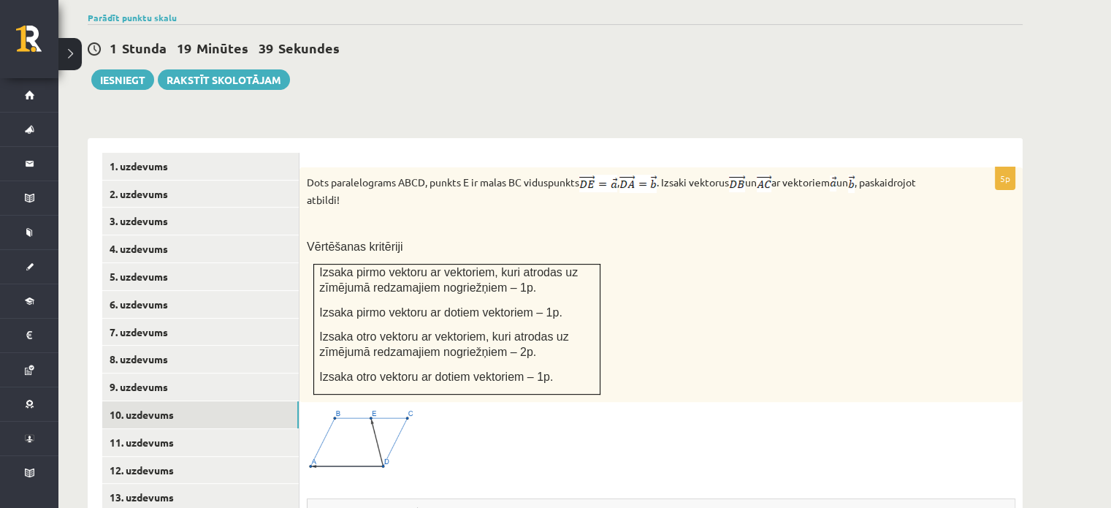
scroll to position [497, 0]
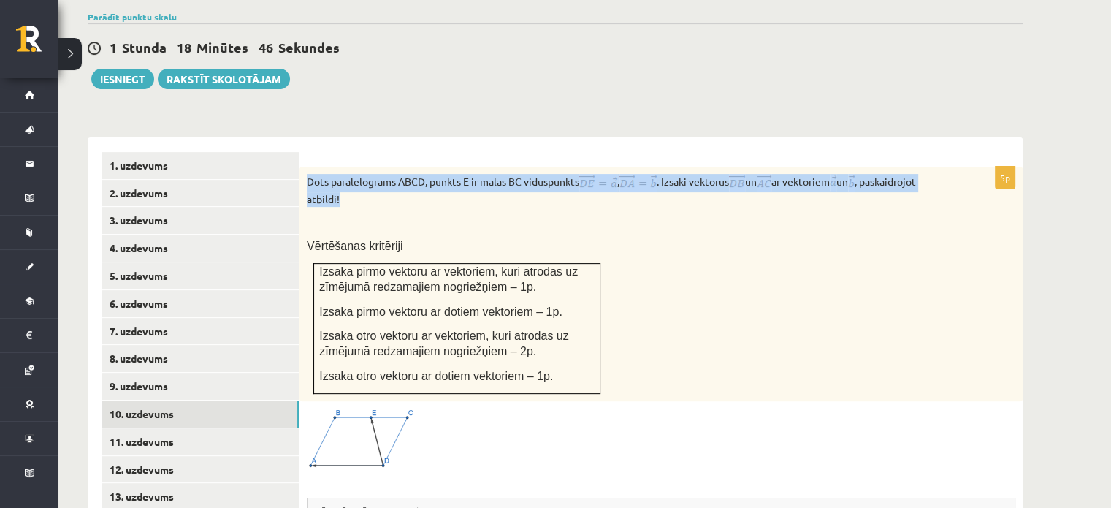
drag, startPoint x: 305, startPoint y: 145, endPoint x: 432, endPoint y: 164, distance: 127.7
click at [432, 167] on div "Dots paralelograms ABCD, punkts E ir malas BC viduspunkts , . Izsaki vektorus u…" at bounding box center [661, 284] width 723 height 235
copy p "Dots paralelograms ABCD, punkts E ir malas BC viduspunkts , . Izsaki vektorus u…"
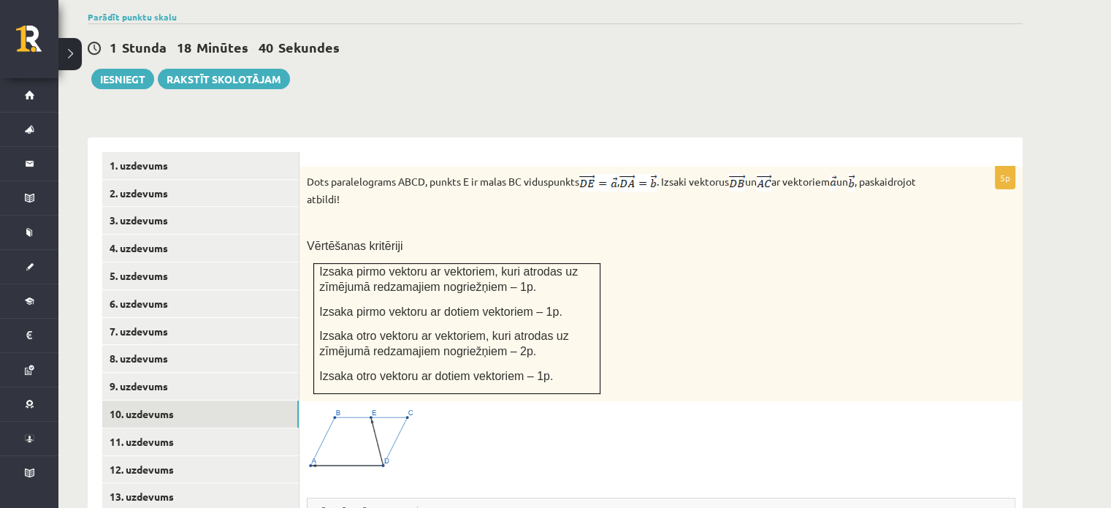
click at [450, 180] on div "Dots paralelograms ABCD, punkts E ir malas BC viduspunkts , . Izsaki vektorus u…" at bounding box center [661, 284] width 723 height 235
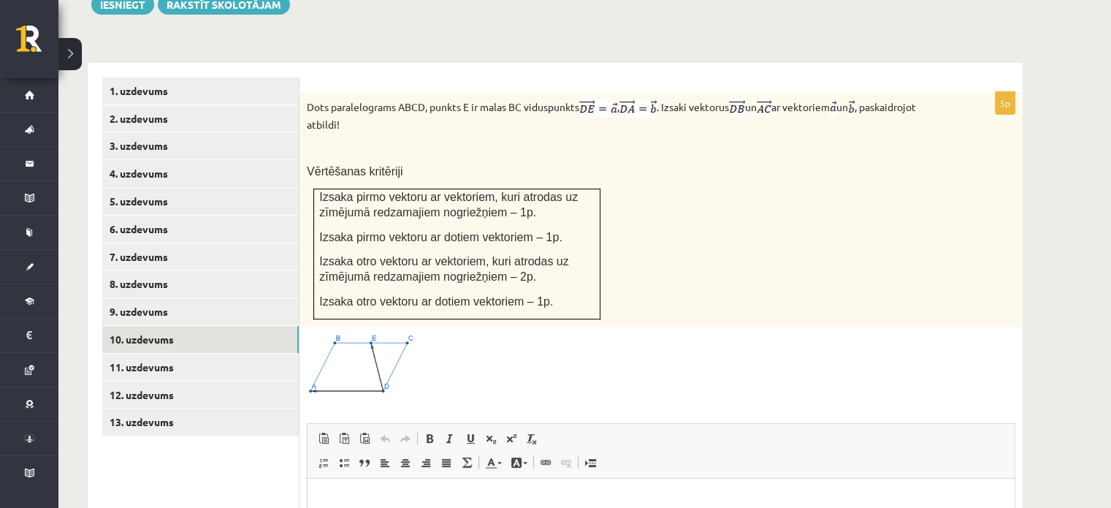
scroll to position [574, 0]
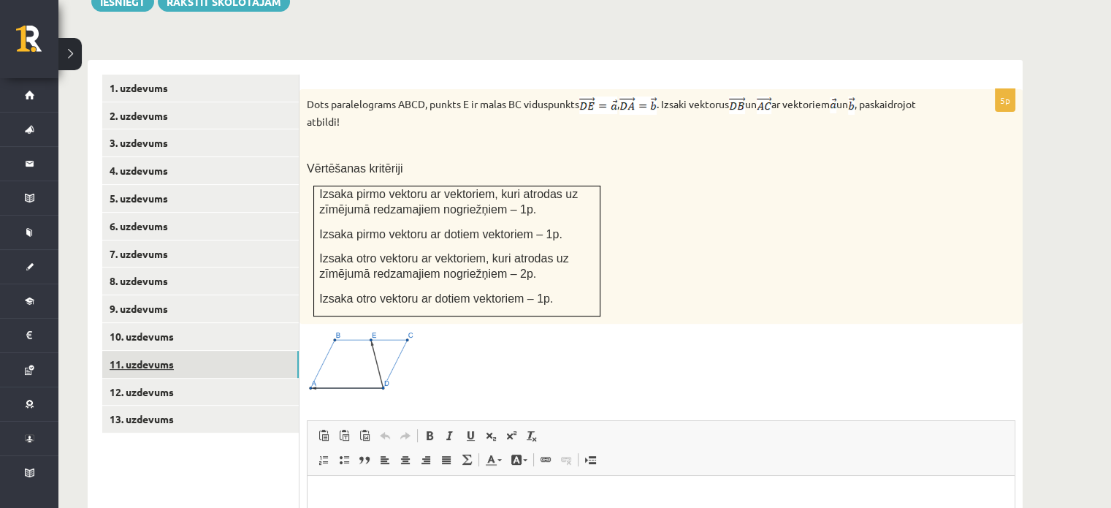
click at [205, 351] on link "11. uzdevums" at bounding box center [200, 364] width 197 height 27
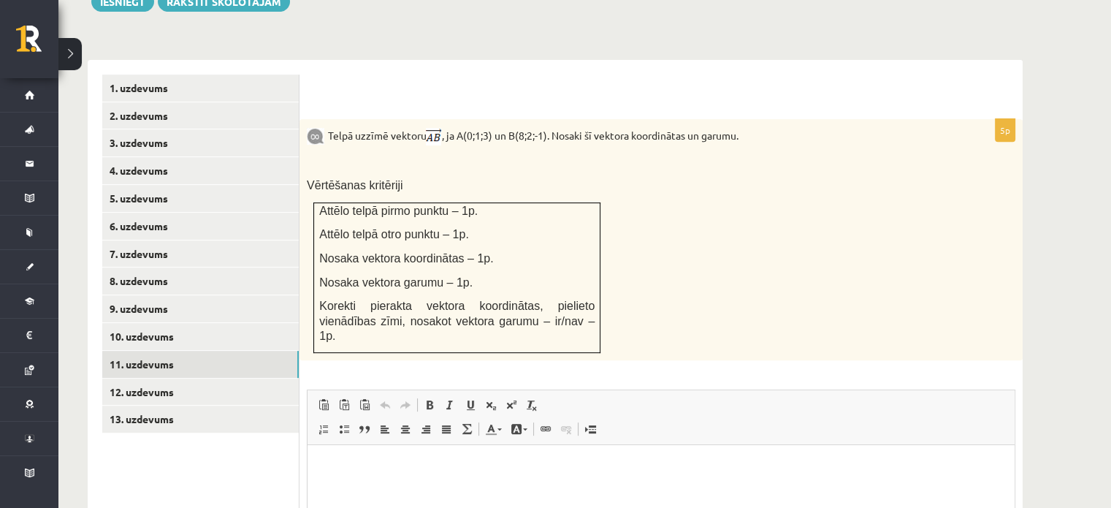
scroll to position [532, 0]
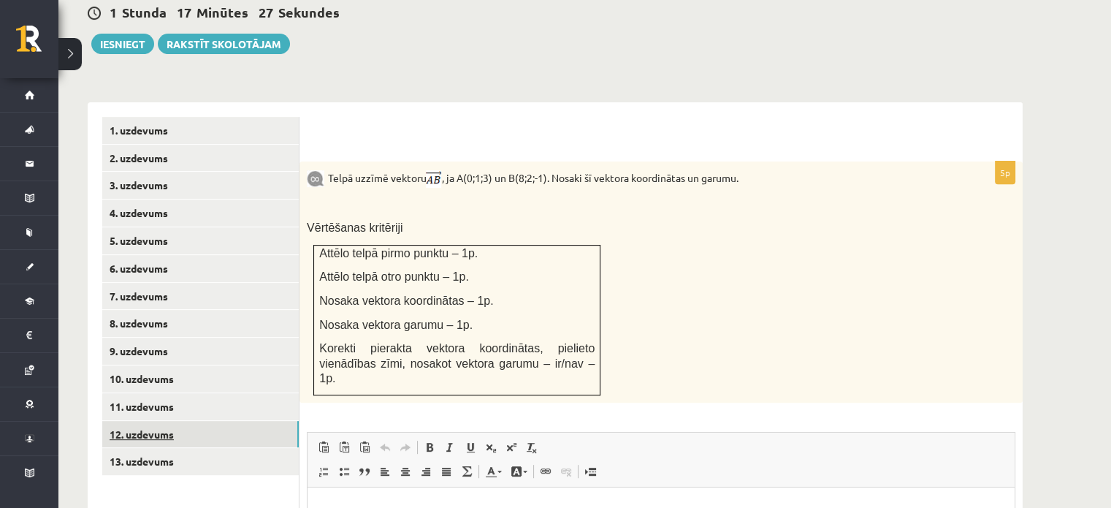
click at [254, 421] on link "12. uzdevums" at bounding box center [200, 434] width 197 height 27
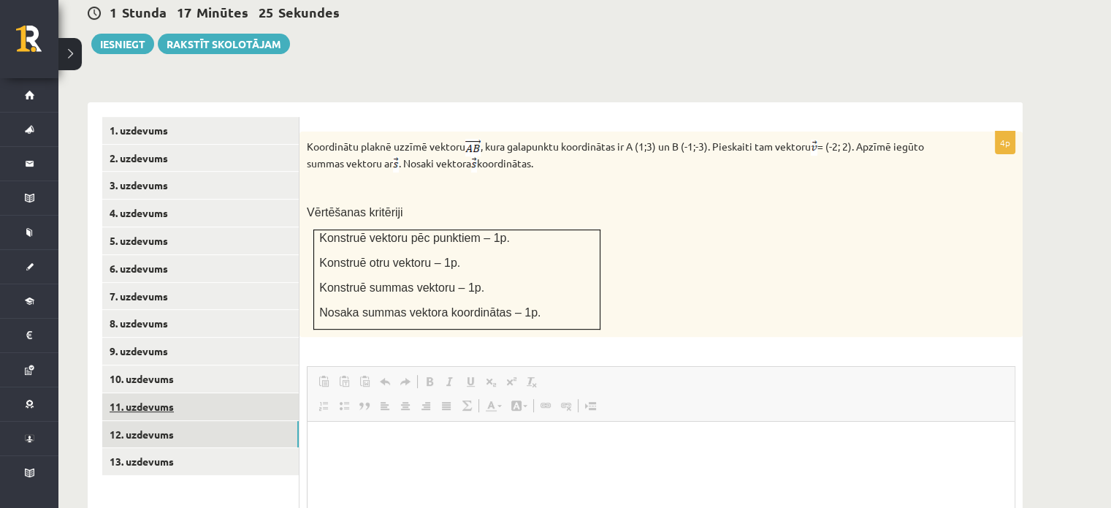
scroll to position [0, 0]
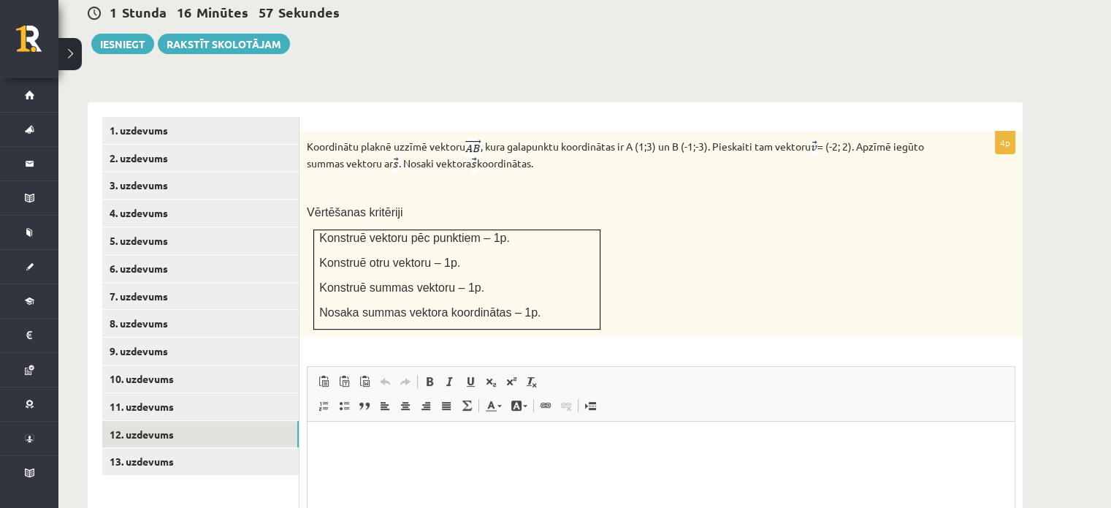
drag, startPoint x: 309, startPoint y: 115, endPoint x: 577, endPoint y: 136, distance: 268.9
click at [577, 139] on p "Koordinātu plaknē uzzīmē vektoru , kura galapunktu koordinātas ir A (1;3) un B …" at bounding box center [625, 156] width 636 height 34
copy p "Koordinātu plaknē uzzīmē vektoru , kura galapunktu koordinātas ir A (1;3) un B …"
click at [577, 139] on p "Koordinātu plaknē uzzīmē vektoru , kura galapunktu koordinātas ir A (1;3) un B …" at bounding box center [625, 156] width 636 height 34
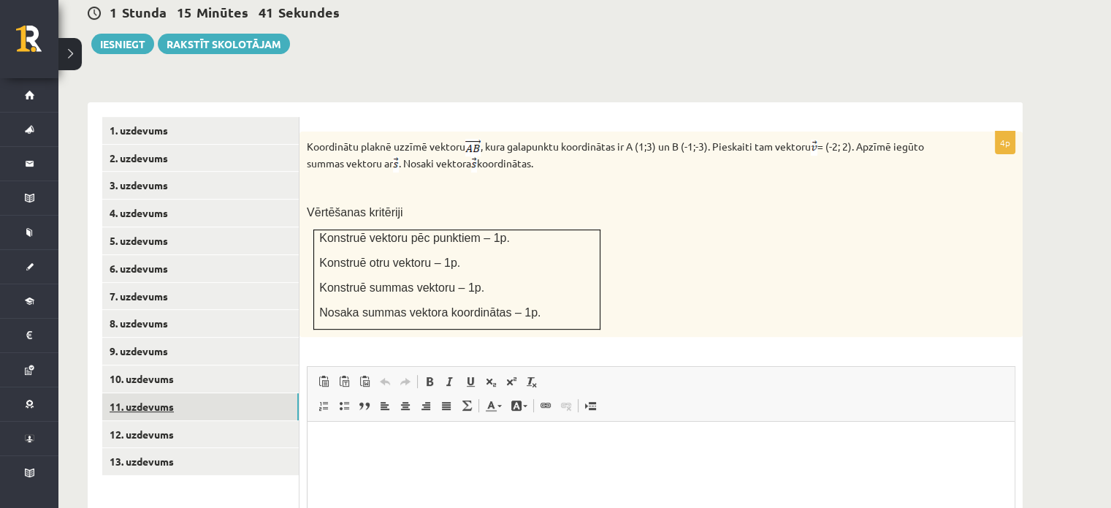
click at [222, 393] on link "11. uzdevums" at bounding box center [200, 406] width 197 height 27
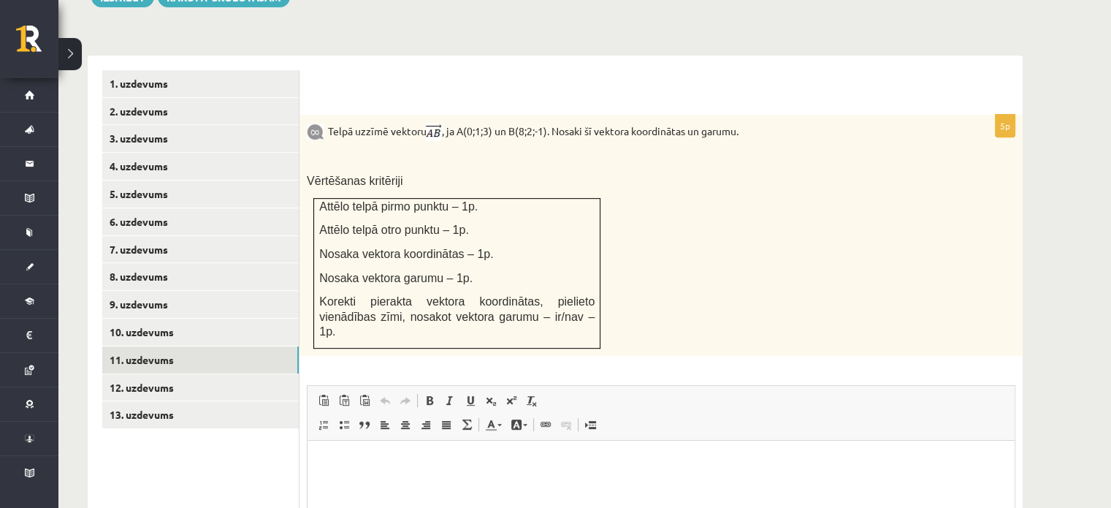
scroll to position [584, 0]
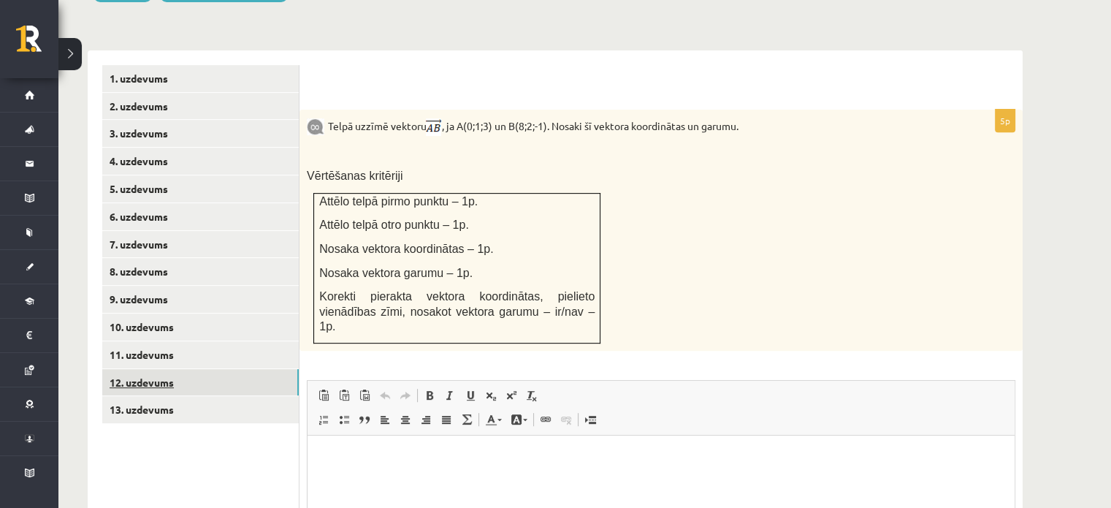
click at [165, 369] on link "12. uzdevums" at bounding box center [200, 382] width 197 height 27
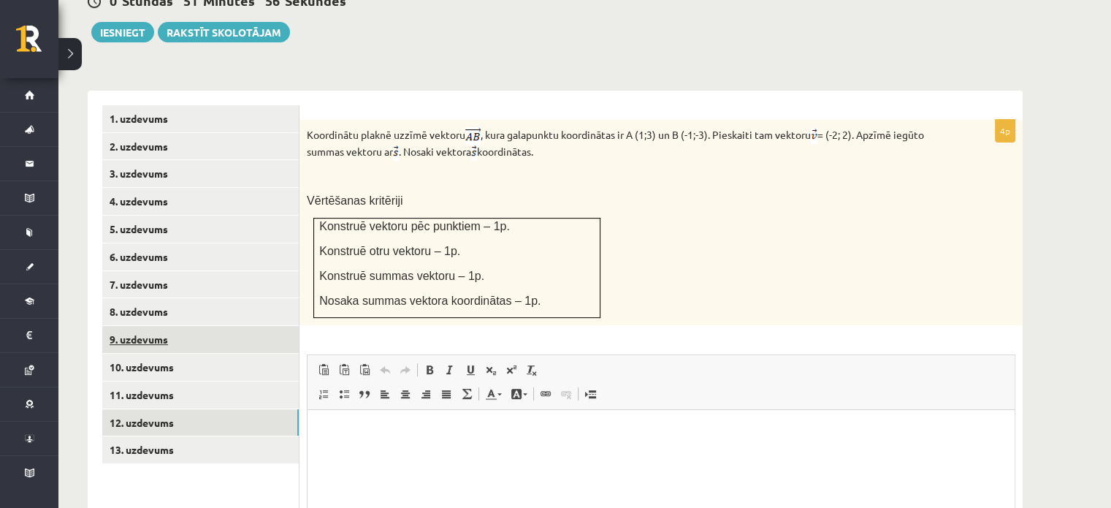
scroll to position [545, 0]
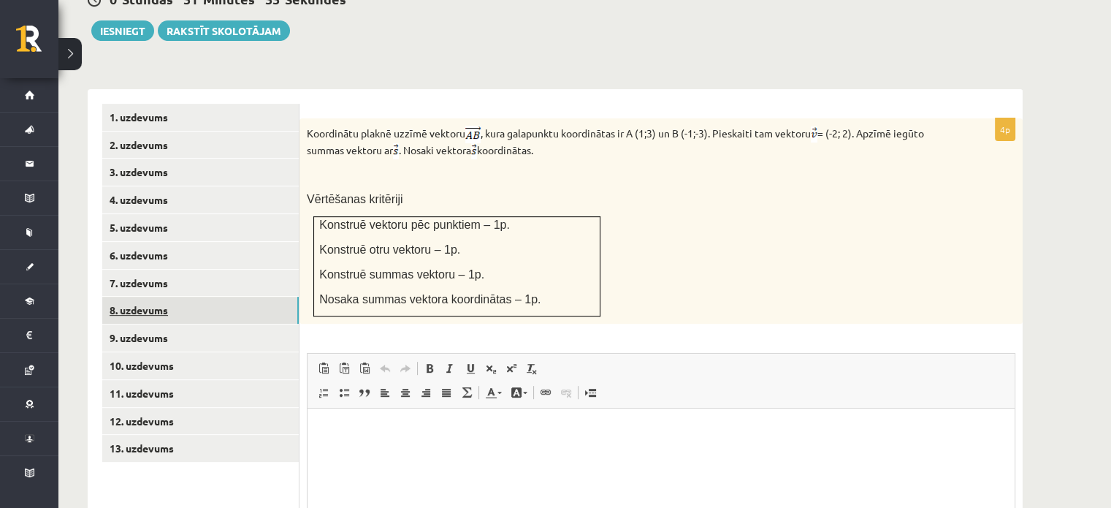
click at [221, 297] on link "8. uzdevums" at bounding box center [200, 310] width 197 height 27
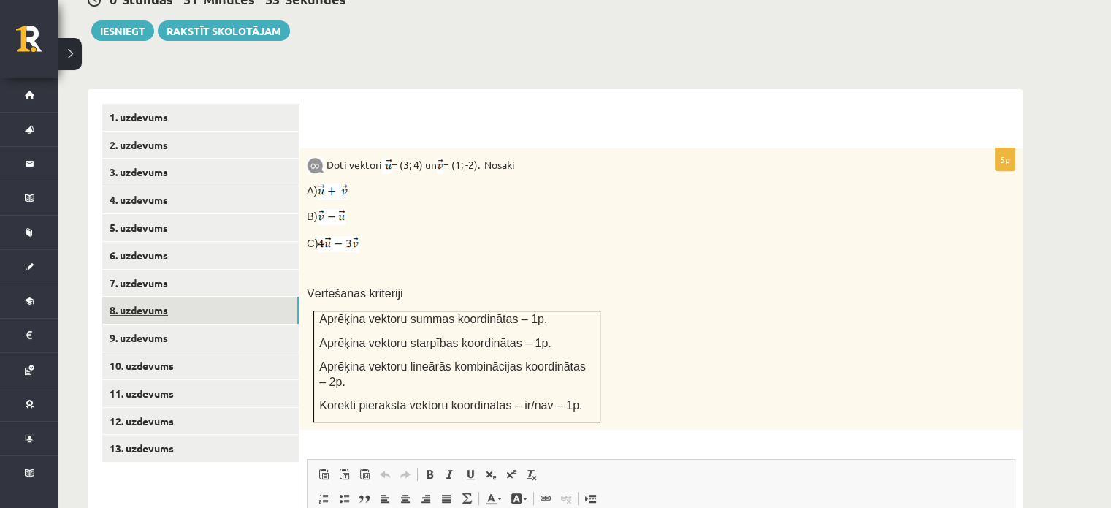
scroll to position [0, 0]
click at [211, 324] on link "9. uzdevums" at bounding box center [200, 337] width 197 height 27
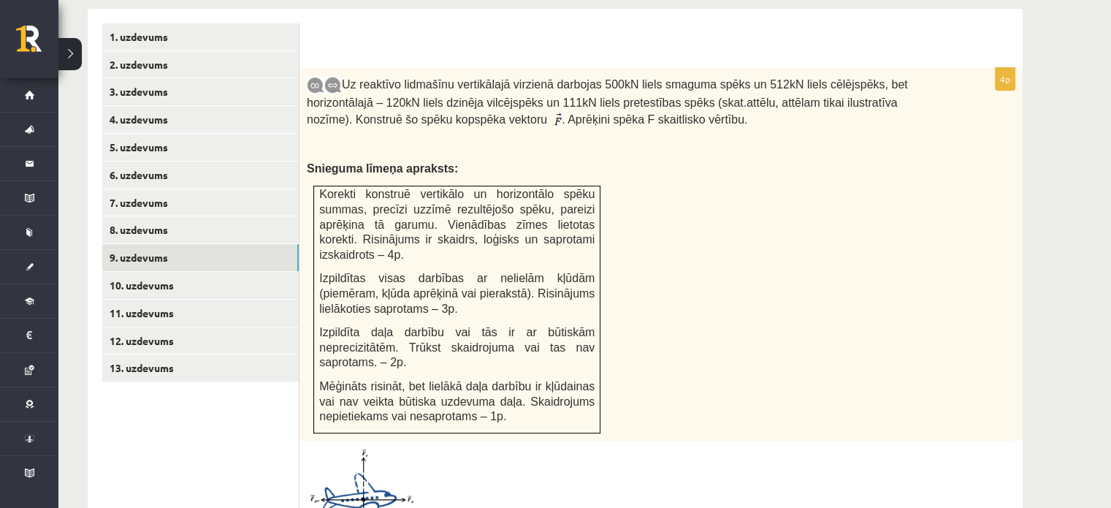
scroll to position [627, 0]
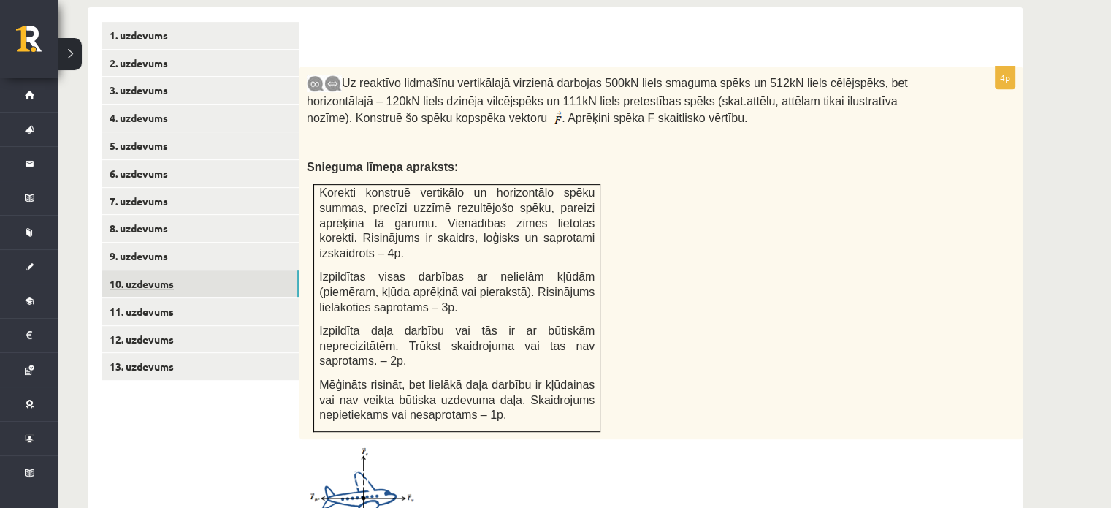
click at [168, 270] on link "10. uzdevums" at bounding box center [200, 283] width 197 height 27
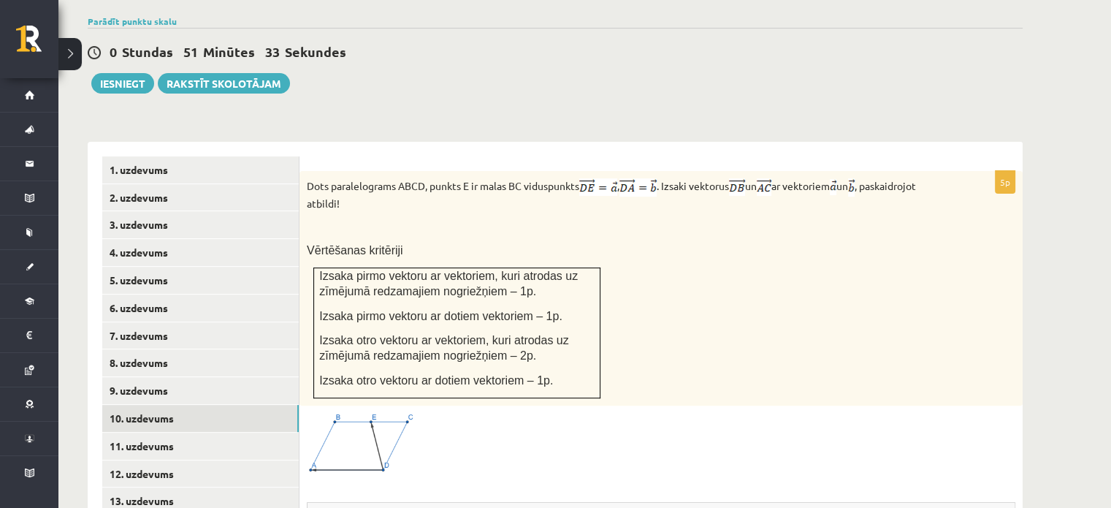
scroll to position [491, 0]
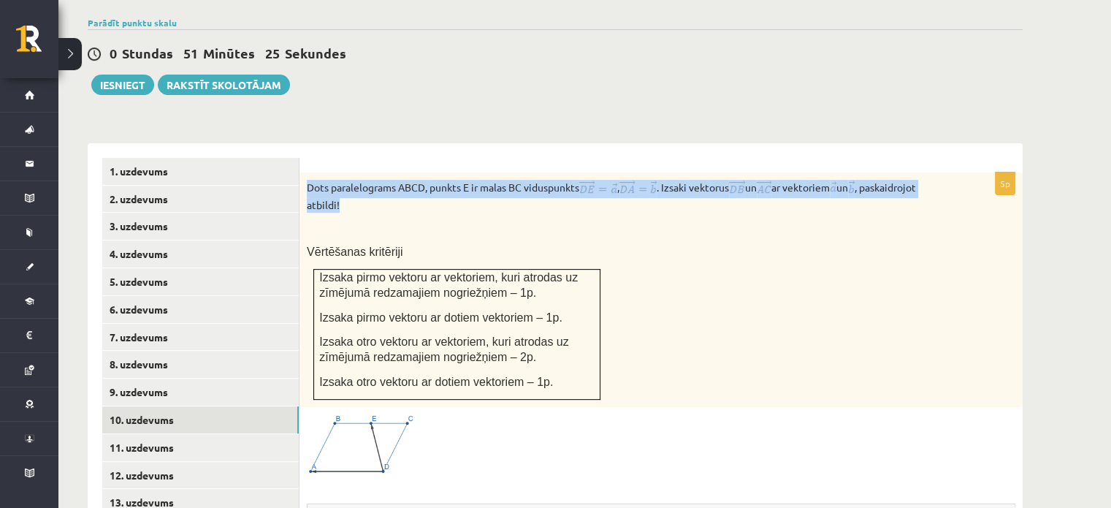
drag, startPoint x: 303, startPoint y: 151, endPoint x: 405, endPoint y: 172, distance: 104.5
click at [405, 172] on div "Dots paralelograms ABCD, punkts E ir malas BC viduspunkts , . Izsaki vektorus u…" at bounding box center [661, 289] width 723 height 235
copy p "Dots paralelograms ABCD, punkts E ir malas BC viduspunkts , . Izsaki vektorus u…"
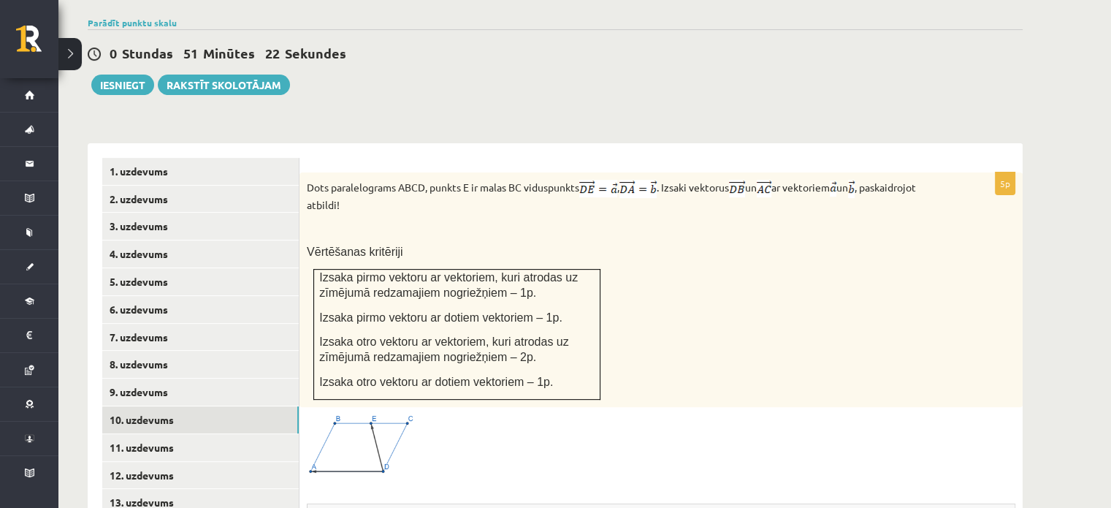
click at [425, 221] on p at bounding box center [625, 228] width 636 height 15
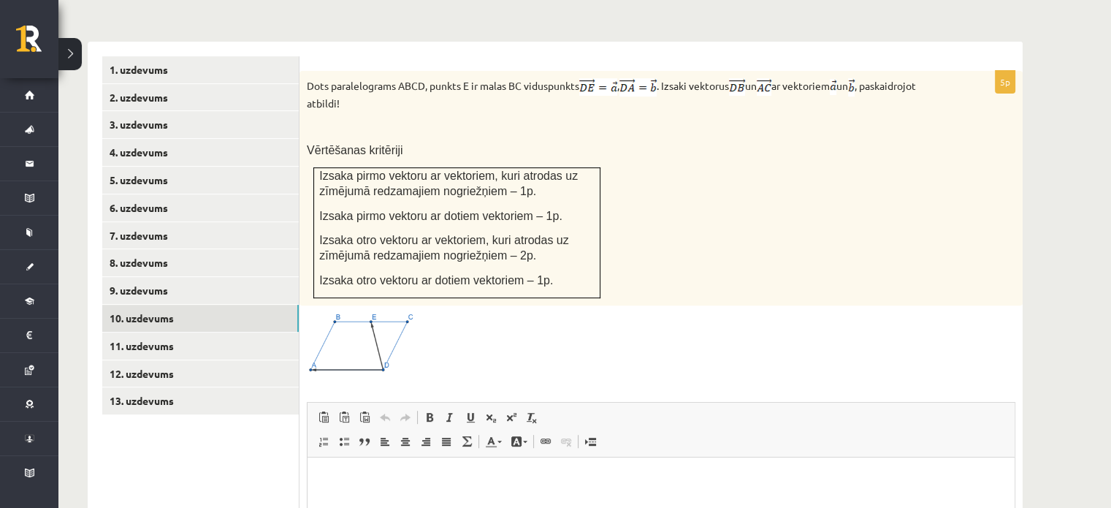
scroll to position [590, 0]
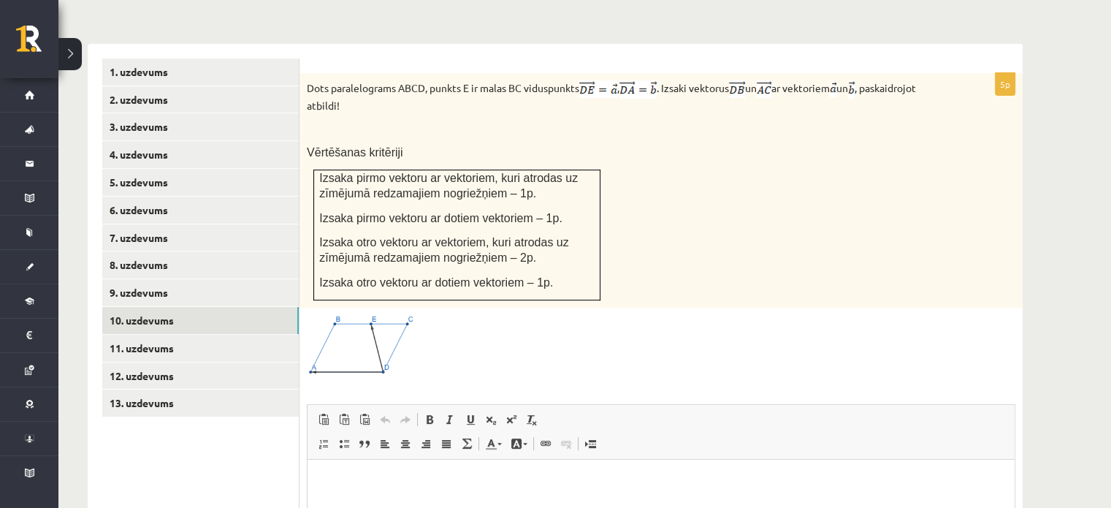
click at [634, 218] on div "Dots paralelograms ABCD, punkts E ir malas BC viduspunkts , . Izsaki vektorus u…" at bounding box center [661, 190] width 723 height 235
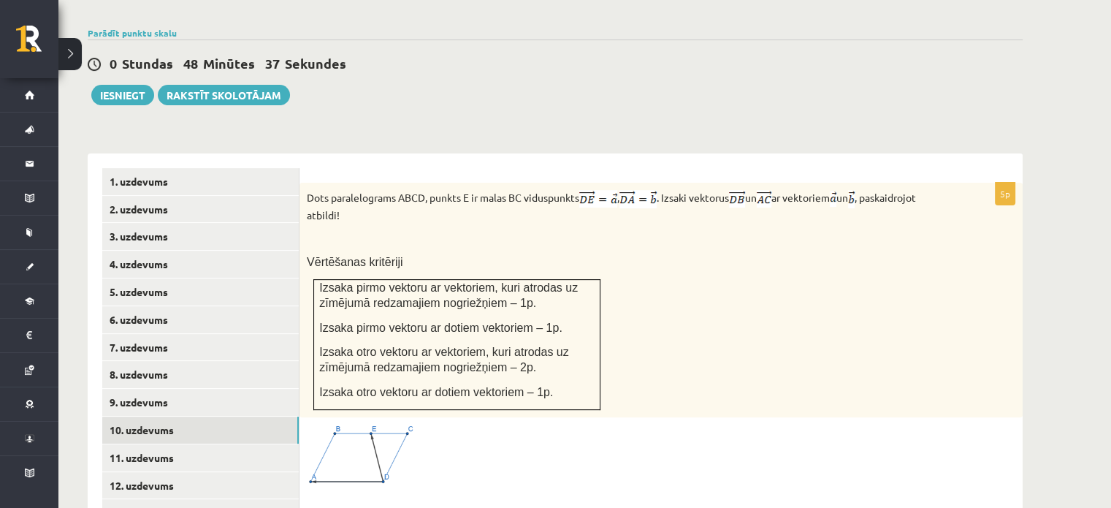
scroll to position [546, 0]
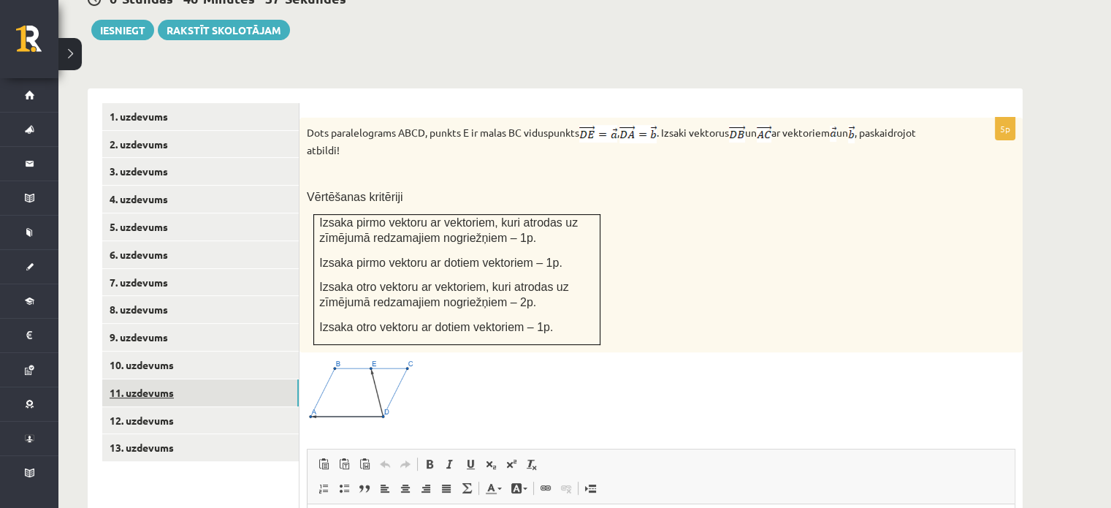
click at [193, 379] on link "11. uzdevums" at bounding box center [200, 392] width 197 height 27
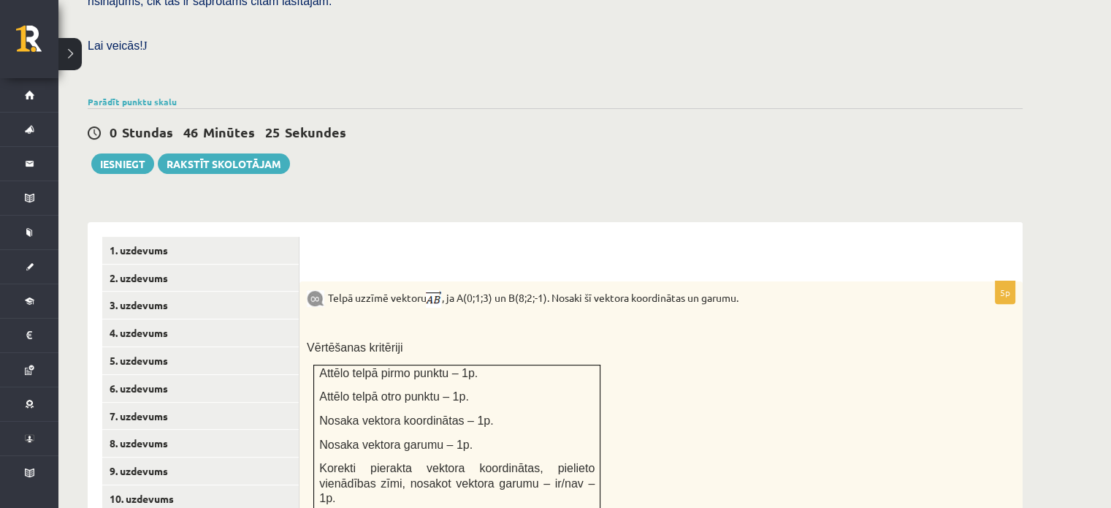
scroll to position [476, 0]
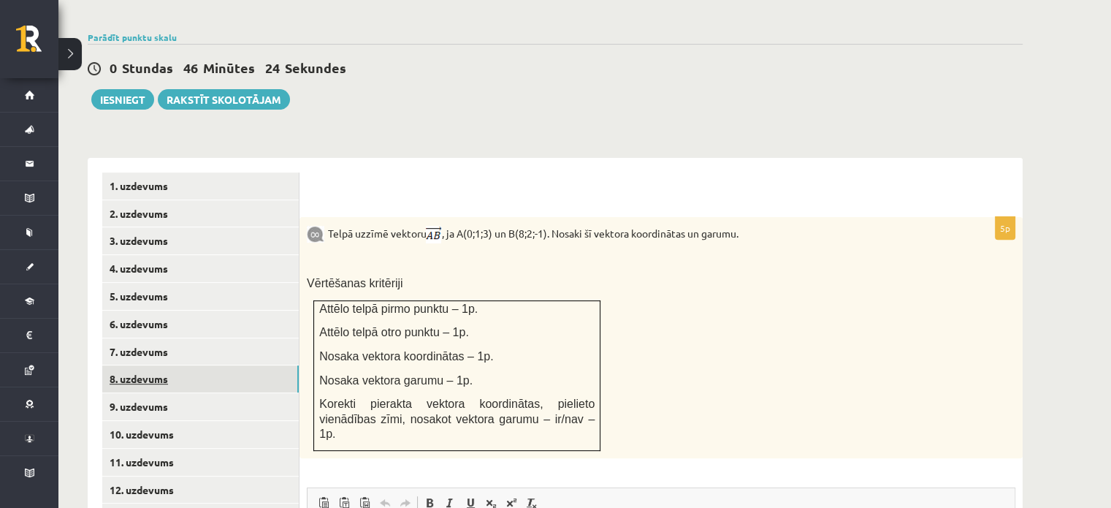
click at [146, 365] on link "8. uzdevums" at bounding box center [200, 378] width 197 height 27
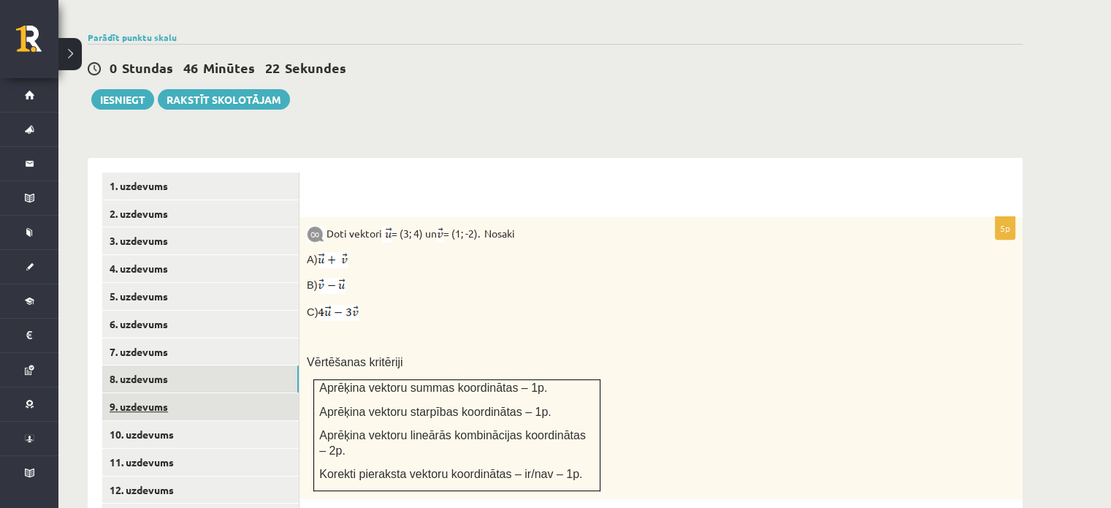
scroll to position [0, 0]
click at [155, 393] on link "9. uzdevums" at bounding box center [200, 406] width 197 height 27
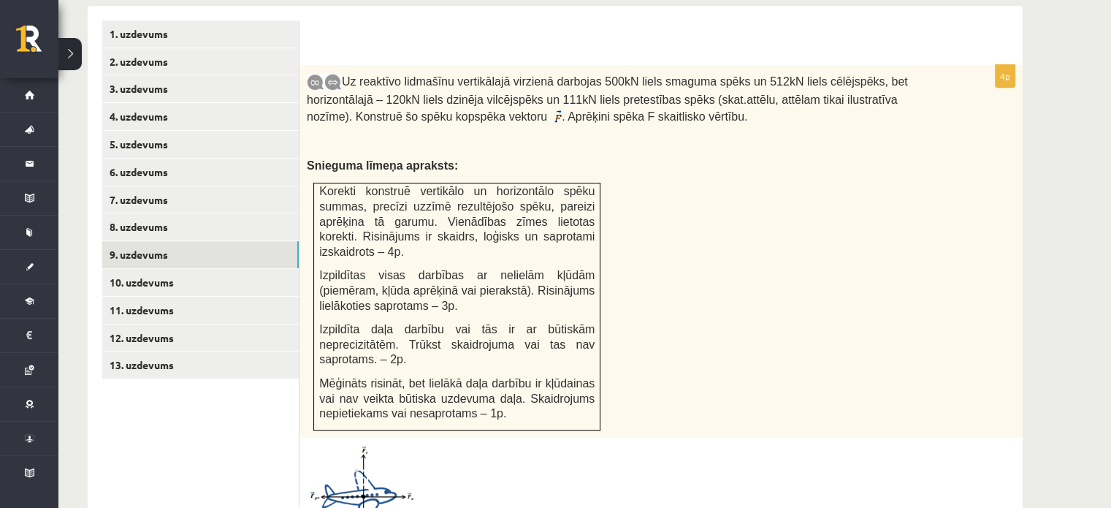
scroll to position [625, 0]
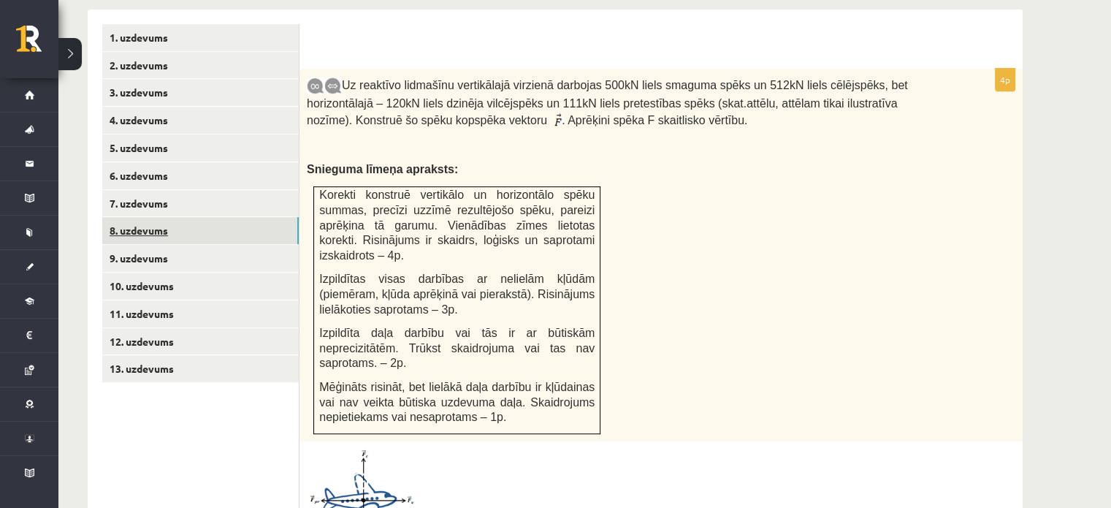
click at [232, 217] on link "8. uzdevums" at bounding box center [200, 230] width 197 height 27
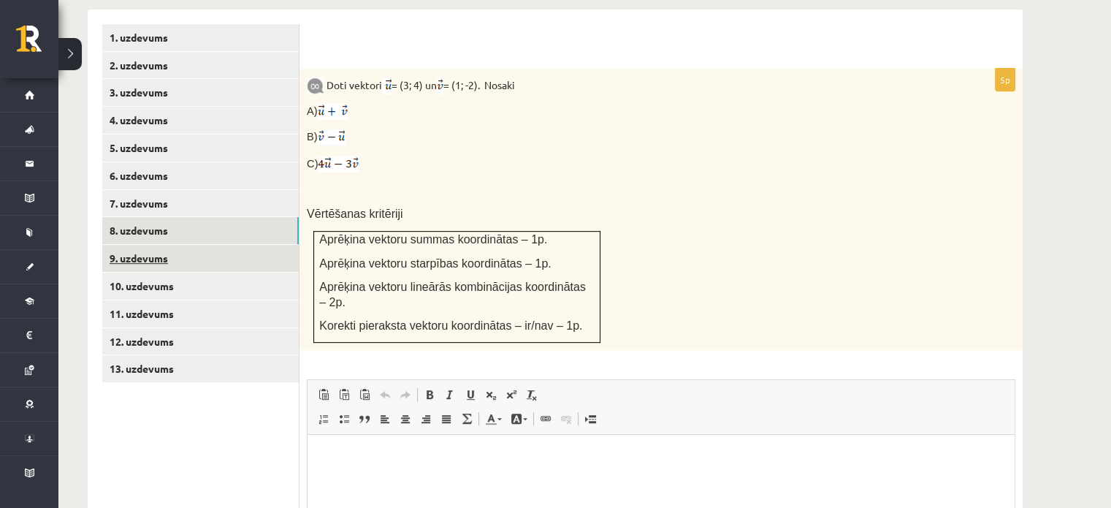
scroll to position [0, 0]
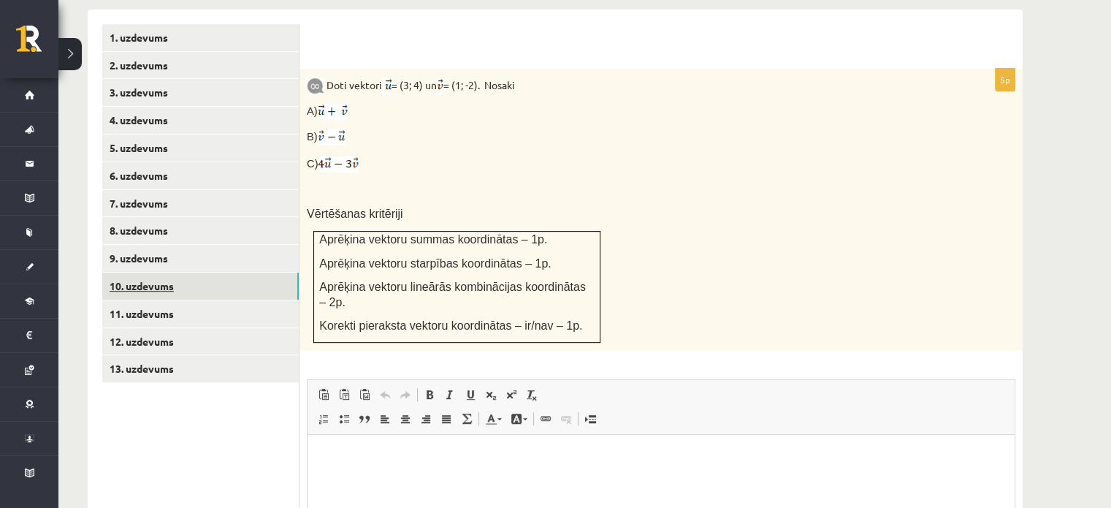
click at [183, 273] on link "10. uzdevums" at bounding box center [200, 286] width 197 height 27
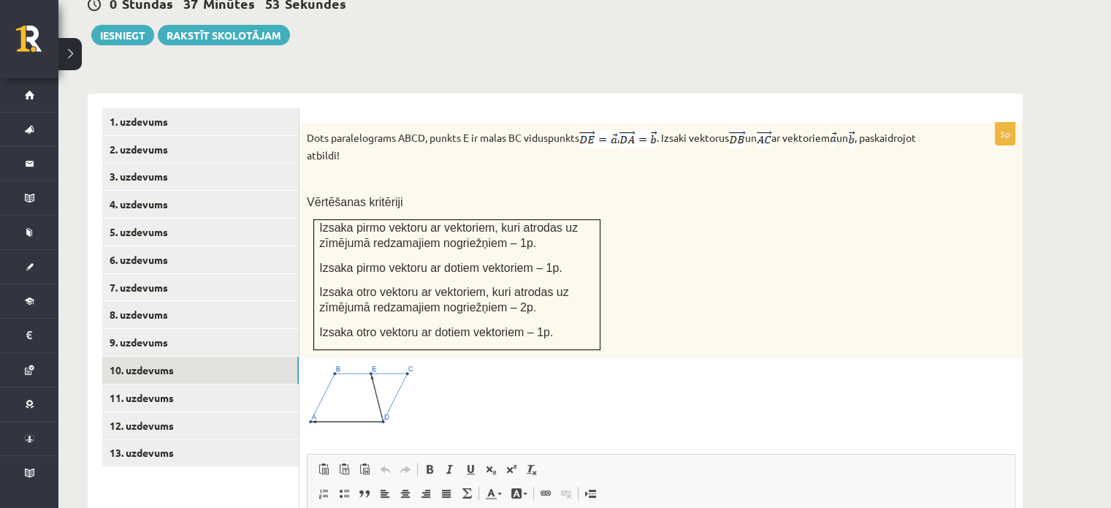
scroll to position [544, 0]
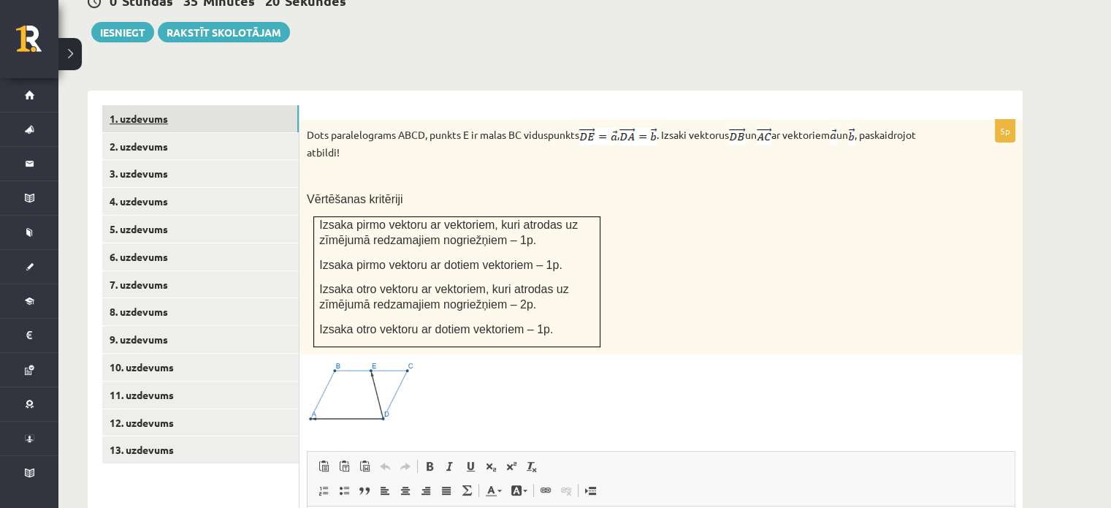
click at [248, 105] on link "1. uzdevums" at bounding box center [200, 118] width 197 height 27
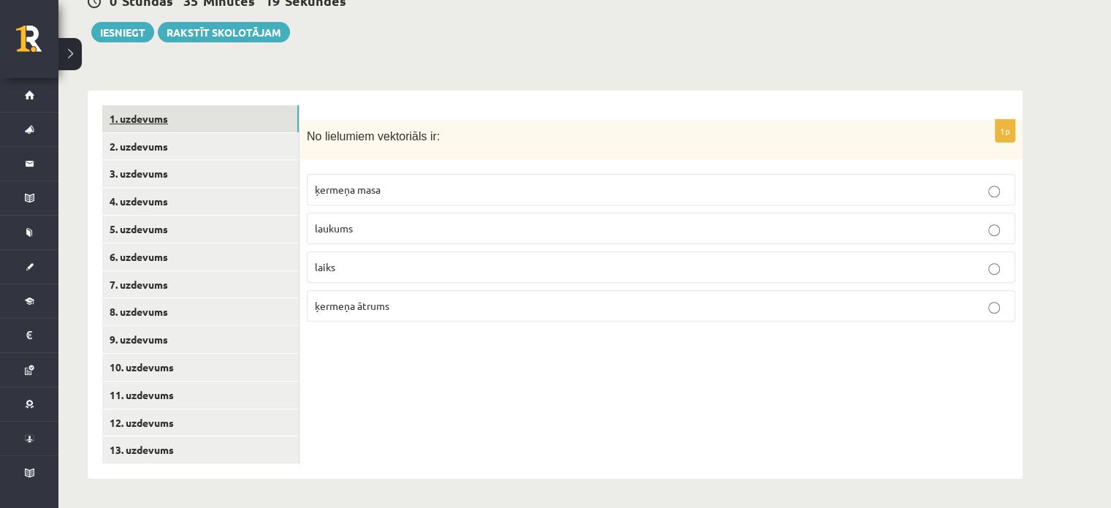
scroll to position [511, 0]
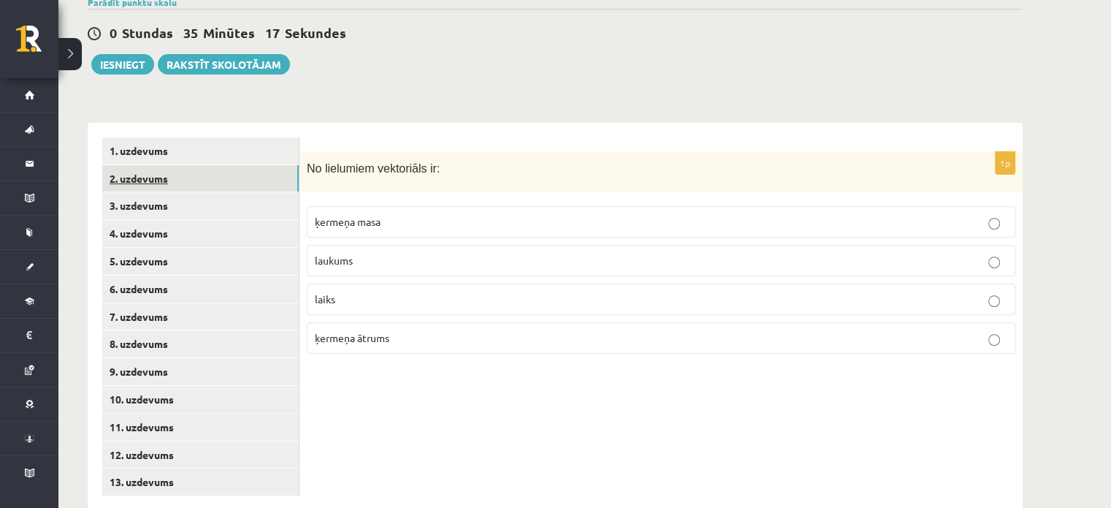
click at [215, 165] on link "2. uzdevums" at bounding box center [200, 178] width 197 height 27
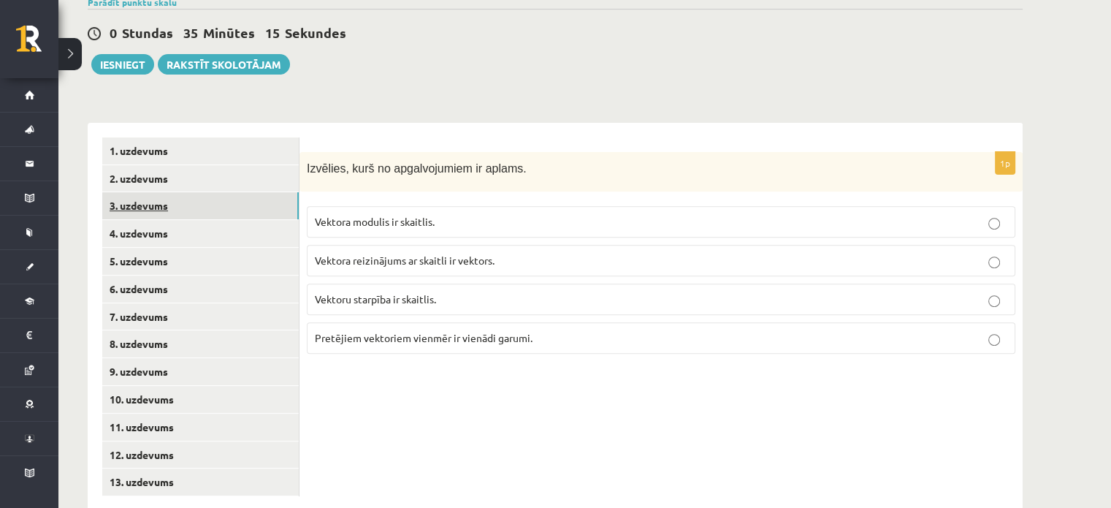
click at [183, 192] on link "3. uzdevums" at bounding box center [200, 205] width 197 height 27
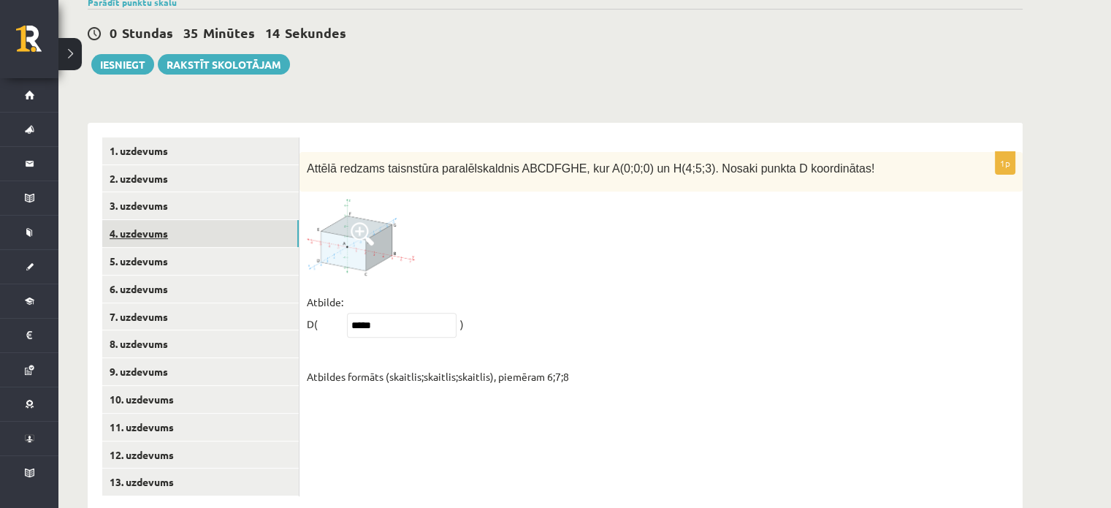
click at [175, 220] on link "4. uzdevums" at bounding box center [200, 233] width 197 height 27
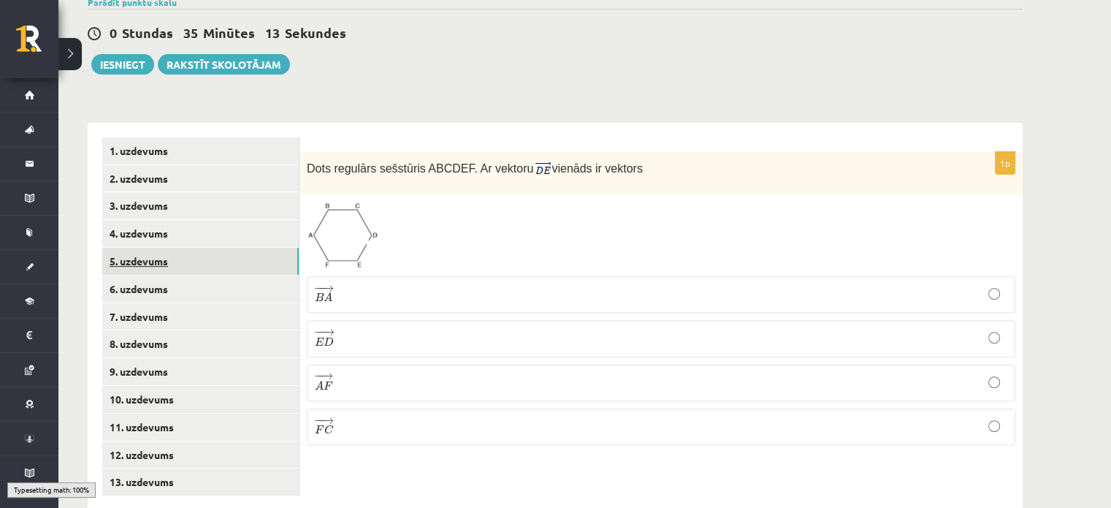
click at [143, 248] on link "5. uzdevums" at bounding box center [200, 261] width 197 height 27
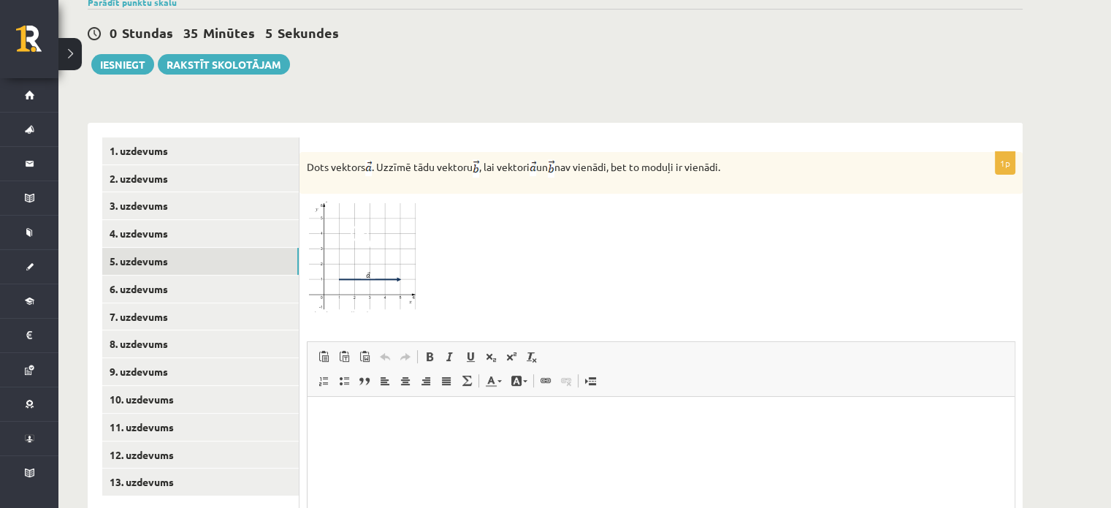
scroll to position [465, 0]
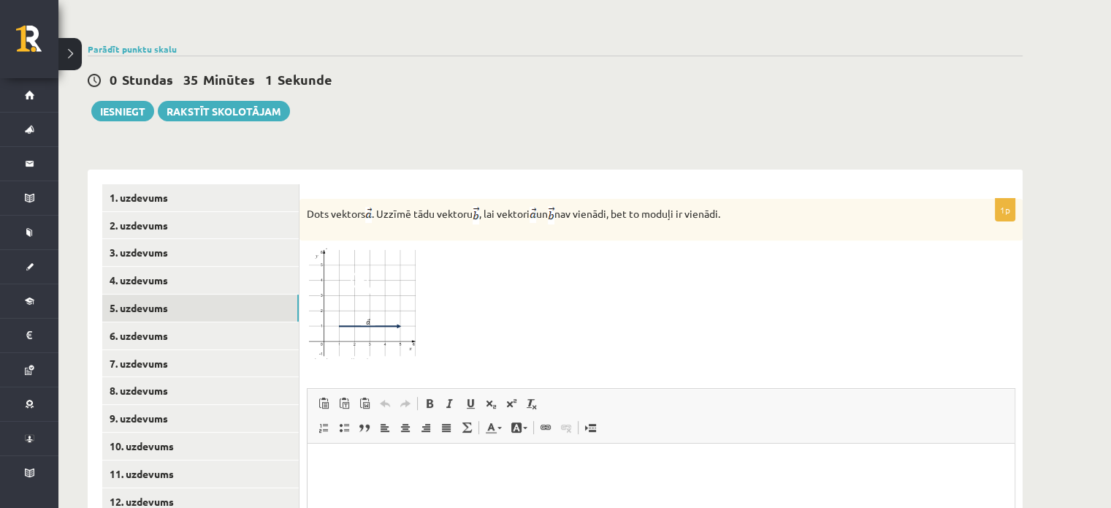
drag, startPoint x: 307, startPoint y: 181, endPoint x: 802, endPoint y: 183, distance: 494.7
click at [802, 206] on p "Dots vektors . Uzzīmē tādu vektoru , lai vektori un nav vienādi, bet to moduļi …" at bounding box center [625, 215] width 636 height 18
copy p "Dots vektors . Uzzīmē tādu vektoru , lai vektori un nav vienādi, bet to moduļi …"
click at [802, 206] on p "Dots vektors . Uzzīmē tādu vektoru , lai vektori un nav vienādi, bet to moduļi …" at bounding box center [625, 215] width 636 height 18
click at [145, 322] on link "6. uzdevums" at bounding box center [200, 335] width 197 height 27
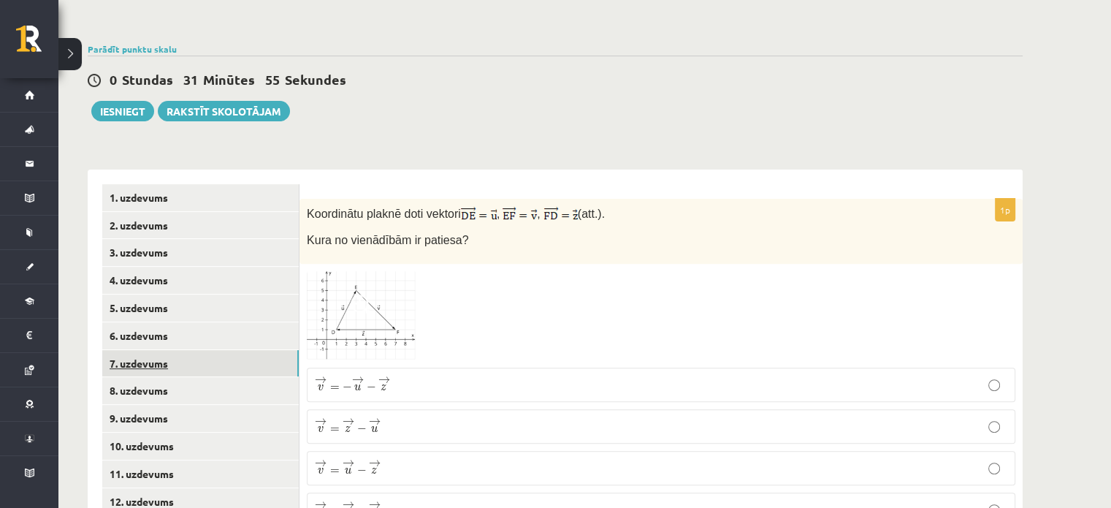
click at [170, 350] on link "7. uzdevums" at bounding box center [200, 363] width 197 height 27
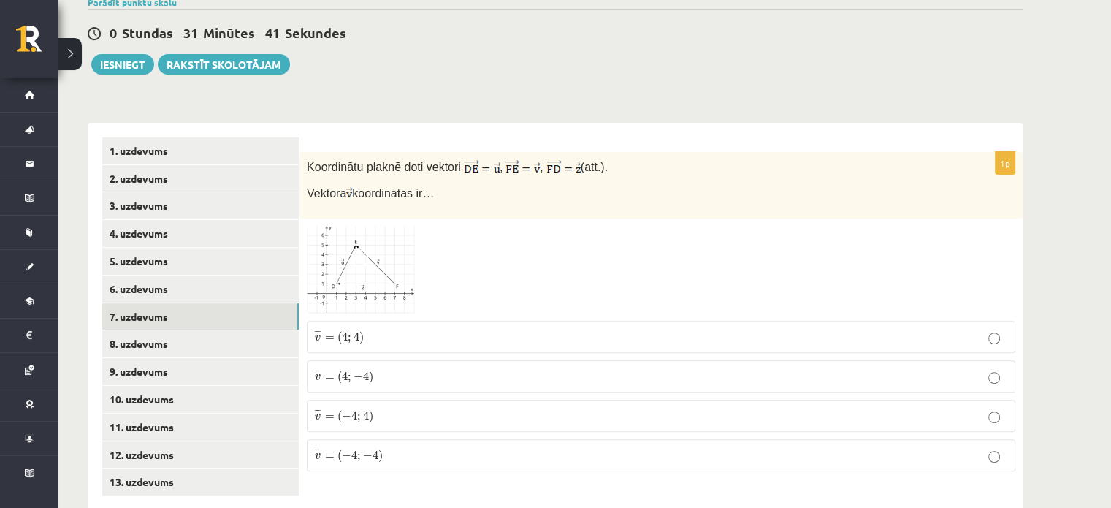
click at [430, 408] on p "¯ ¯ ¯ v = ( − 4 ; 4 ) v ¯ = ( − 4 ; 4 )" at bounding box center [661, 416] width 693 height 16
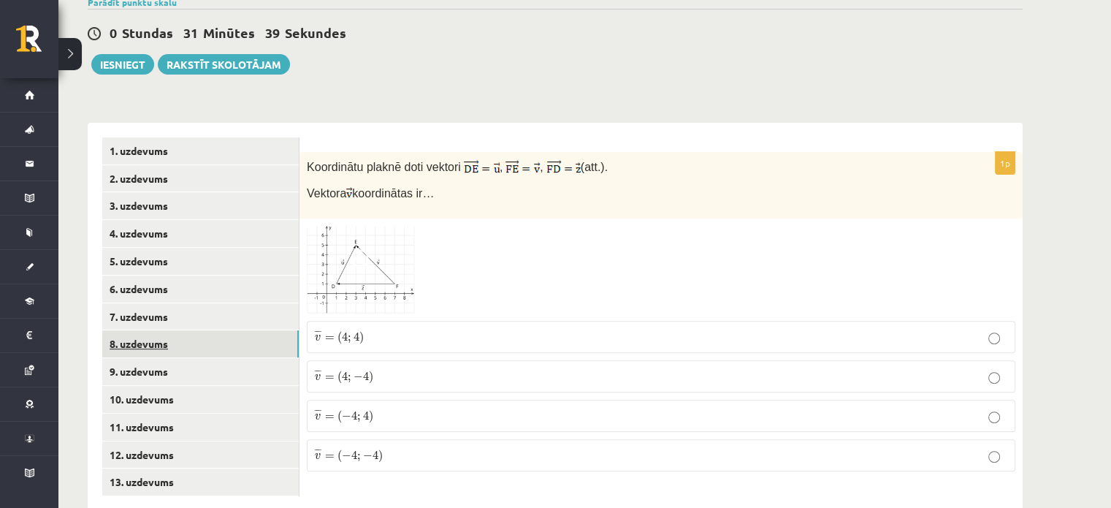
click at [121, 330] on link "8. uzdevums" at bounding box center [200, 343] width 197 height 27
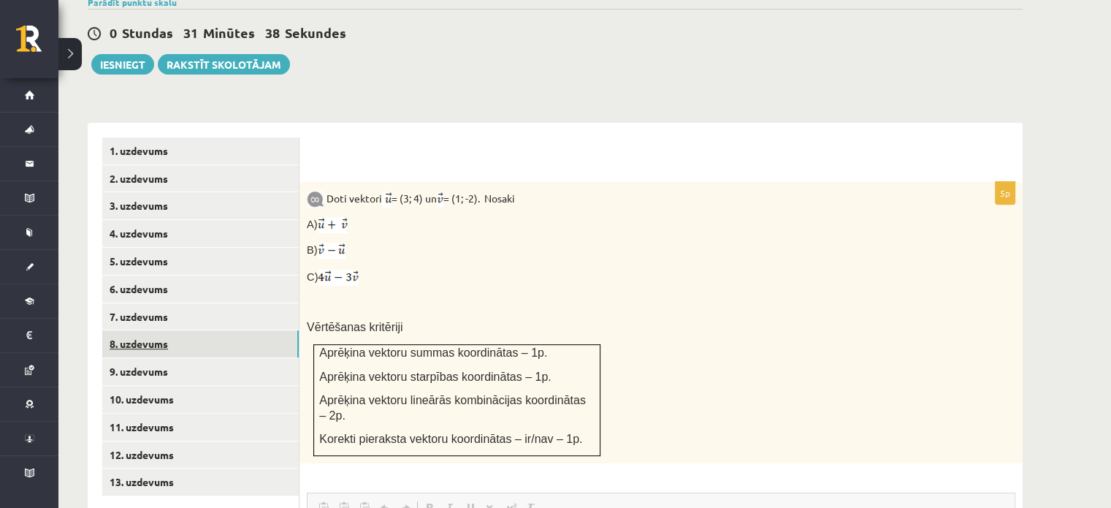
scroll to position [0, 0]
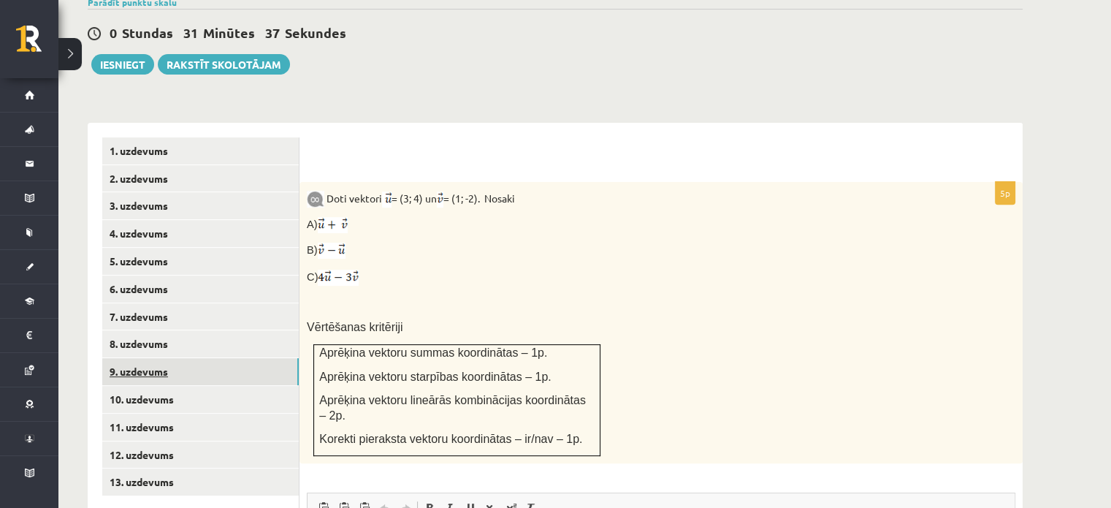
click at [142, 358] on link "9. uzdevums" at bounding box center [200, 371] width 197 height 27
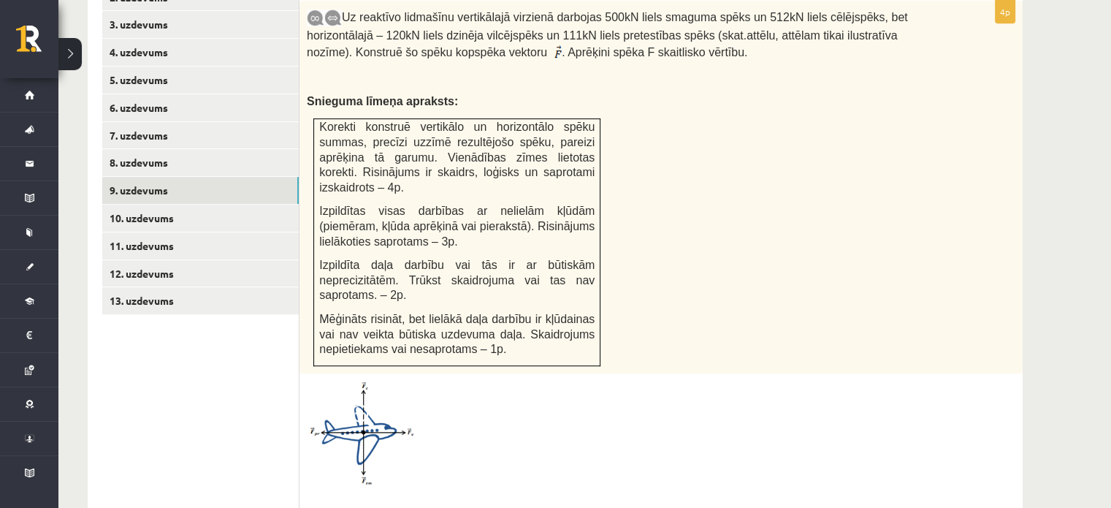
scroll to position [693, 0]
click at [172, 205] on link "10. uzdevums" at bounding box center [200, 218] width 197 height 27
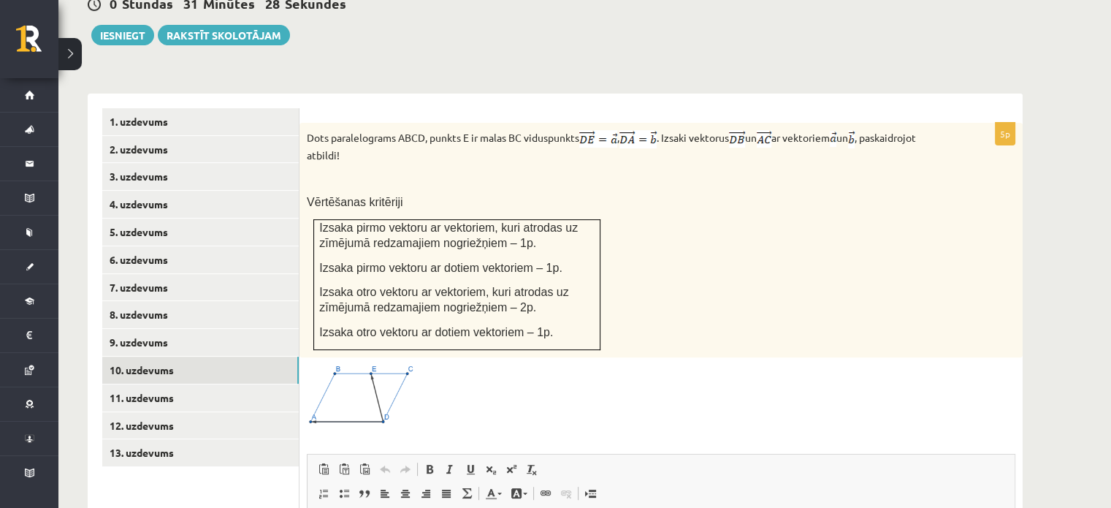
scroll to position [611, 0]
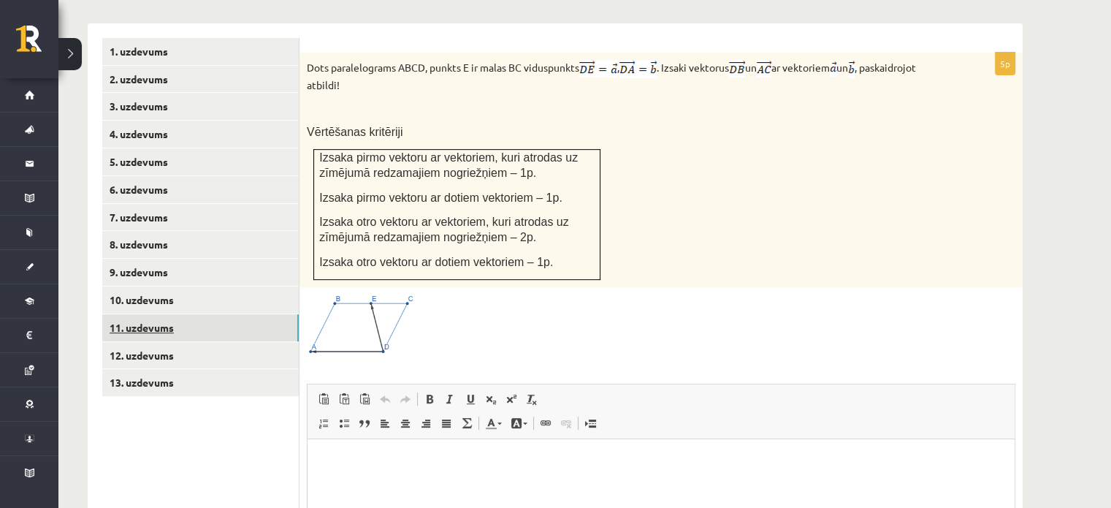
click at [124, 314] on link "11. uzdevums" at bounding box center [200, 327] width 197 height 27
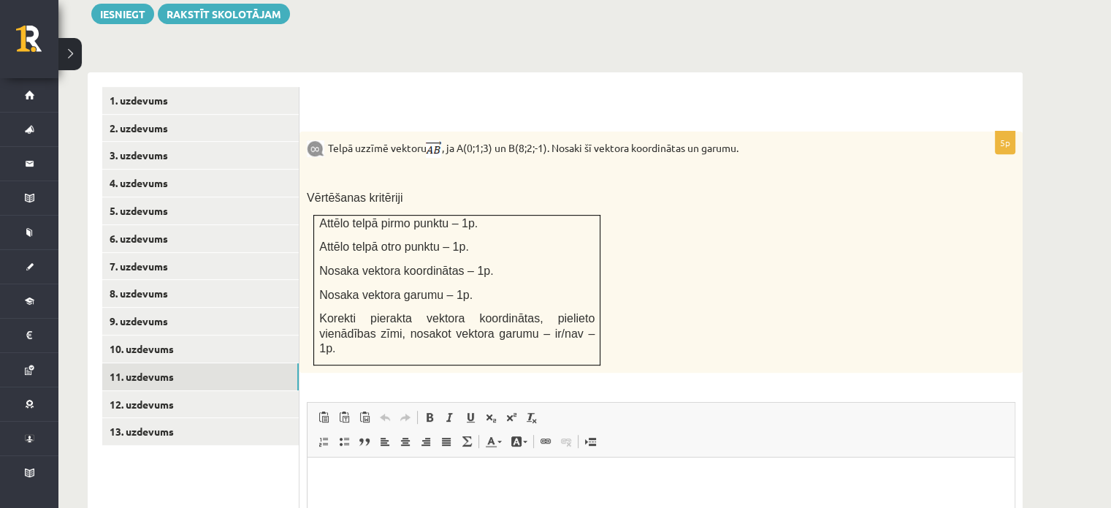
scroll to position [579, 0]
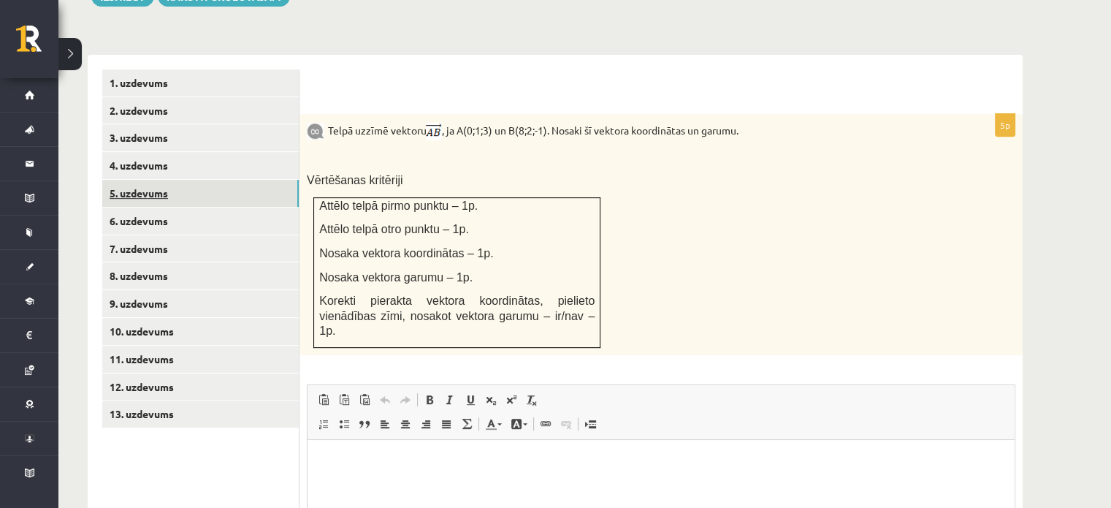
click at [221, 180] on link "5. uzdevums" at bounding box center [200, 193] width 197 height 27
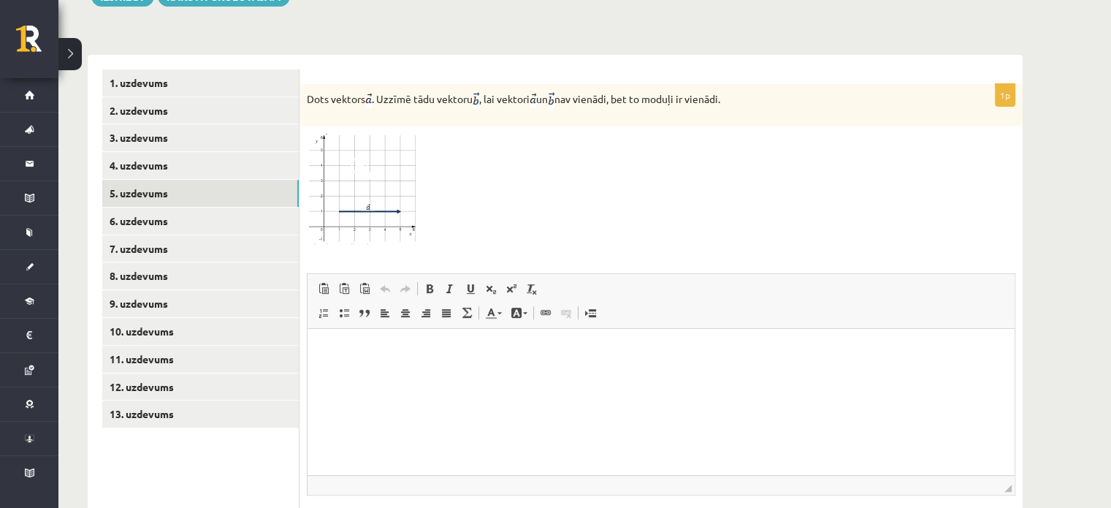
scroll to position [0, 0]
click at [973, 290] on span "Redaktora rīkjoslas Ielīmēt Klaviatūras saīsne vadīšanas taustiņš+V Ievietot kā…" at bounding box center [661, 301] width 707 height 55
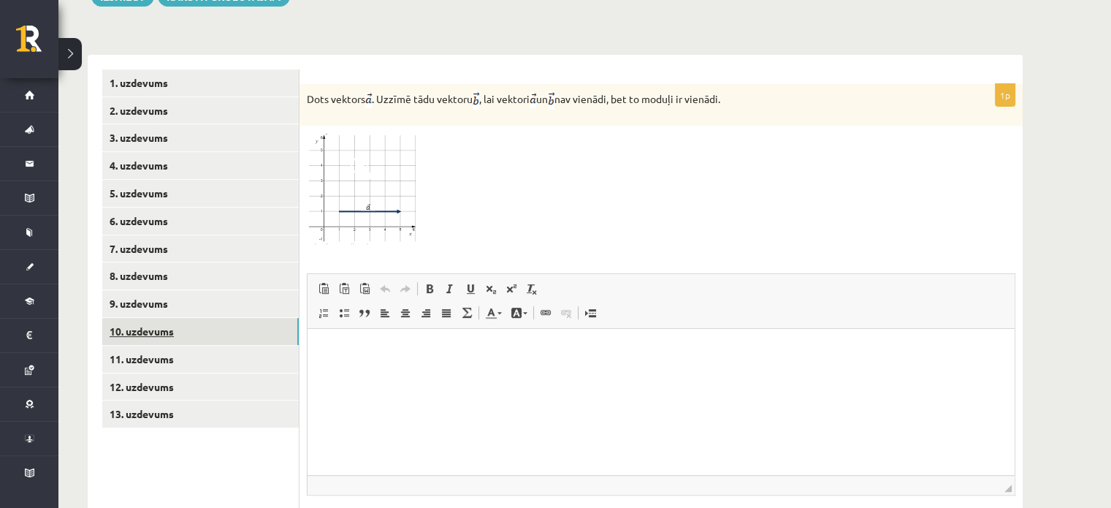
click at [140, 318] on link "10. uzdevums" at bounding box center [200, 331] width 197 height 27
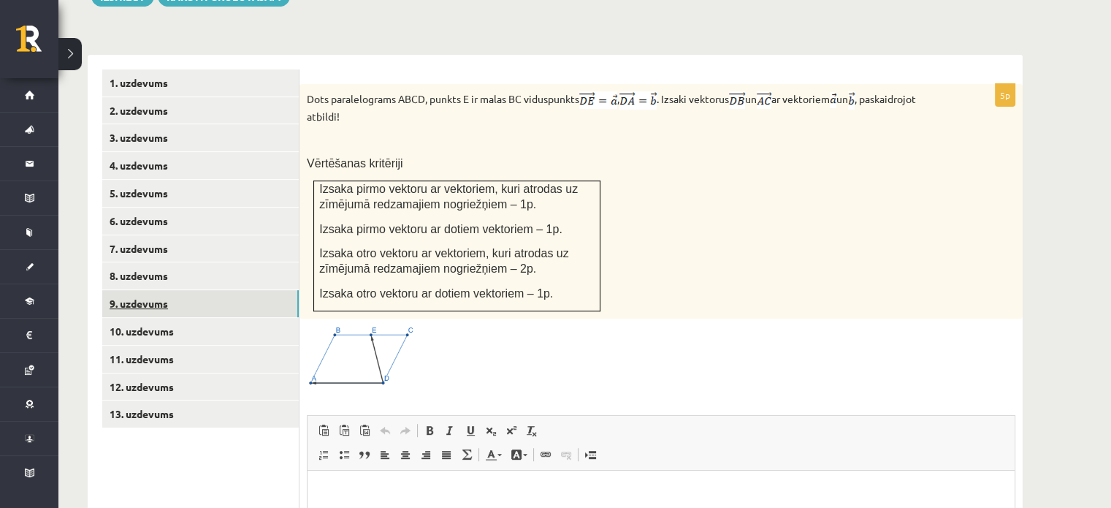
click at [167, 290] on link "9. uzdevums" at bounding box center [200, 303] width 197 height 27
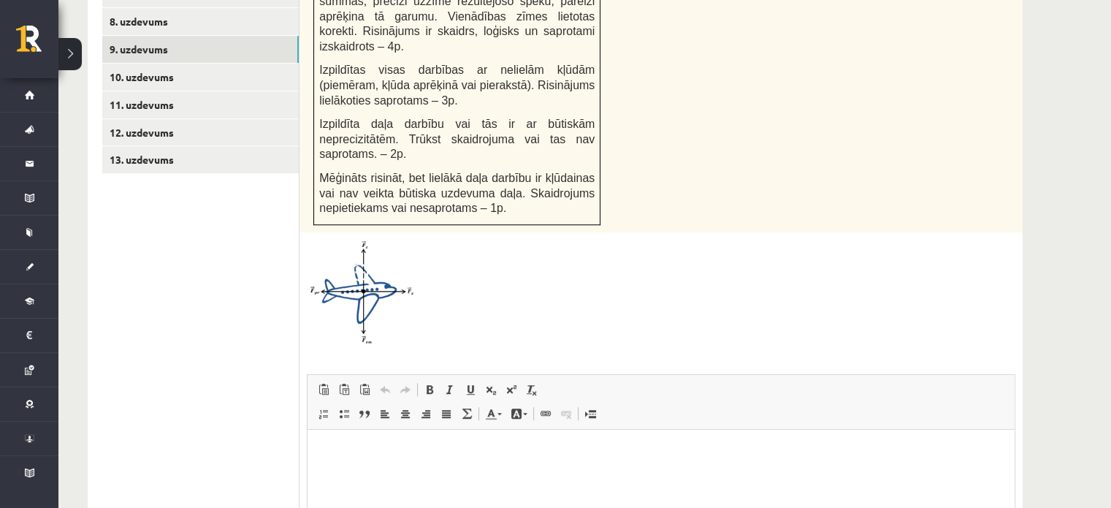
scroll to position [997, 0]
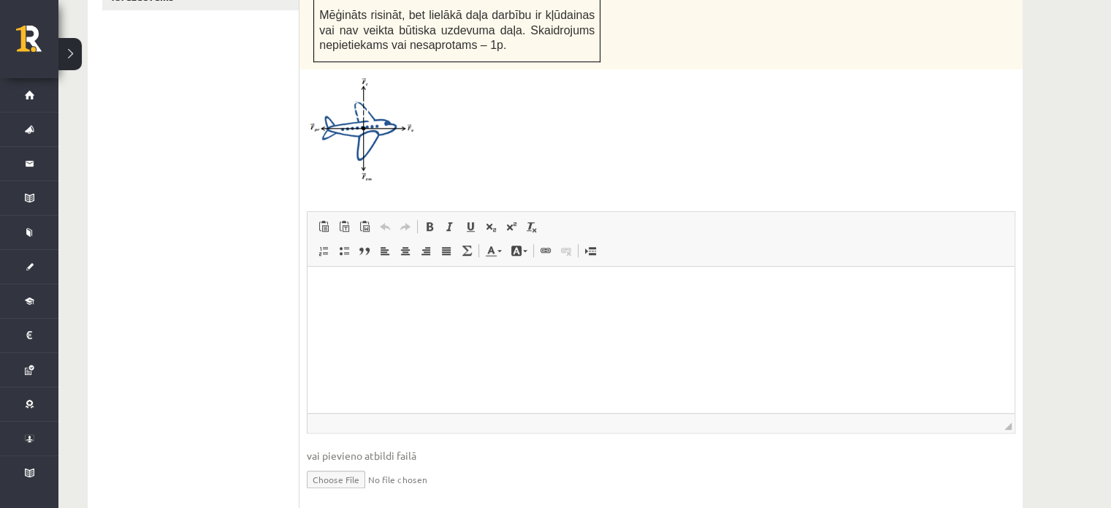
click at [341, 463] on input "file" at bounding box center [661, 478] width 709 height 30
type input "**********"
click at [559, 463] on input "file" at bounding box center [661, 478] width 709 height 30
click at [357, 463] on input "file" at bounding box center [661, 478] width 709 height 30
type input "**********"
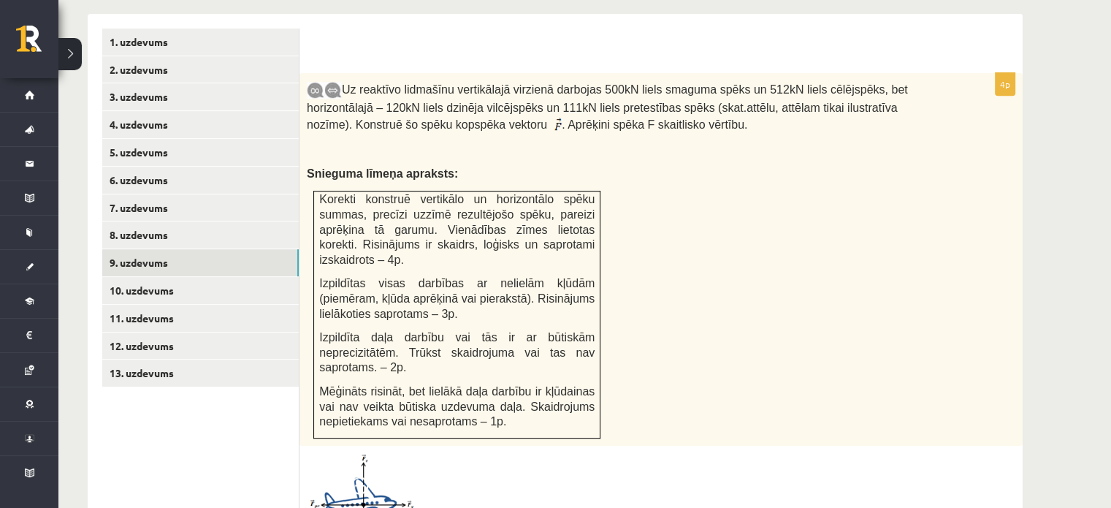
scroll to position [612, 0]
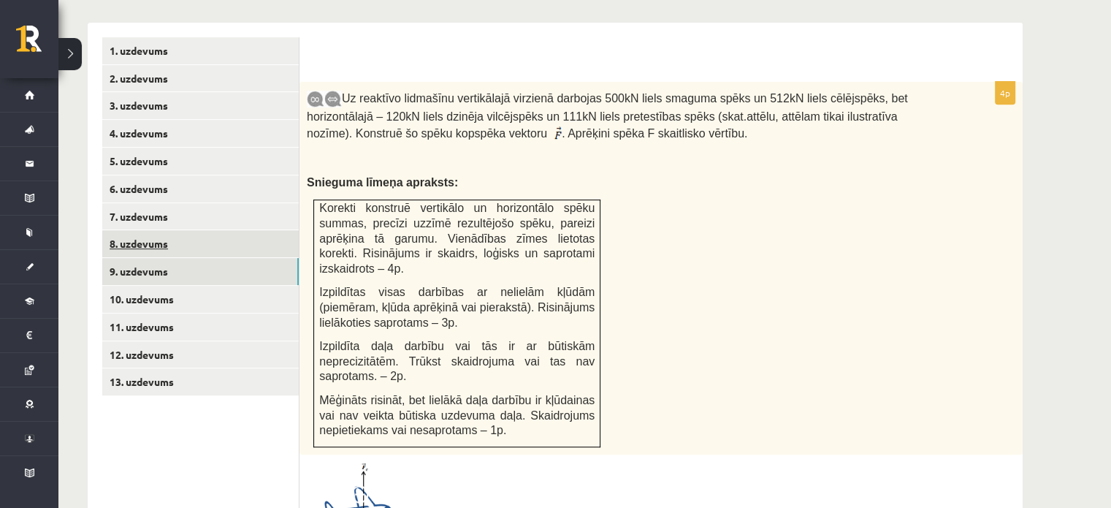
click at [175, 230] on link "8. uzdevums" at bounding box center [200, 243] width 197 height 27
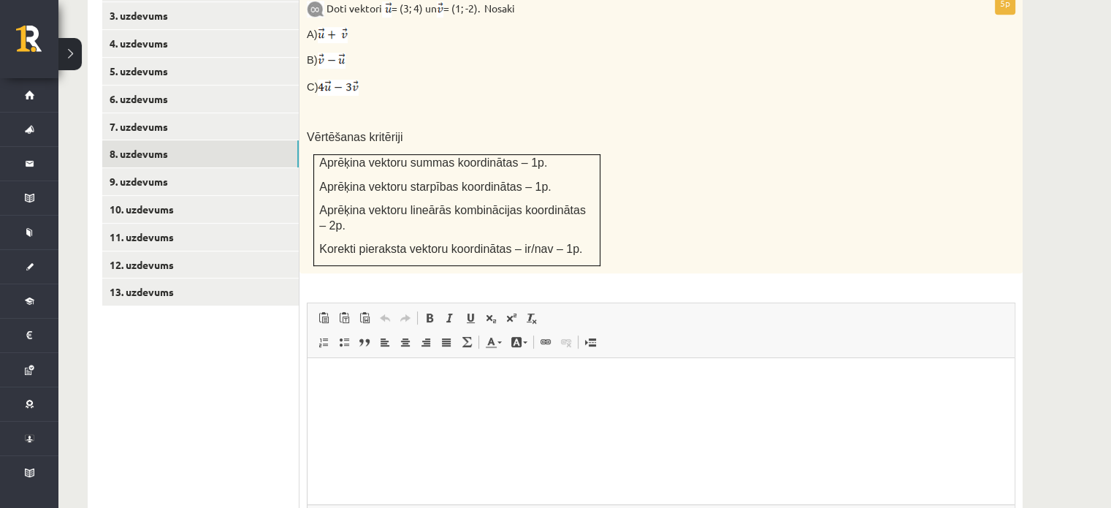
scroll to position [691, 0]
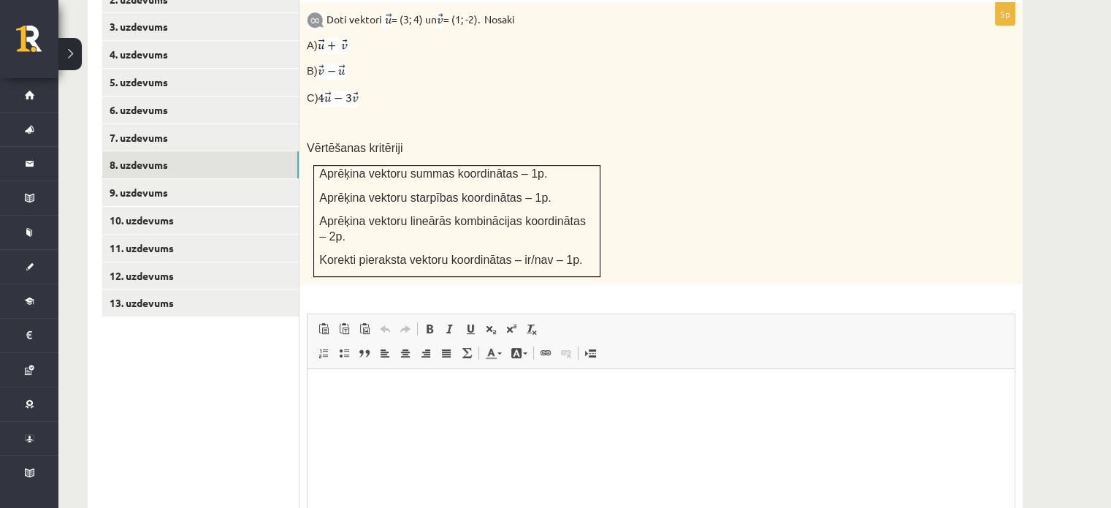
click at [948, 373] on html at bounding box center [661, 391] width 707 height 45
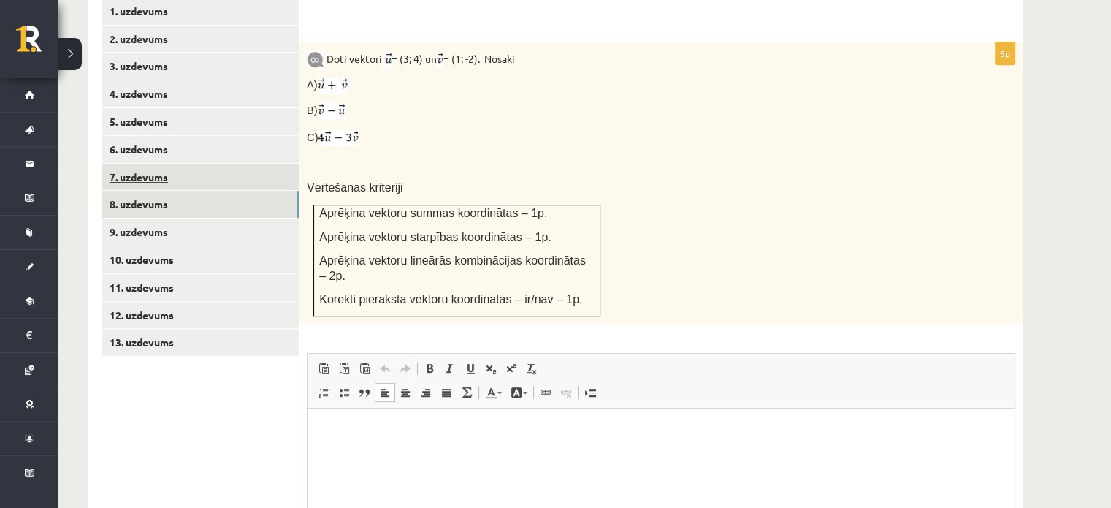
scroll to position [634, 0]
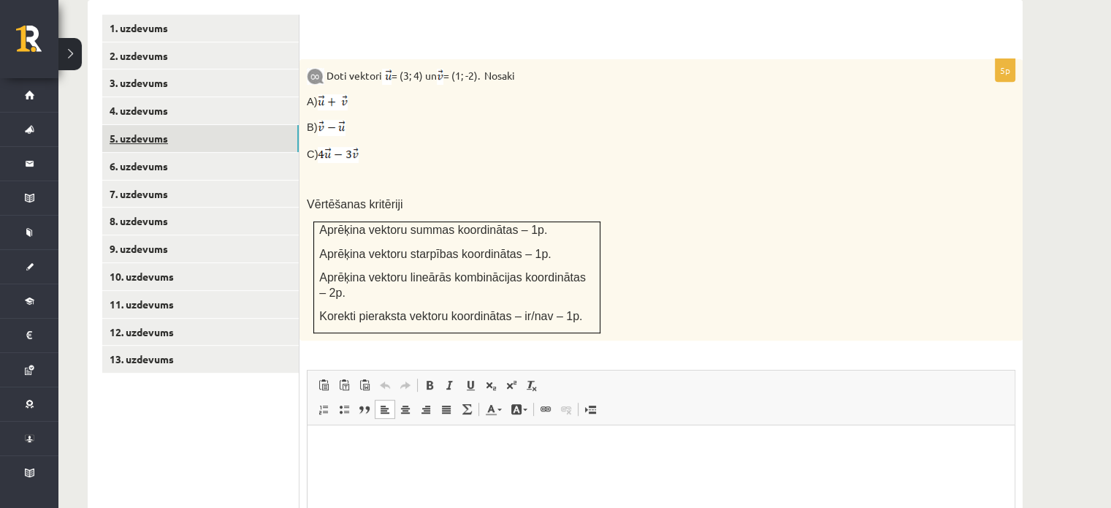
click at [172, 125] on link "5. uzdevums" at bounding box center [200, 138] width 197 height 27
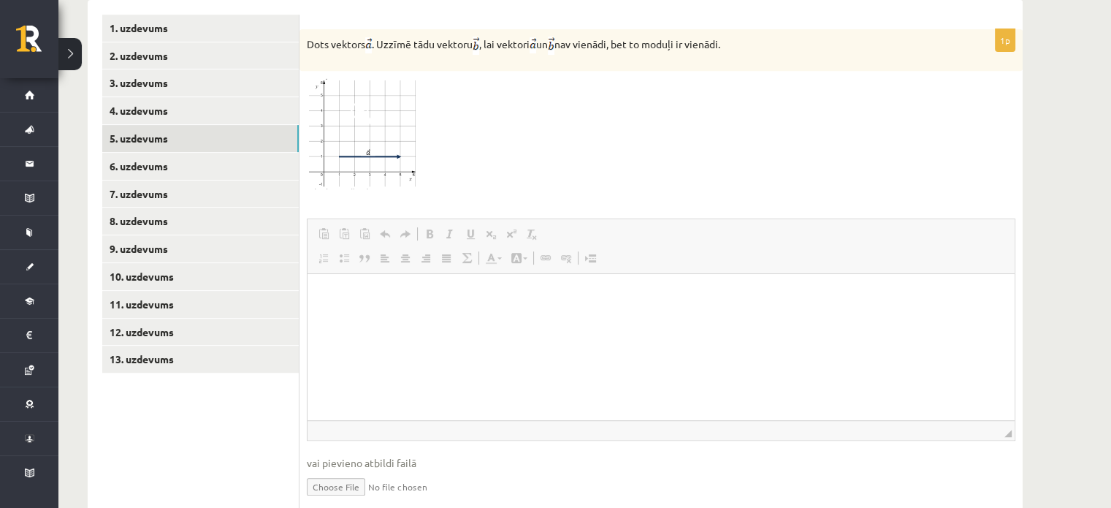
scroll to position [0, 0]
click at [327, 471] on input "file" at bounding box center [661, 486] width 709 height 30
type input "**********"
click at [596, 471] on input "file" at bounding box center [661, 486] width 709 height 30
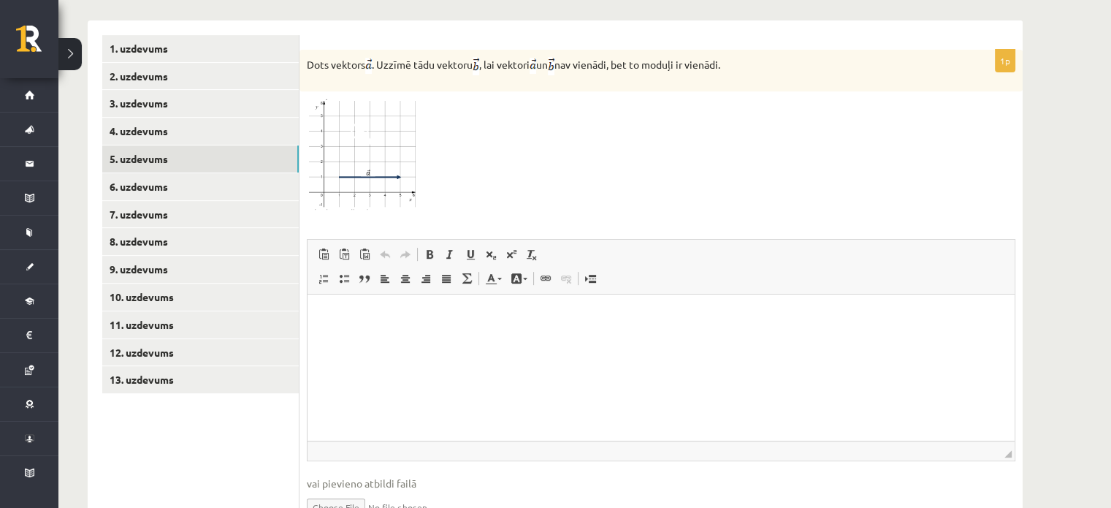
scroll to position [610, 0]
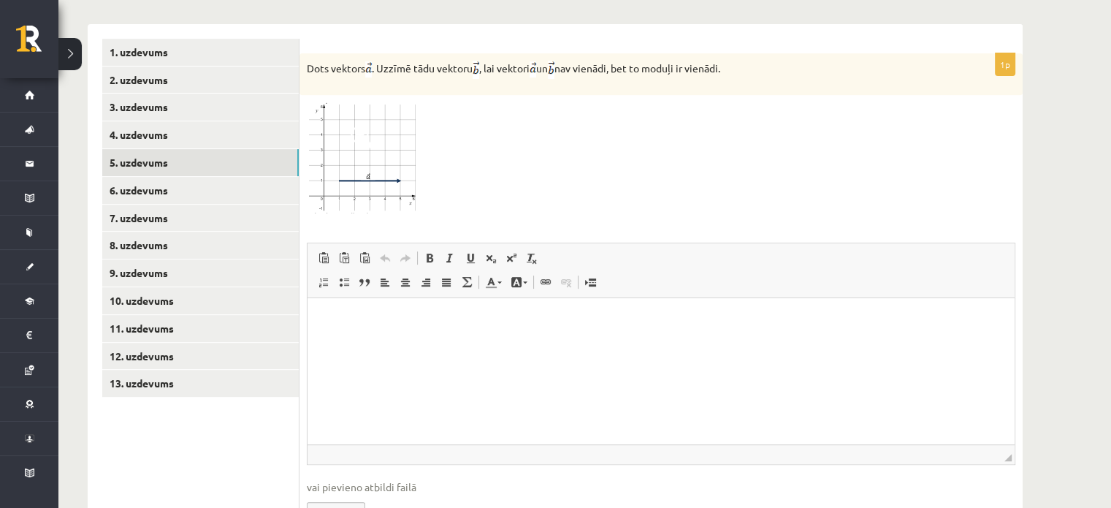
click at [1012, 343] on html at bounding box center [661, 320] width 707 height 45
click at [339, 495] on input "file" at bounding box center [661, 510] width 709 height 30
type input "**********"
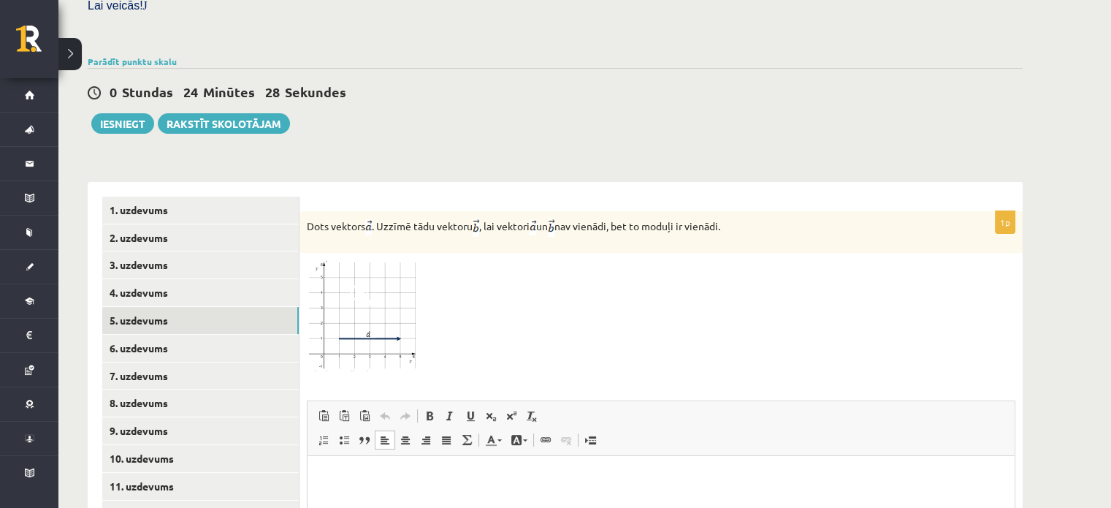
scroll to position [447, 0]
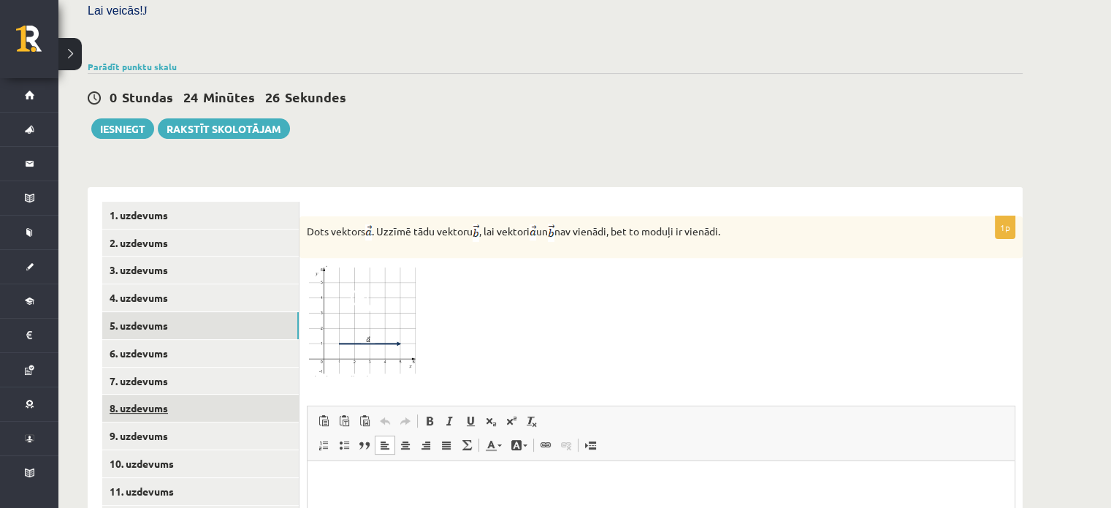
click at [149, 395] on link "8. uzdevums" at bounding box center [200, 408] width 197 height 27
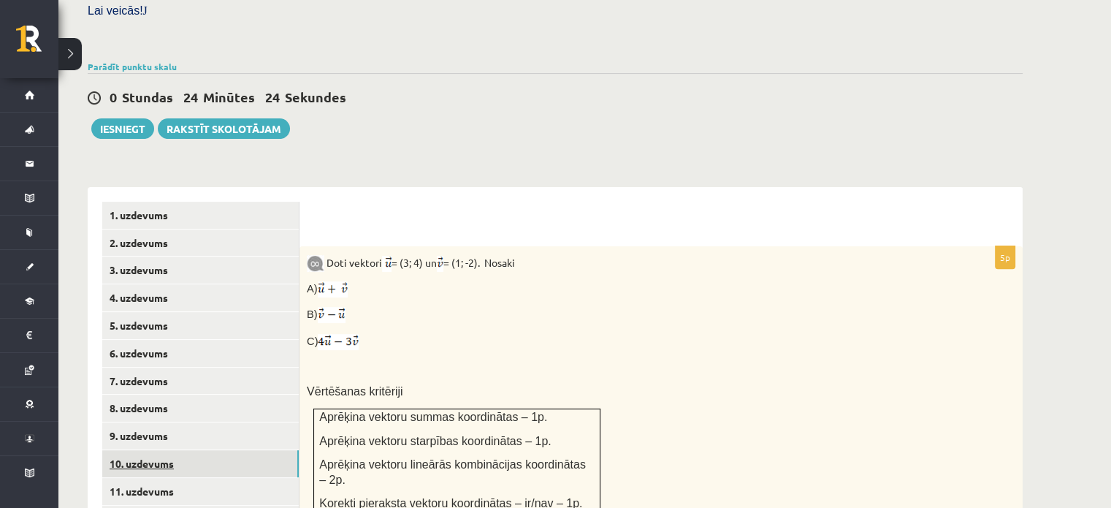
click at [155, 450] on link "10. uzdevums" at bounding box center [200, 463] width 197 height 27
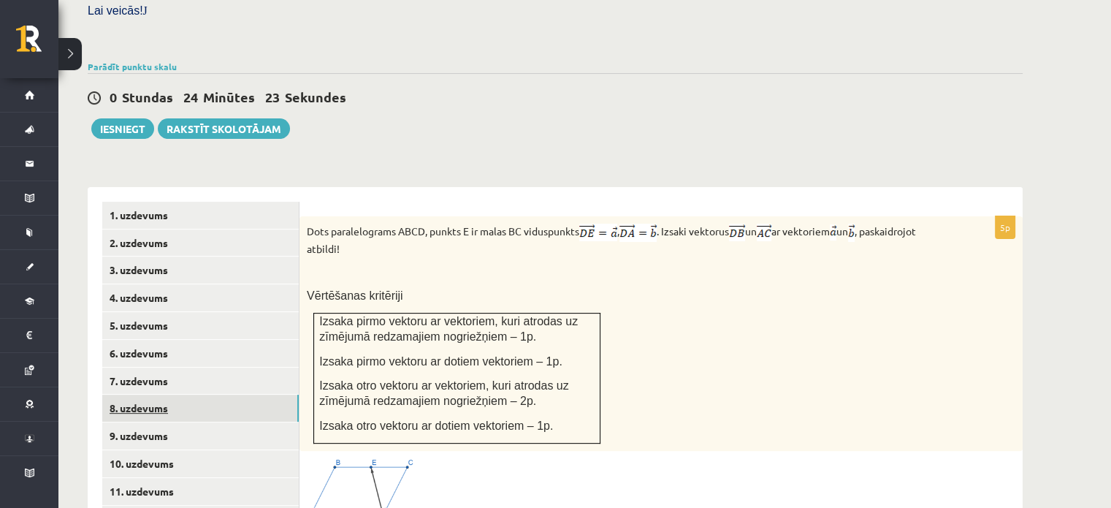
click at [153, 395] on link "8. uzdevums" at bounding box center [200, 408] width 197 height 27
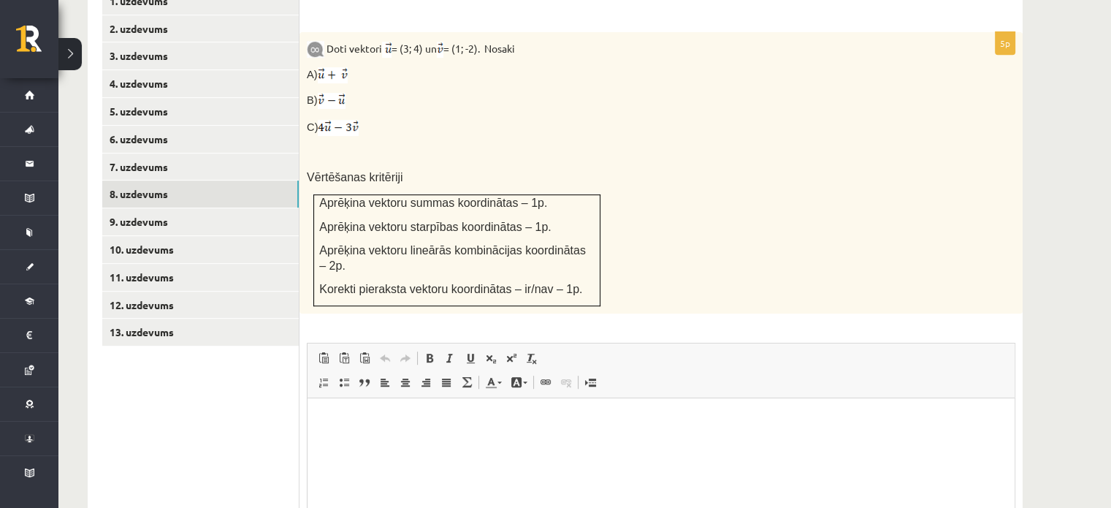
scroll to position [794, 0]
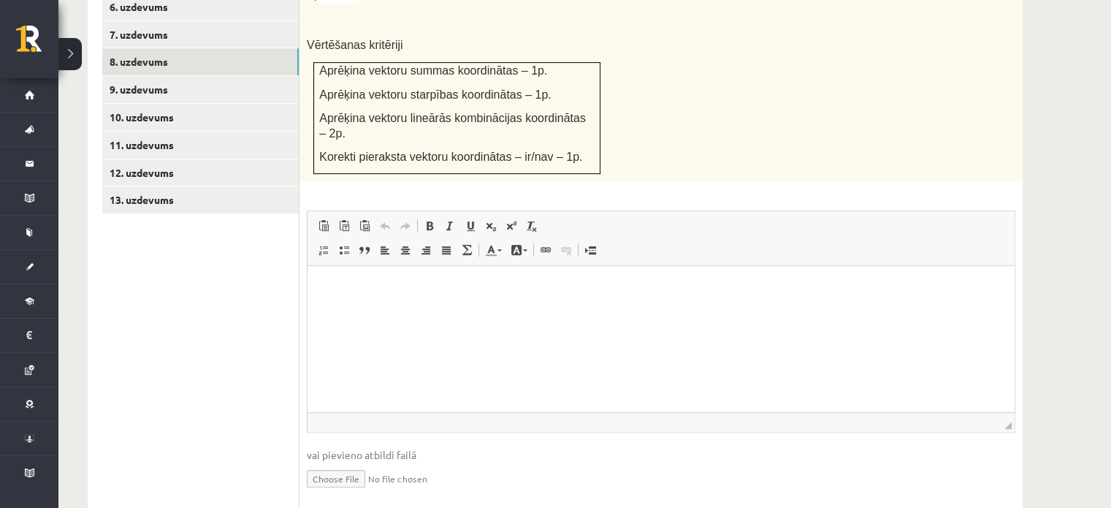
click at [335, 463] on input "file" at bounding box center [661, 478] width 709 height 30
type input "**********"
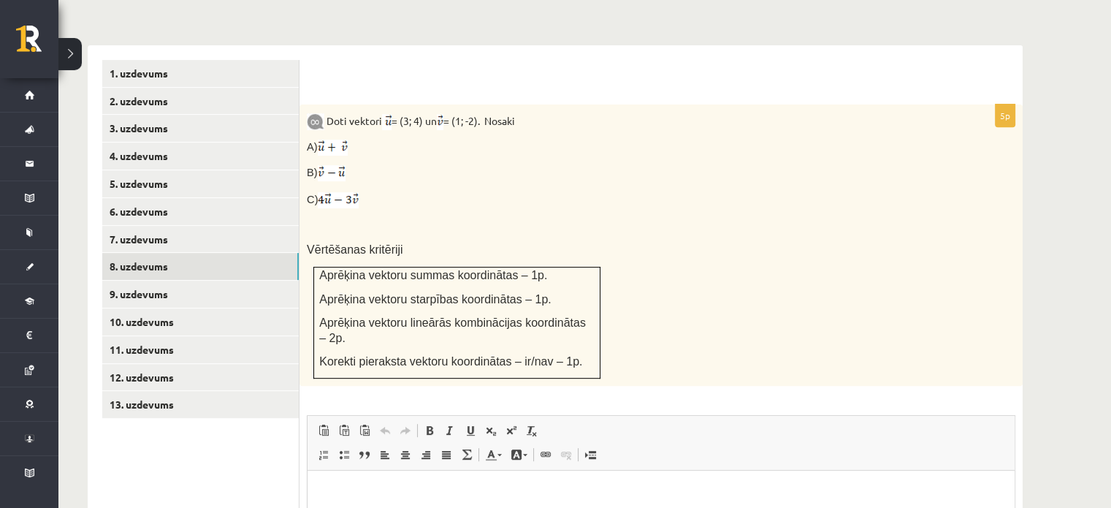
scroll to position [586, 0]
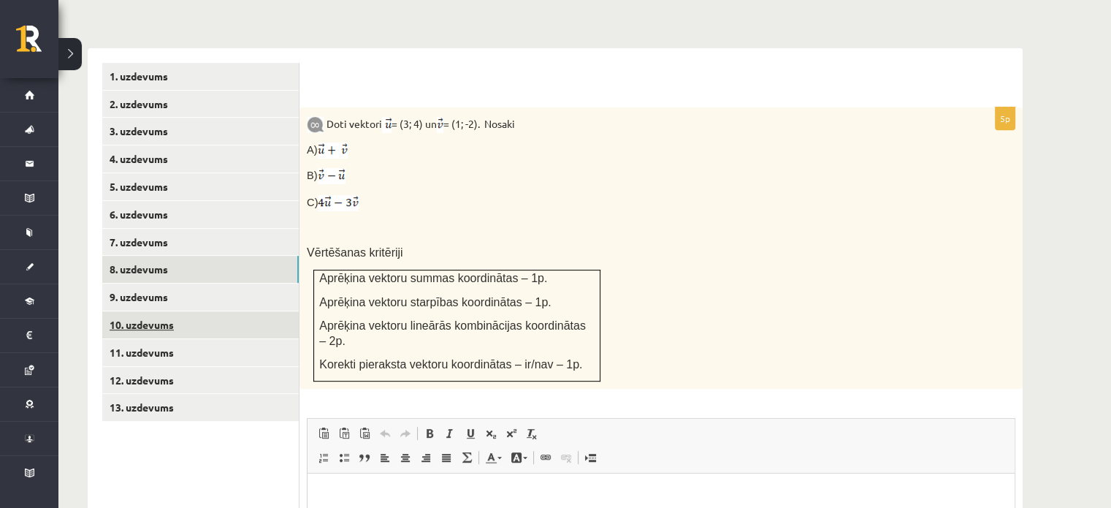
click at [134, 311] on link "10. uzdevums" at bounding box center [200, 324] width 197 height 27
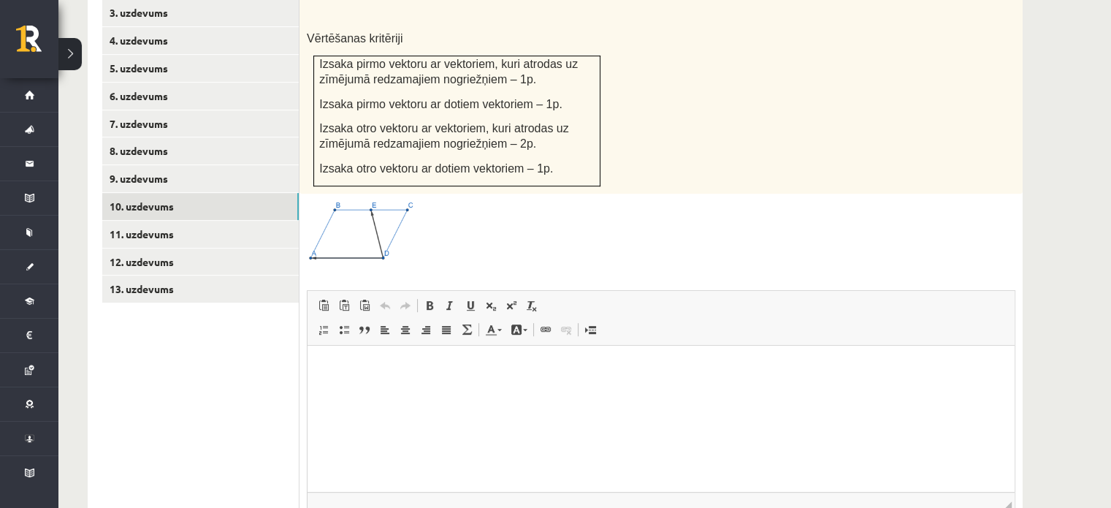
scroll to position [710, 0]
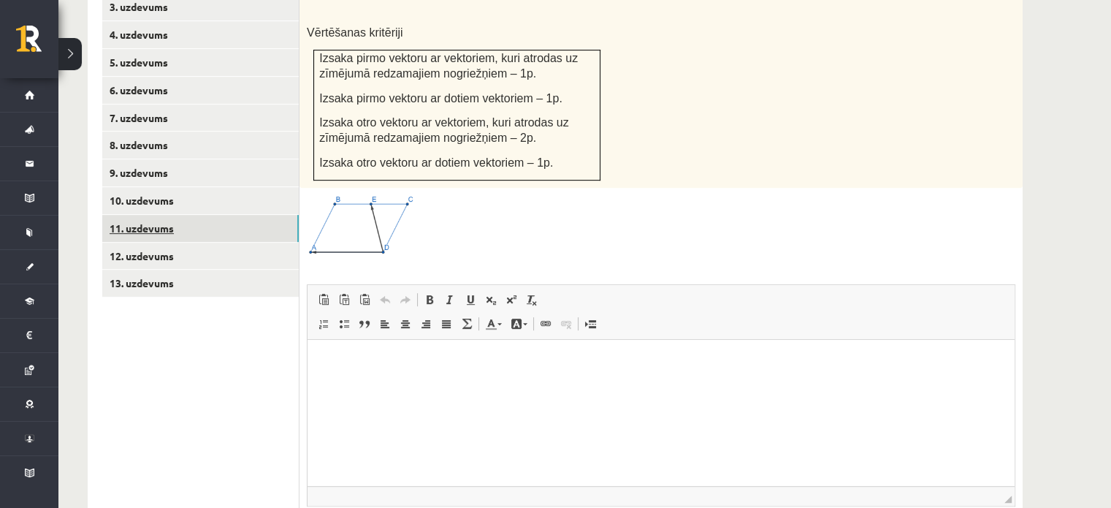
click at [222, 215] on link "11. uzdevums" at bounding box center [200, 228] width 197 height 27
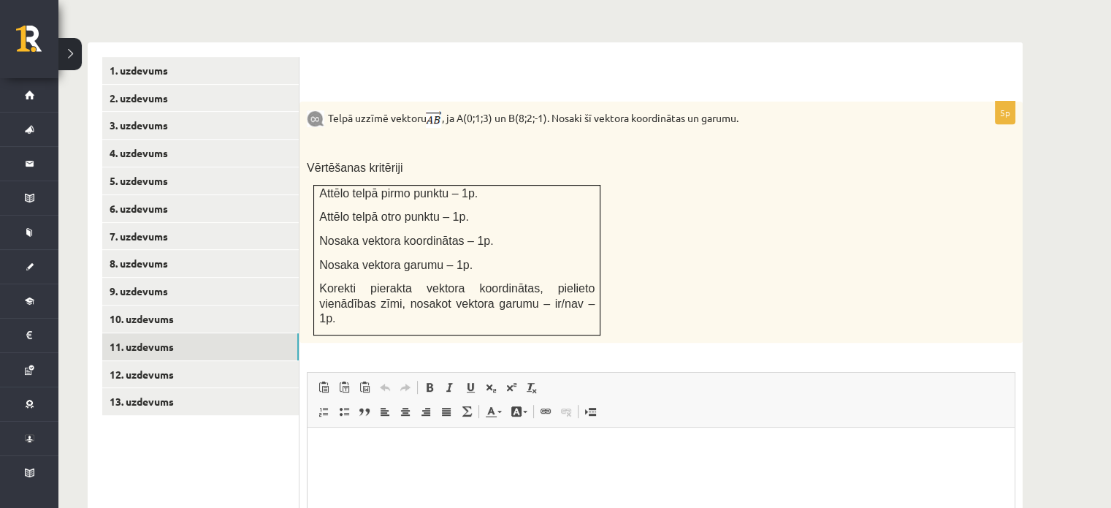
scroll to position [593, 0]
click at [265, 360] on link "12. uzdevums" at bounding box center [200, 373] width 197 height 27
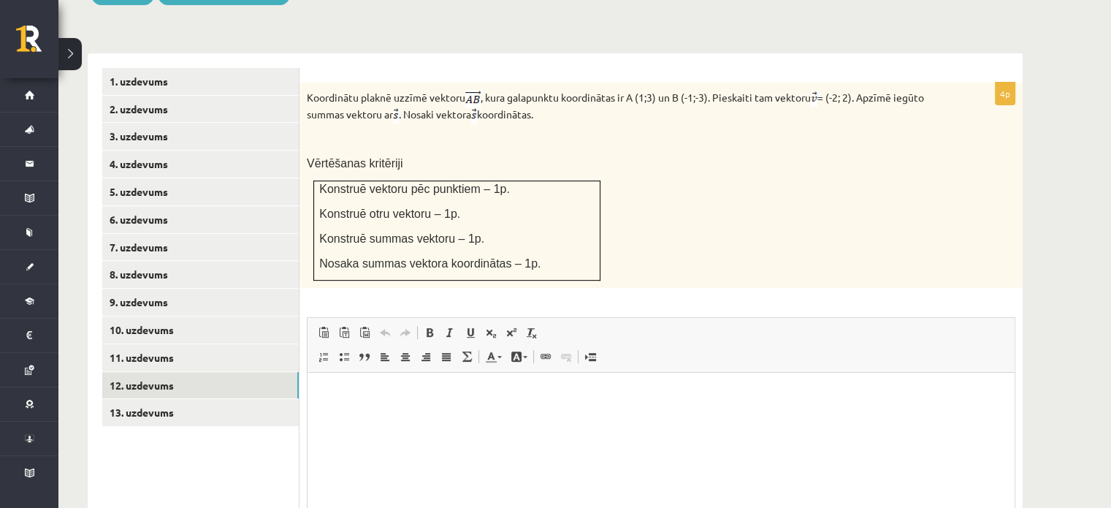
scroll to position [579, 0]
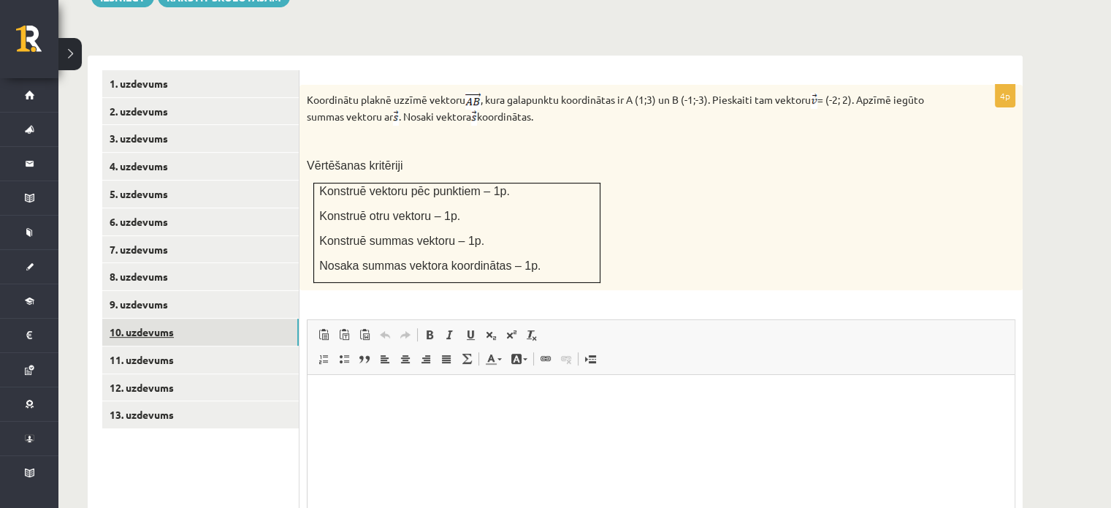
click at [164, 319] on link "10. uzdevums" at bounding box center [200, 332] width 197 height 27
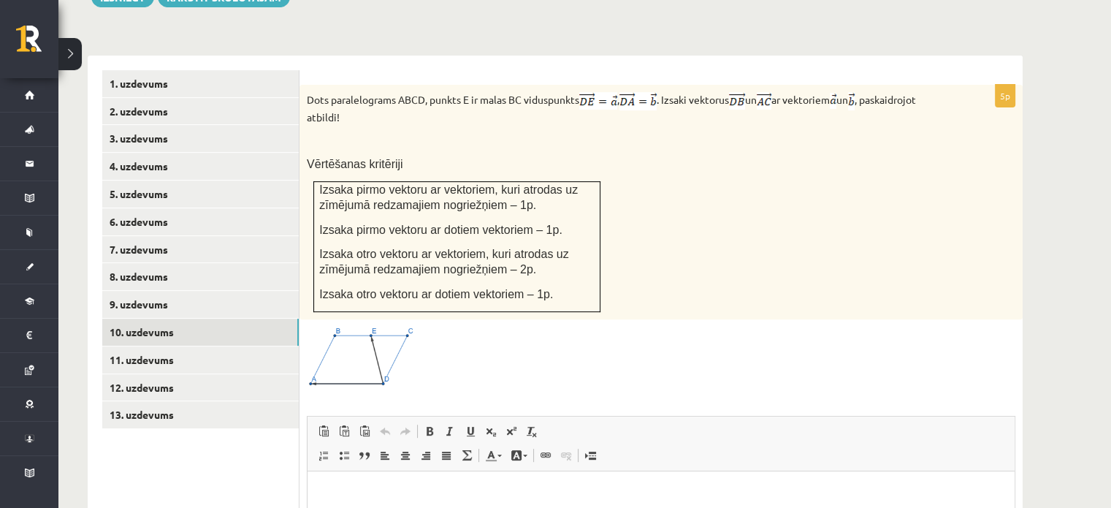
scroll to position [0, 0]
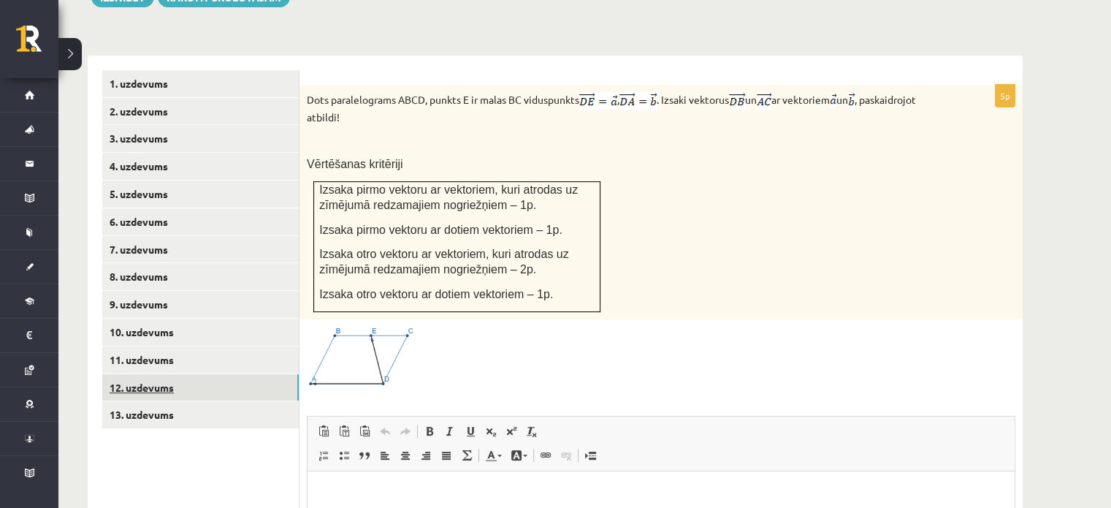
click at [145, 374] on link "12. uzdevums" at bounding box center [200, 387] width 197 height 27
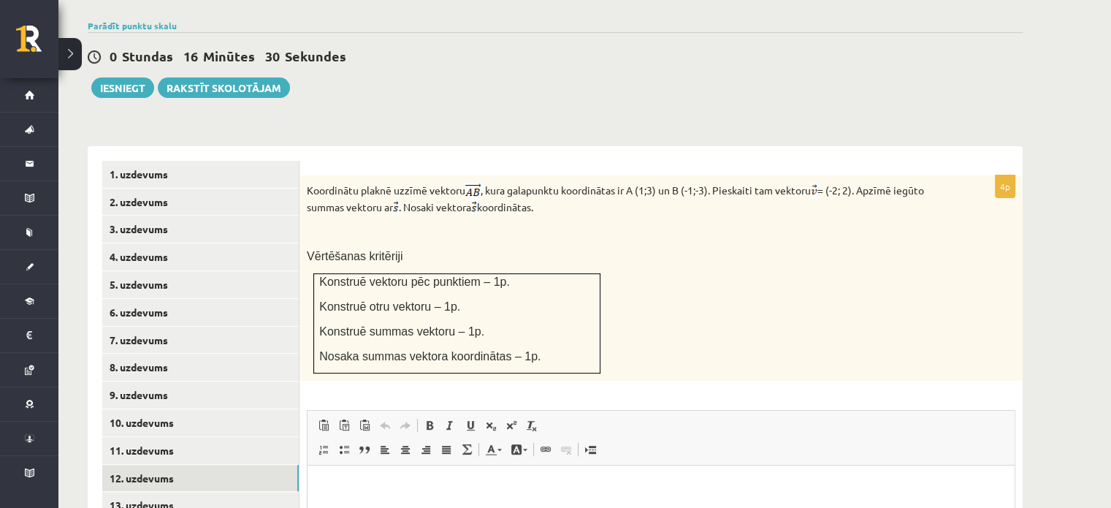
scroll to position [490, 0]
click at [958, 414] on span "Ielīmēt Klaviatūras saīsne vadīšanas taustiņš+V Ievietot kā vienkāršu tekstu Kl…" at bounding box center [661, 426] width 696 height 24
click at [960, 414] on span "Ielīmēt Klaviatūras saīsne vadīšanas taustiņš+V Ievietot kā vienkāršu tekstu Kl…" at bounding box center [661, 426] width 696 height 24
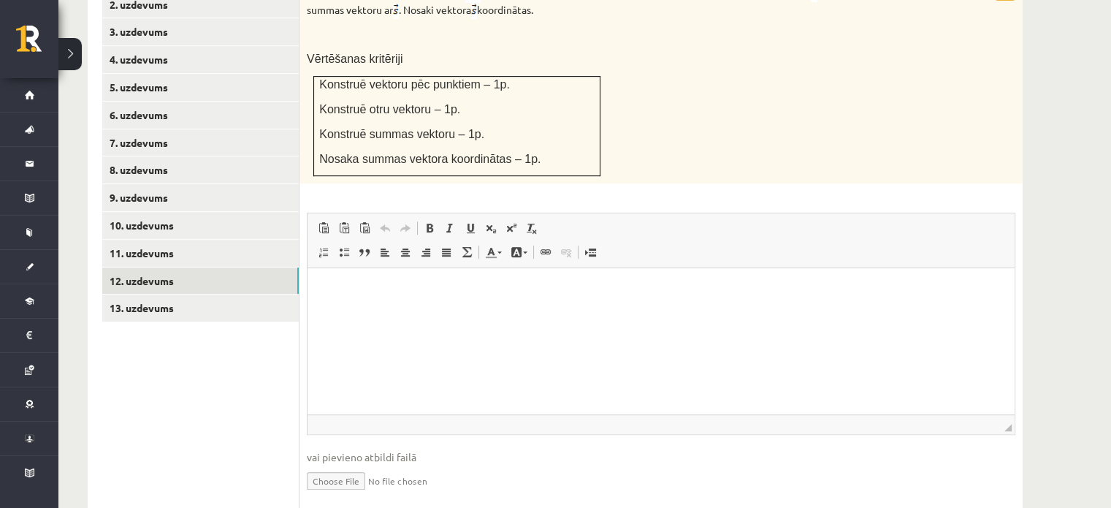
scroll to position [687, 0]
click at [339, 463] on input "file" at bounding box center [661, 478] width 709 height 30
click at [872, 311] on html at bounding box center [661, 289] width 707 height 45
click at [345, 463] on input "file" at bounding box center [661, 478] width 709 height 30
click at [335, 463] on input "file" at bounding box center [661, 478] width 709 height 30
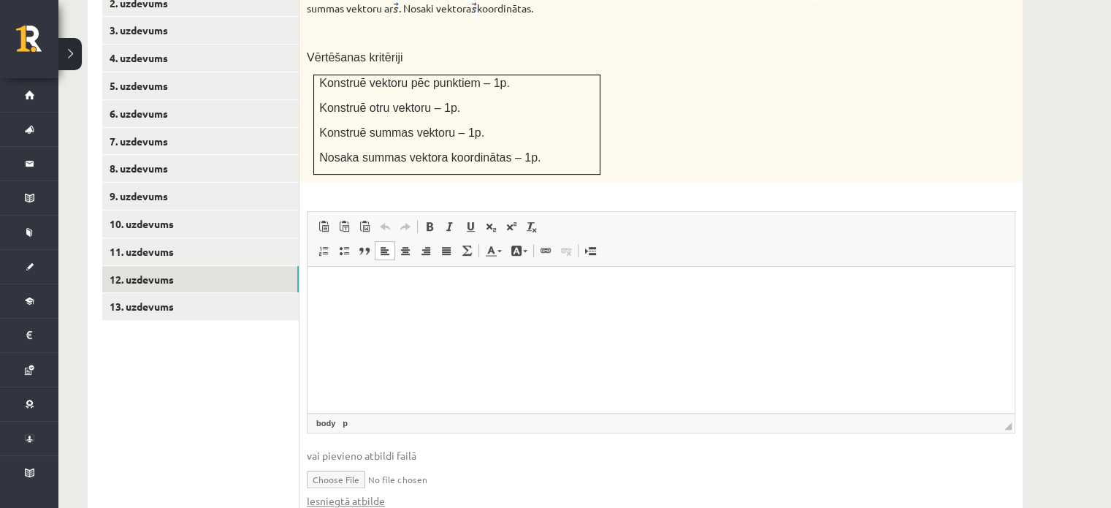
scroll to position [719, 0]
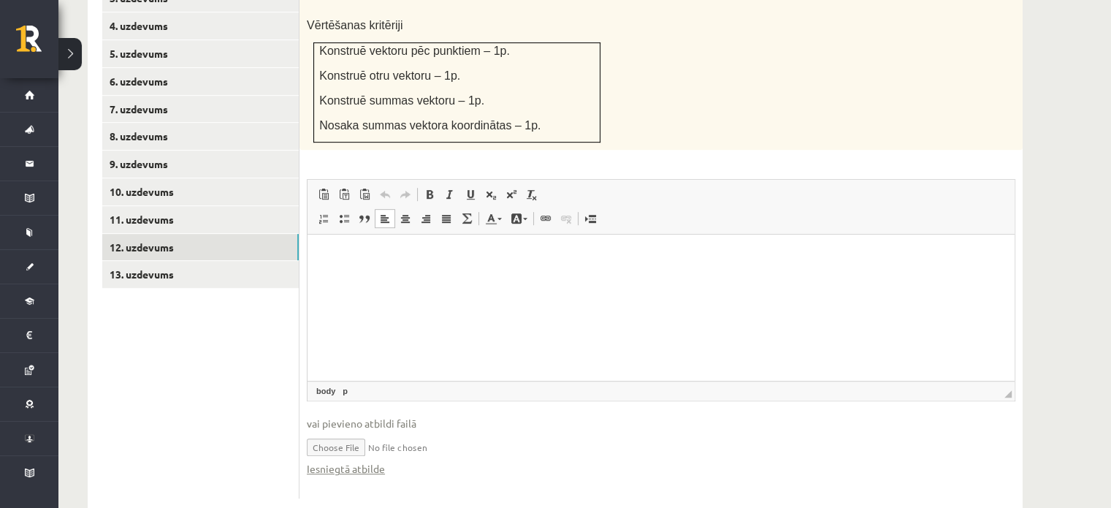
click at [327, 431] on input "file" at bounding box center [661, 446] width 709 height 30
click at [350, 431] on input "file" at bounding box center [661, 446] width 709 height 30
type input "**********"
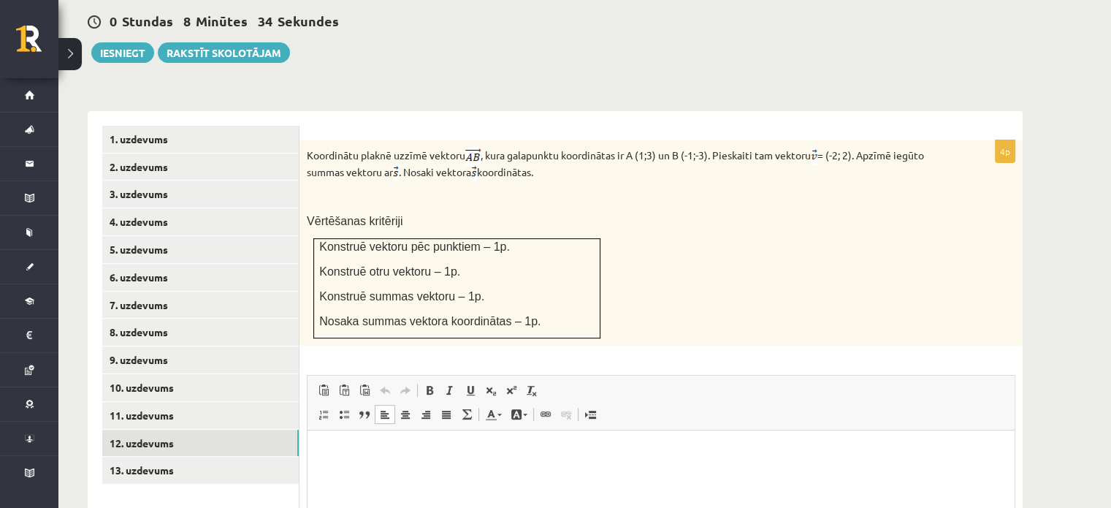
scroll to position [509, 0]
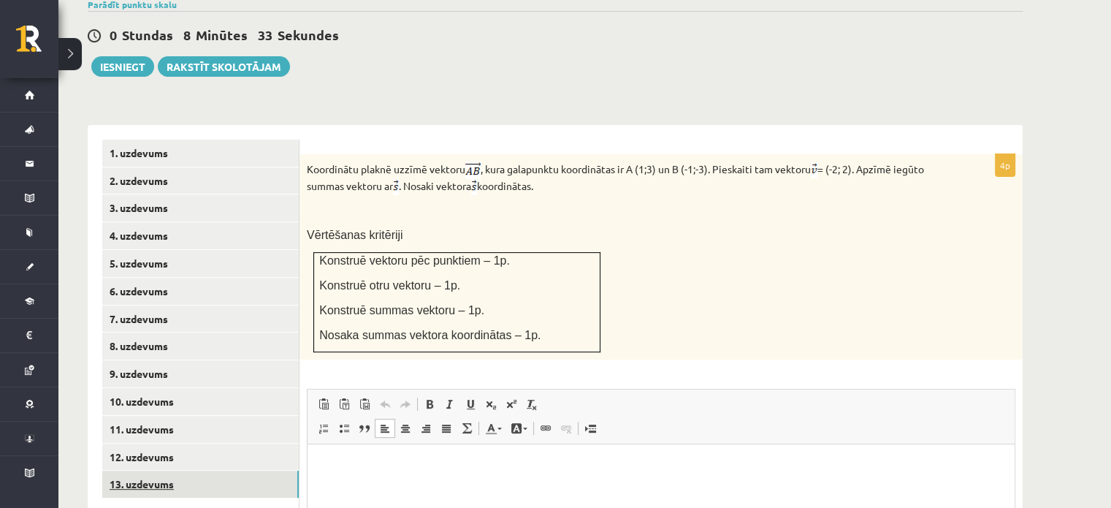
click at [194, 471] on link "13. uzdevums" at bounding box center [200, 484] width 197 height 27
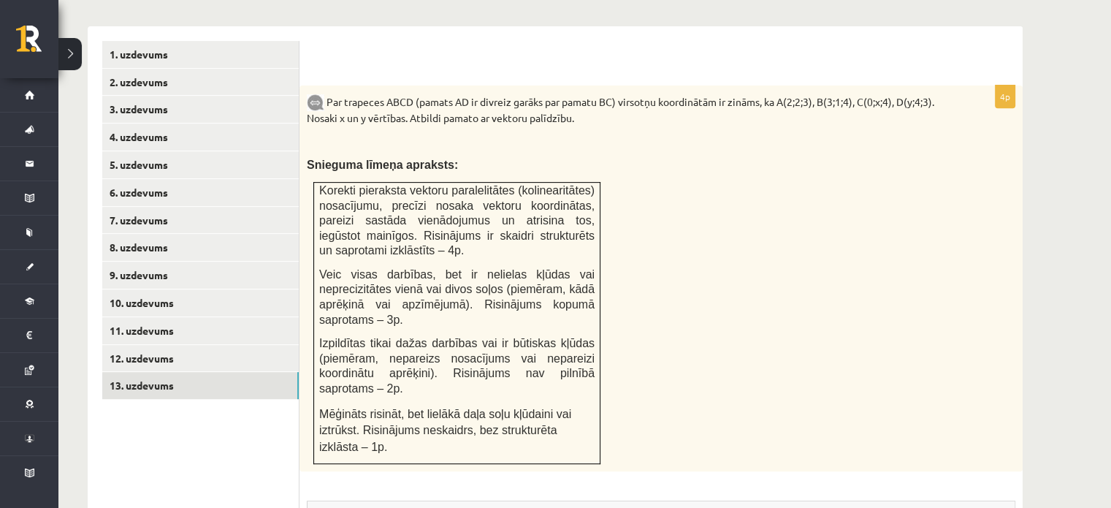
scroll to position [609, 0]
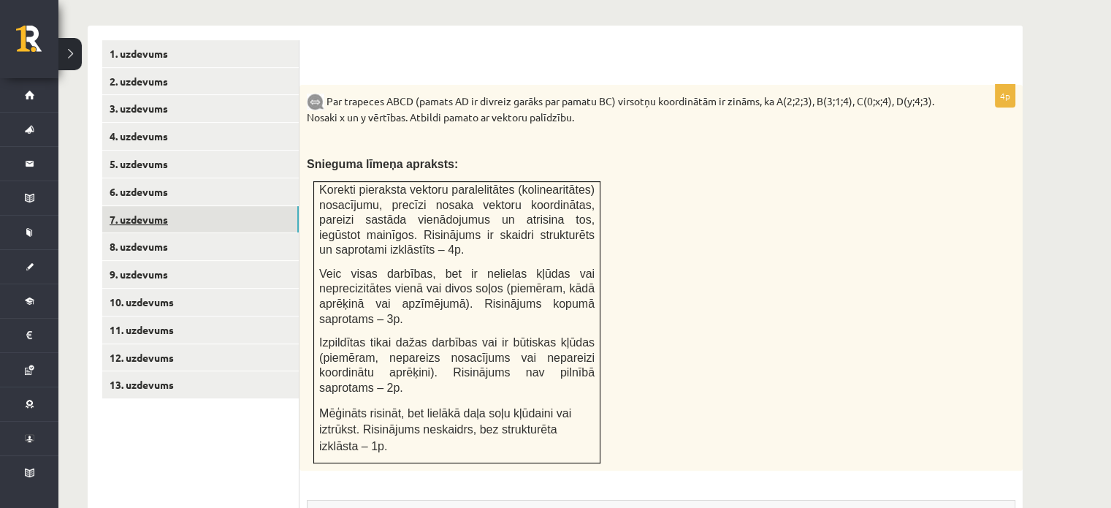
click at [153, 206] on link "7. uzdevums" at bounding box center [200, 219] width 197 height 27
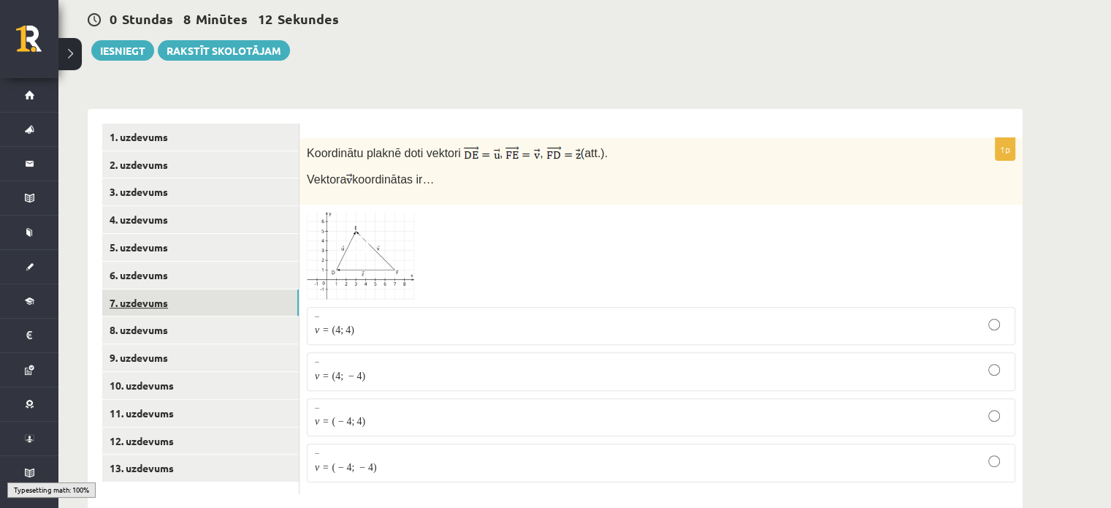
scroll to position [511, 0]
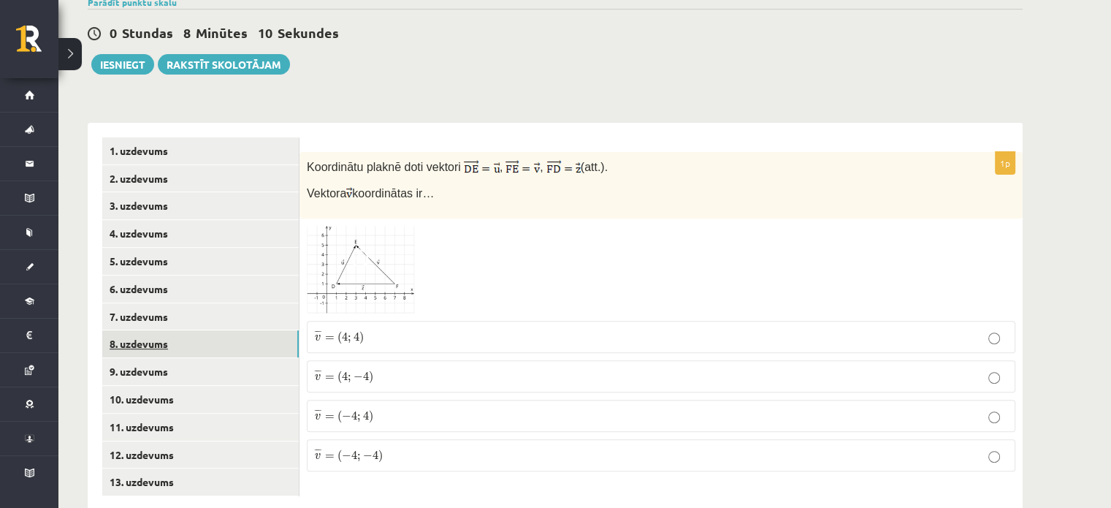
click at [149, 330] on link "8. uzdevums" at bounding box center [200, 343] width 197 height 27
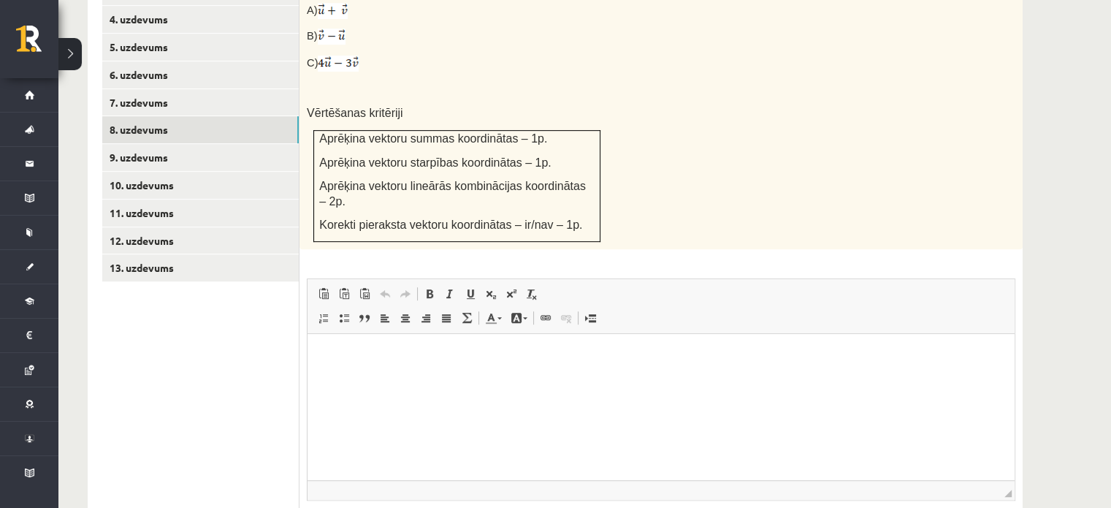
scroll to position [723, 0]
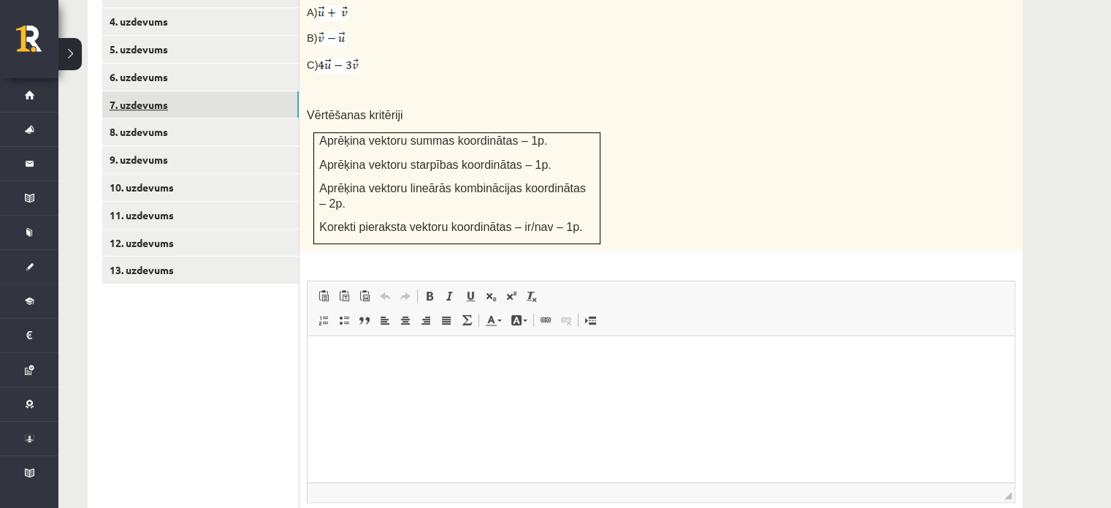
click at [181, 91] on link "7. uzdevums" at bounding box center [200, 104] width 197 height 27
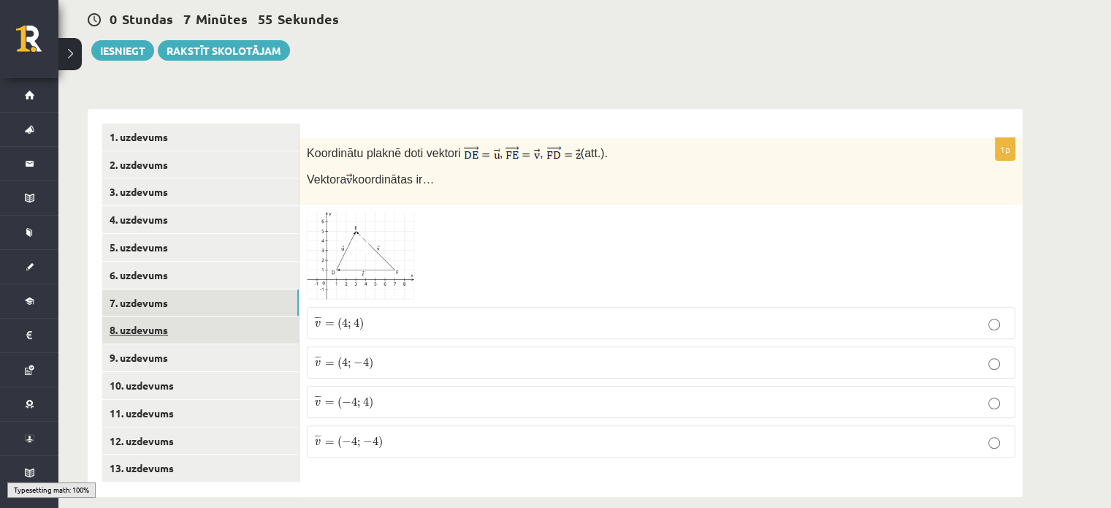
scroll to position [511, 0]
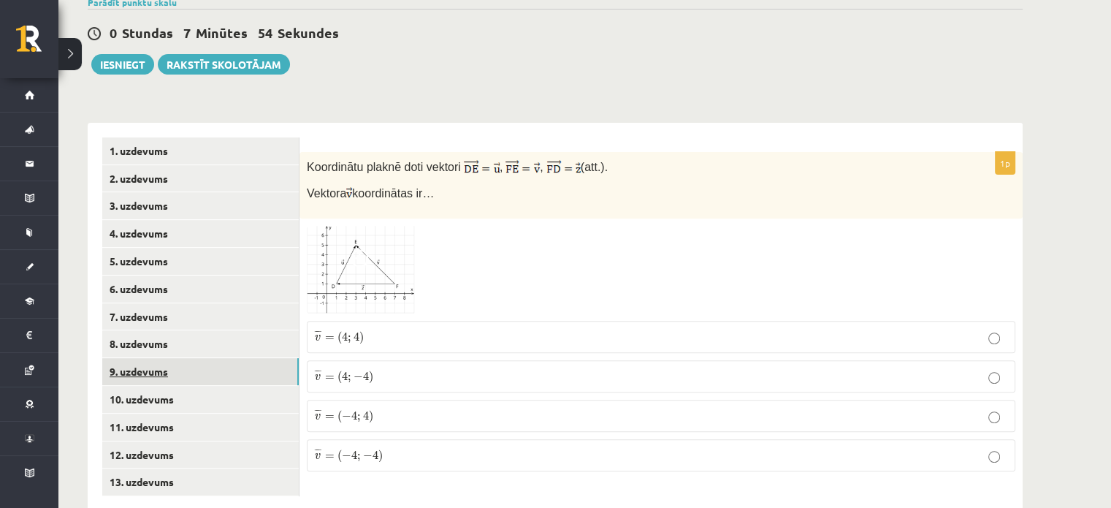
click at [210, 358] on link "9. uzdevums" at bounding box center [200, 371] width 197 height 27
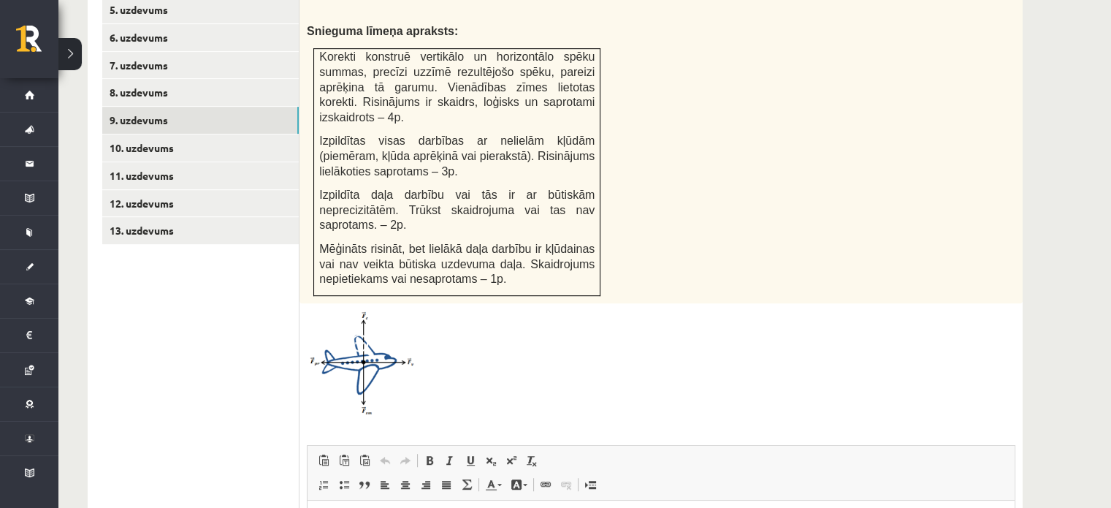
scroll to position [742, 0]
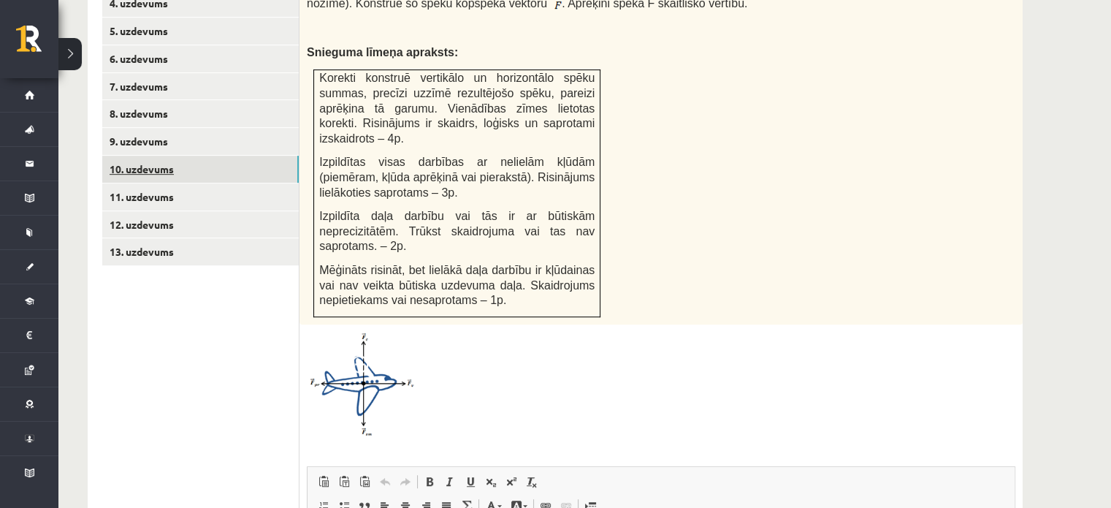
click at [147, 156] on link "10. uzdevums" at bounding box center [200, 169] width 197 height 27
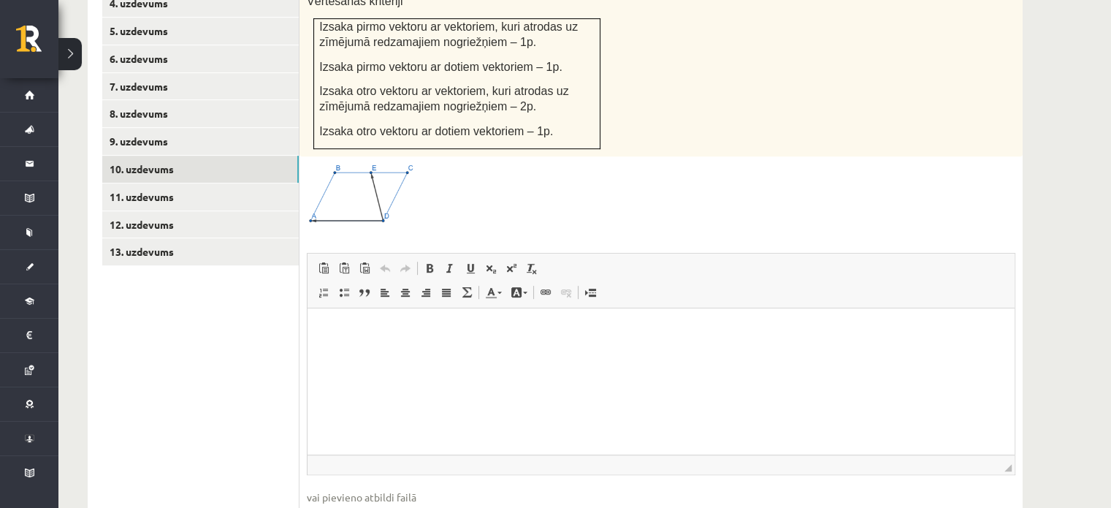
scroll to position [0, 0]
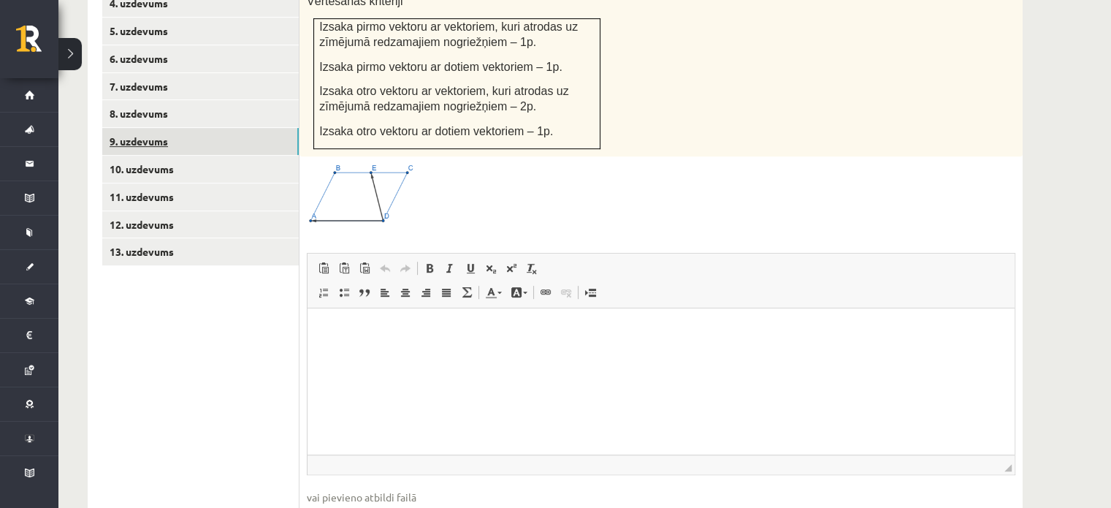
click at [171, 128] on link "9. uzdevums" at bounding box center [200, 141] width 197 height 27
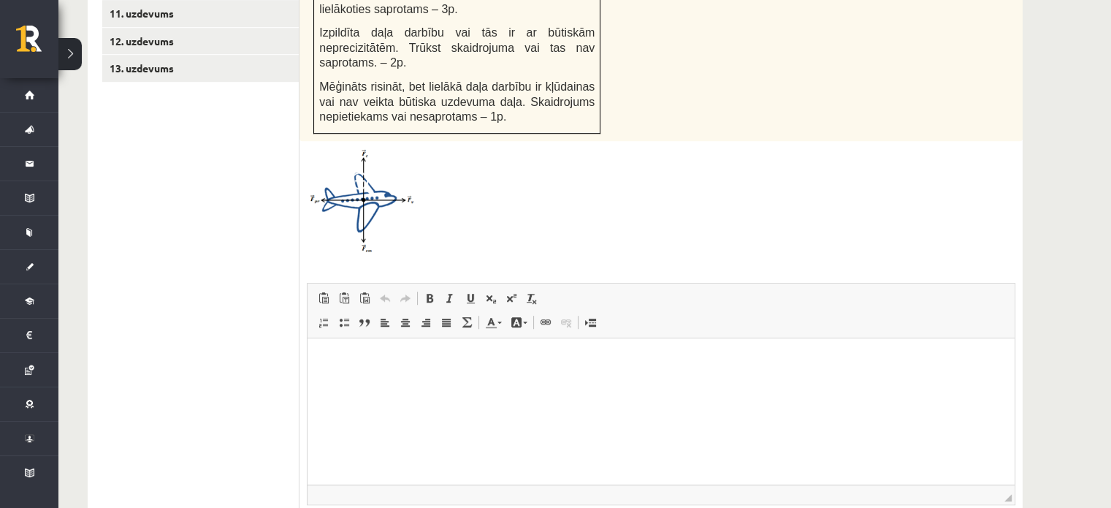
scroll to position [926, 0]
click at [923, 381] on html at bounding box center [661, 359] width 707 height 45
type input "**********"
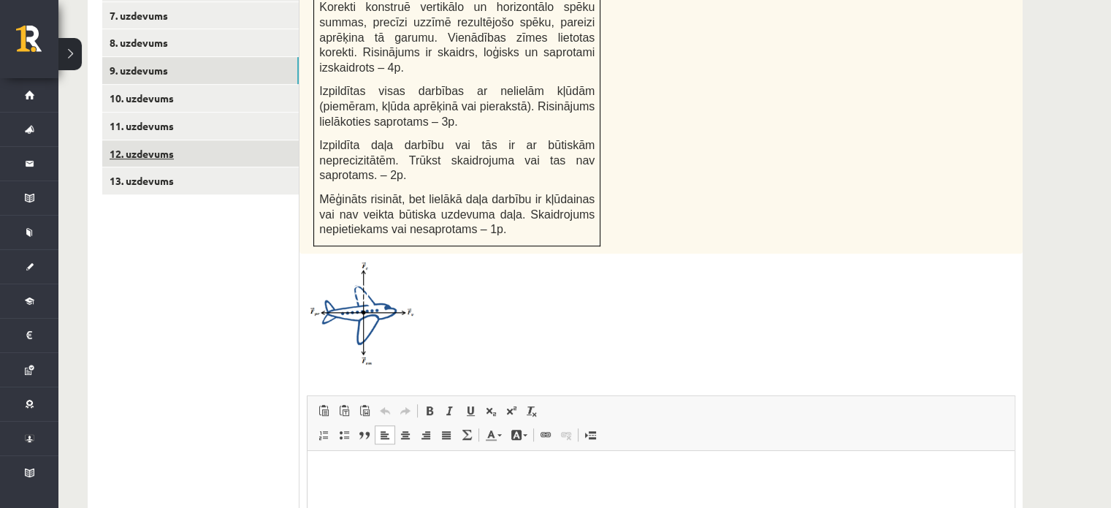
scroll to position [745, 0]
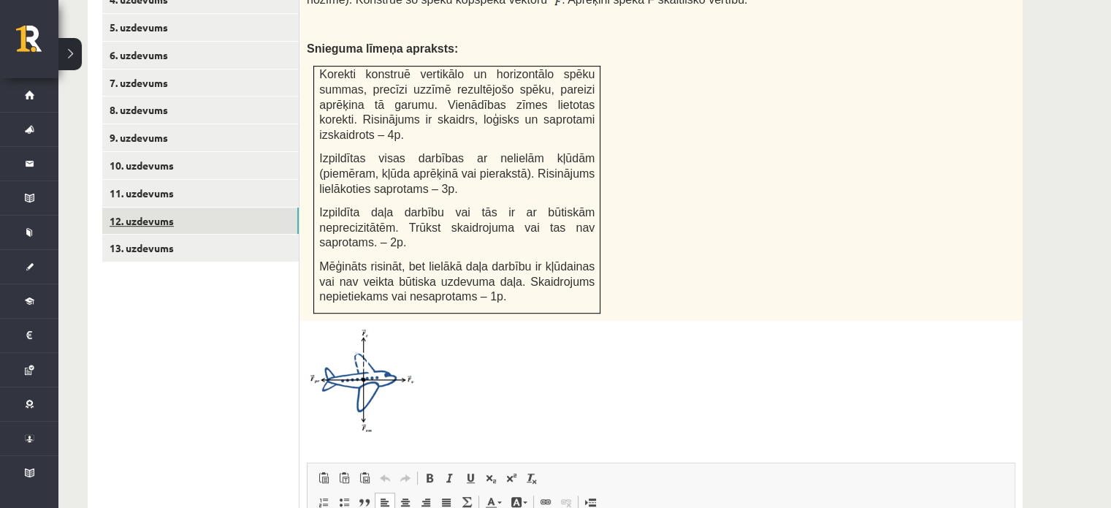
click at [183, 208] on link "12. uzdevums" at bounding box center [200, 221] width 197 height 27
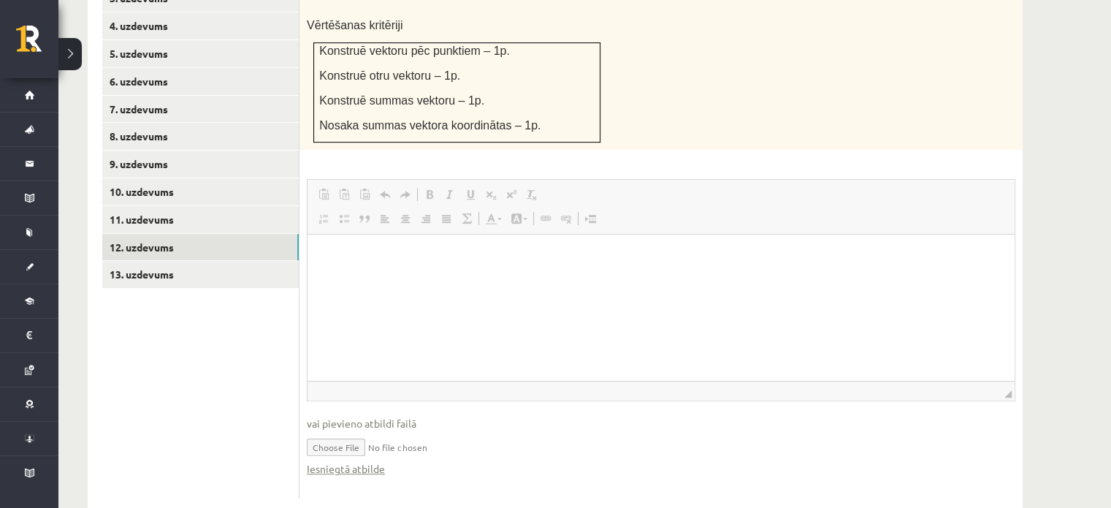
scroll to position [0, 0]
click at [312, 431] on input "file" at bounding box center [661, 446] width 709 height 30
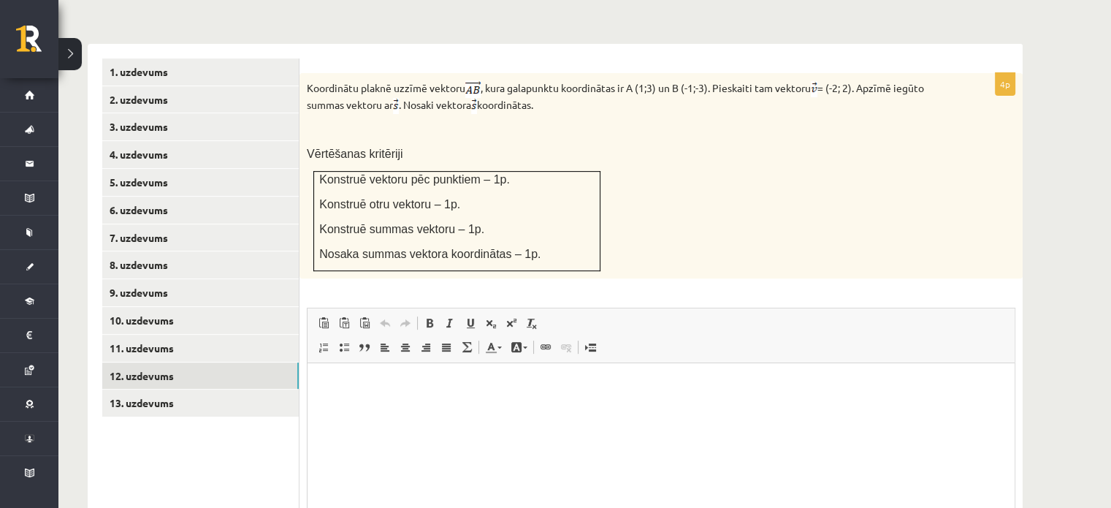
scroll to position [719, 0]
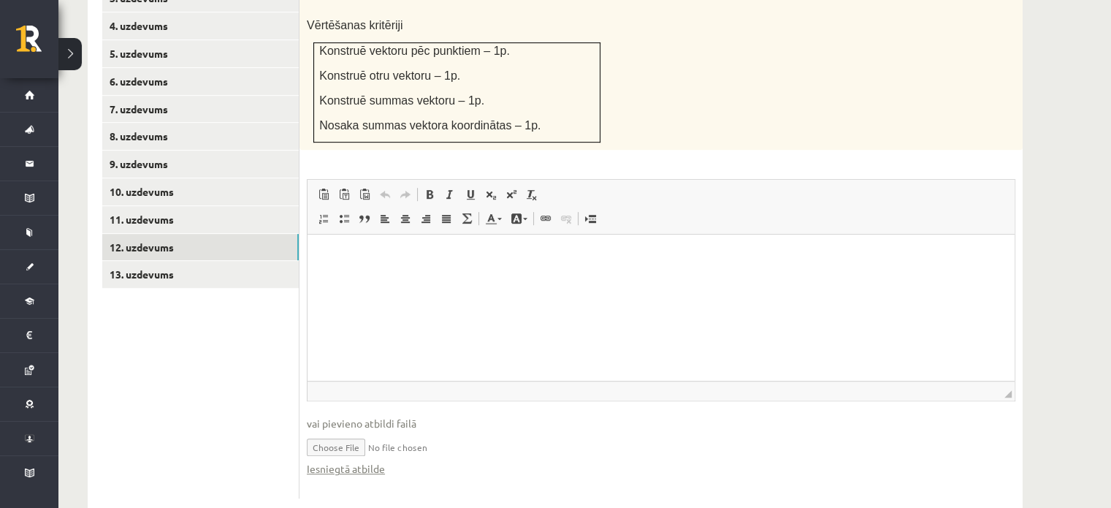
click at [345, 431] on input "file" at bounding box center [661, 446] width 709 height 30
type input "**********"
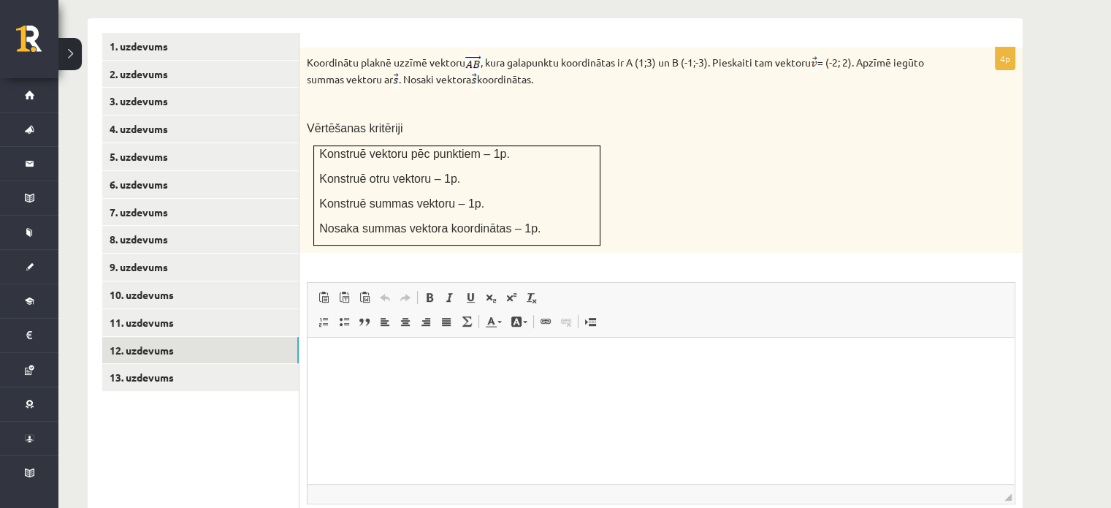
scroll to position [615, 0]
click at [162, 227] on link "8. uzdevums" at bounding box center [200, 240] width 197 height 27
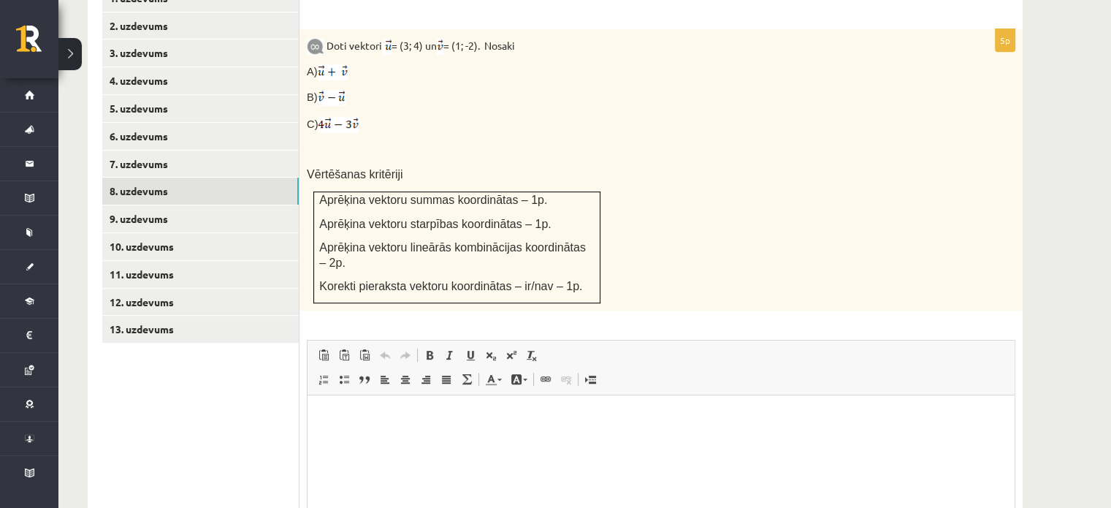
scroll to position [809, 0]
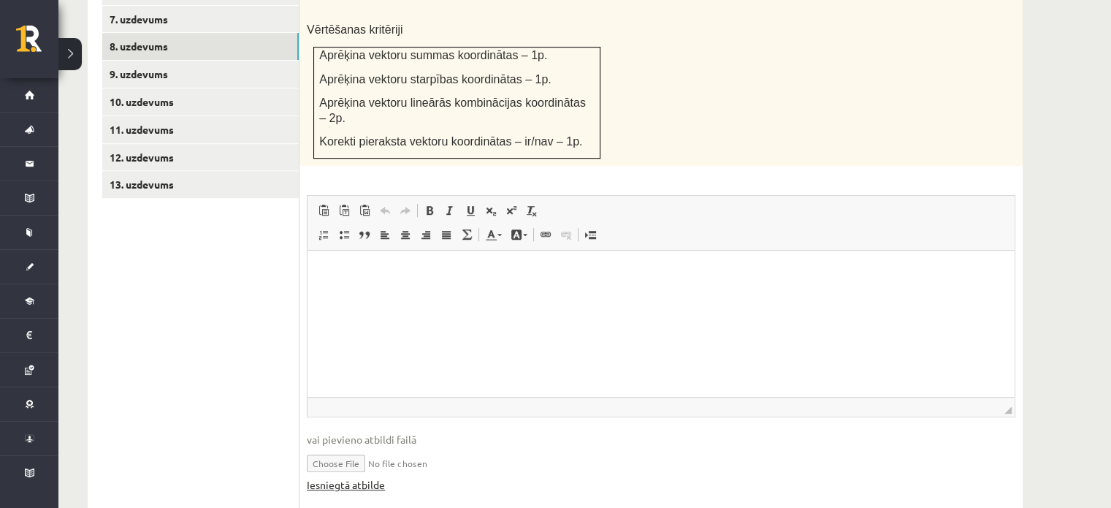
click at [354, 477] on link "Iesniegtā atbilde" at bounding box center [346, 484] width 78 height 15
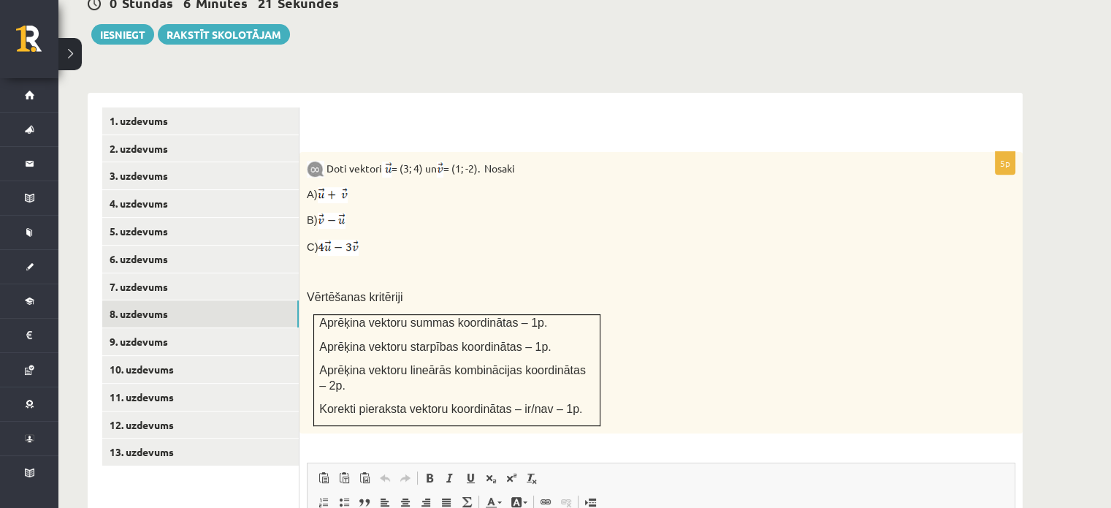
scroll to position [540, 0]
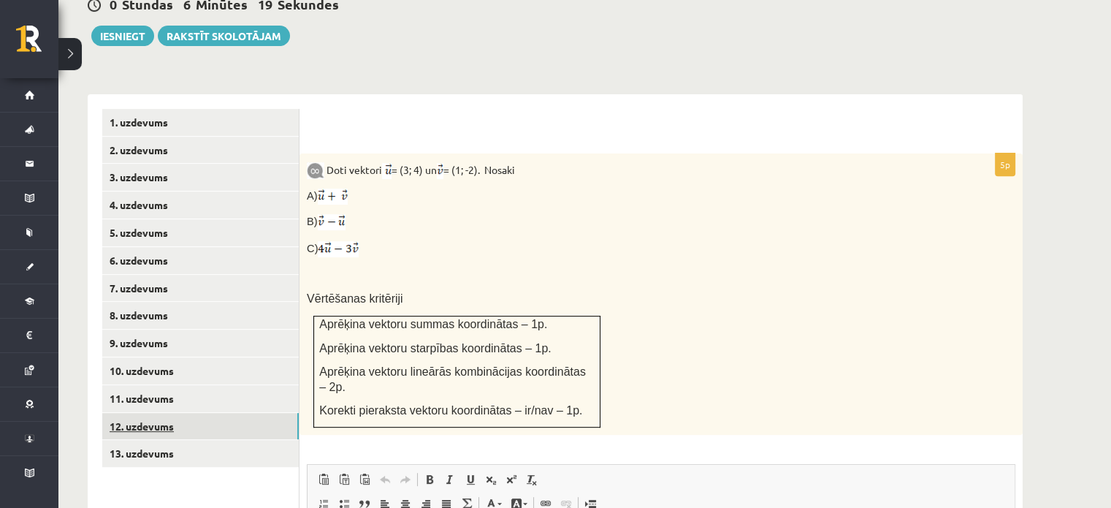
click at [135, 413] on link "12. uzdevums" at bounding box center [200, 426] width 197 height 27
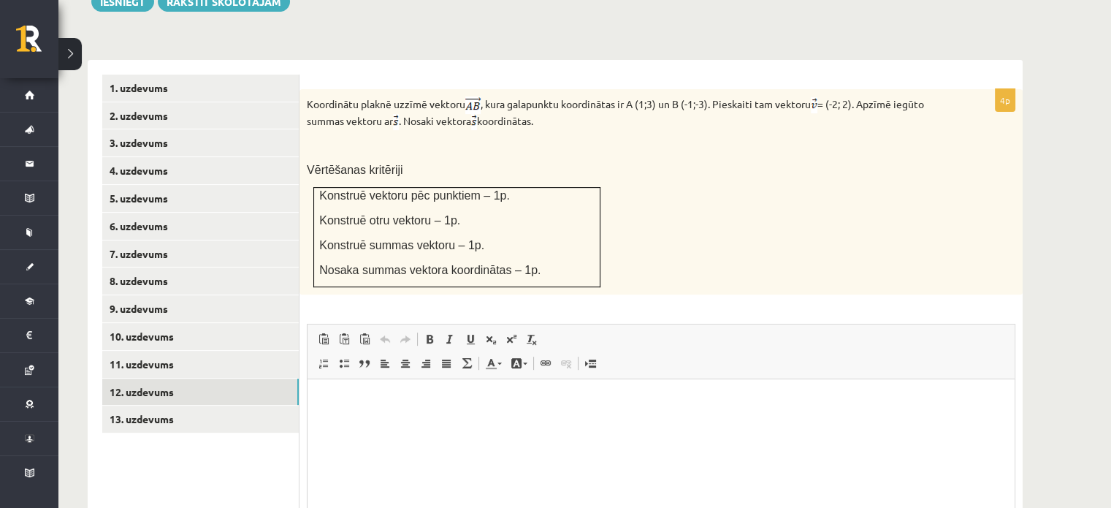
scroll to position [719, 0]
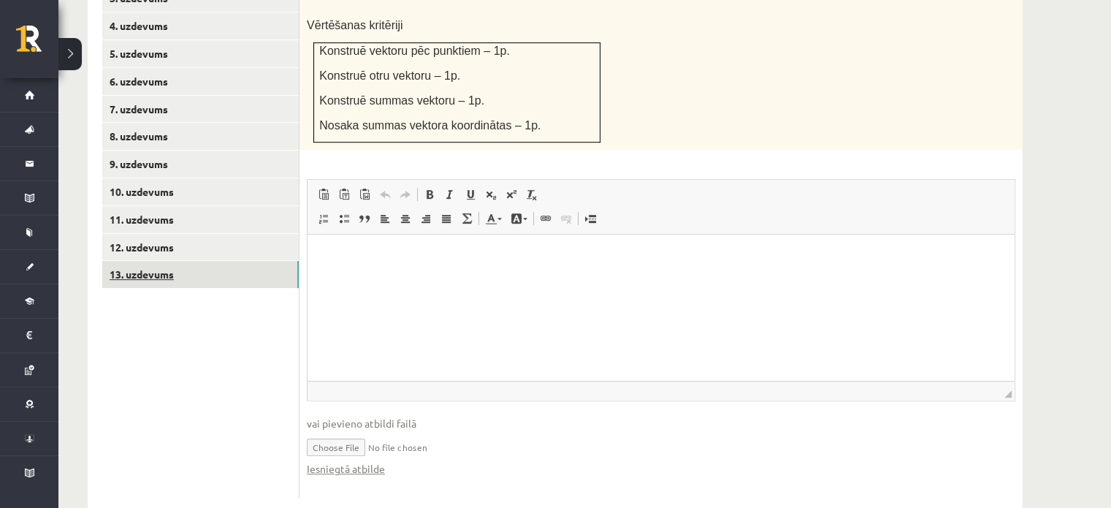
click at [159, 261] on link "13. uzdevums" at bounding box center [200, 274] width 197 height 27
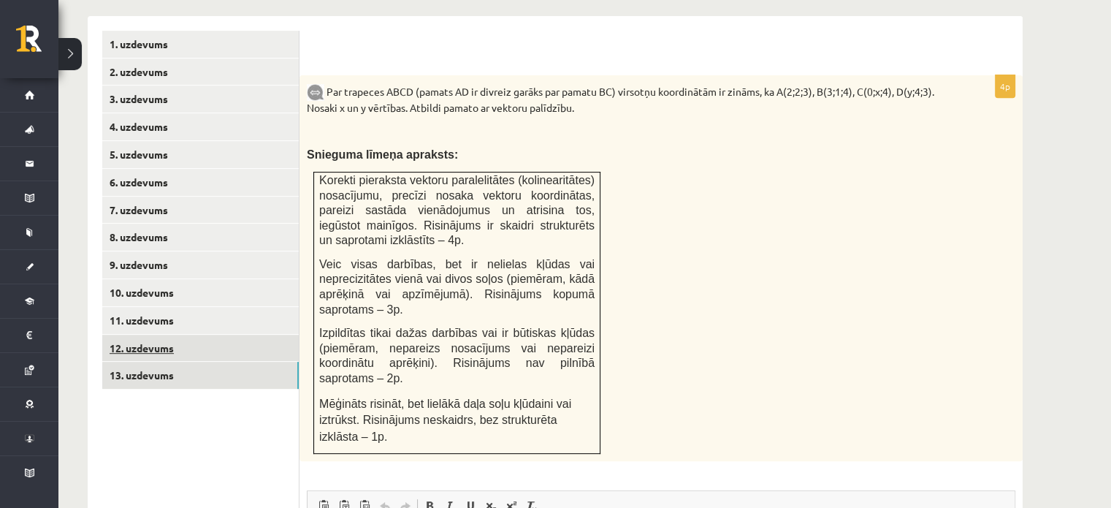
scroll to position [619, 0]
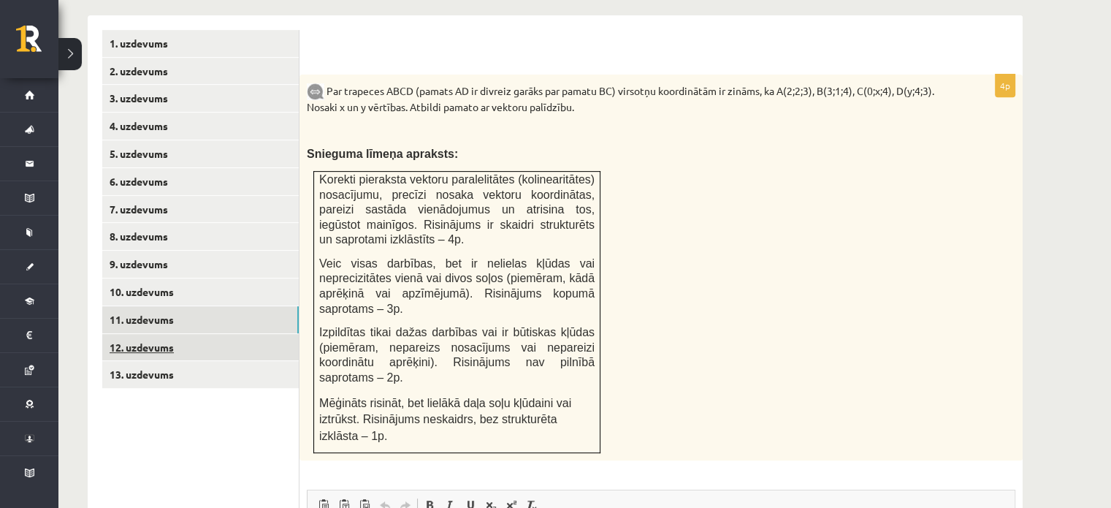
click at [165, 306] on link "11. uzdevums" at bounding box center [200, 319] width 197 height 27
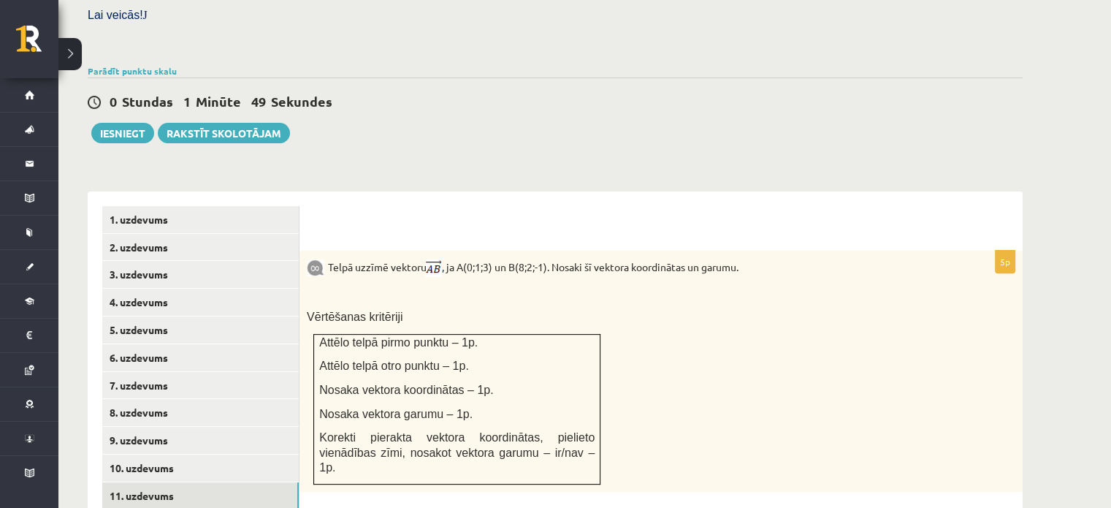
scroll to position [444, 0]
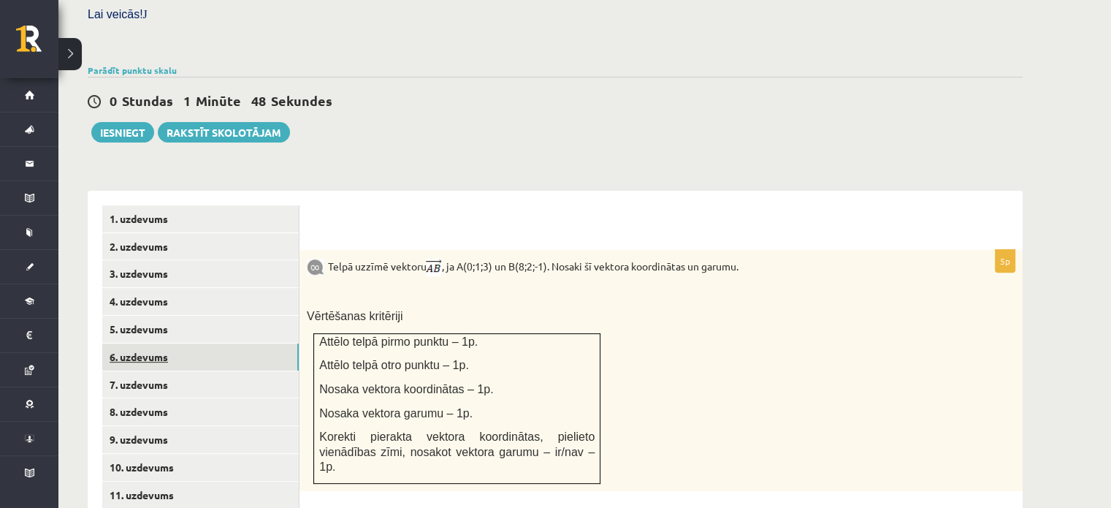
click at [222, 343] on link "6. uzdevums" at bounding box center [200, 356] width 197 height 27
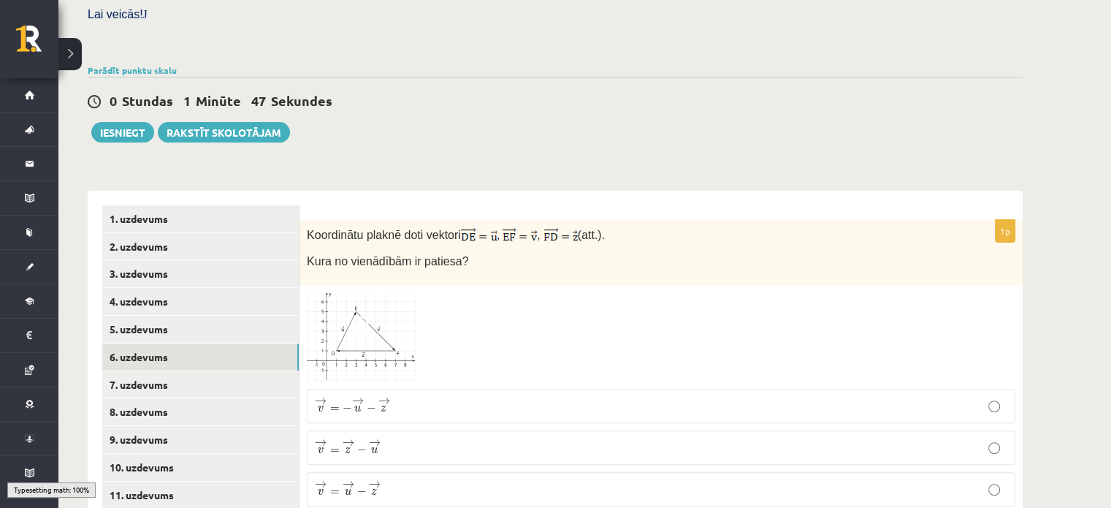
scroll to position [511, 0]
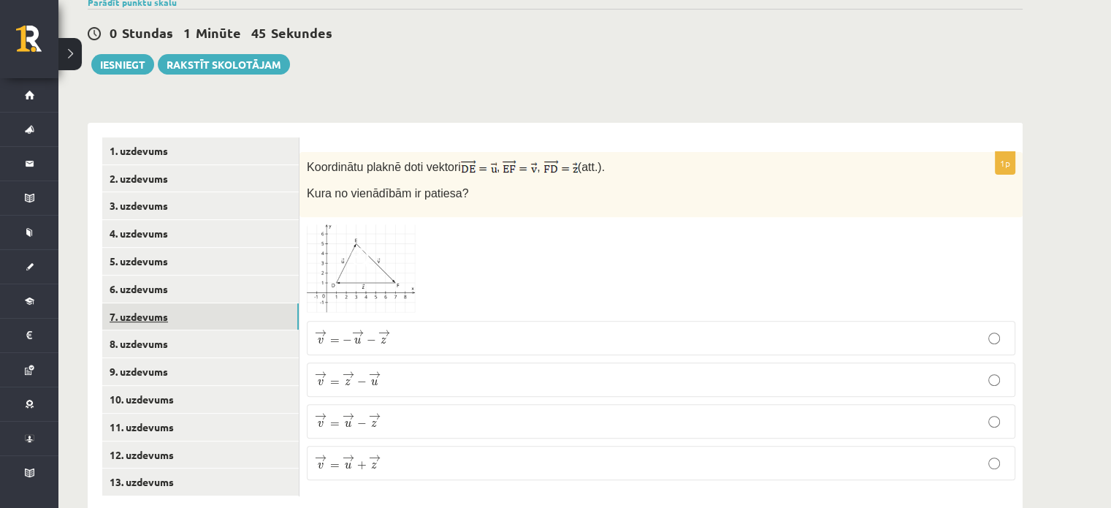
click at [178, 303] on link "7. uzdevums" at bounding box center [200, 316] width 197 height 27
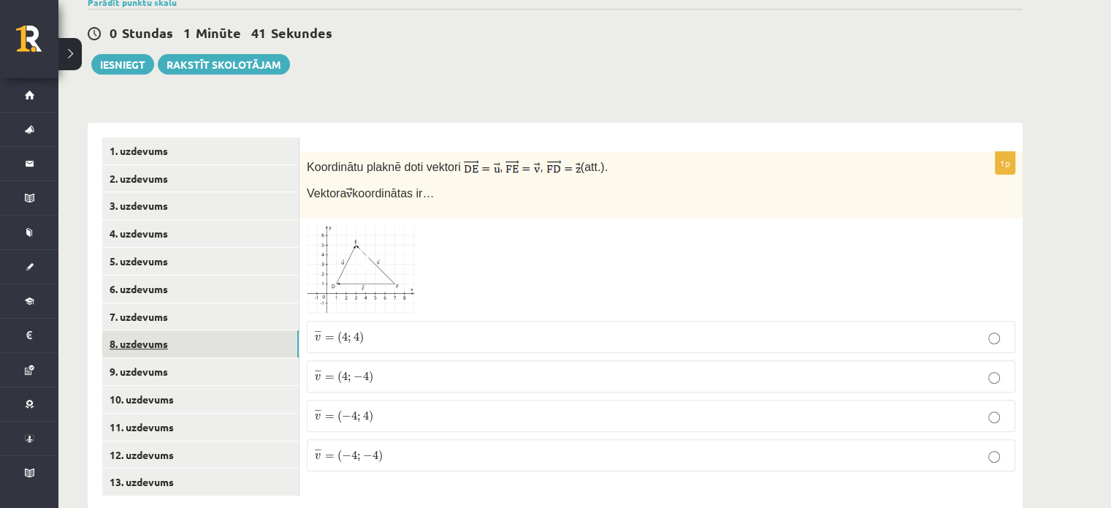
click at [167, 330] on link "8. uzdevums" at bounding box center [200, 343] width 197 height 27
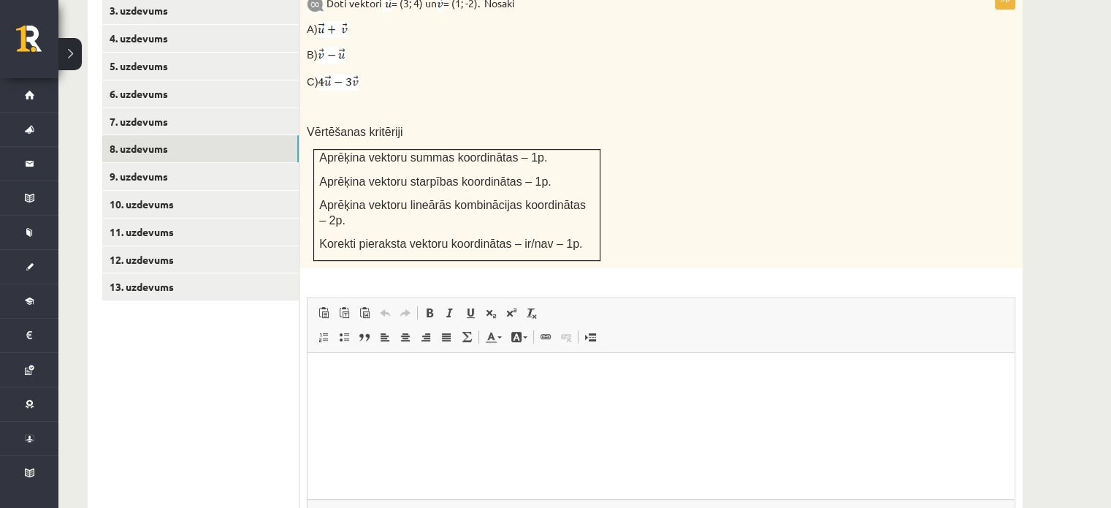
scroll to position [707, 0]
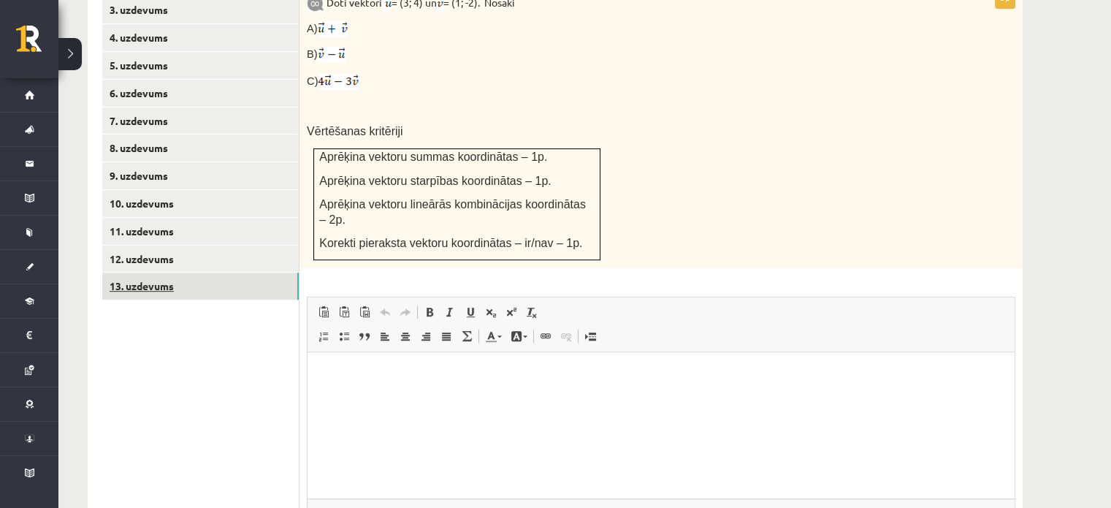
click at [126, 273] on link "13. uzdevums" at bounding box center [200, 286] width 197 height 27
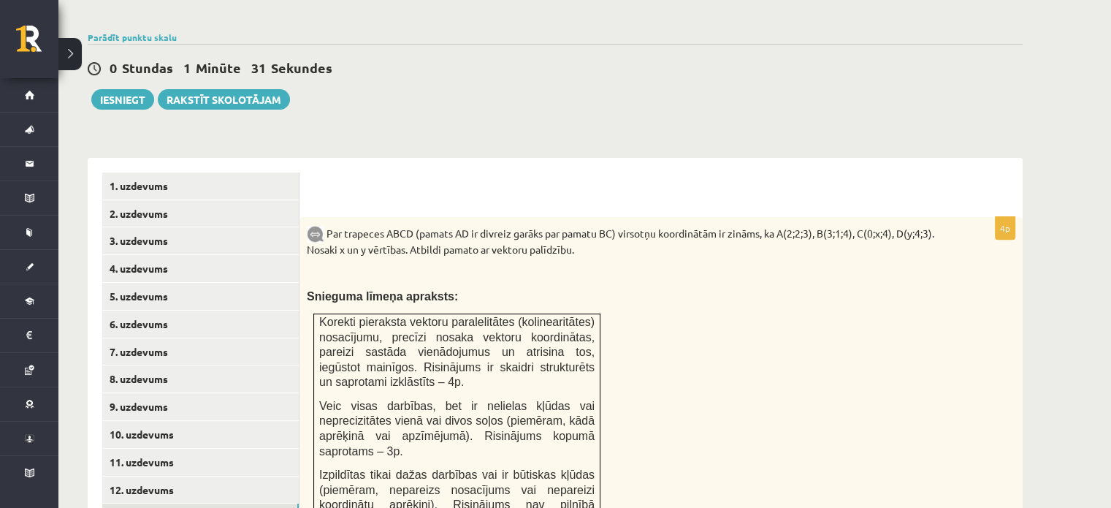
scroll to position [0, 0]
click at [154, 449] on link "11. uzdevums" at bounding box center [200, 462] width 197 height 27
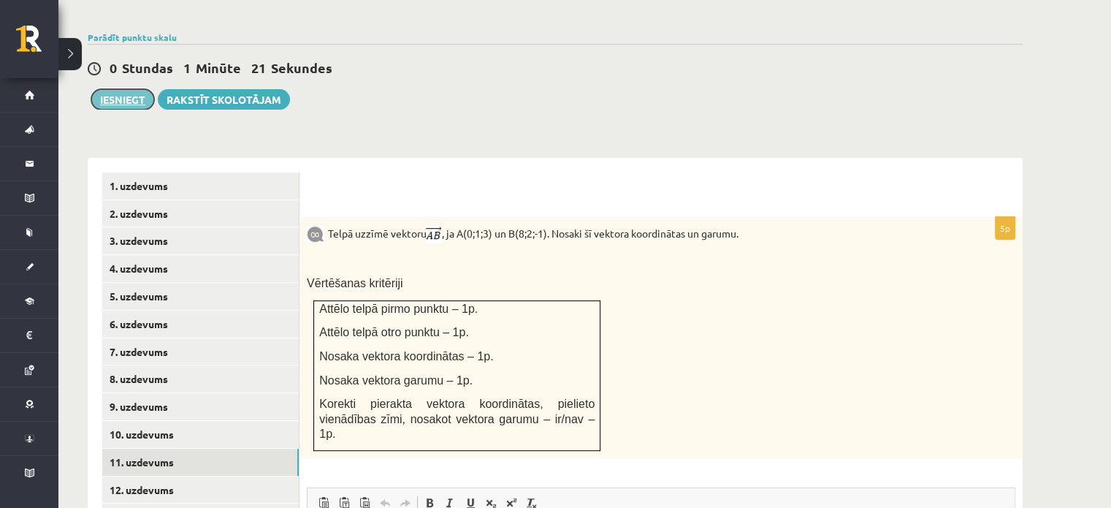
click at [129, 89] on button "Iesniegt" at bounding box center [122, 99] width 63 height 20
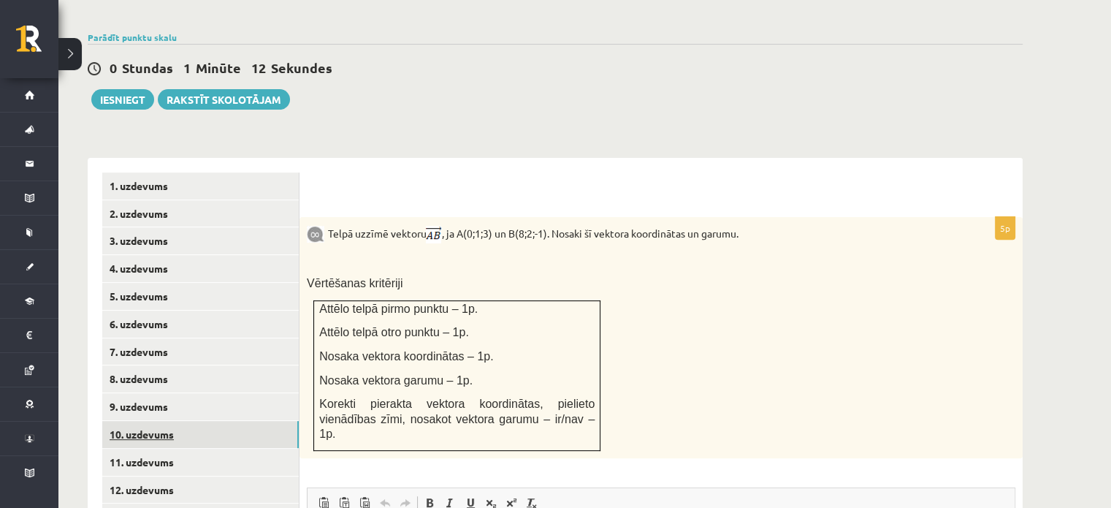
click at [208, 421] on link "10. uzdevums" at bounding box center [200, 434] width 197 height 27
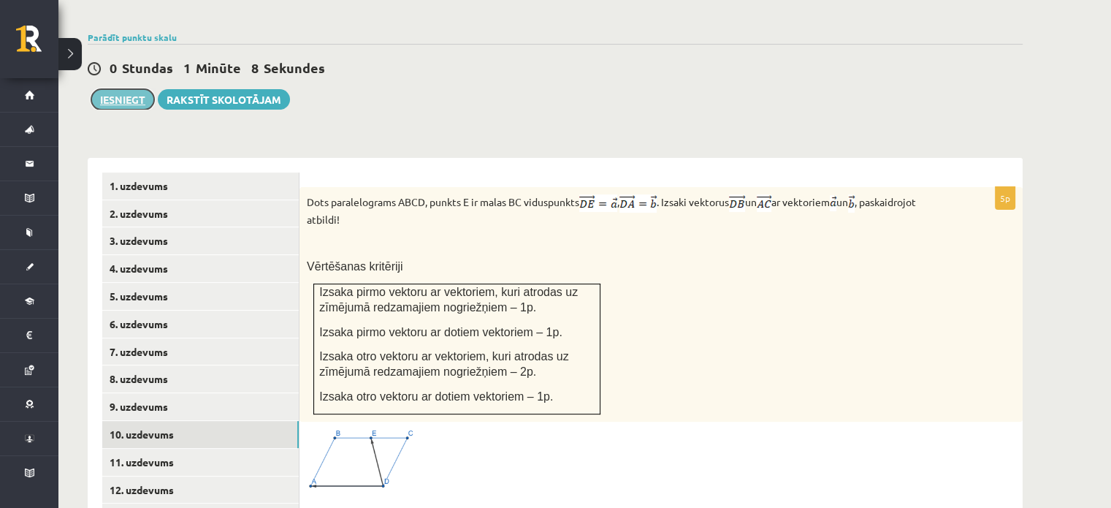
click at [117, 89] on button "Iesniegt" at bounding box center [122, 99] width 63 height 20
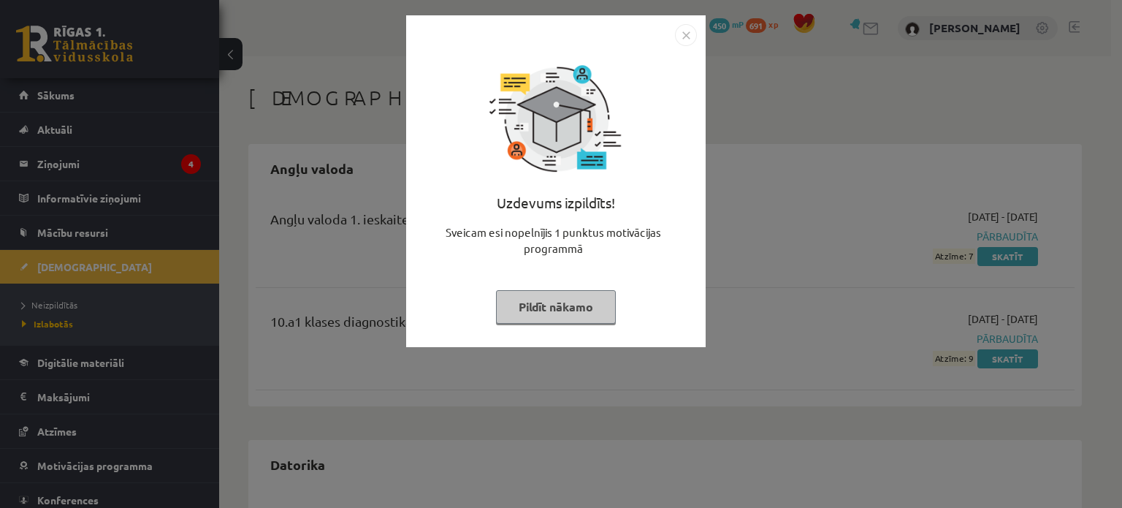
click at [573, 306] on button "Pildīt nākamo" at bounding box center [556, 307] width 120 height 34
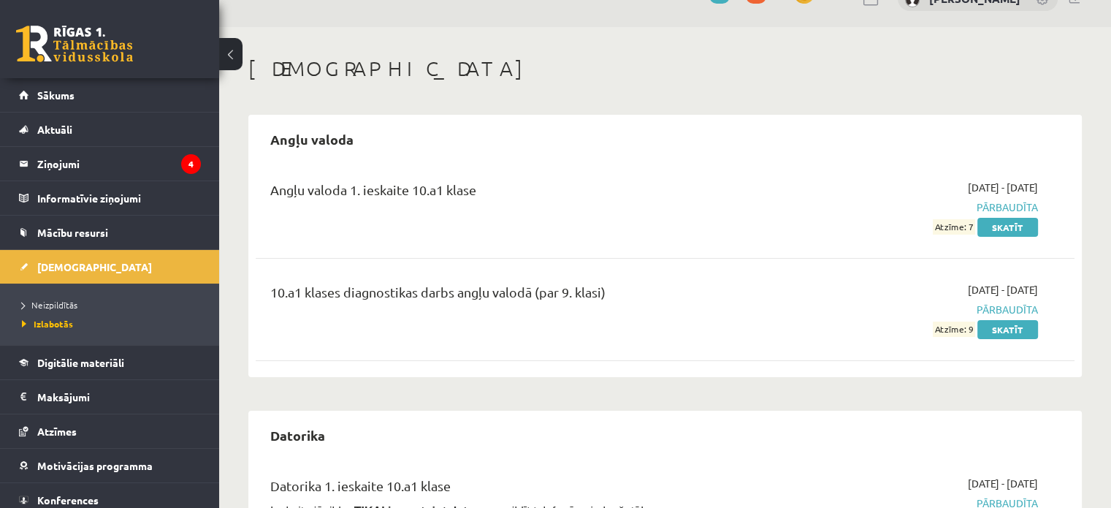
scroll to position [31, 0]
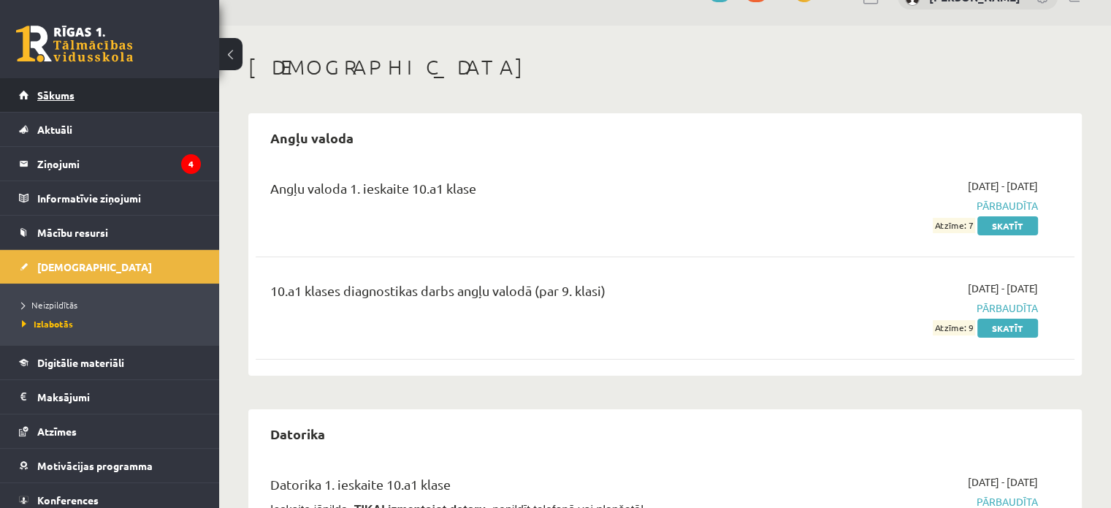
click at [48, 102] on link "Sākums" at bounding box center [110, 95] width 182 height 34
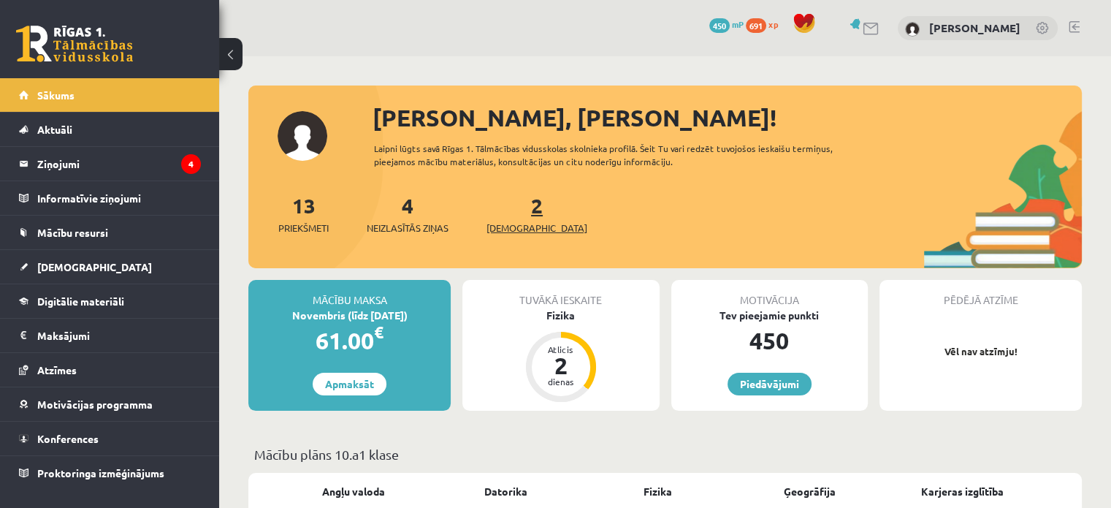
click at [509, 208] on link "2 Ieskaites" at bounding box center [537, 213] width 101 height 43
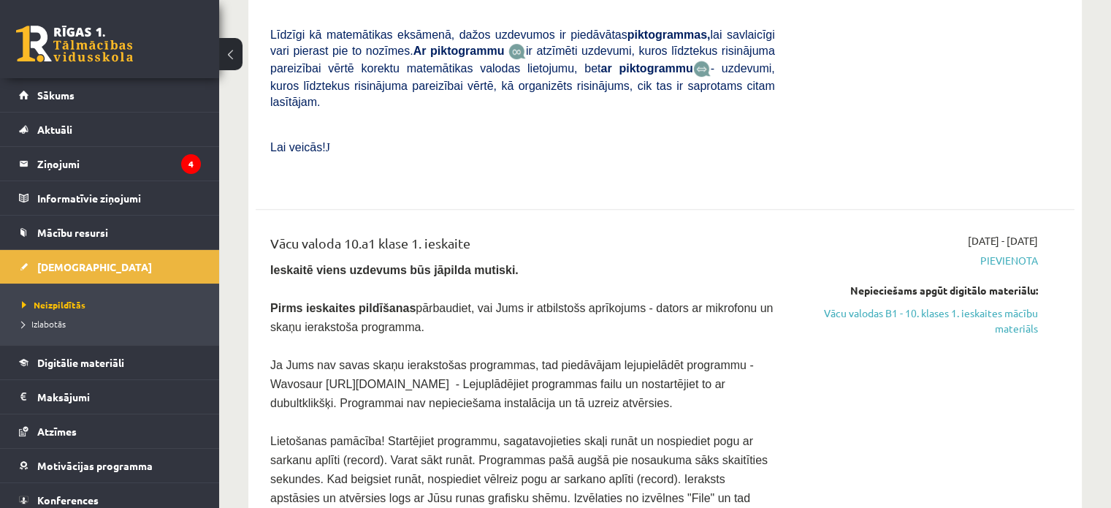
scroll to position [832, 0]
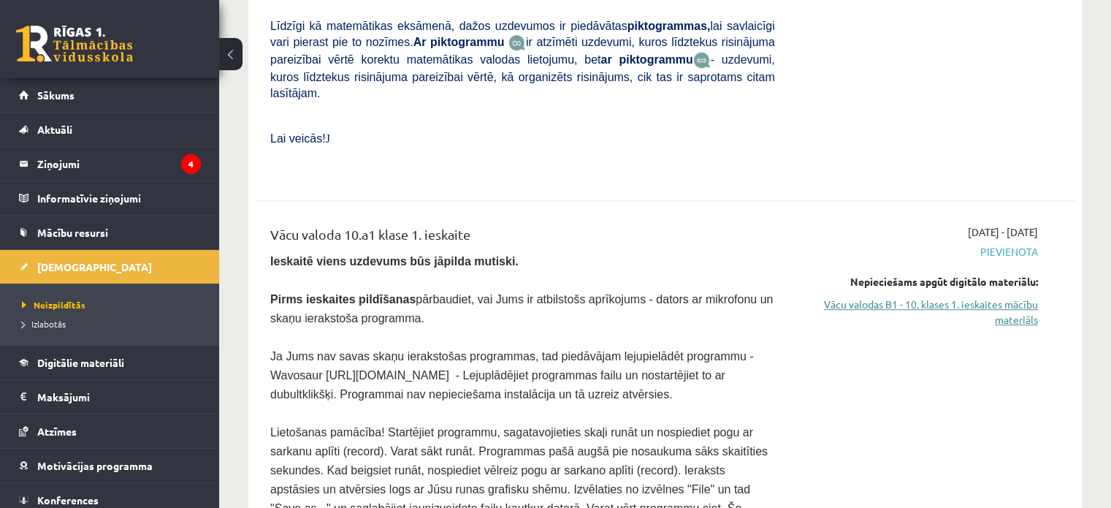
click at [1005, 297] on link "Vācu valodas B1 - 10. klases 1. ieskaites mācību materiāls" at bounding box center [917, 312] width 241 height 31
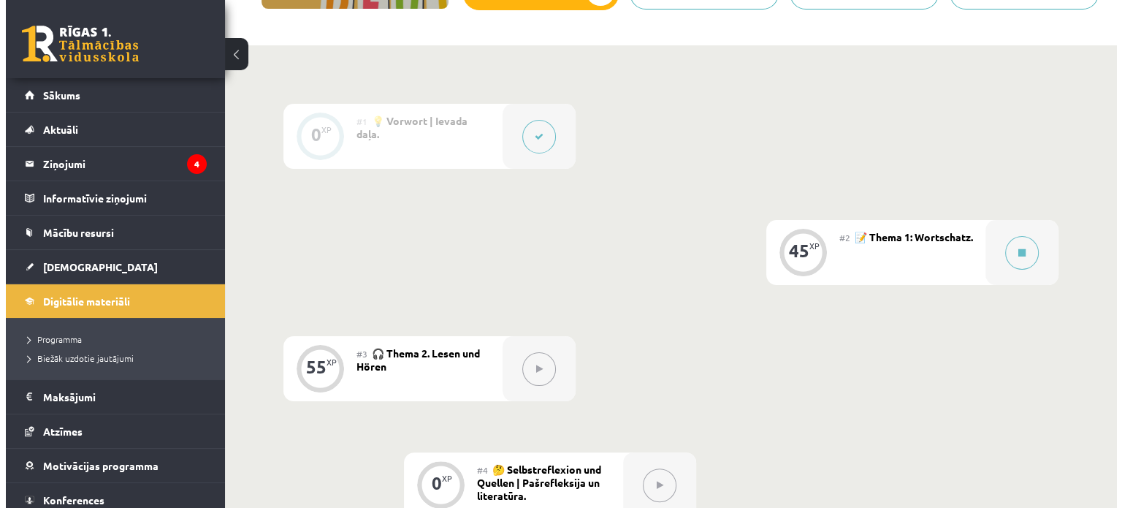
scroll to position [292, 0]
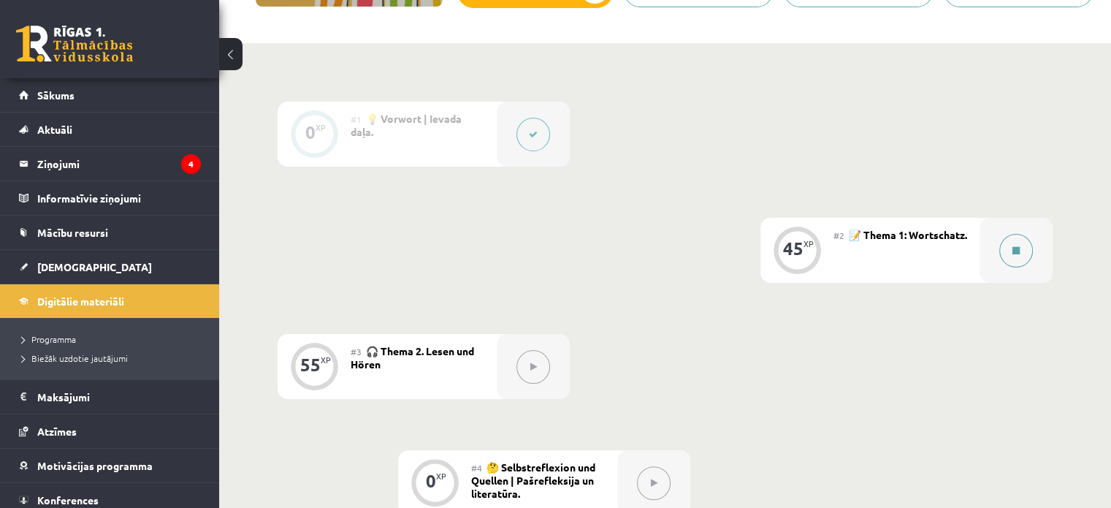
click at [1005, 282] on div at bounding box center [1016, 250] width 73 height 65
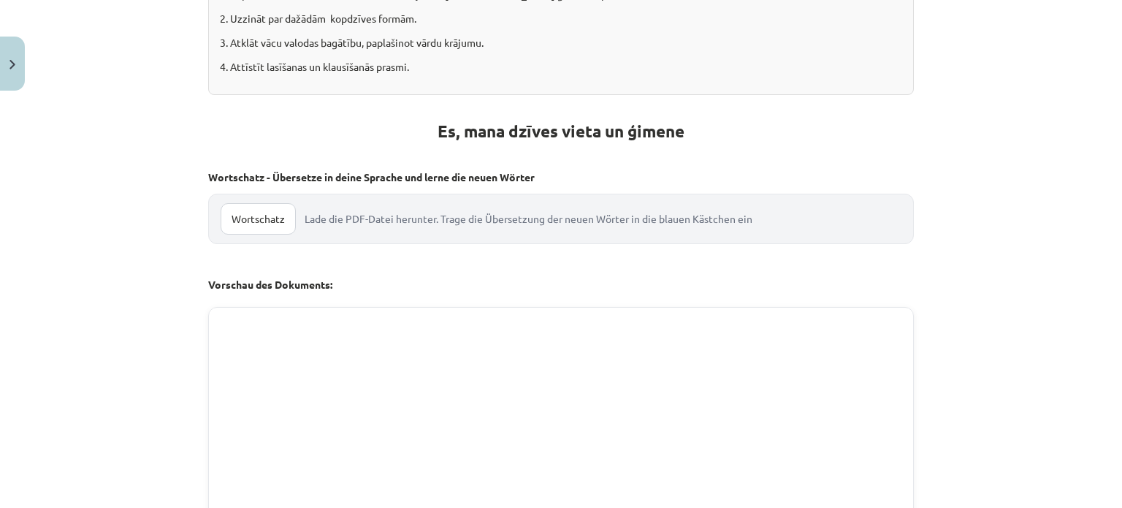
scroll to position [456, 0]
click at [261, 208] on link "Wortschatz" at bounding box center [258, 217] width 75 height 31
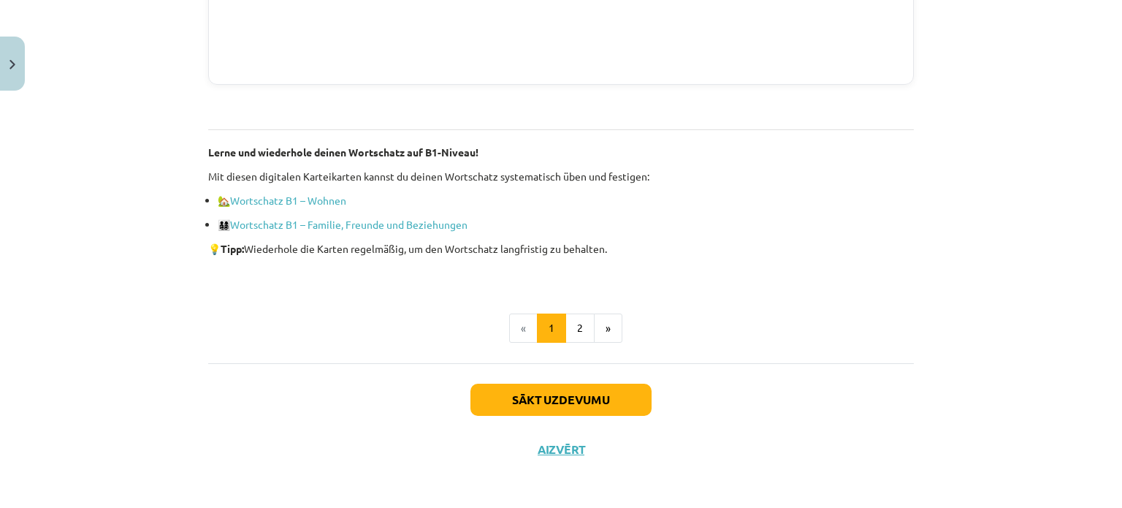
scroll to position [1047, 0]
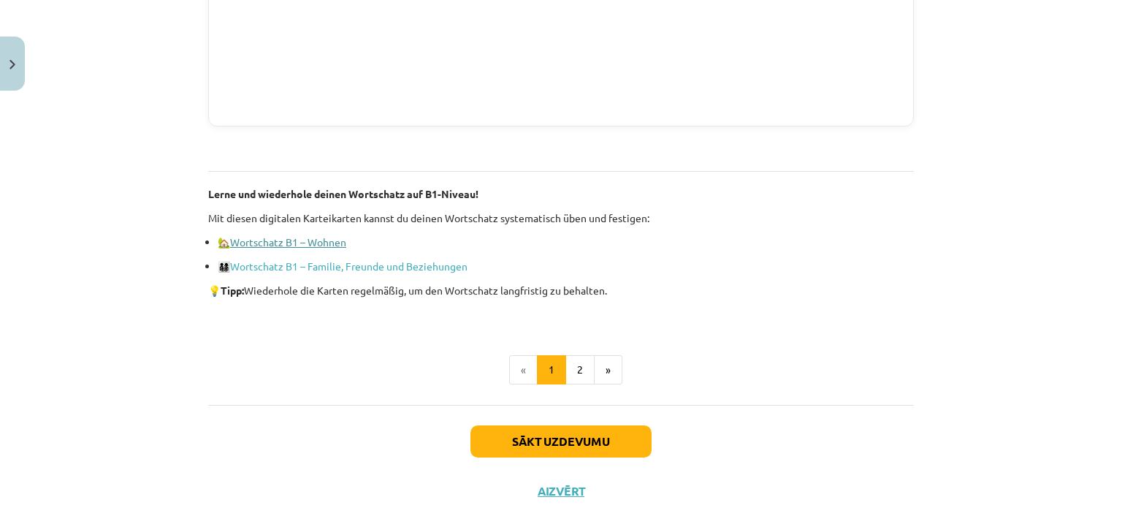
click at [266, 242] on link "Wortschatz B1 – Wohnen" at bounding box center [288, 241] width 116 height 13
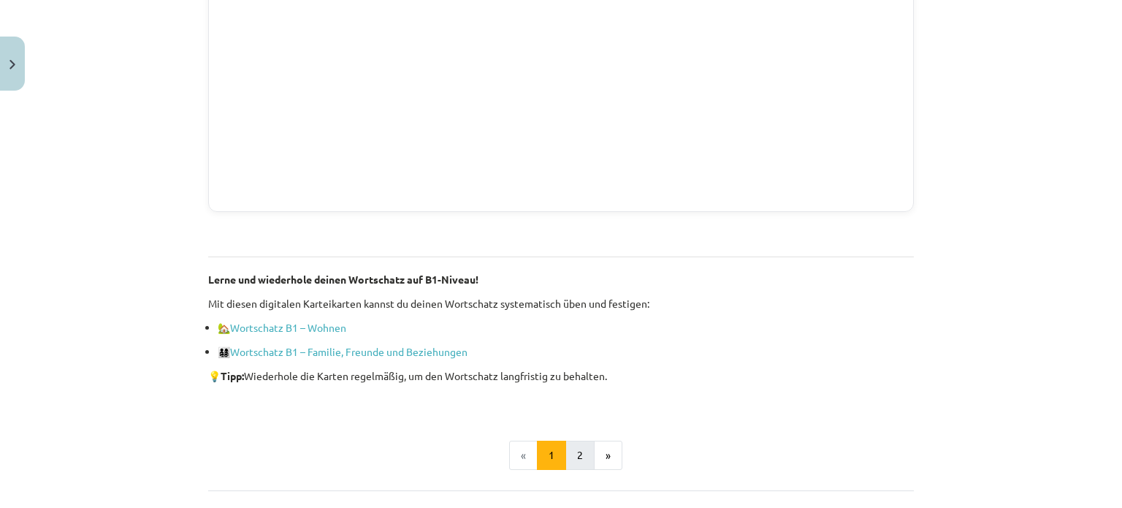
scroll to position [1089, 0]
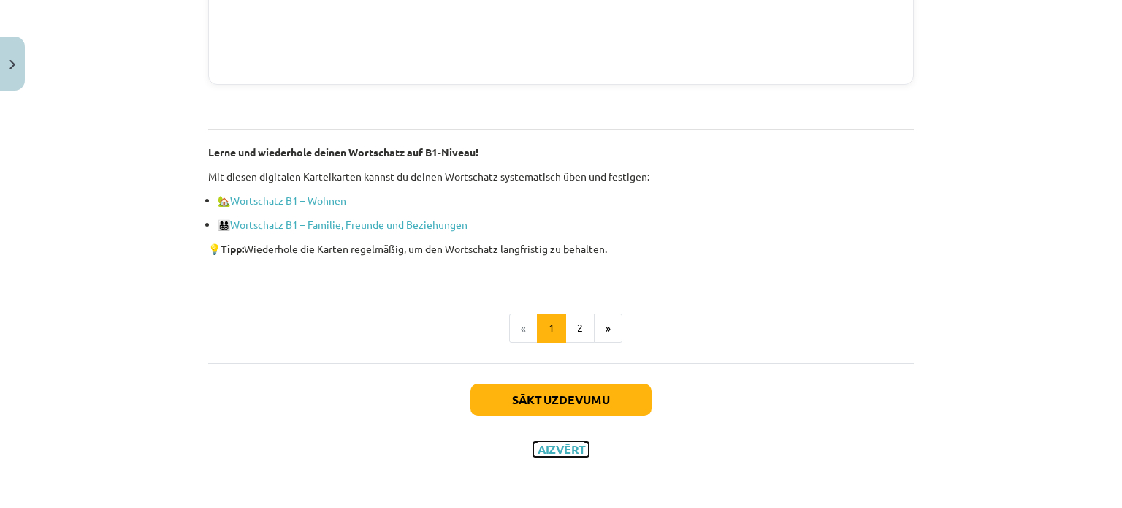
click at [556, 442] on button "Aizvērt" at bounding box center [561, 449] width 56 height 15
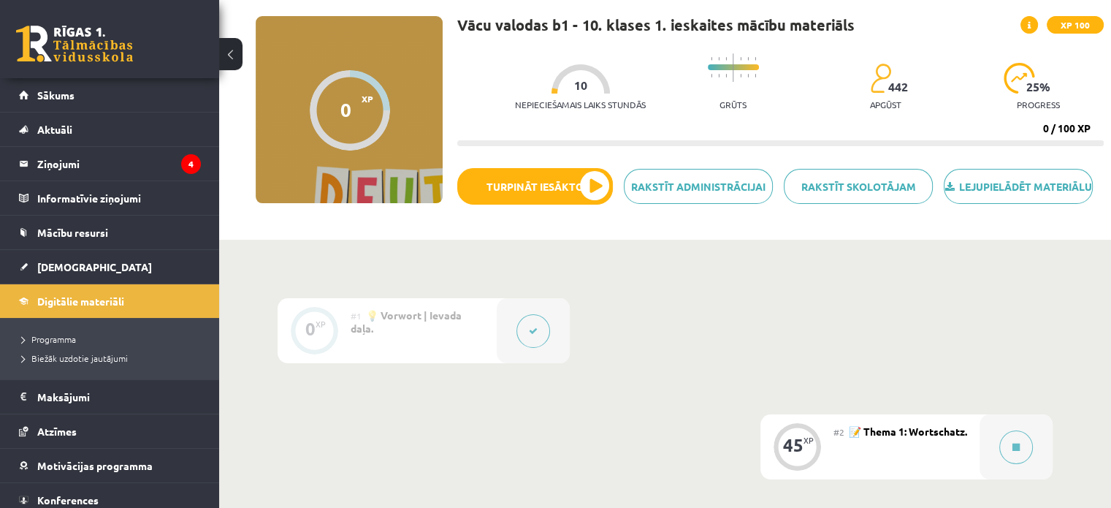
scroll to position [62, 0]
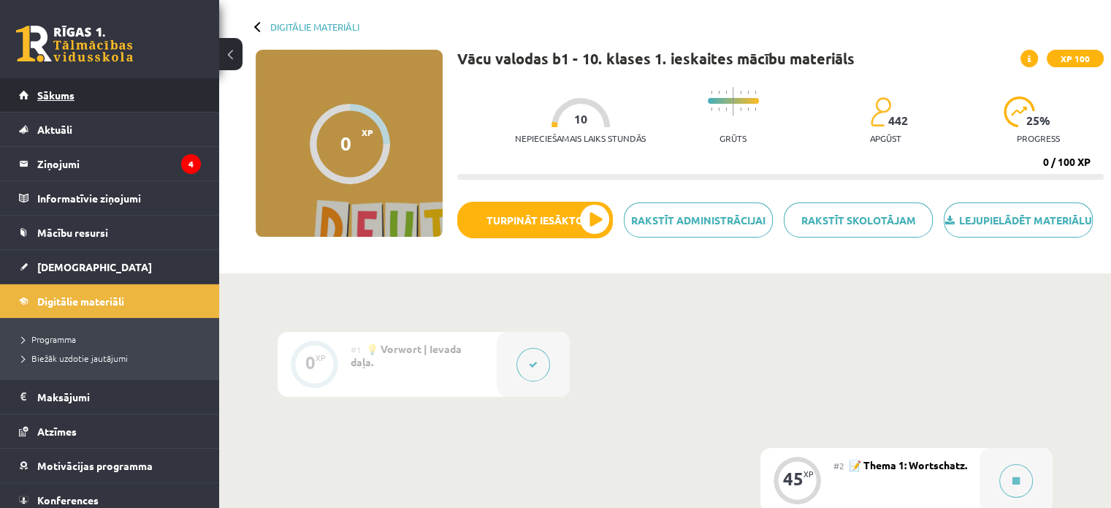
click at [96, 89] on link "Sākums" at bounding box center [110, 95] width 182 height 34
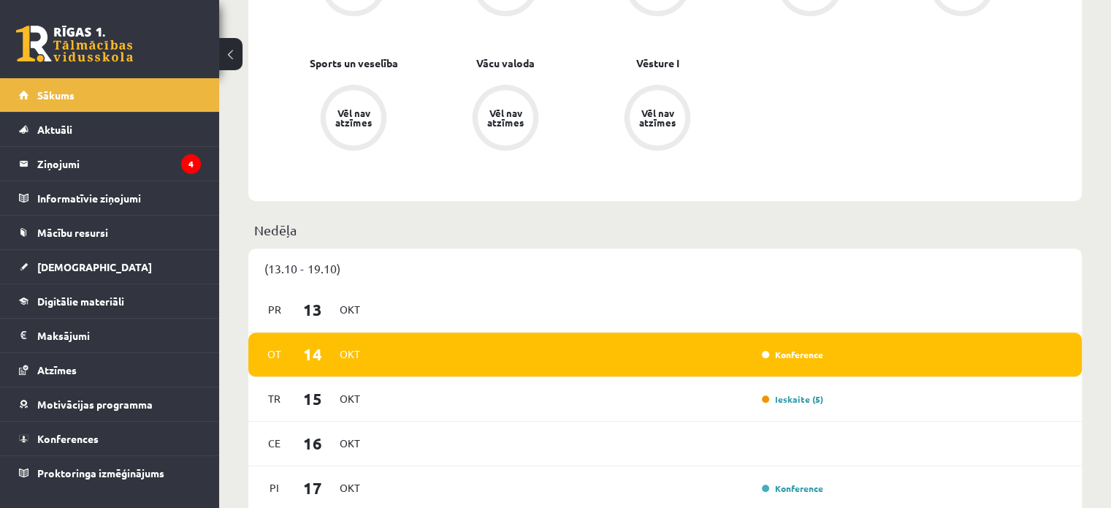
scroll to position [734, 0]
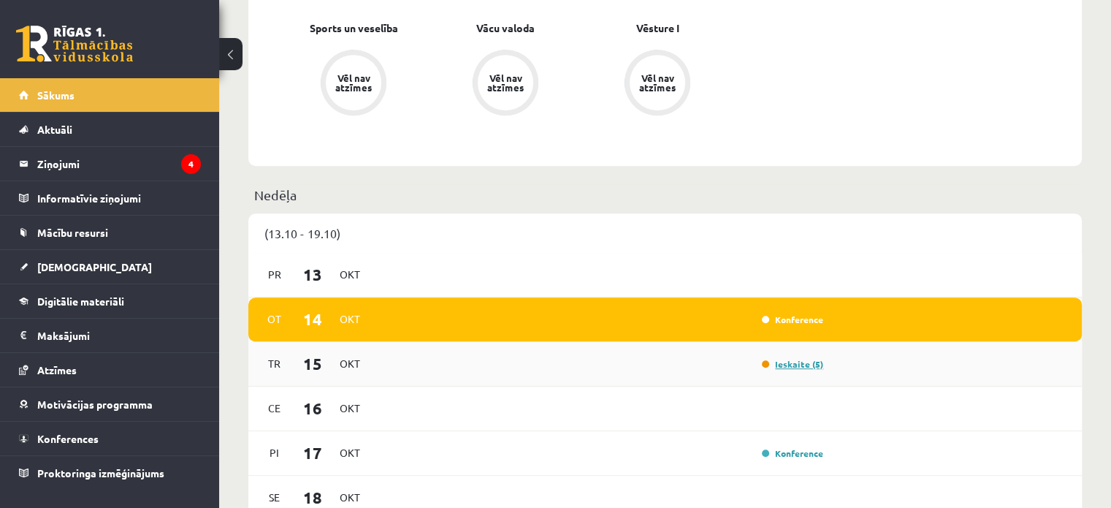
click at [783, 369] on link "Ieskaite (5)" at bounding box center [792, 364] width 61 height 12
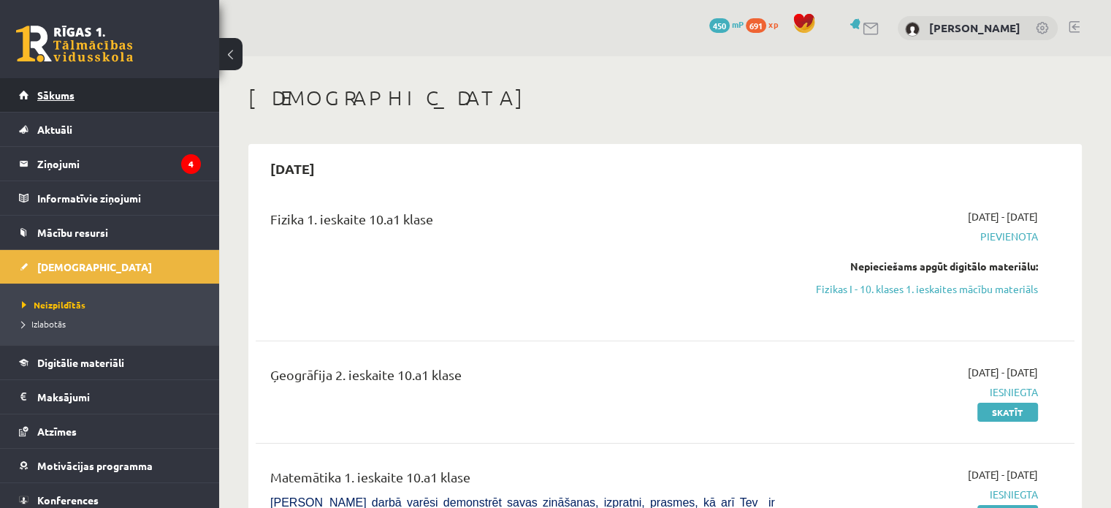
click at [65, 93] on span "Sākums" at bounding box center [55, 94] width 37 height 13
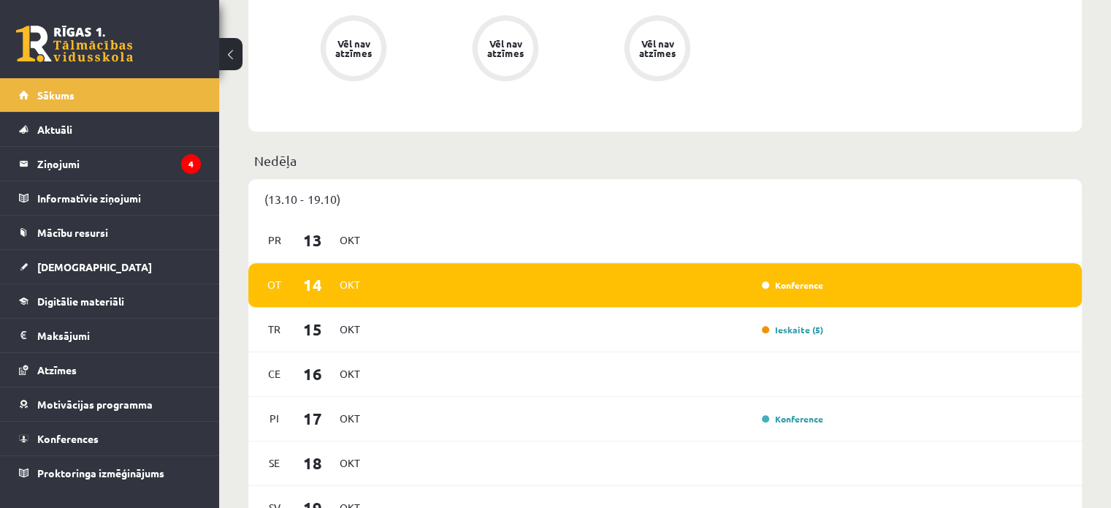
scroll to position [773, 0]
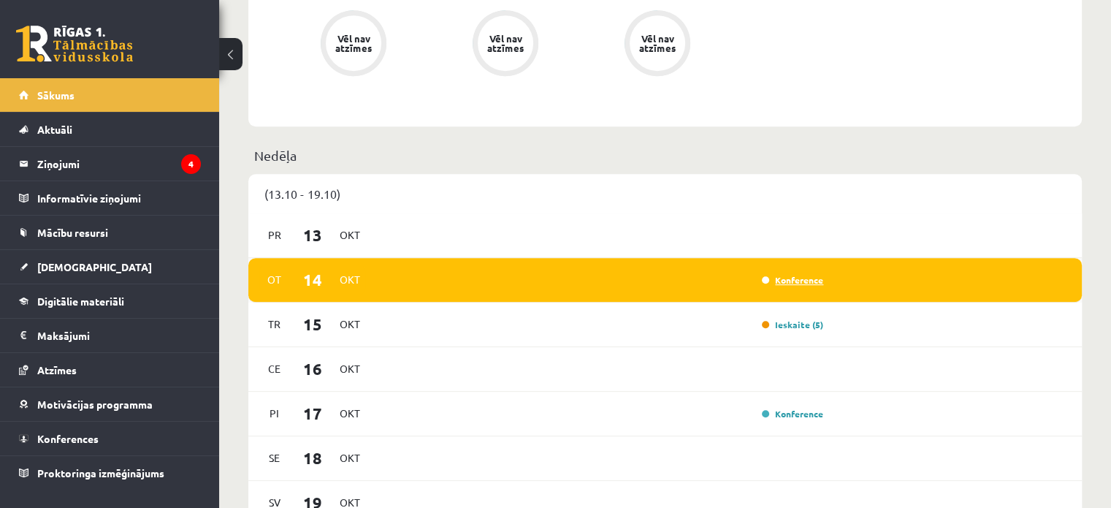
click at [792, 284] on link "Konference" at bounding box center [792, 280] width 61 height 12
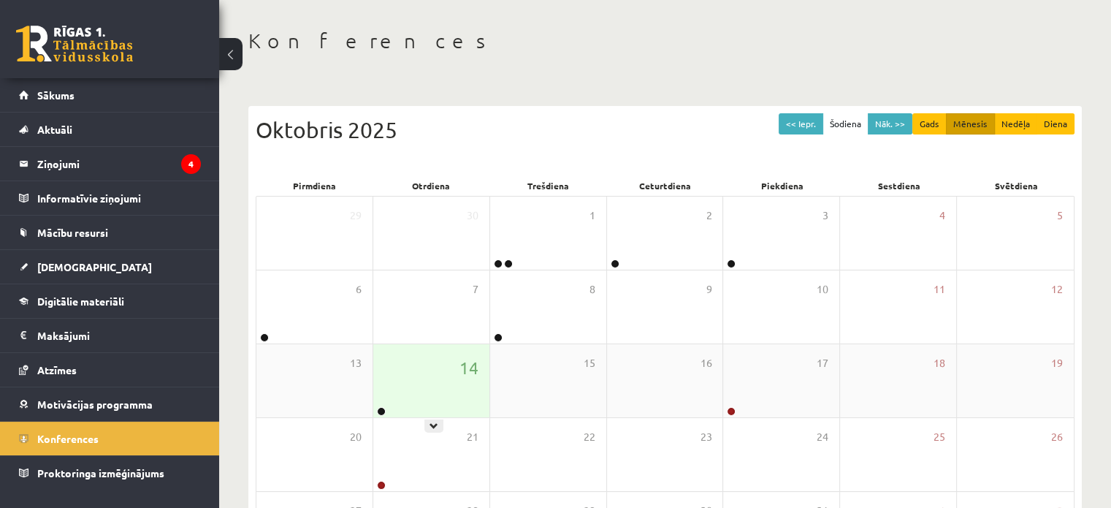
scroll to position [189, 0]
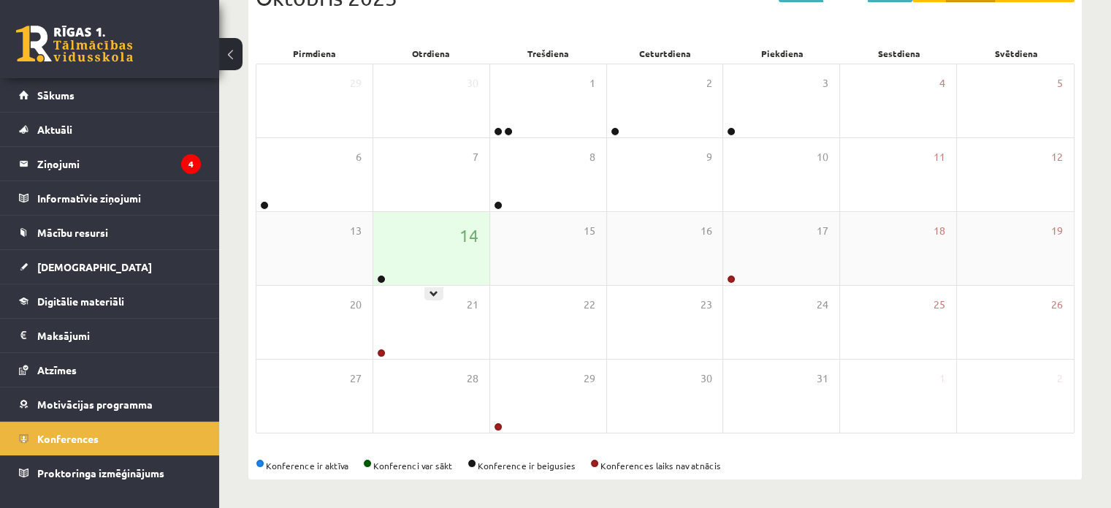
click at [386, 267] on div "14" at bounding box center [431, 248] width 116 height 73
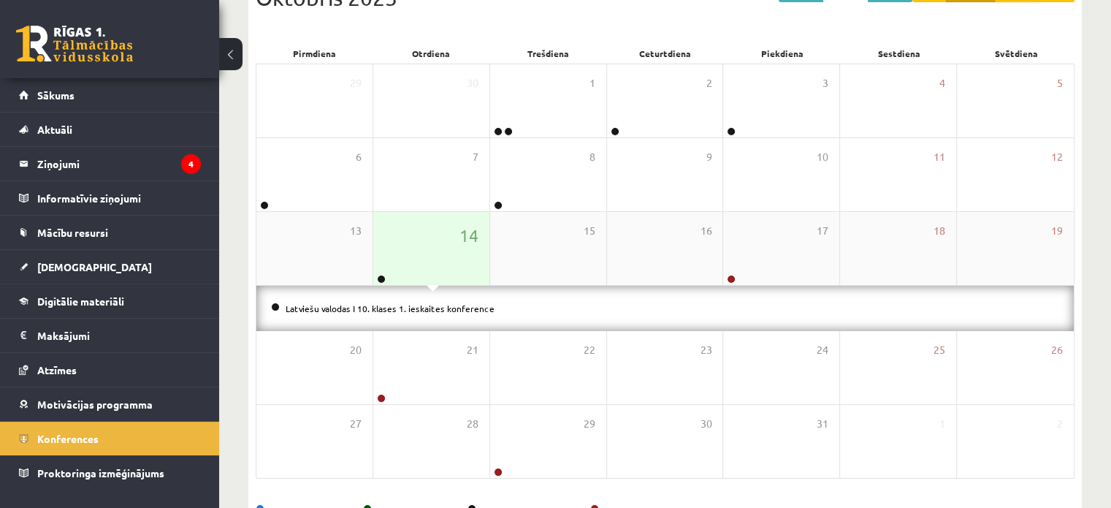
click at [397, 255] on div "14" at bounding box center [431, 248] width 116 height 73
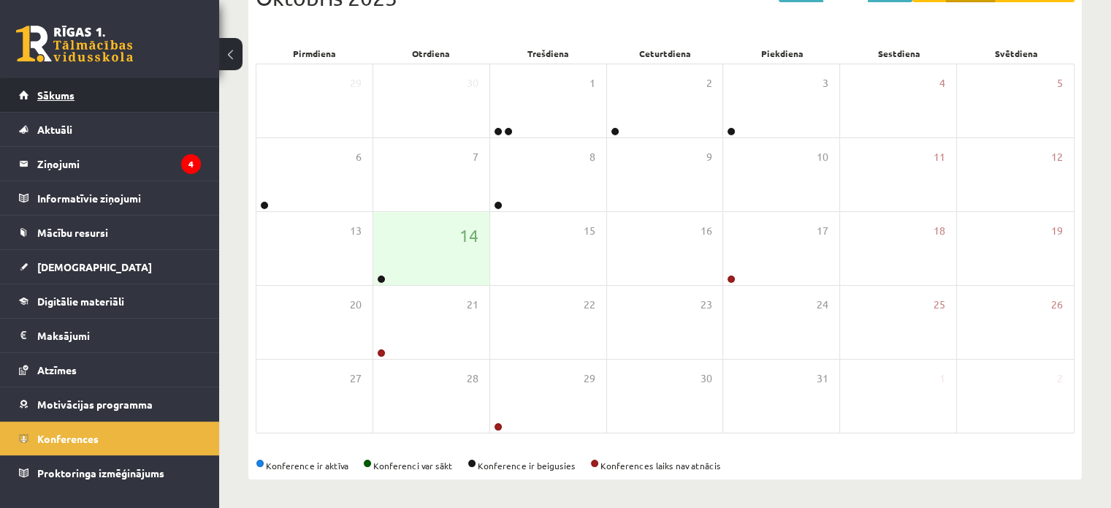
click at [112, 106] on link "Sākums" at bounding box center [110, 95] width 182 height 34
